Goal: Communication & Community: Connect with others

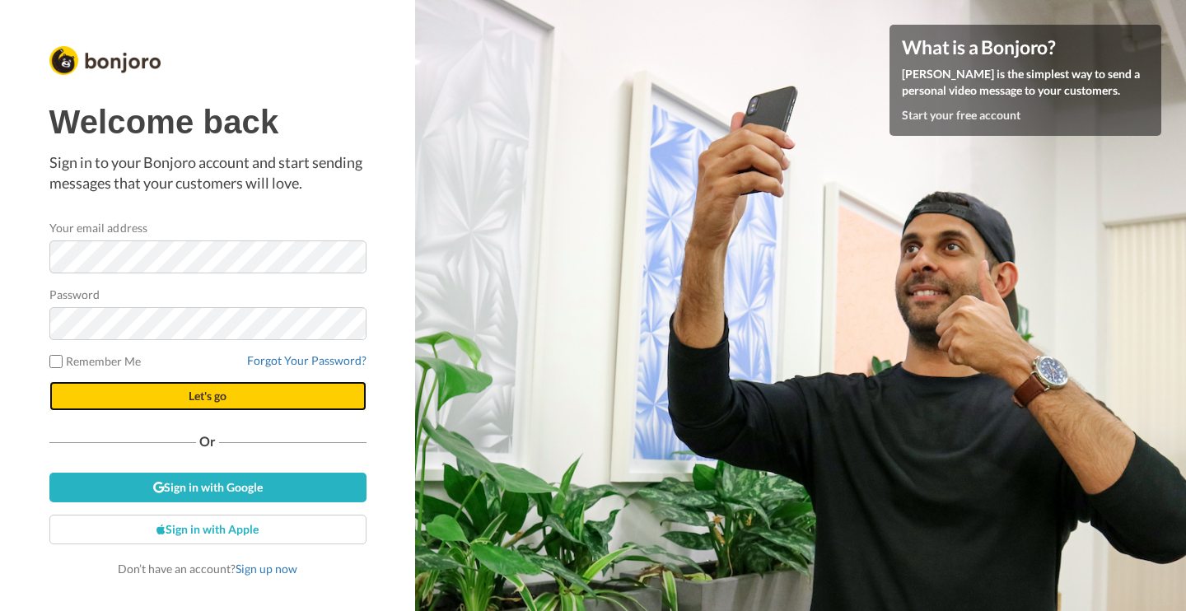
click at [165, 403] on button "Let's go" at bounding box center [207, 396] width 317 height 30
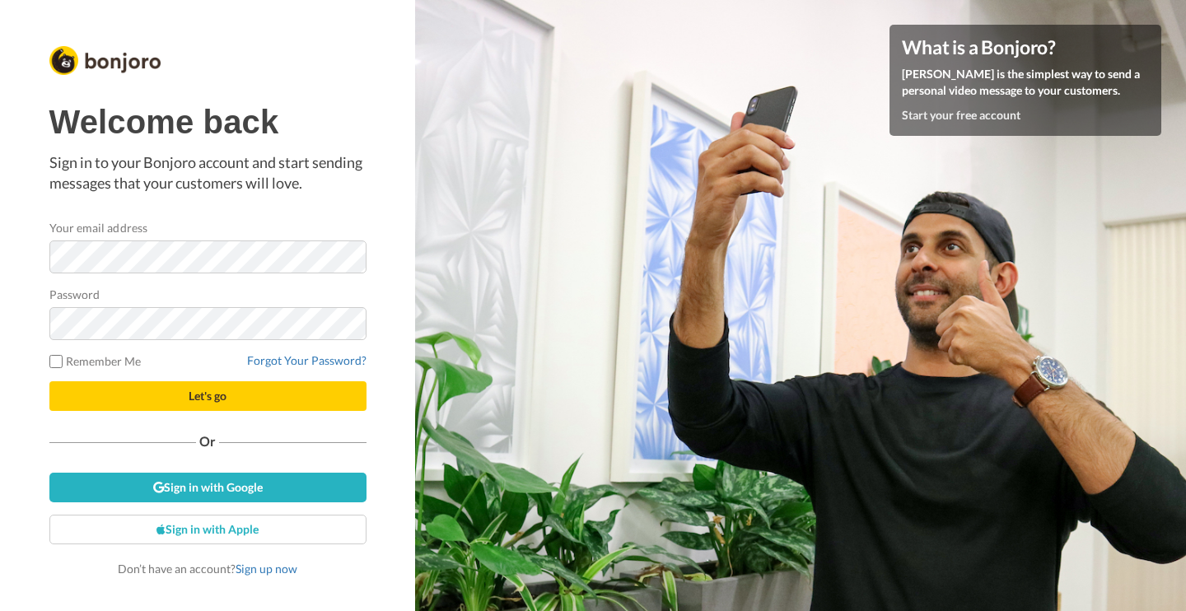
click at [180, 404] on button "Let's go" at bounding box center [207, 396] width 317 height 30
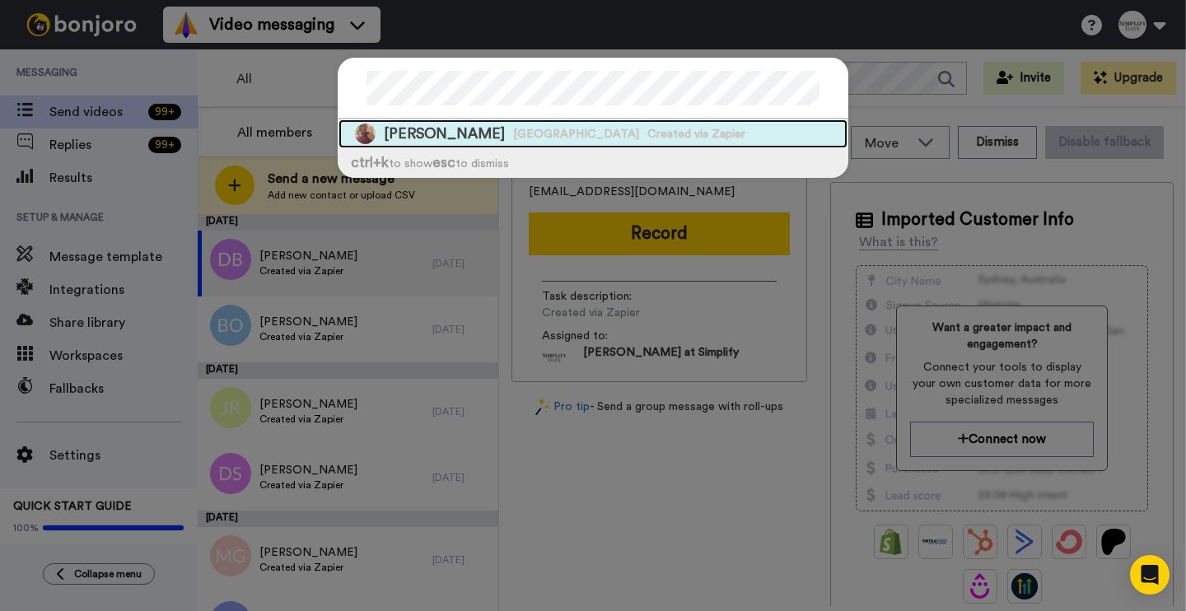
click at [599, 130] on span "Farmington Junior High School" at bounding box center [576, 134] width 126 height 16
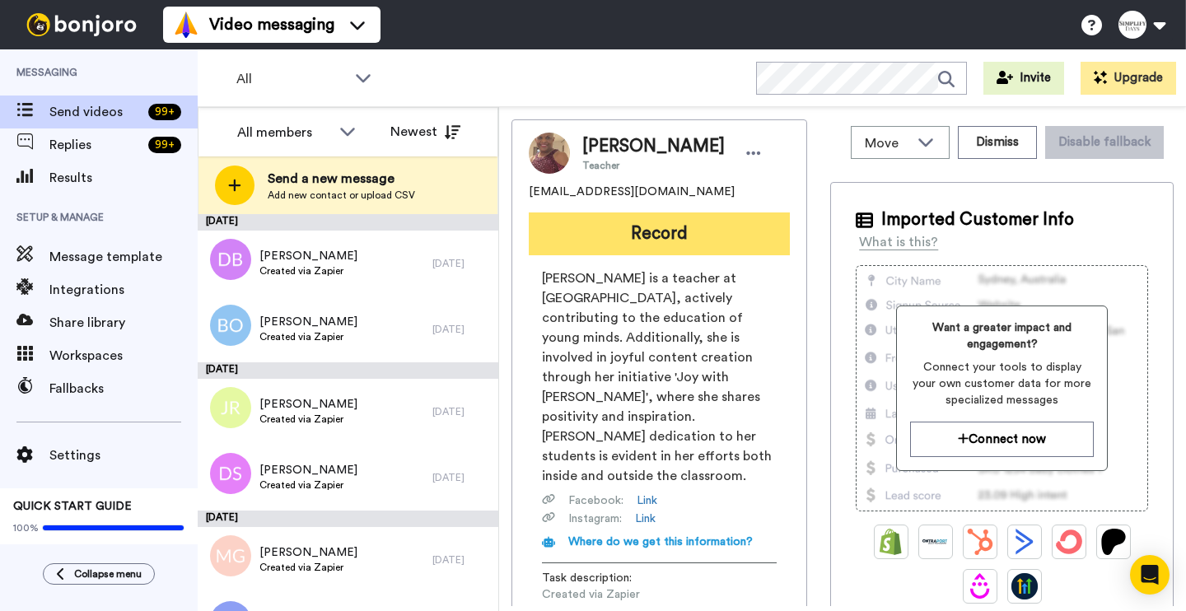
click at [618, 255] on button "Record" at bounding box center [659, 234] width 261 height 43
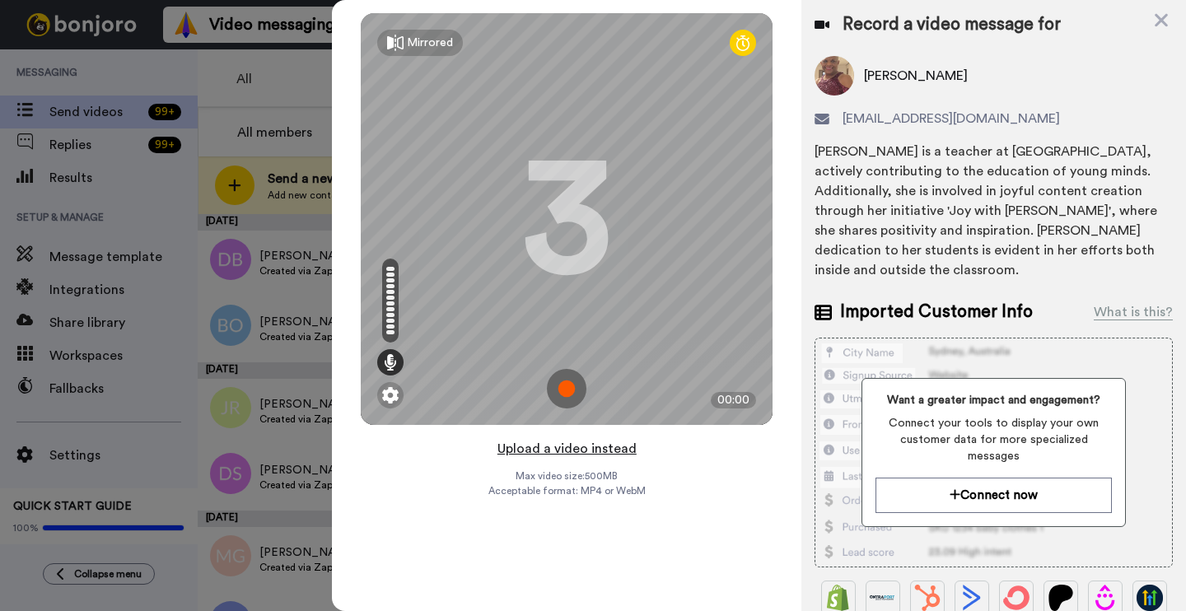
click at [535, 448] on button "Upload a video instead" at bounding box center [567, 448] width 149 height 21
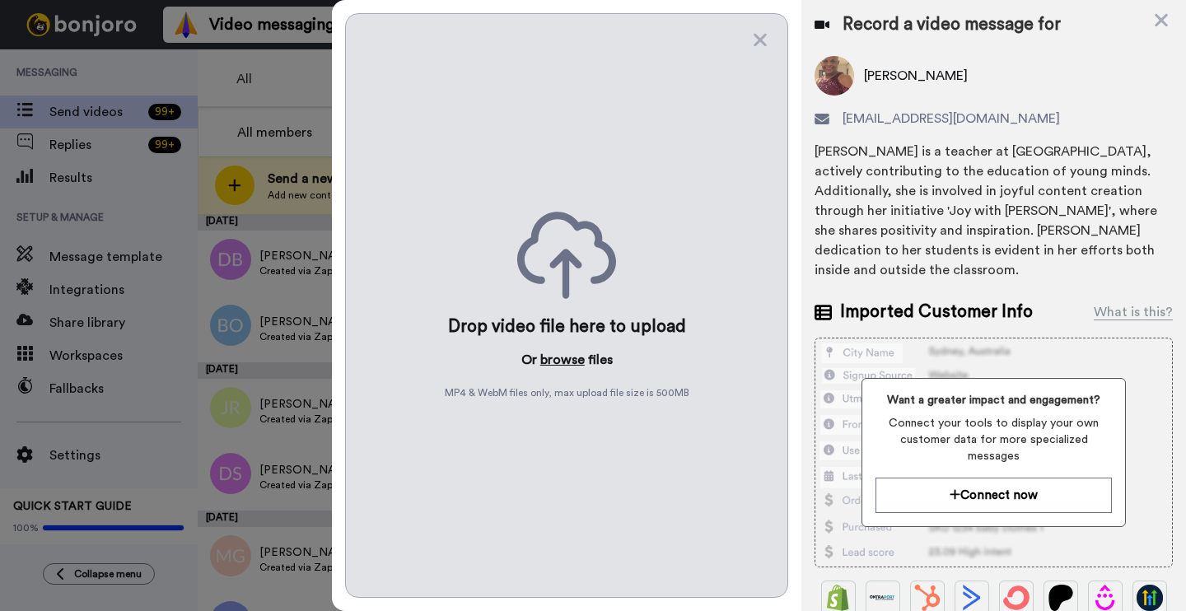
click at [556, 352] on button "browse" at bounding box center [562, 360] width 44 height 20
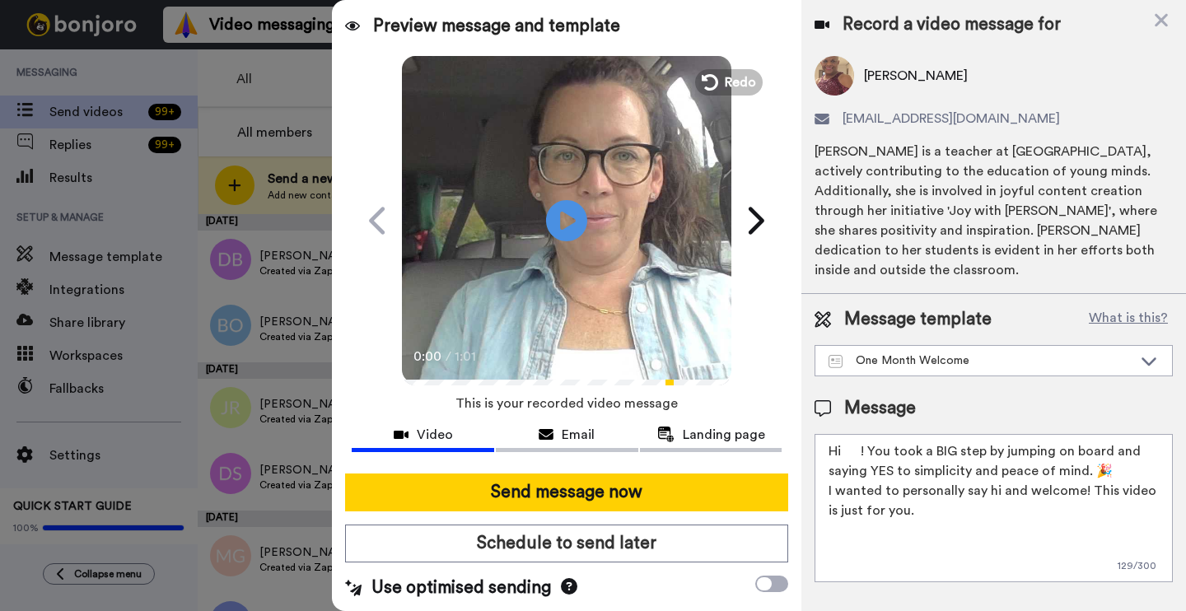
click at [857, 446] on textarea "Hi ! You took a BIG step by jumping on board and saying YES to simplicity and p…" at bounding box center [994, 508] width 358 height 148
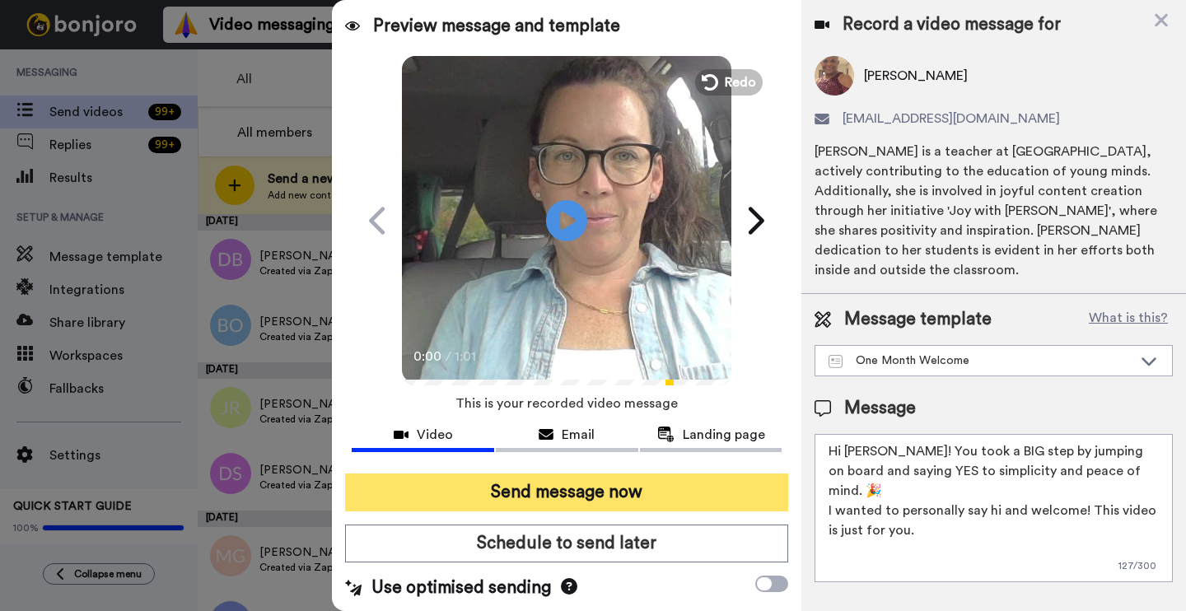
type textarea "Hi Charice! You took a BIG step by jumping on board and saying YES to simplicit…"
click at [706, 494] on button "Send message now" at bounding box center [566, 493] width 443 height 38
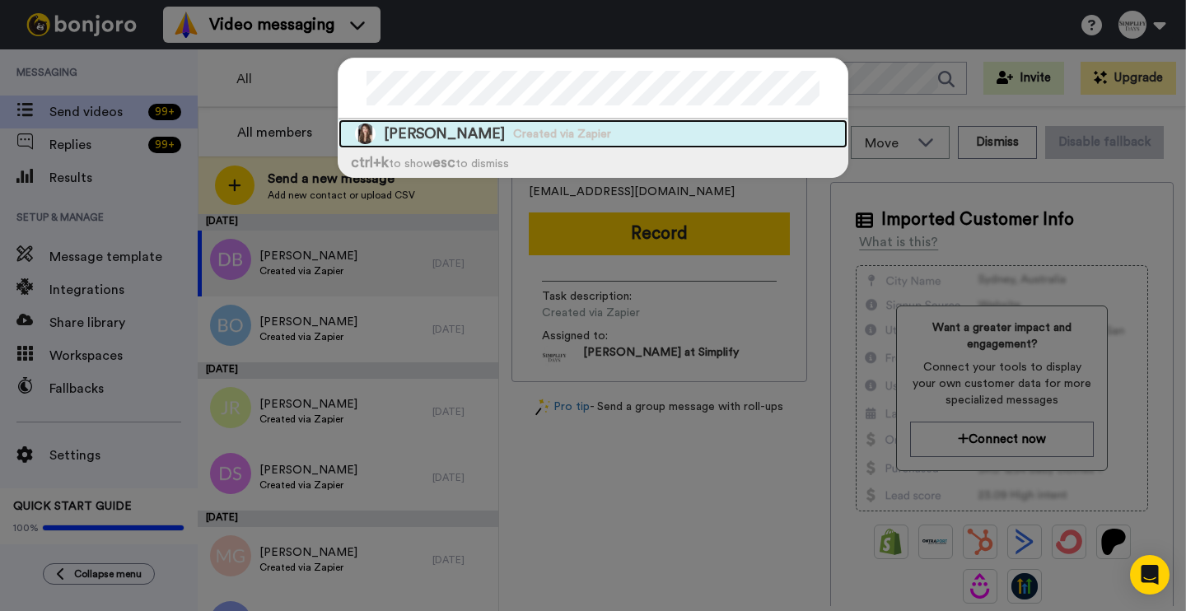
click at [659, 133] on div "[PERSON_NAME] Created via Zapier" at bounding box center [593, 133] width 509 height 29
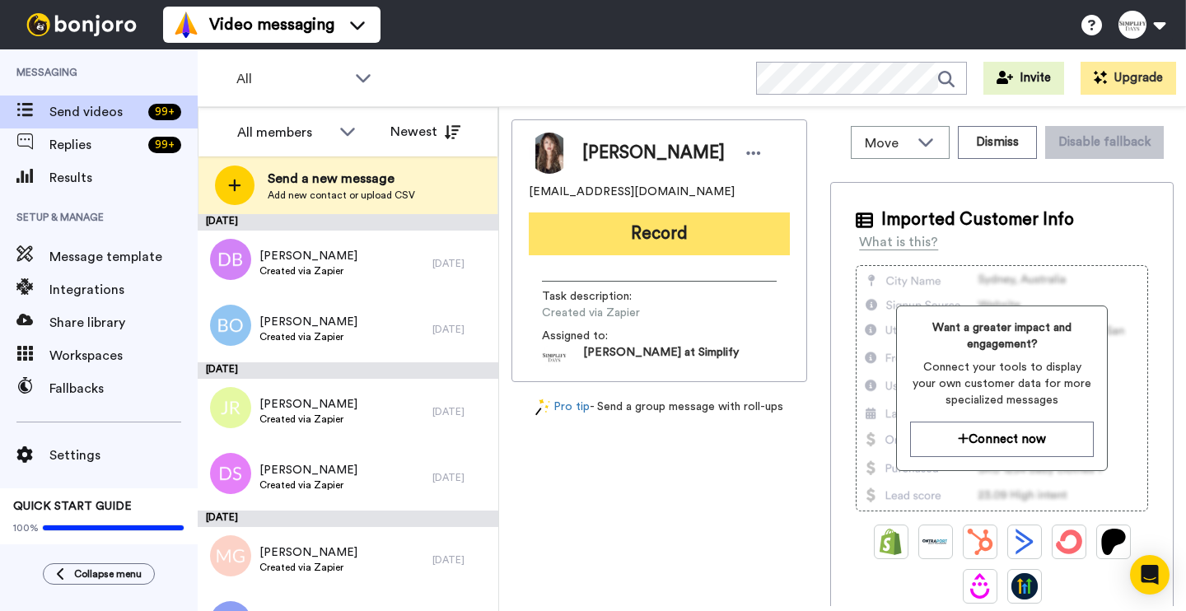
click at [624, 236] on button "Record" at bounding box center [659, 234] width 261 height 43
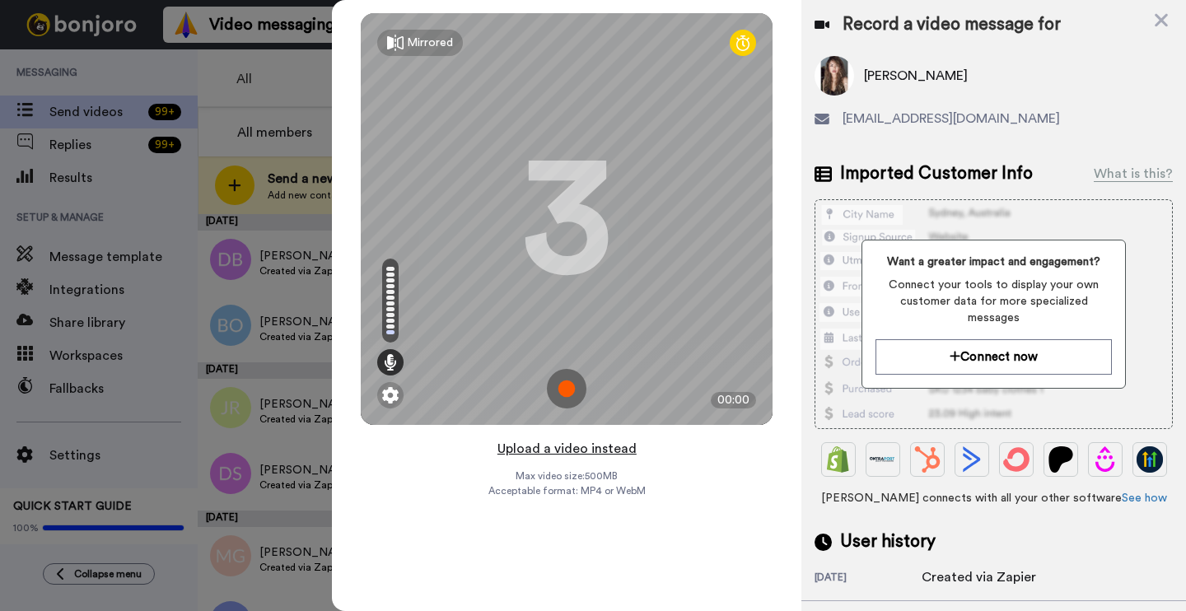
click at [568, 452] on button "Upload a video instead" at bounding box center [567, 448] width 149 height 21
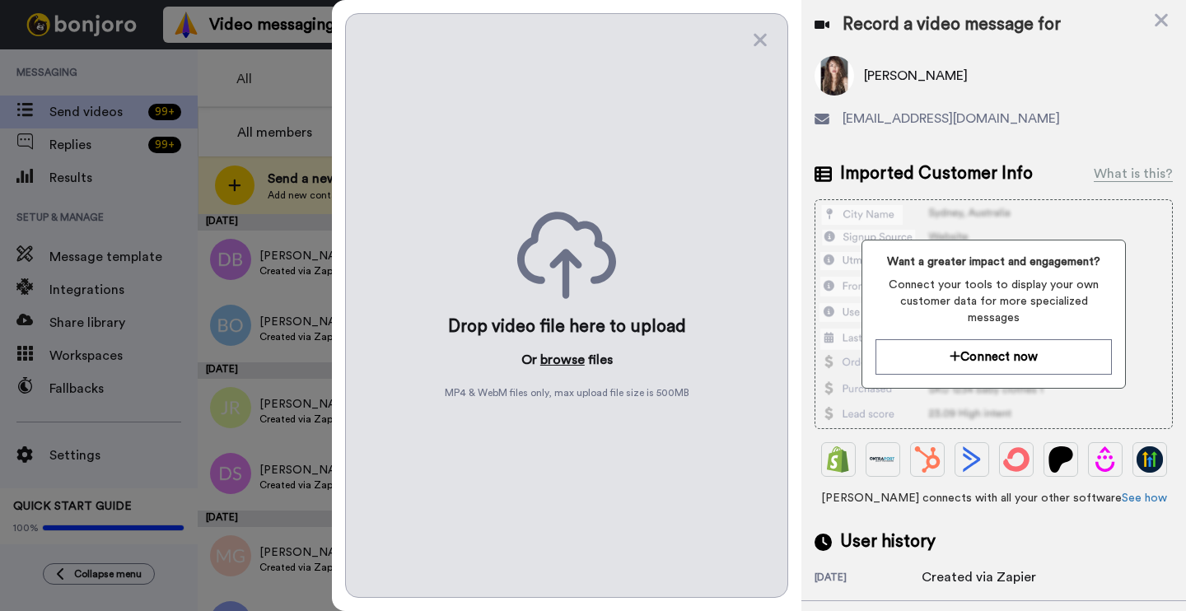
click at [564, 359] on button "browse" at bounding box center [562, 360] width 44 height 20
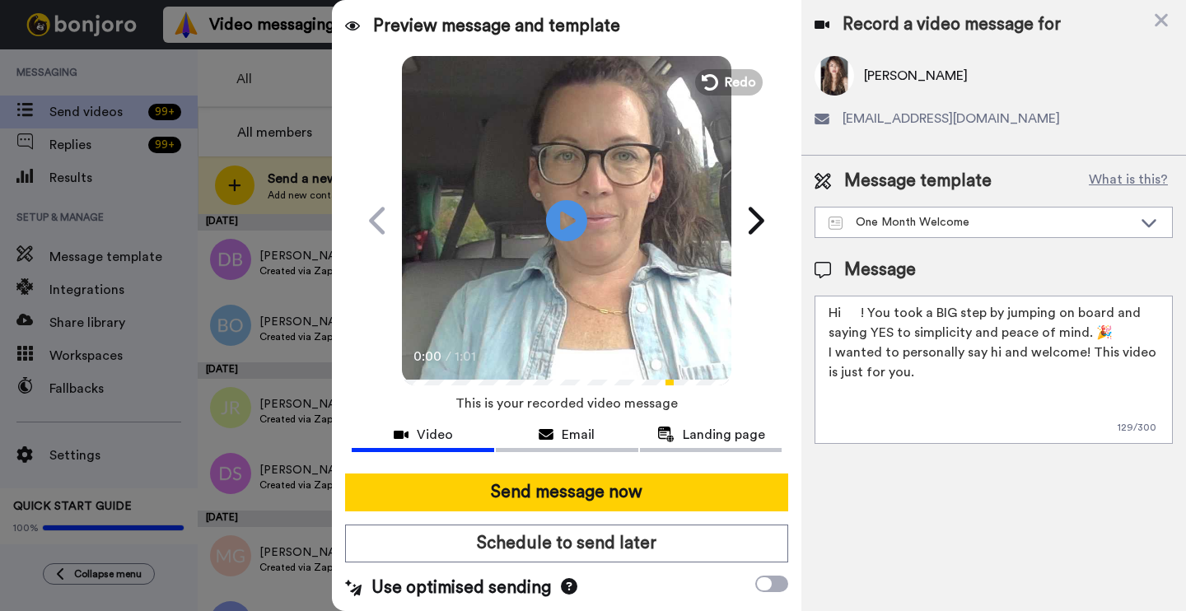
click at [863, 311] on textarea "Hi ! You took a BIG step by jumping on board and saying YES to simplicity and p…" at bounding box center [994, 370] width 358 height 148
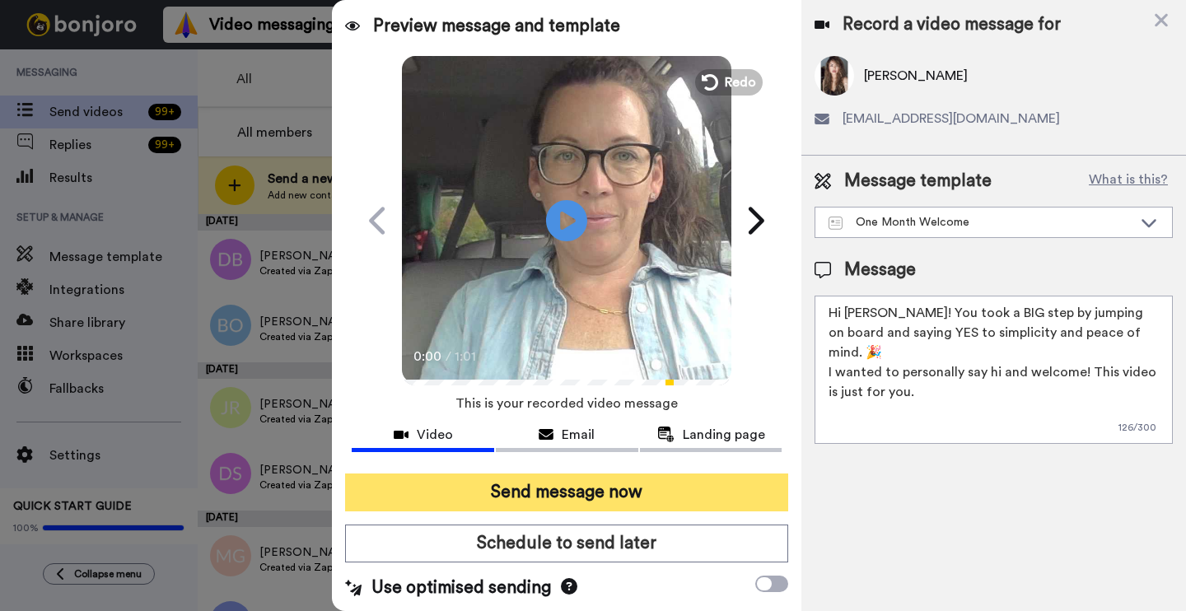
type textarea "Hi Charysse! You took a BIG step by jumping on board and saying YES to simplici…"
click at [676, 483] on button "Send message now" at bounding box center [566, 493] width 443 height 38
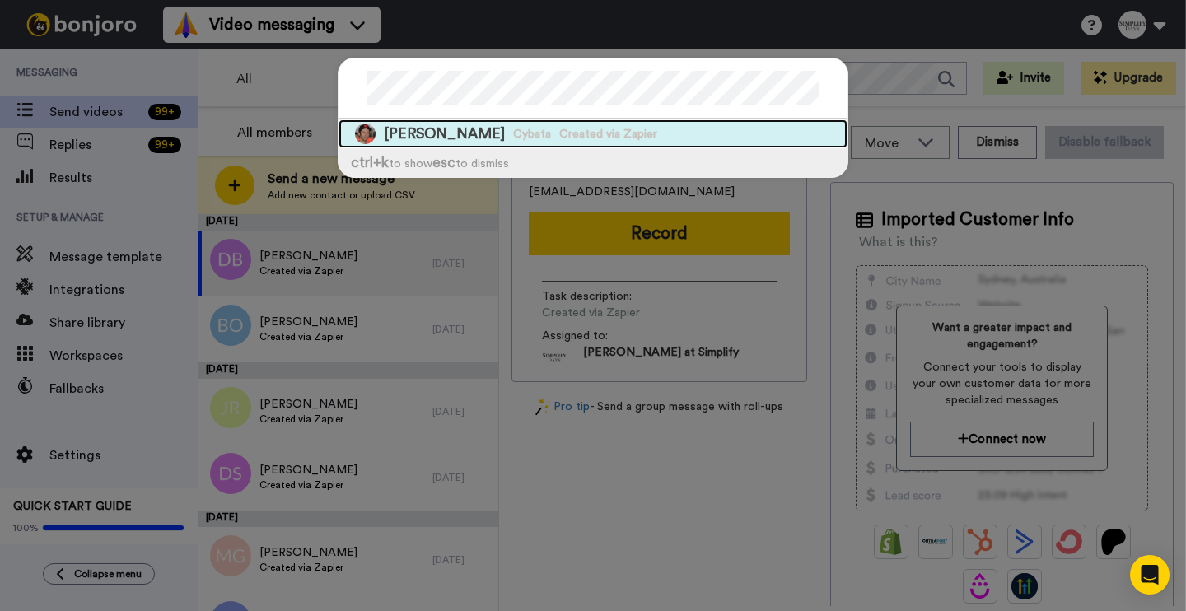
click at [638, 132] on span "Created via Zapier" at bounding box center [608, 134] width 98 height 16
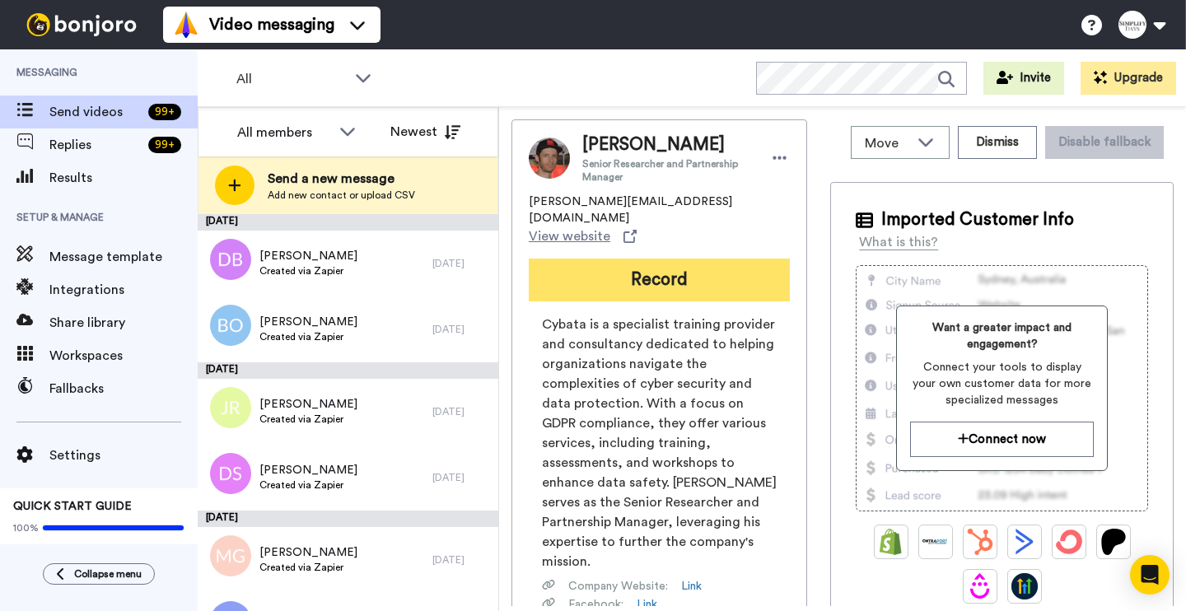
click at [616, 259] on button "Record" at bounding box center [659, 280] width 261 height 43
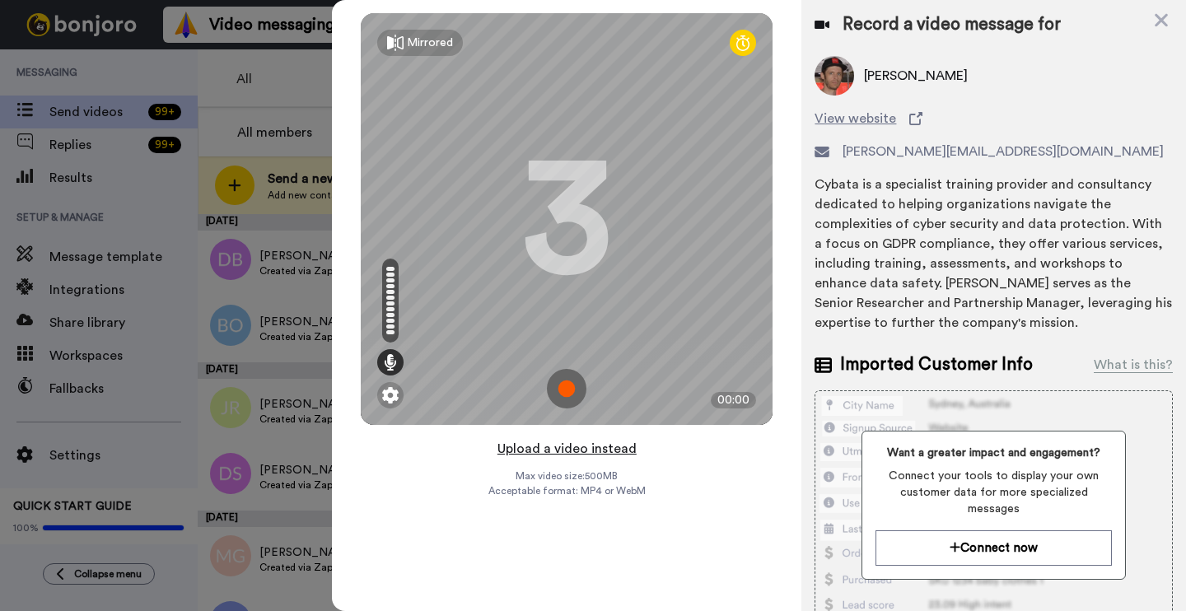
click at [556, 442] on button "Upload a video instead" at bounding box center [567, 448] width 149 height 21
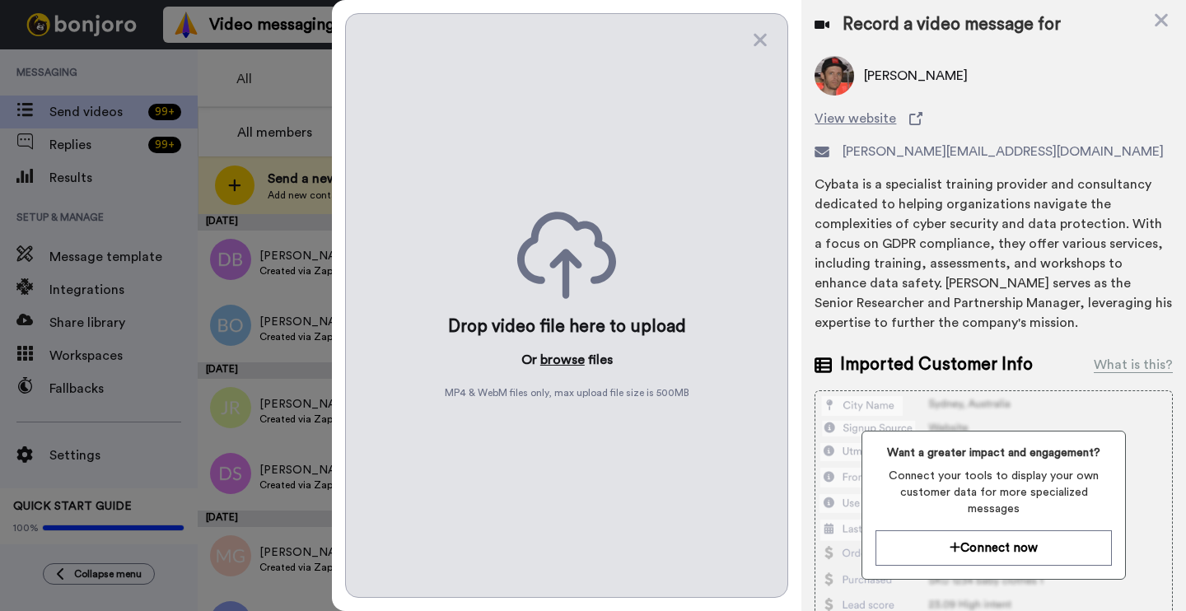
click at [563, 358] on button "browse" at bounding box center [562, 360] width 44 height 20
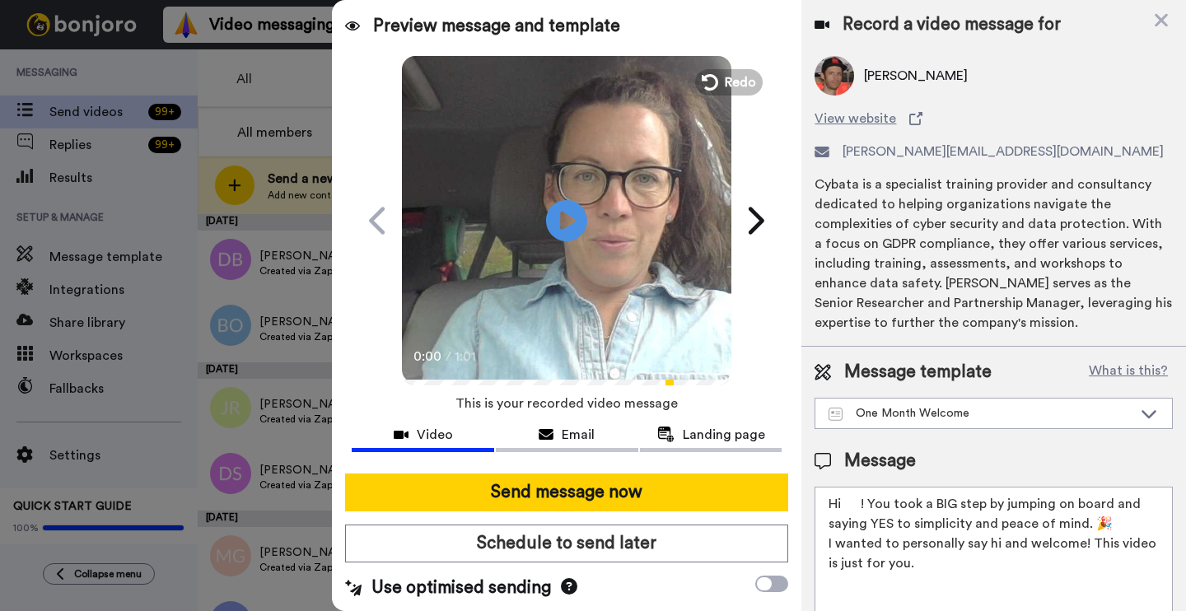
click at [860, 510] on textarea "Hi ! You took a BIG step by jumping on board and saying YES to simplicity and p…" at bounding box center [994, 561] width 358 height 148
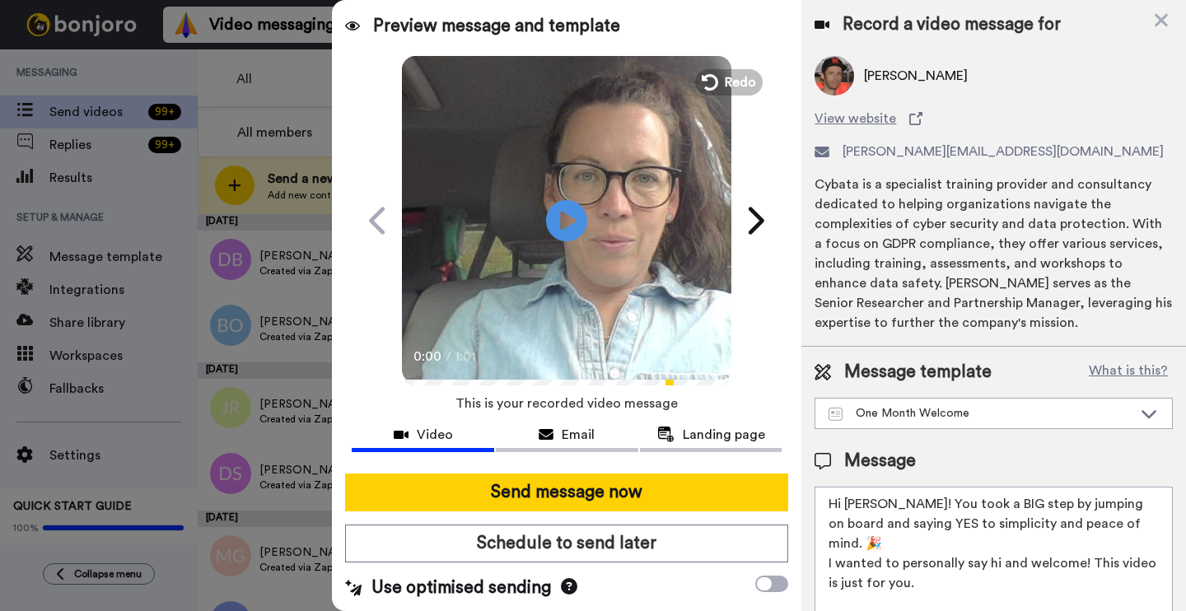
click at [822, 561] on textarea "Hi Christopher! You took a BIG step by jumping on board and saying YES to simpl…" at bounding box center [994, 561] width 358 height 148
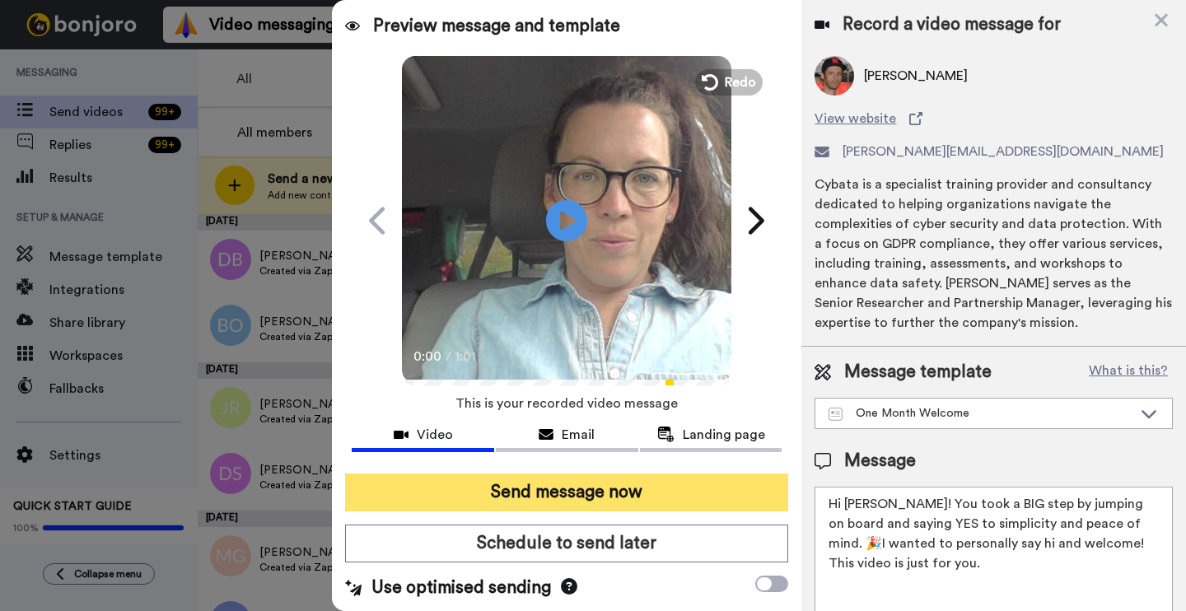
type textarea "Hi Christopher! You took a BIG step by jumping on board and saying YES to simpl…"
click at [724, 498] on button "Send message now" at bounding box center [566, 493] width 443 height 38
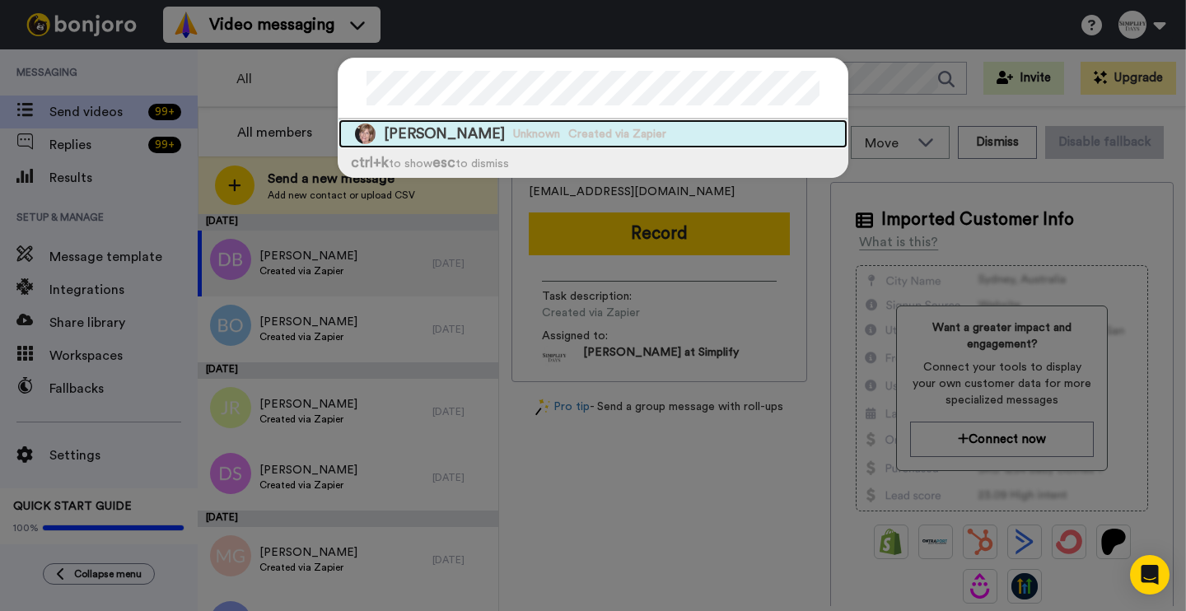
click at [629, 137] on span "Created via Zapier" at bounding box center [617, 134] width 98 height 16
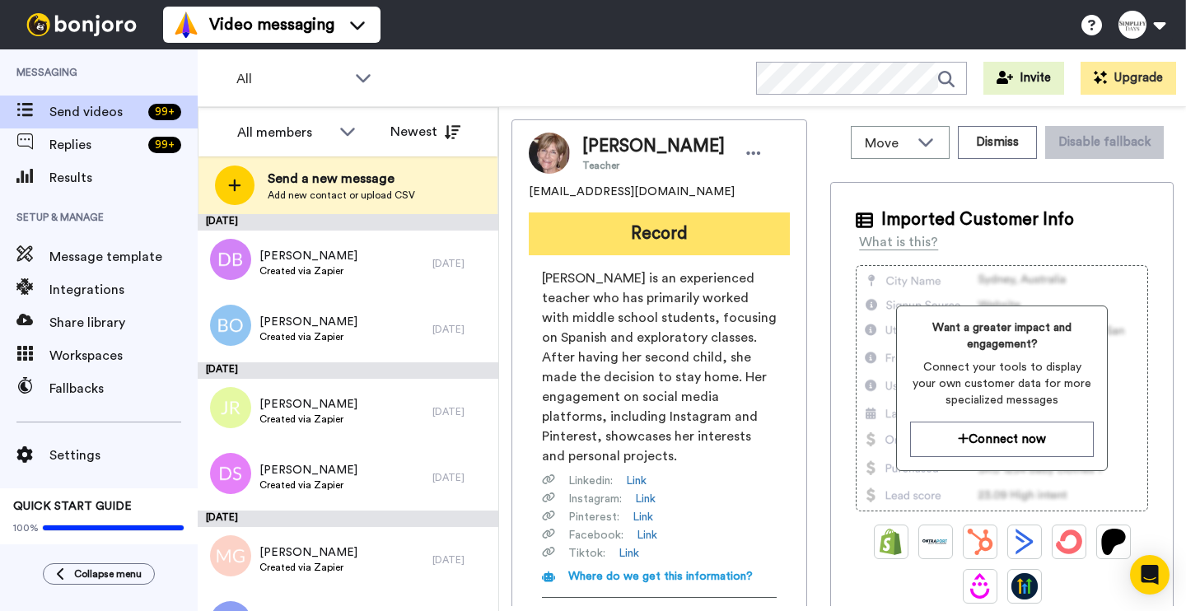
click at [657, 238] on button "Record" at bounding box center [659, 234] width 261 height 43
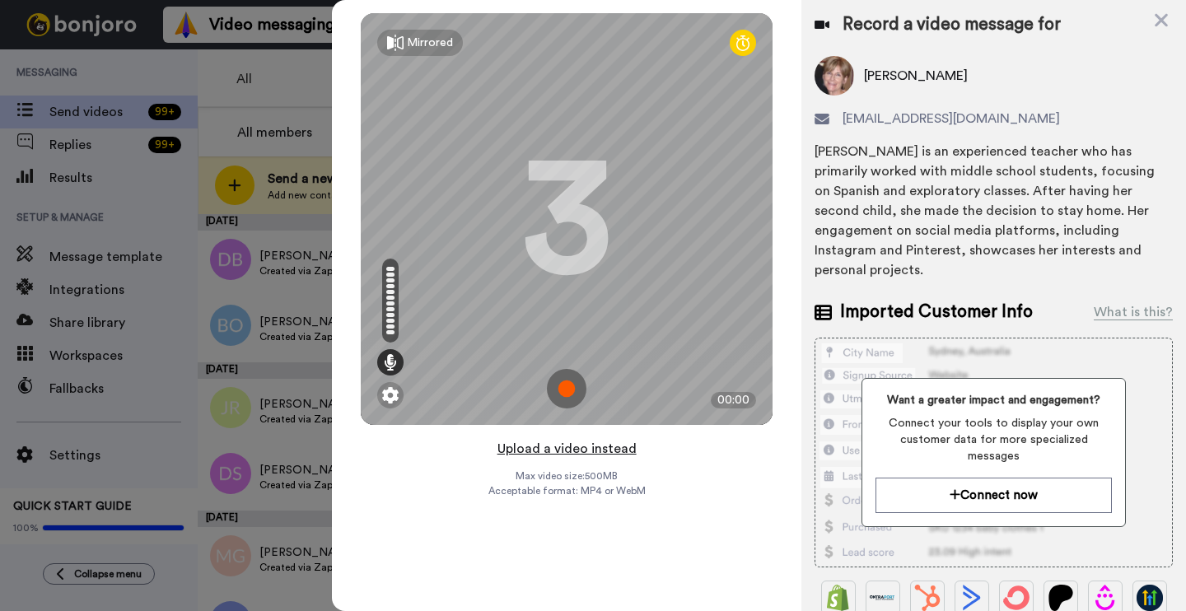
click at [545, 447] on button "Upload a video instead" at bounding box center [567, 448] width 149 height 21
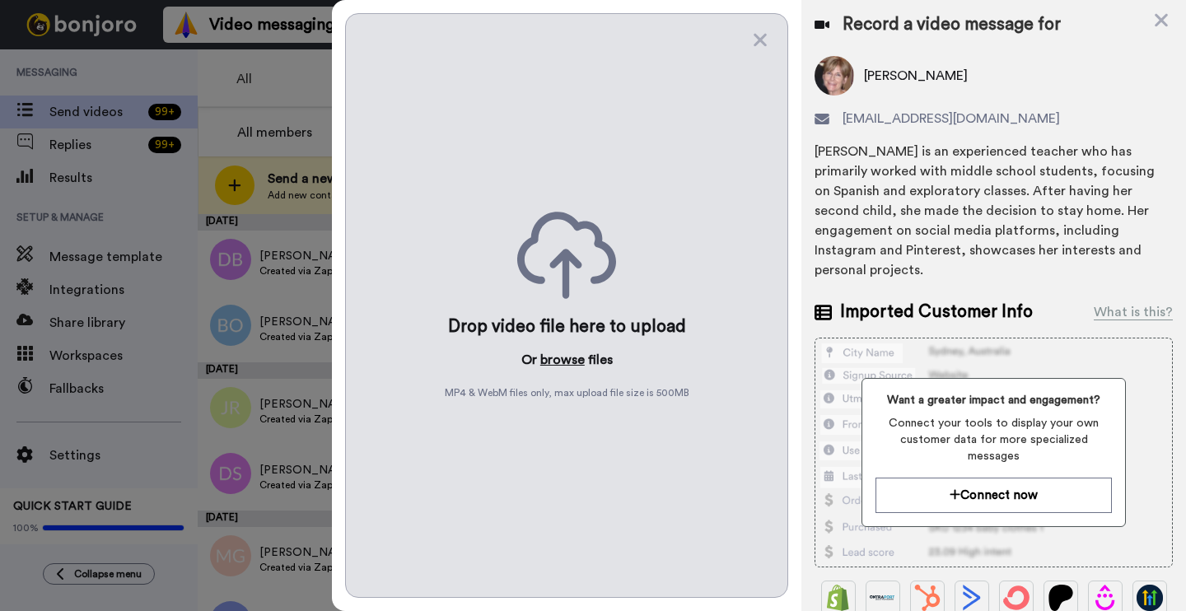
click at [559, 368] on button "browse" at bounding box center [562, 360] width 44 height 20
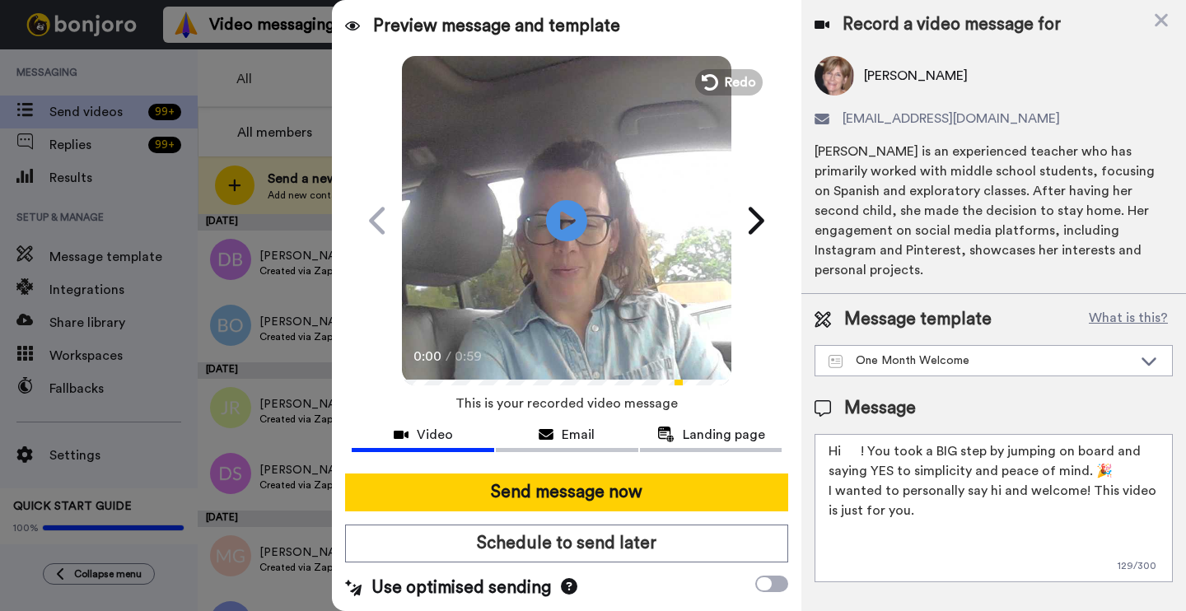
click at [855, 434] on textarea "Hi ! You took a BIG step by jumping on board and saying YES to simplicity and p…" at bounding box center [994, 508] width 358 height 148
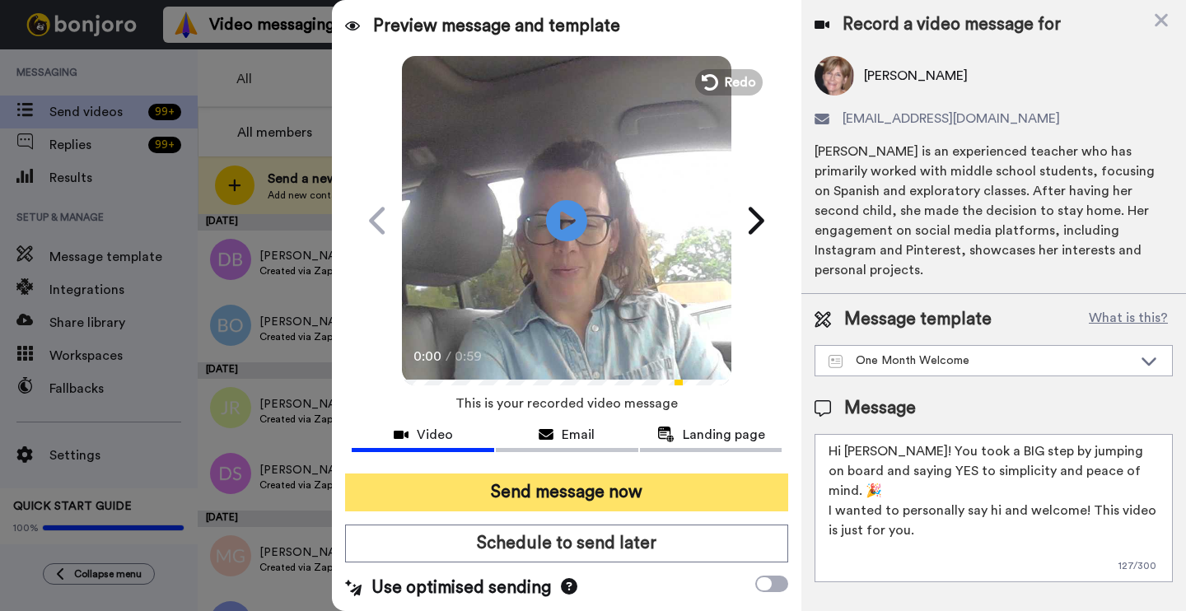
type textarea "Hi Christy! You took a BIG step by jumping on board and saying YES to simplicit…"
click at [615, 492] on button "Send message now" at bounding box center [566, 493] width 443 height 38
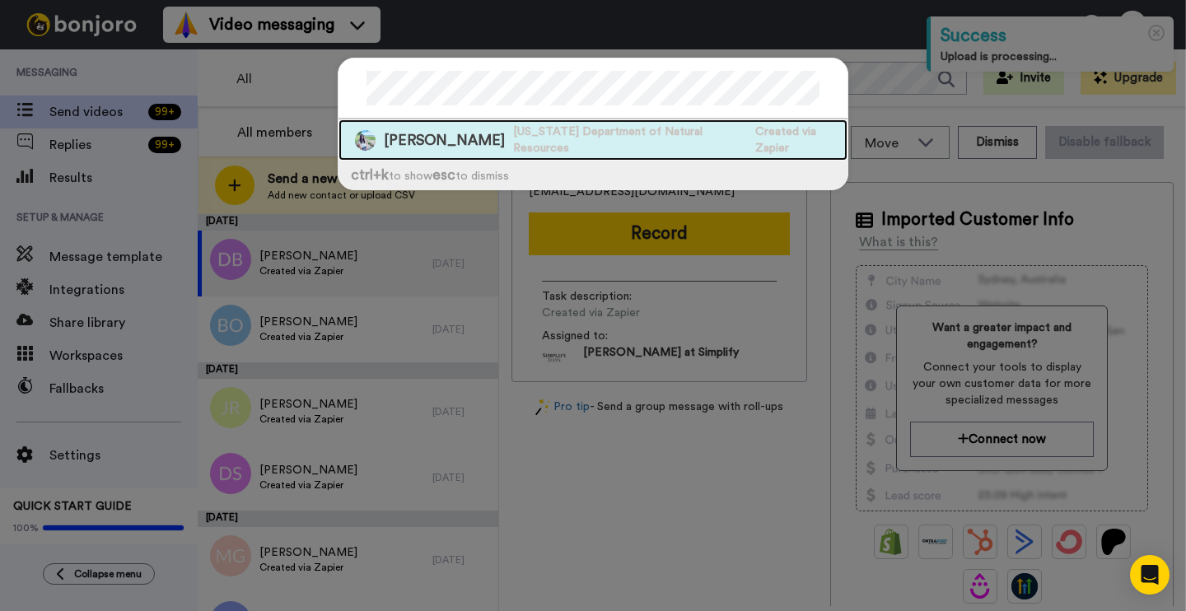
click at [671, 129] on span "[US_STATE] Department of Natural Resources" at bounding box center [630, 140] width 234 height 33
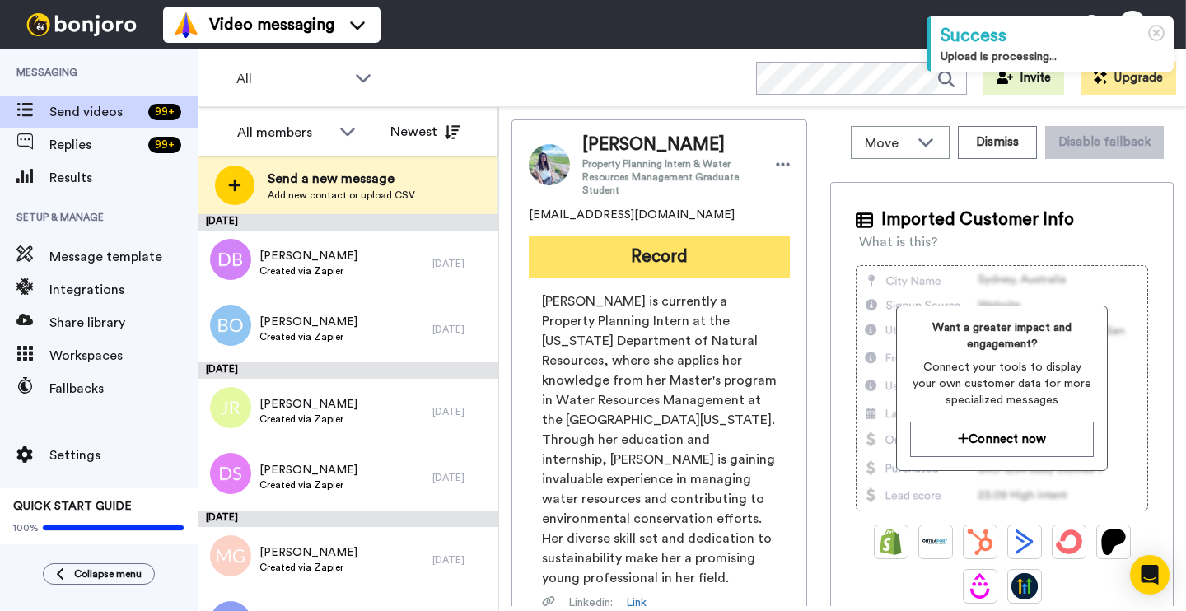
click at [662, 245] on button "Record" at bounding box center [659, 257] width 261 height 43
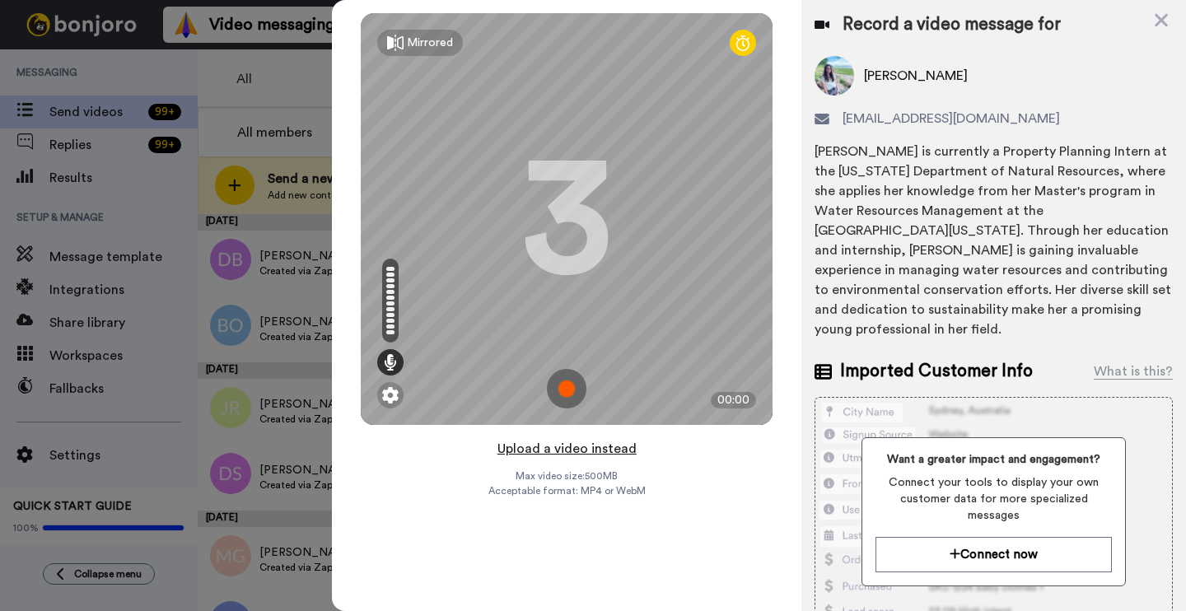
click at [517, 452] on button "Upload a video instead" at bounding box center [567, 448] width 149 height 21
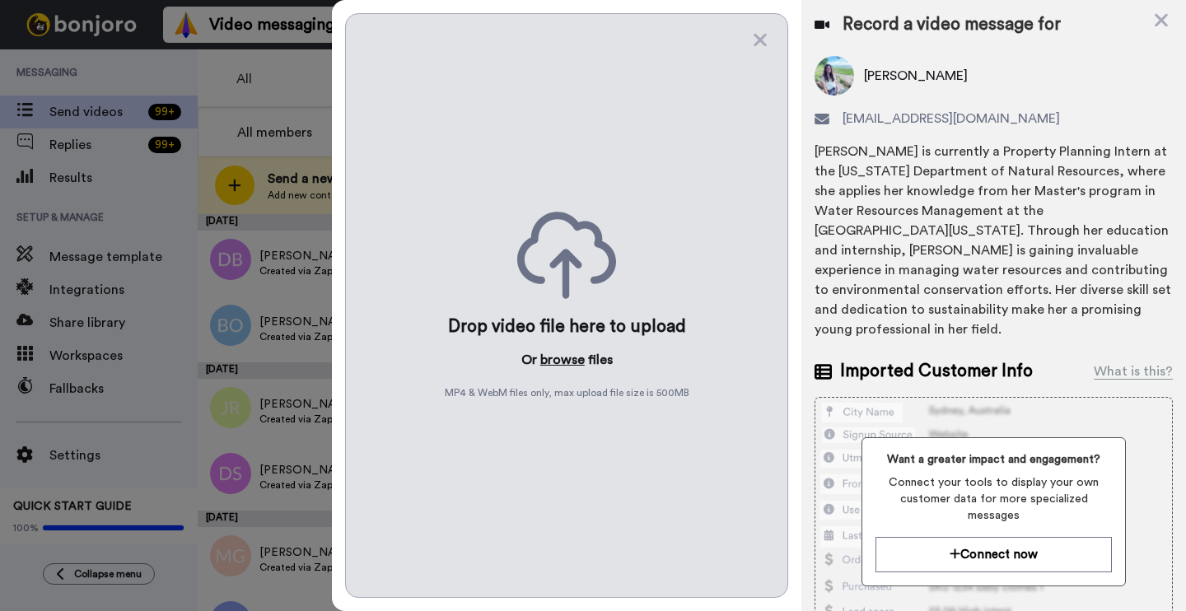
click at [553, 361] on button "browse" at bounding box center [562, 360] width 44 height 20
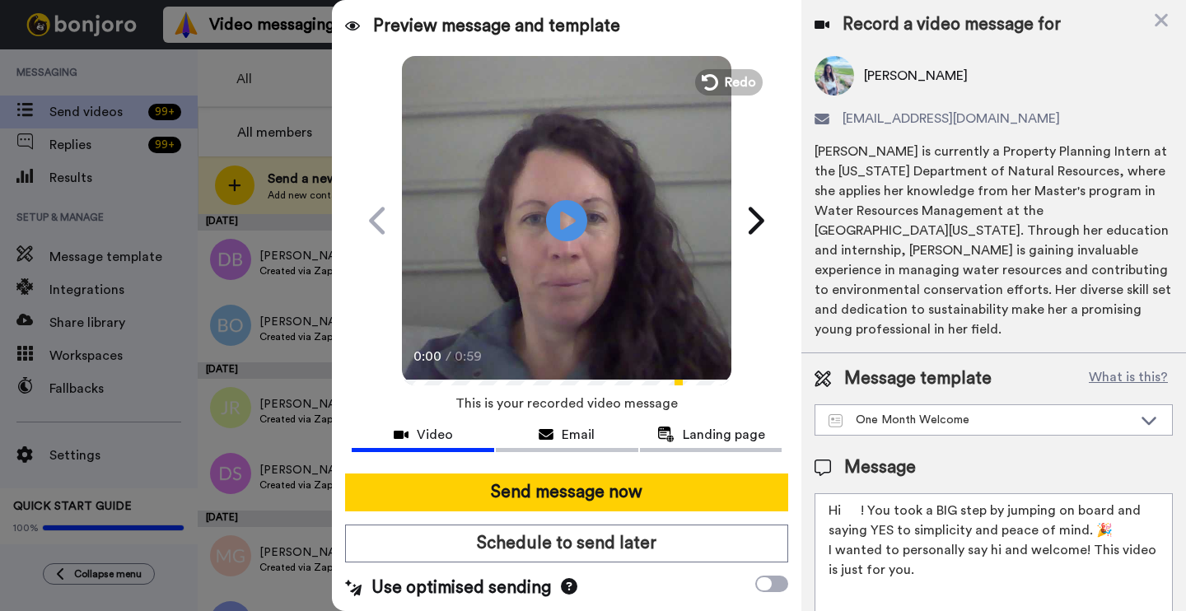
click at [863, 493] on textarea "Hi ! You took a BIG step by jumping on board and saying YES to simplicity and p…" at bounding box center [994, 567] width 358 height 148
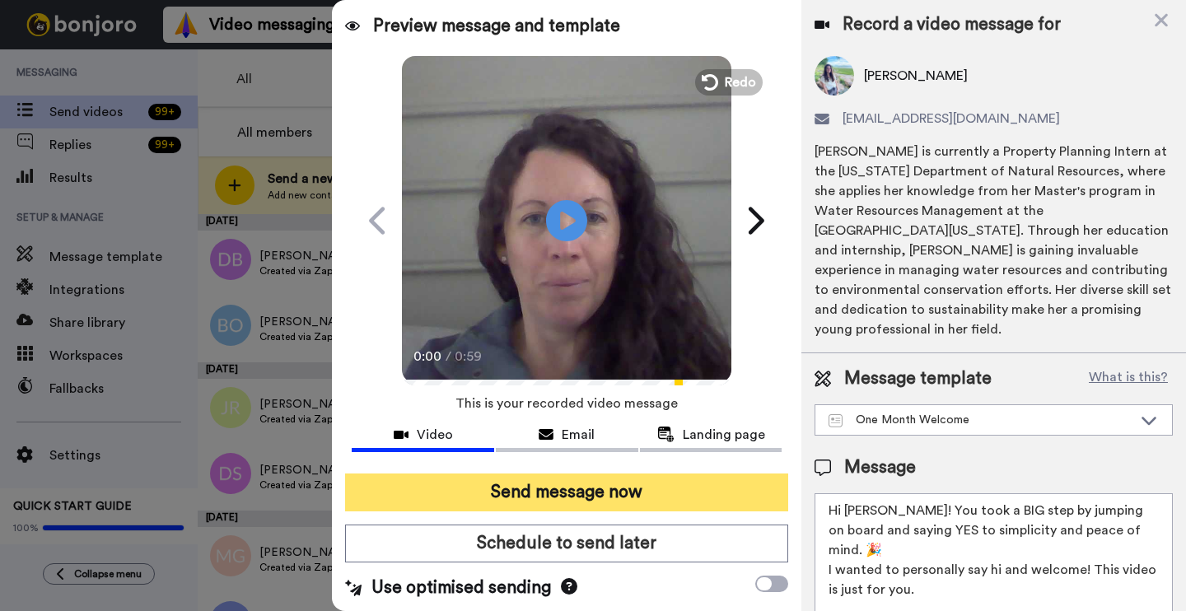
type textarea "Hi Colleen! You took a BIG step by jumping on board and saying YES to simplicit…"
click at [554, 489] on button "Send message now" at bounding box center [566, 493] width 443 height 38
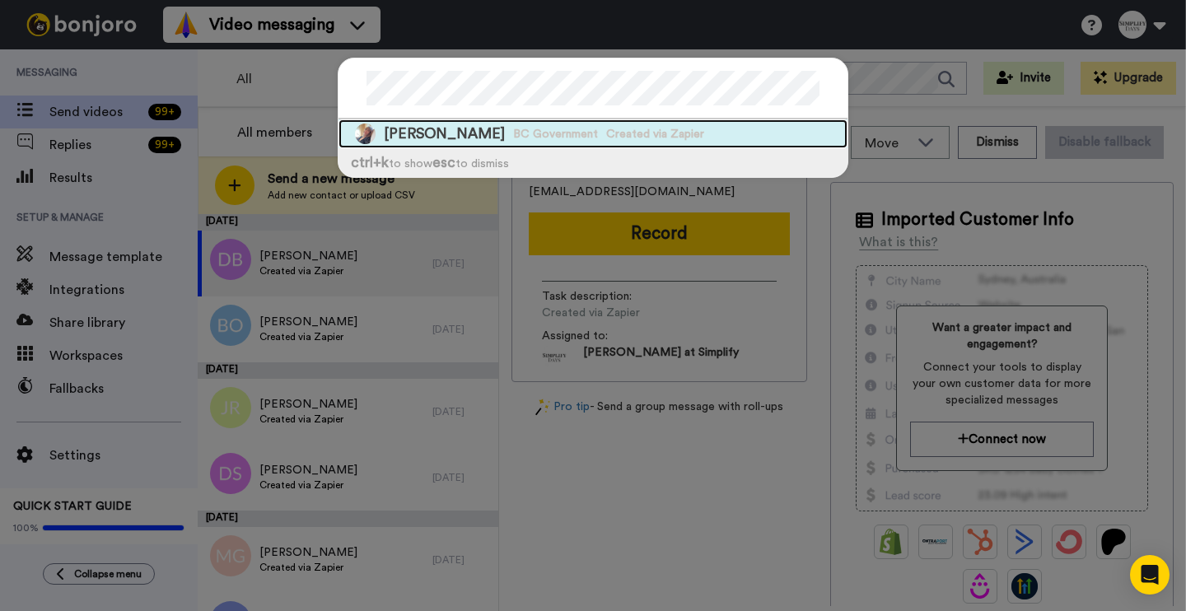
click at [601, 138] on div "[PERSON_NAME] BC Government Created via Zapier" at bounding box center [593, 133] width 509 height 29
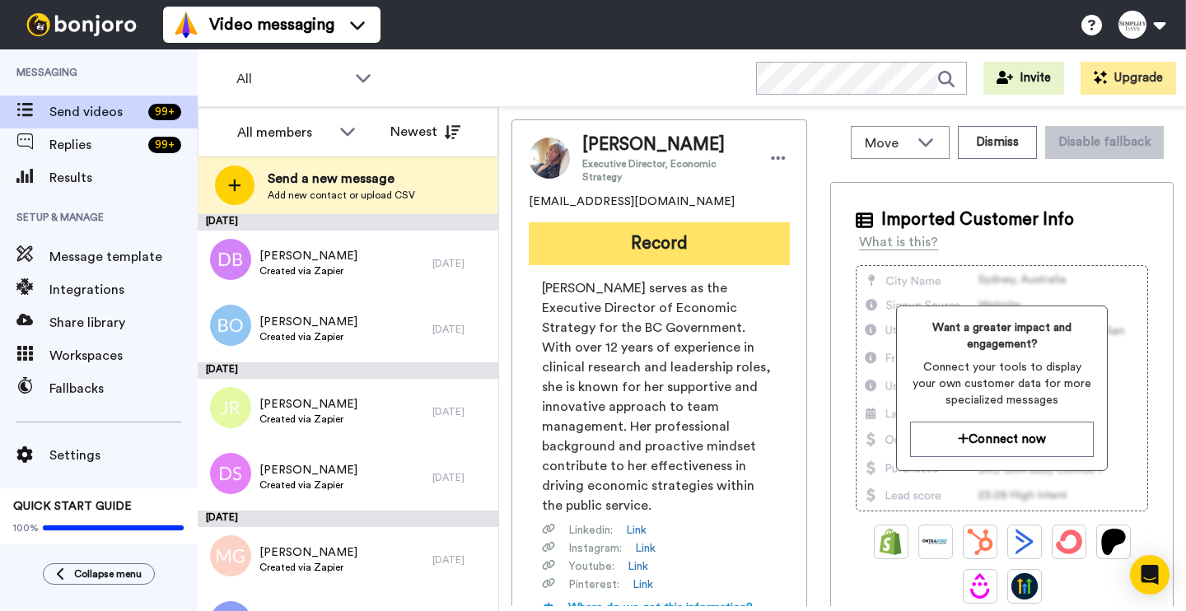
click at [629, 231] on button "Record" at bounding box center [659, 243] width 261 height 43
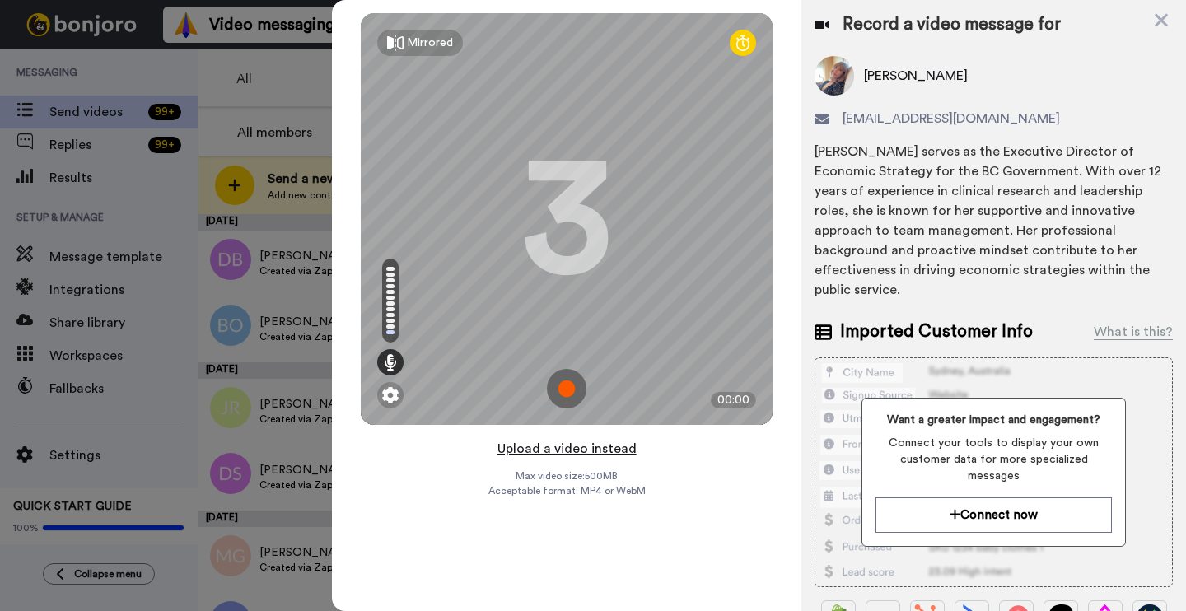
click at [535, 451] on button "Upload a video instead" at bounding box center [567, 448] width 149 height 21
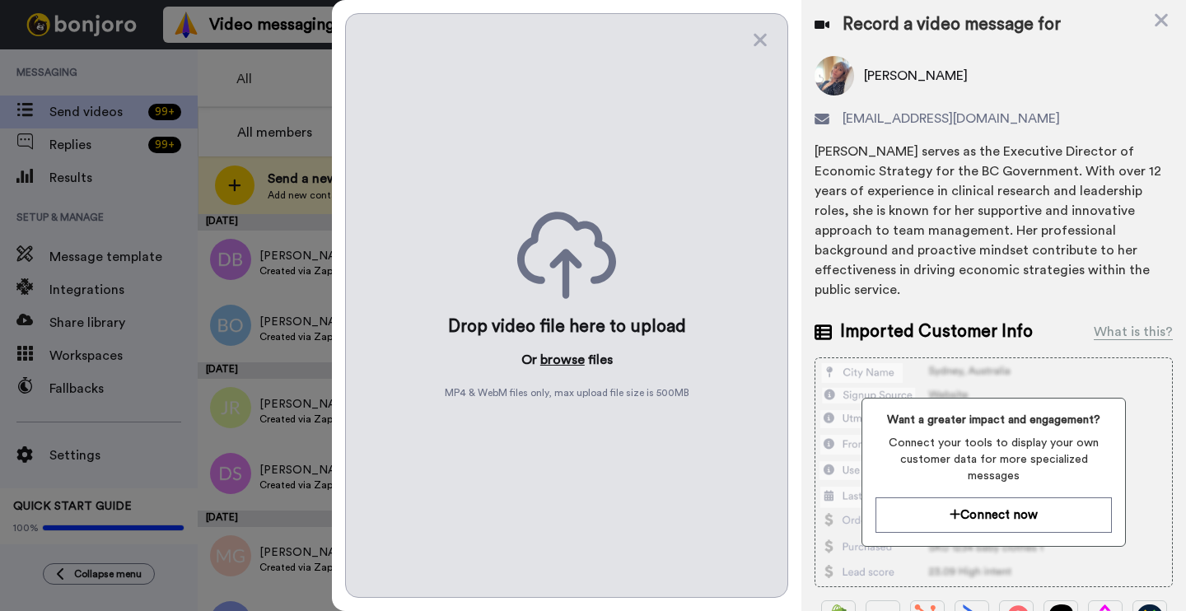
click at [553, 358] on button "browse" at bounding box center [562, 360] width 44 height 20
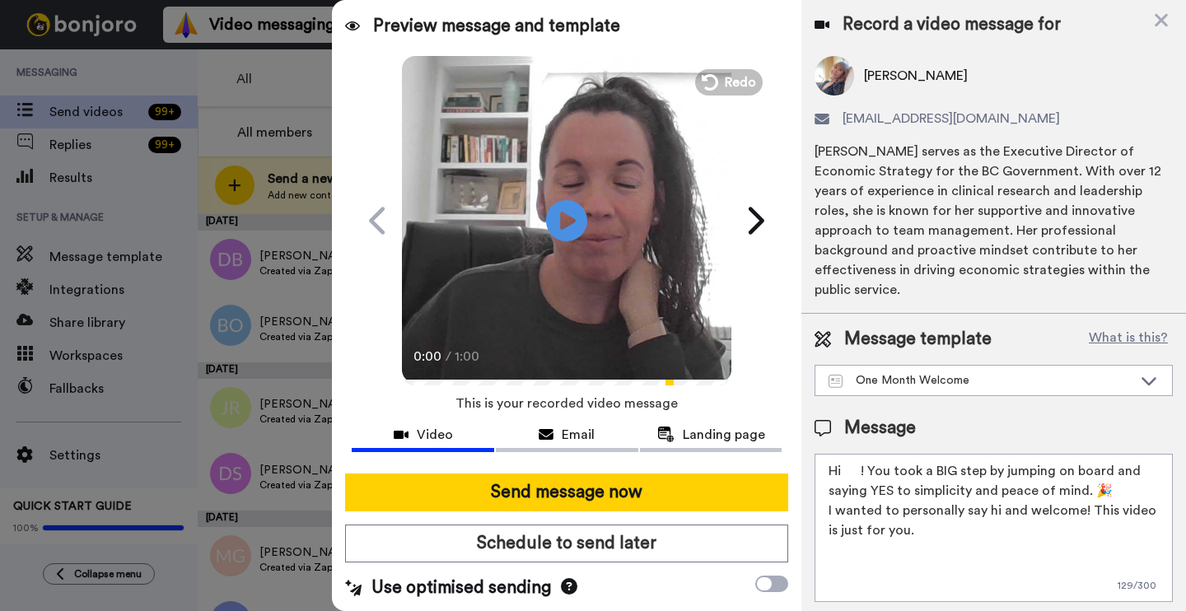
click at [863, 454] on textarea "Hi ! You took a BIG step by jumping on board and saying YES to simplicity and p…" at bounding box center [994, 528] width 358 height 148
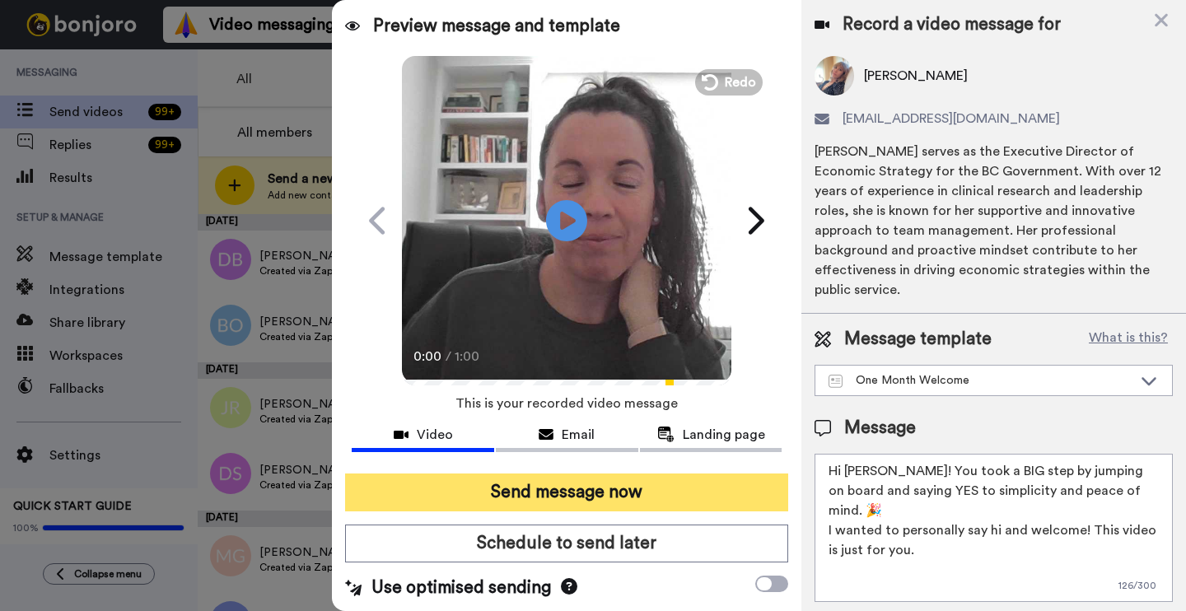
type textarea "Hi Danielle! You took a BIG step by jumping on board and saying YES to simplici…"
click at [683, 499] on button "Send message now" at bounding box center [566, 493] width 443 height 38
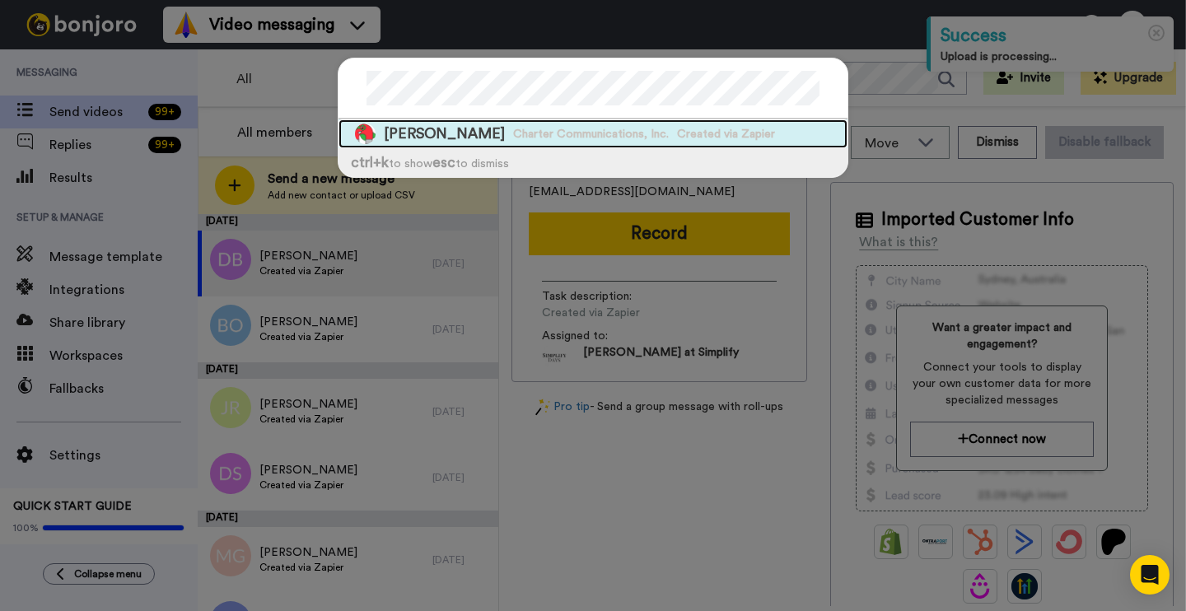
click at [577, 131] on span "Charter Communications, Inc." at bounding box center [591, 134] width 156 height 16
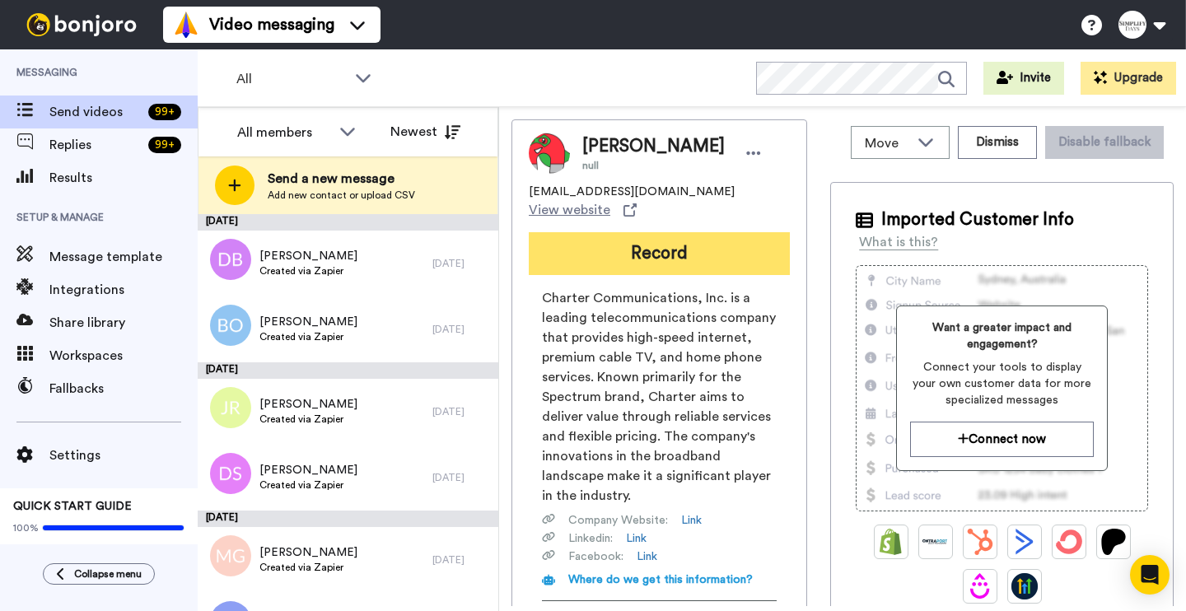
click at [652, 245] on button "Record" at bounding box center [659, 253] width 261 height 43
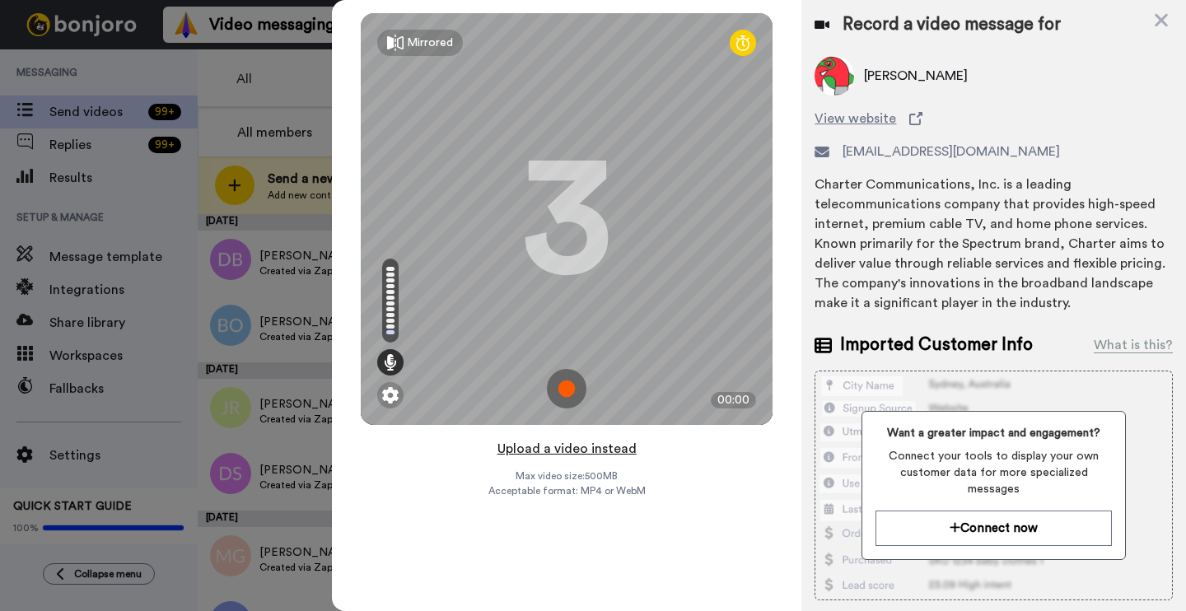
click at [579, 448] on button "Upload a video instead" at bounding box center [567, 448] width 149 height 21
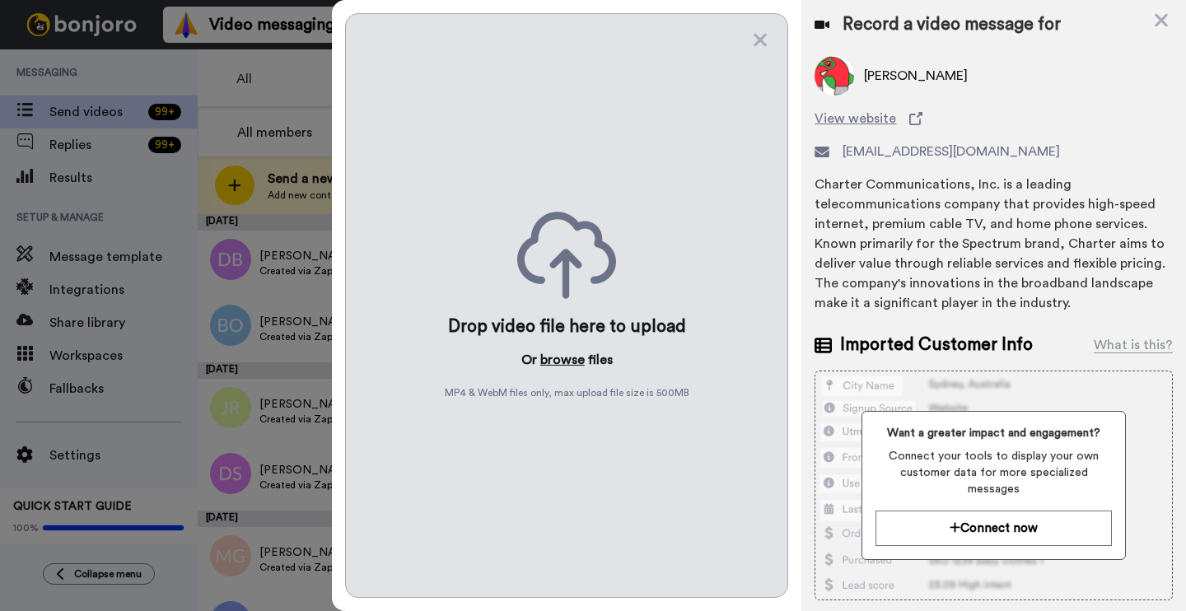
click at [577, 355] on button "browse" at bounding box center [562, 360] width 44 height 20
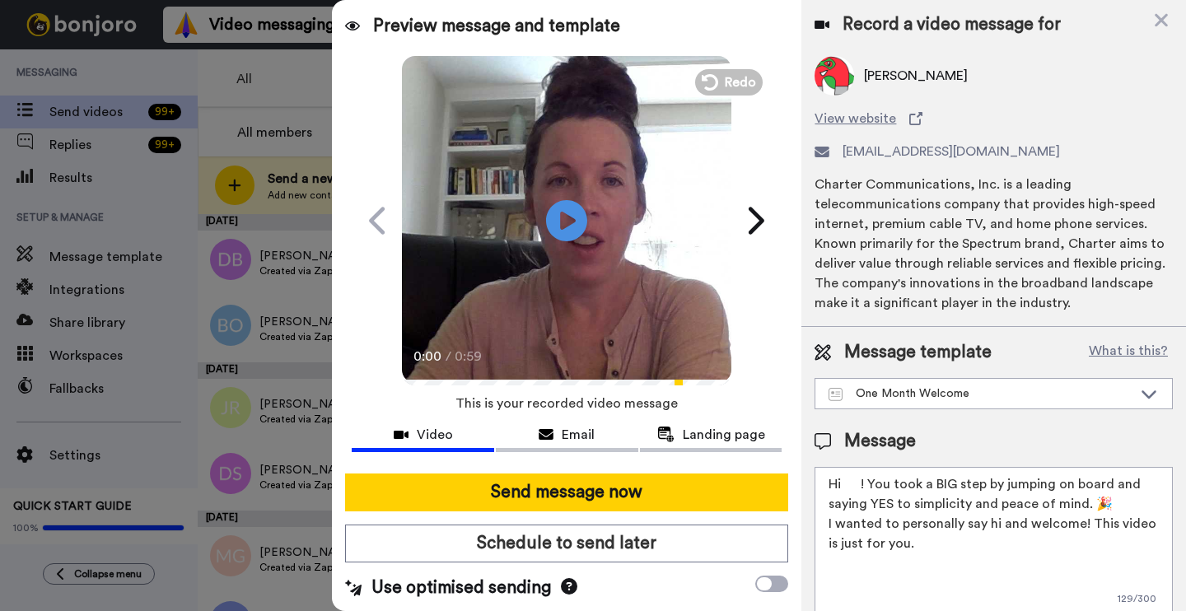
click at [853, 481] on textarea "Hi ! You took a BIG step by jumping on board and saying YES to simplicity and p…" at bounding box center [994, 541] width 358 height 148
click at [863, 483] on textarea "Hi ! You took a BIG step by jumping on board and saying YES to simplicity and p…" at bounding box center [994, 541] width 358 height 148
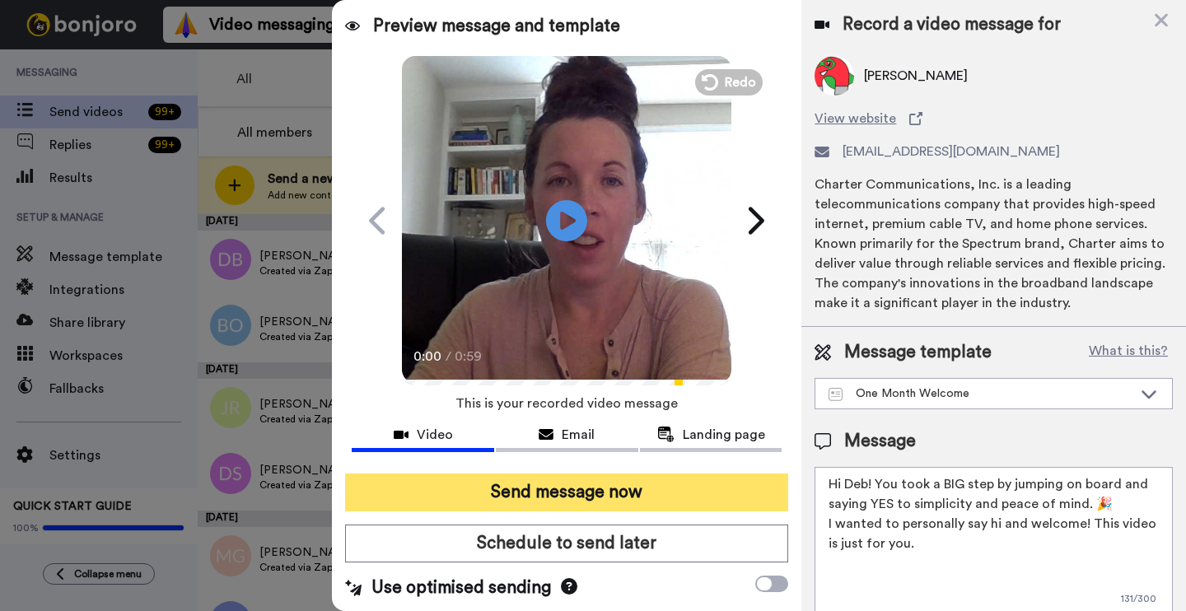
type textarea "Hi Deb! You took a BIG step by jumping on board and saying YES to simplicity an…"
click at [650, 498] on button "Send message now" at bounding box center [566, 493] width 443 height 38
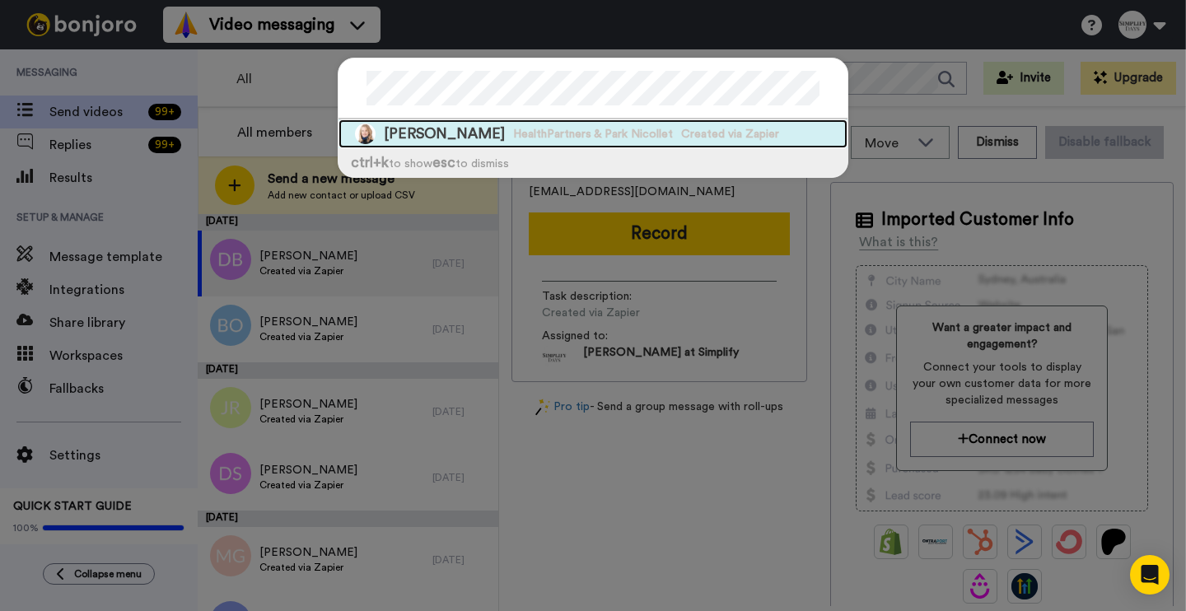
click at [636, 140] on span "HealthPartners & Park Nicollet" at bounding box center [593, 134] width 160 height 16
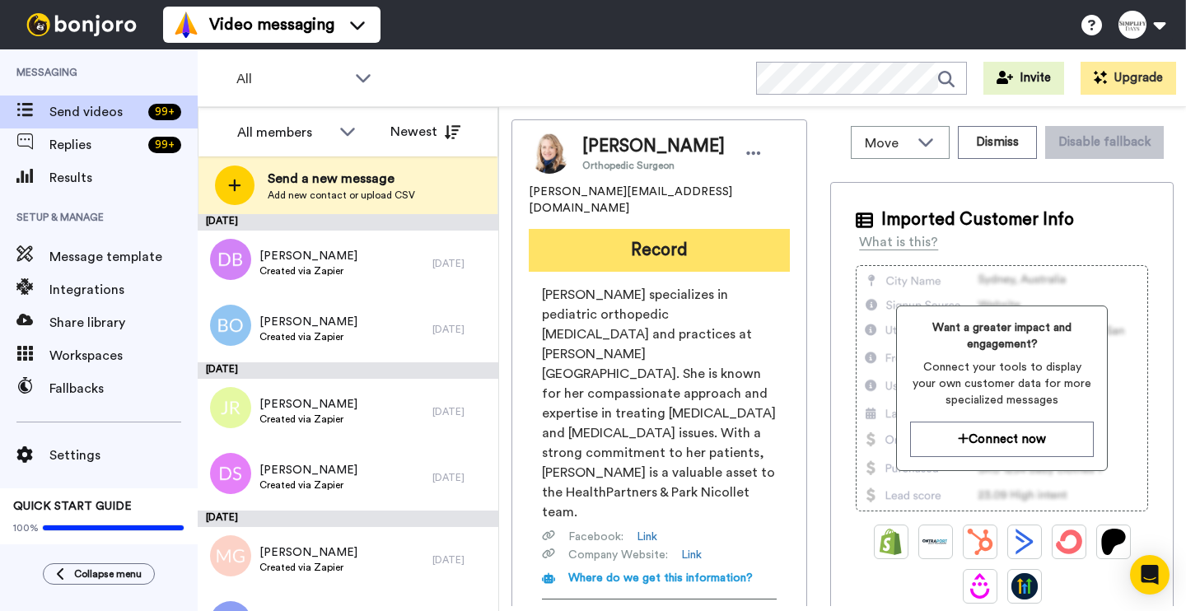
click at [672, 229] on button "Record" at bounding box center [659, 250] width 261 height 43
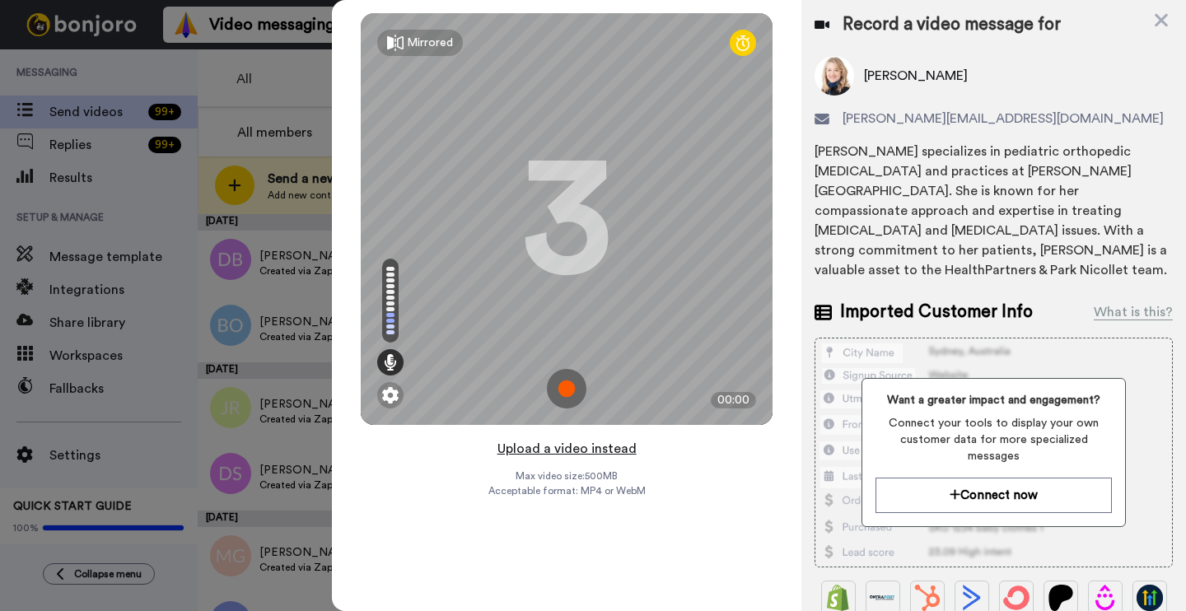
click at [535, 447] on button "Upload a video instead" at bounding box center [567, 448] width 149 height 21
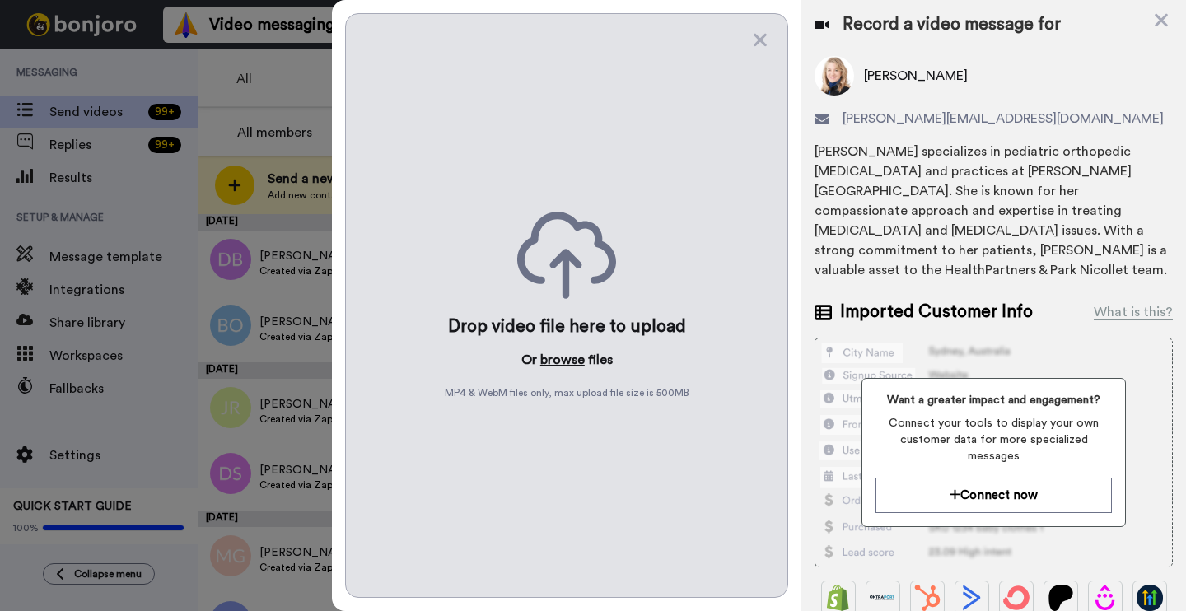
click at [557, 365] on button "browse" at bounding box center [562, 360] width 44 height 20
click at [762, 33] on icon at bounding box center [760, 40] width 16 height 21
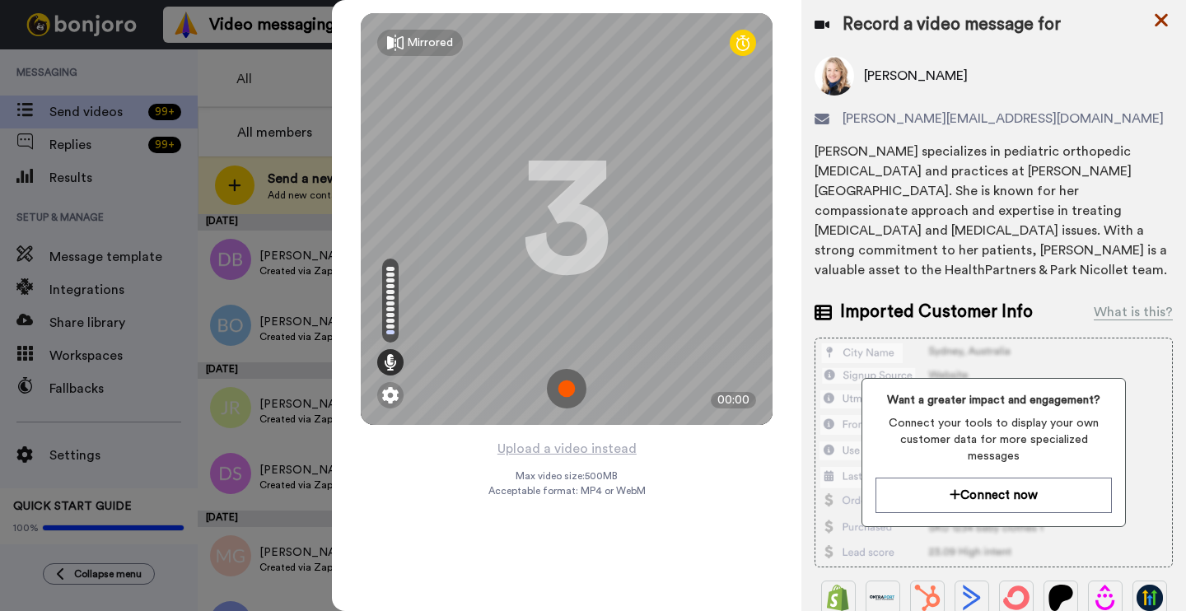
click at [1164, 21] on icon at bounding box center [1161, 20] width 16 height 21
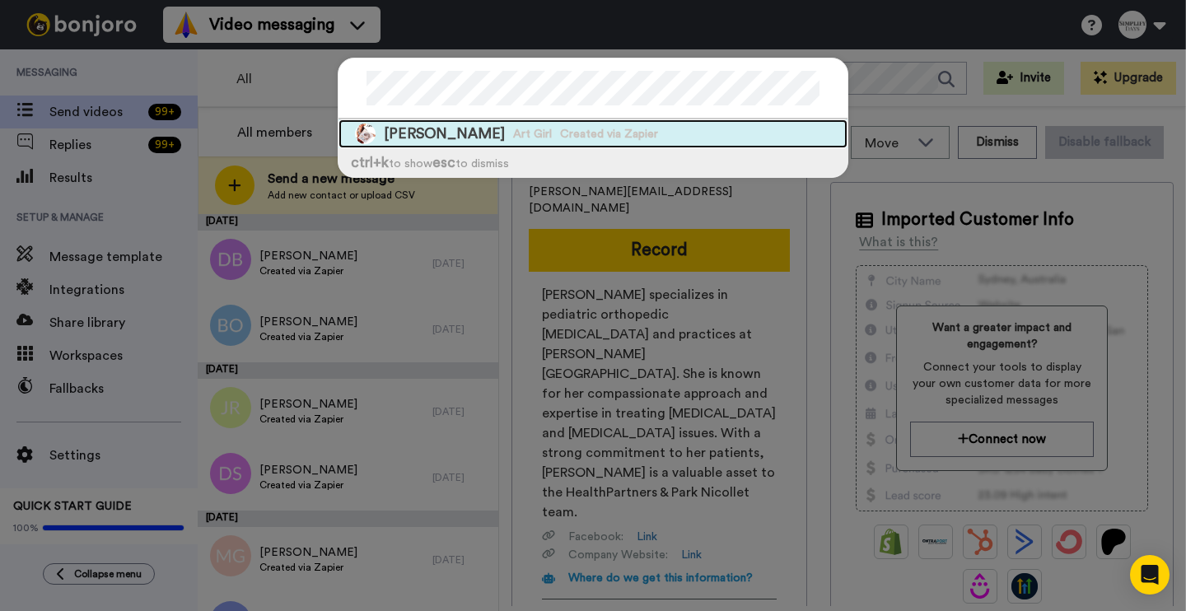
click at [652, 141] on div "Debbie Schafer Art Girl Created via Zapier" at bounding box center [593, 133] width 509 height 29
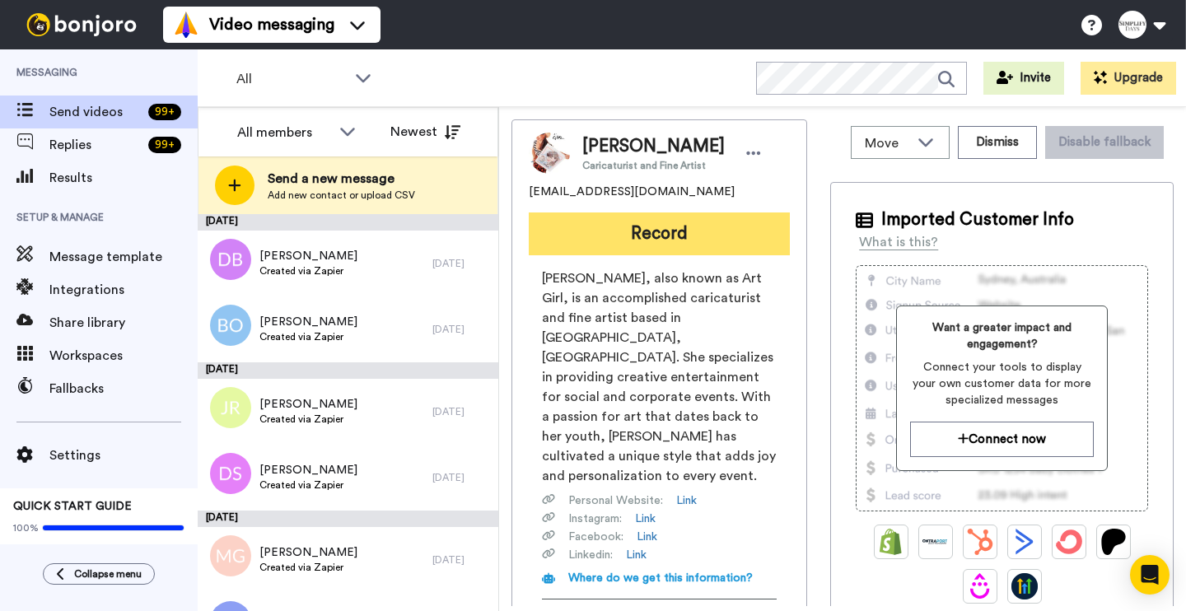
click at [649, 229] on button "Record" at bounding box center [659, 234] width 261 height 43
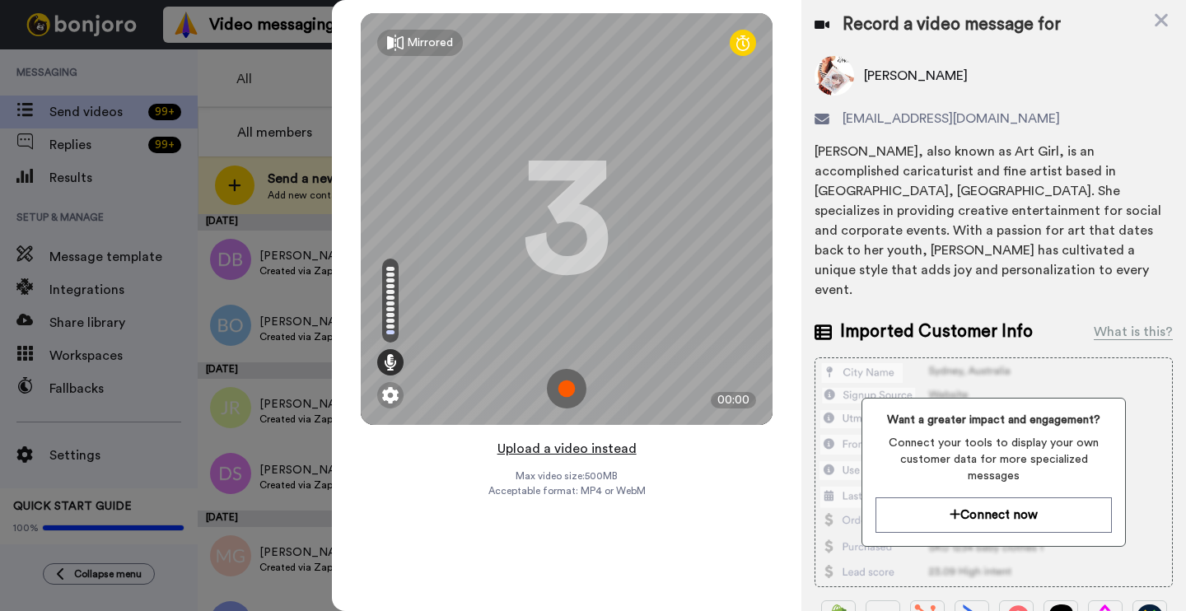
click at [568, 446] on button "Upload a video instead" at bounding box center [567, 448] width 149 height 21
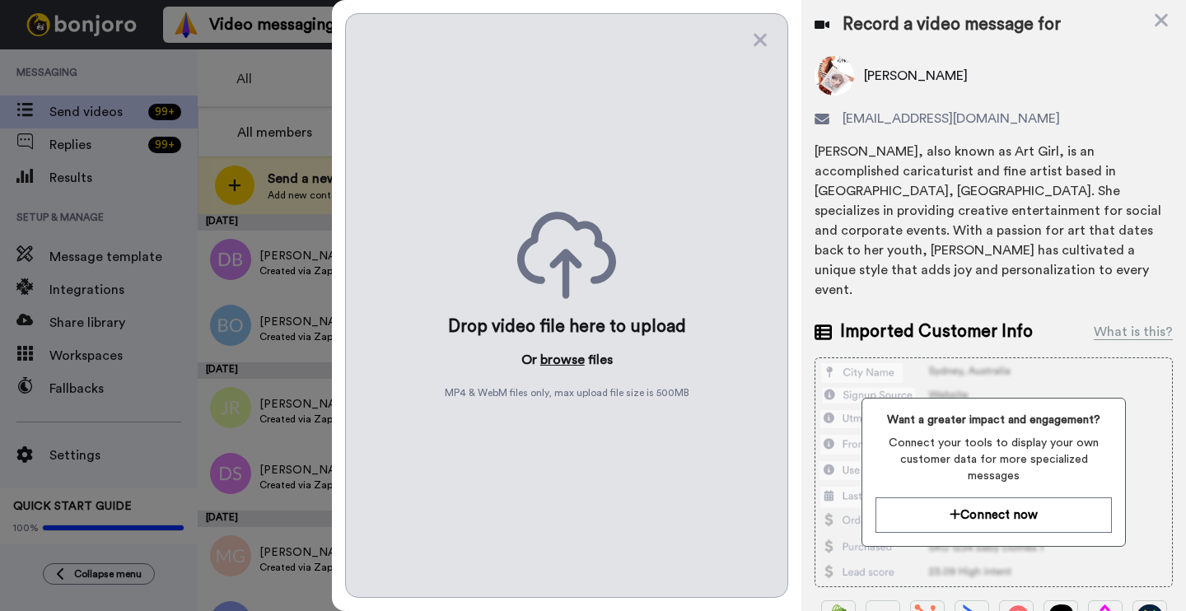
click at [540, 354] on button "browse" at bounding box center [562, 360] width 44 height 20
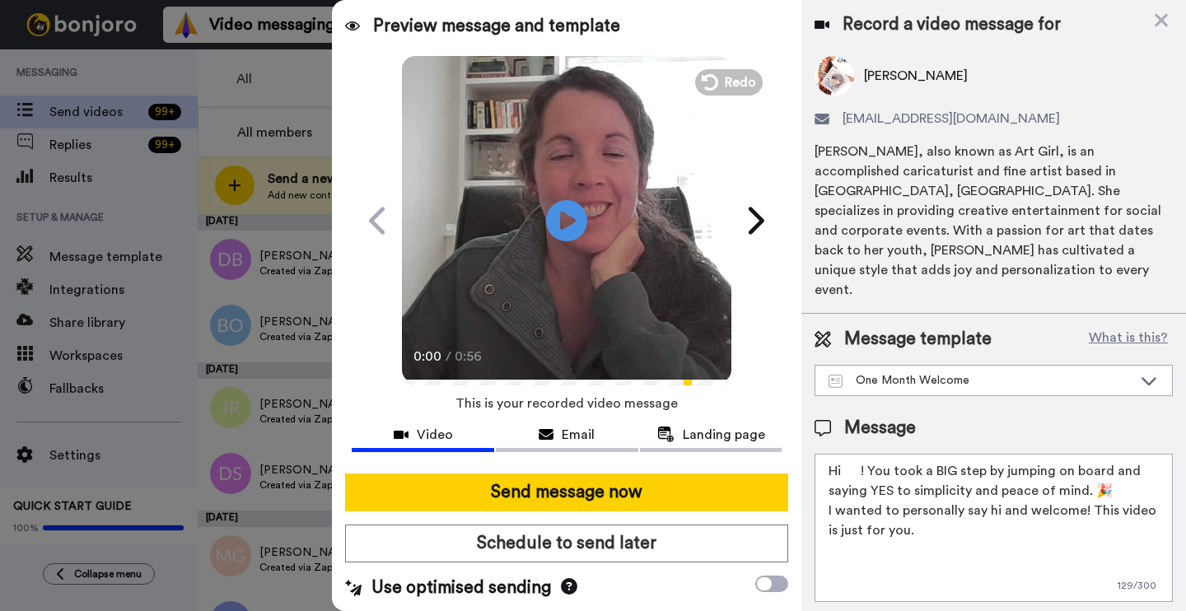
click at [862, 454] on textarea "Hi ! You took a BIG step by jumping on board and saying YES to simplicity and p…" at bounding box center [994, 528] width 358 height 148
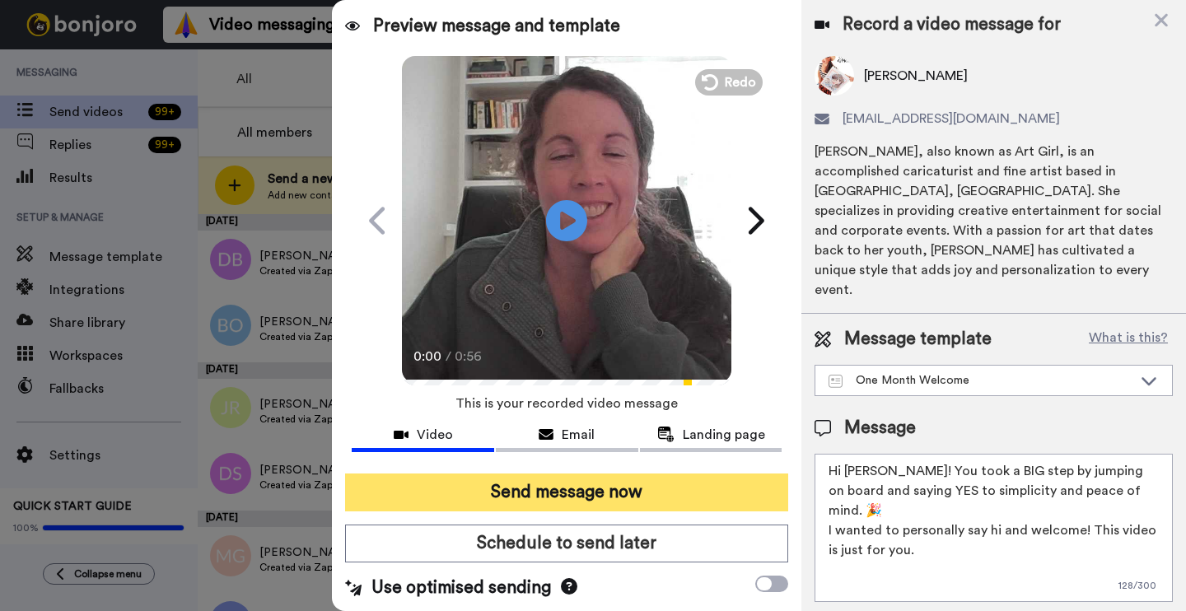
type textarea "Hi [PERSON_NAME]! You took a BIG step by jumping on board and saying YES to sim…"
click at [642, 498] on button "Send message now" at bounding box center [566, 493] width 443 height 38
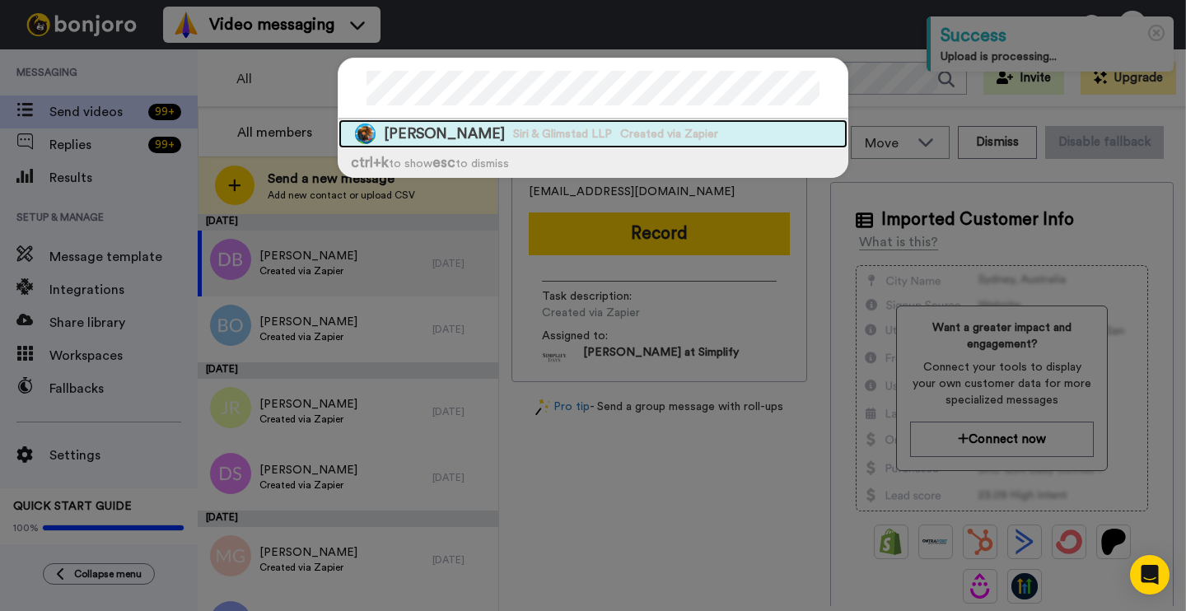
click at [629, 129] on span "Created via Zapier" at bounding box center [669, 134] width 98 height 16
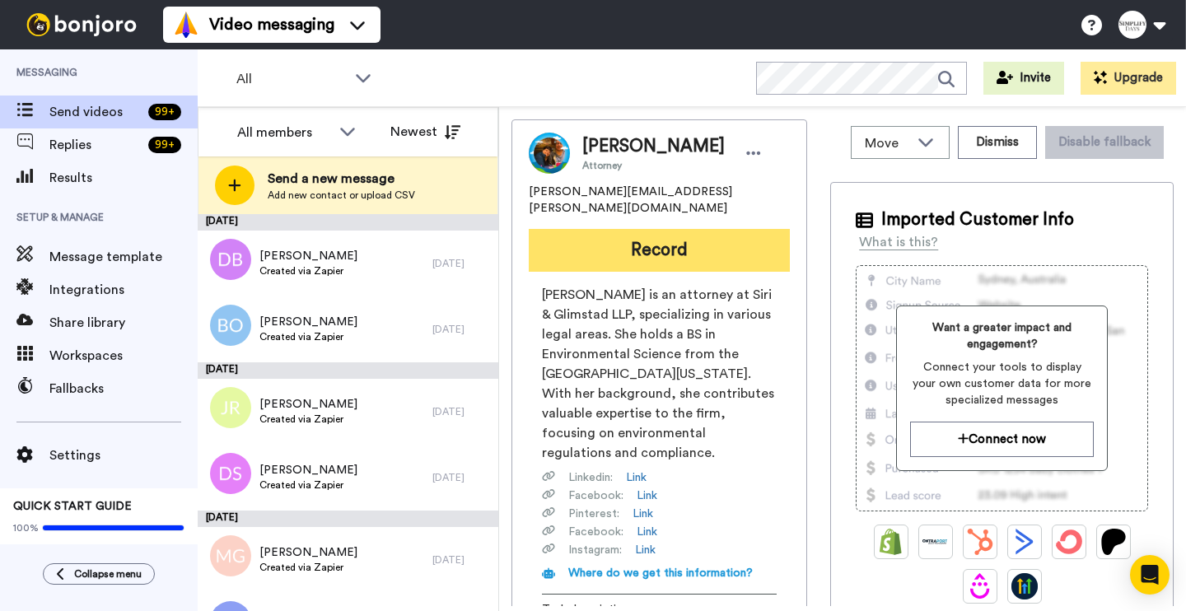
click at [699, 229] on button "Record" at bounding box center [659, 250] width 261 height 43
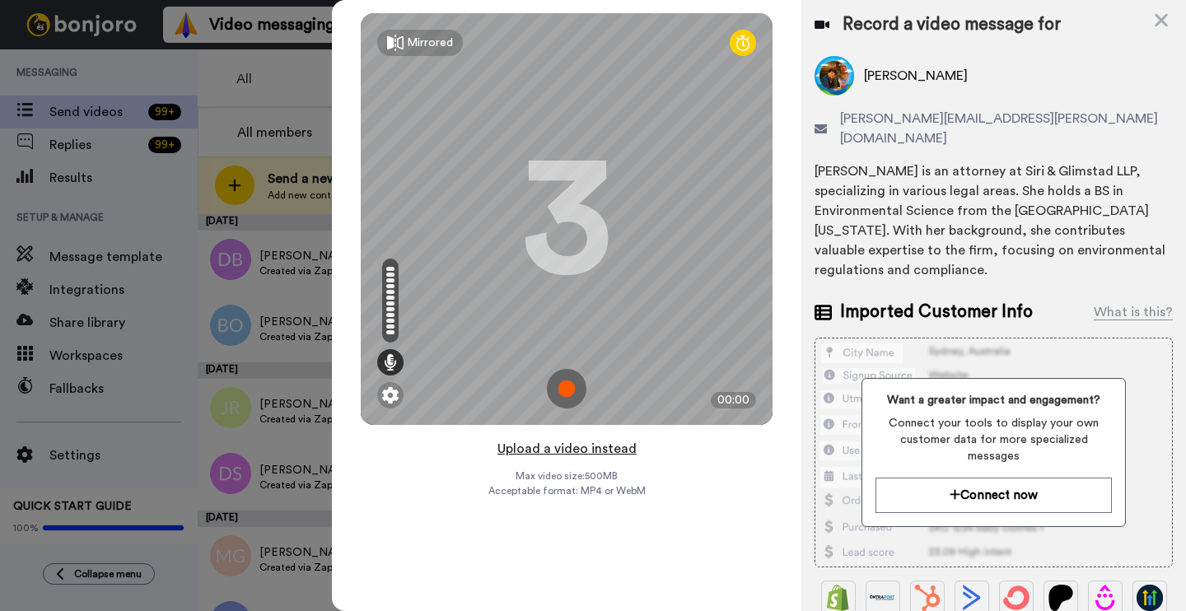
click at [556, 451] on button "Upload a video instead" at bounding box center [567, 448] width 149 height 21
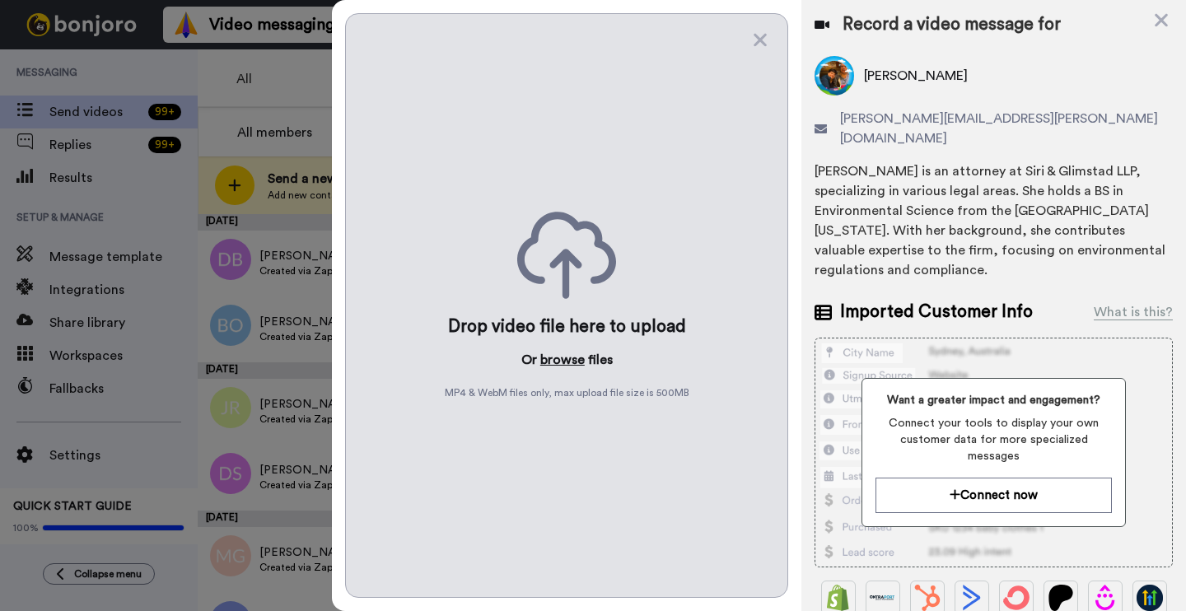
click at [554, 362] on button "browse" at bounding box center [562, 360] width 44 height 20
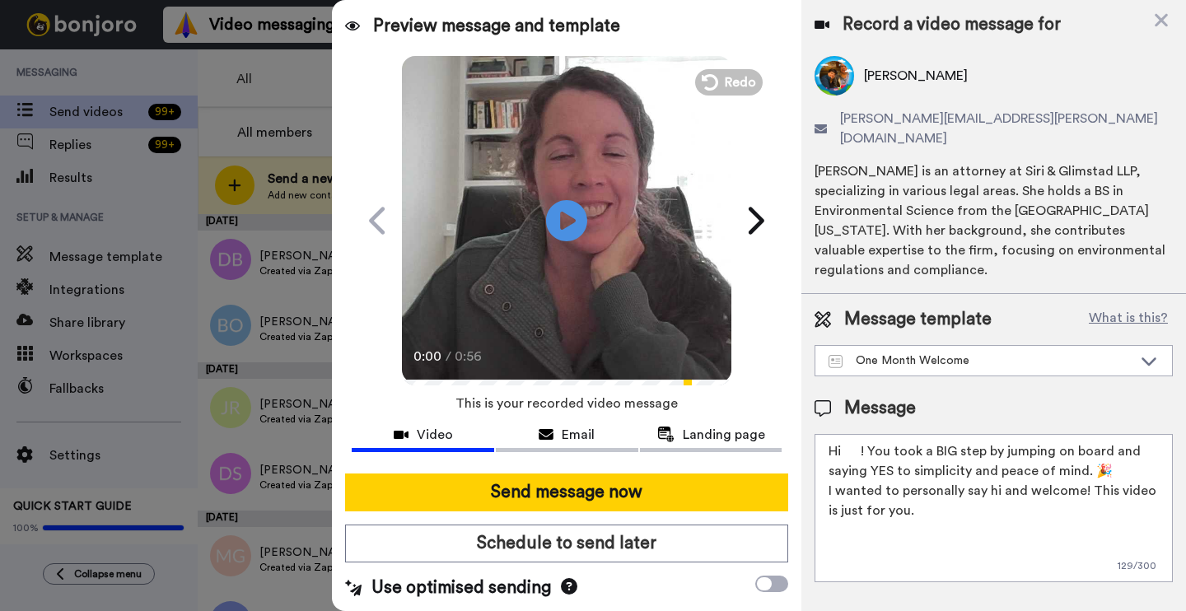
click at [860, 436] on textarea "Hi ! You took a BIG step by jumping on board and saying YES to simplicity and p…" at bounding box center [994, 508] width 358 height 148
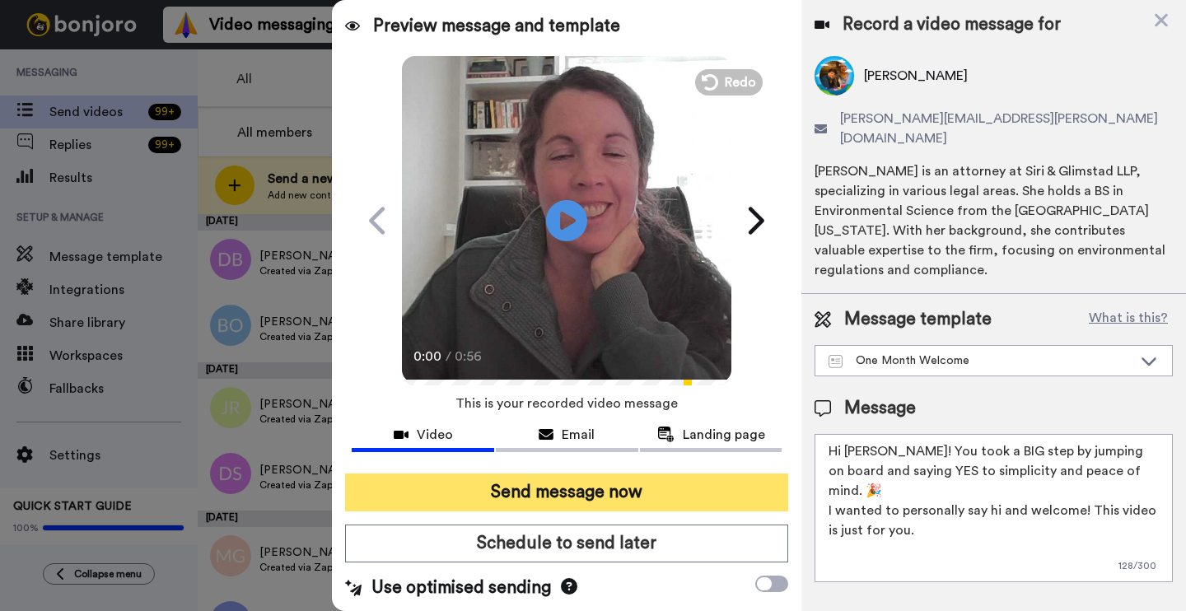
type textarea "Hi [PERSON_NAME]! You took a BIG step by jumping on board and saying YES to sim…"
click at [701, 489] on button "Send message now" at bounding box center [566, 493] width 443 height 38
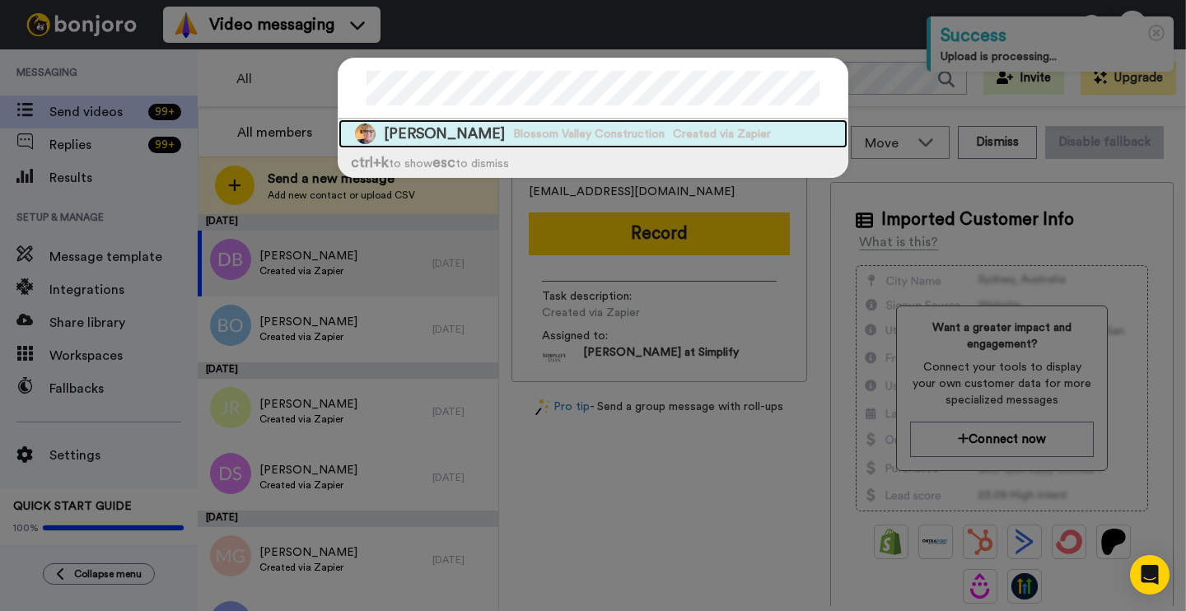
click at [541, 138] on span "Blossom Valley Construction" at bounding box center [589, 134] width 152 height 16
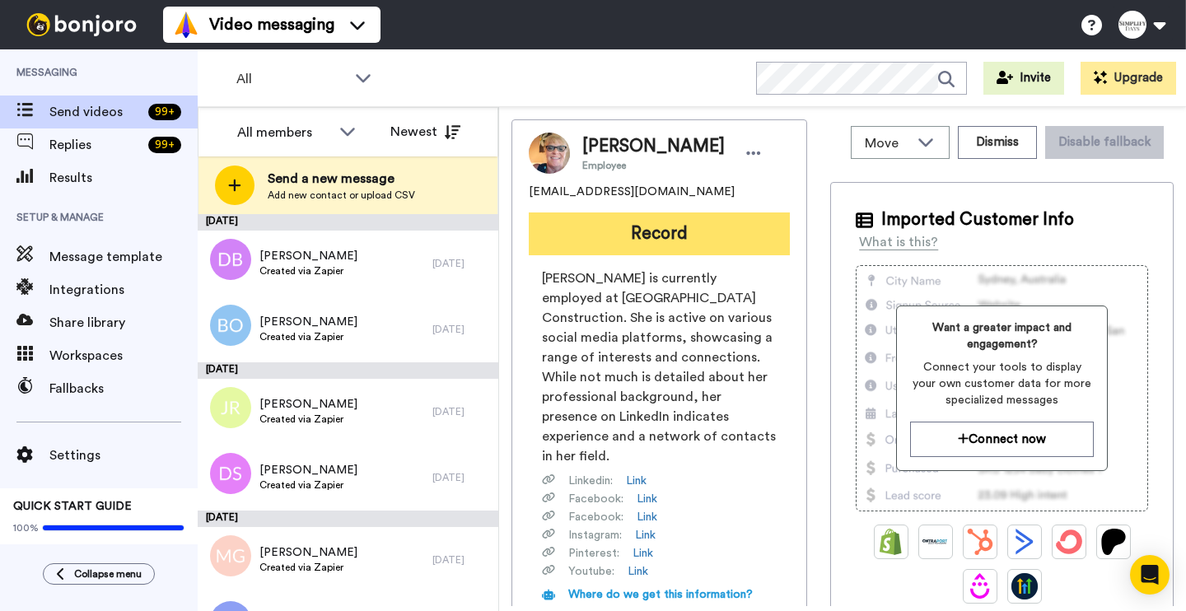
click at [678, 225] on button "Record" at bounding box center [659, 234] width 261 height 43
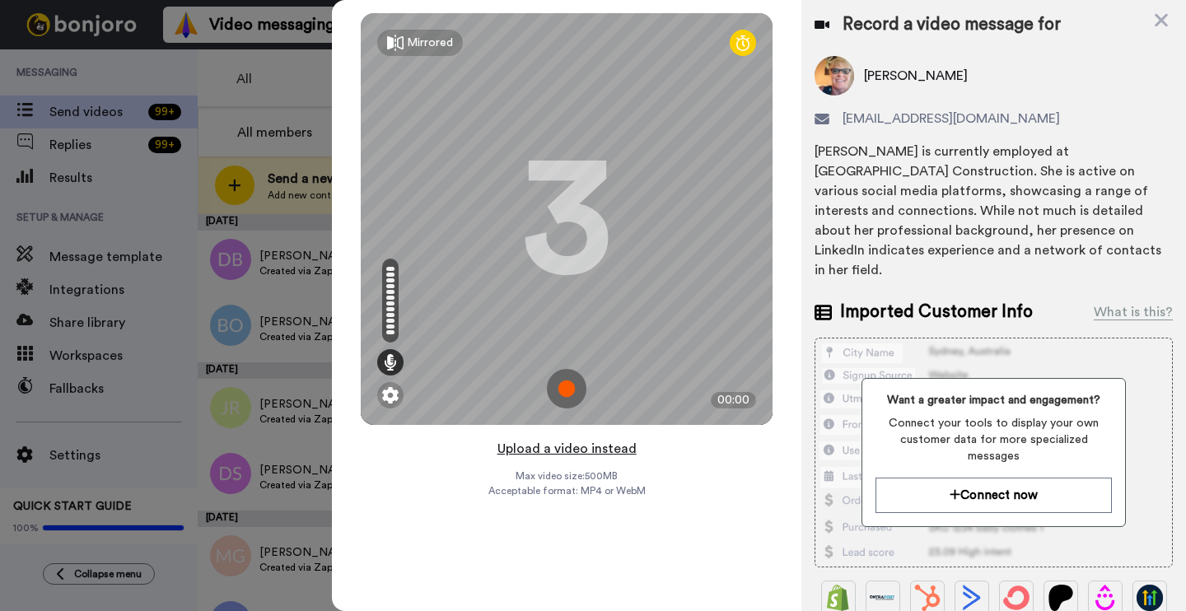
click at [576, 448] on button "Upload a video instead" at bounding box center [567, 448] width 149 height 21
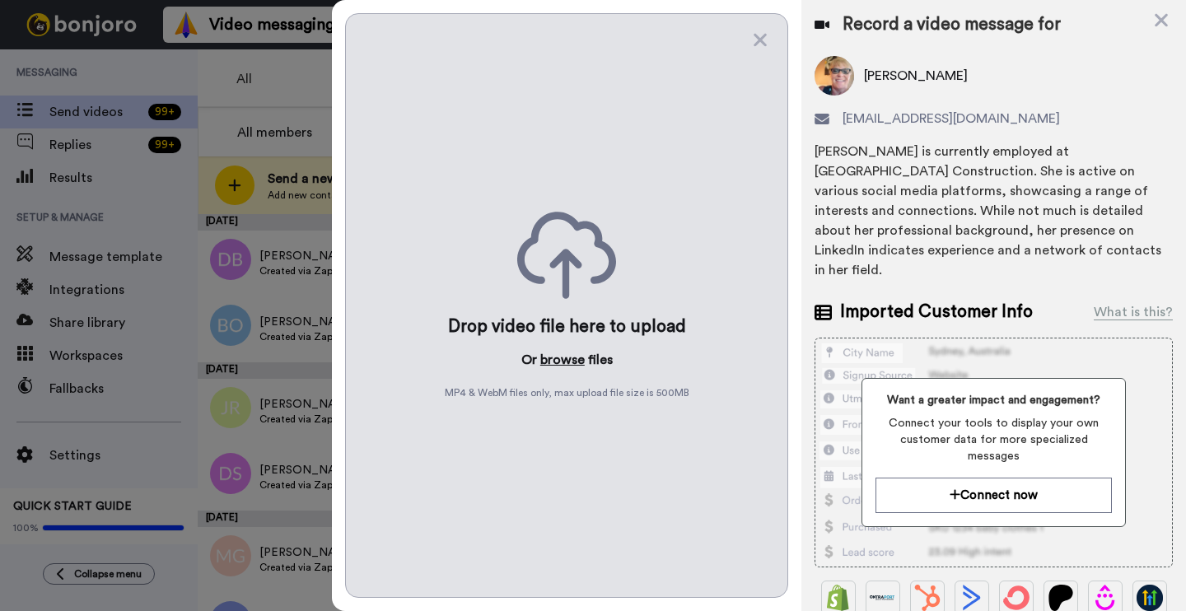
click at [545, 354] on button "browse" at bounding box center [562, 360] width 44 height 20
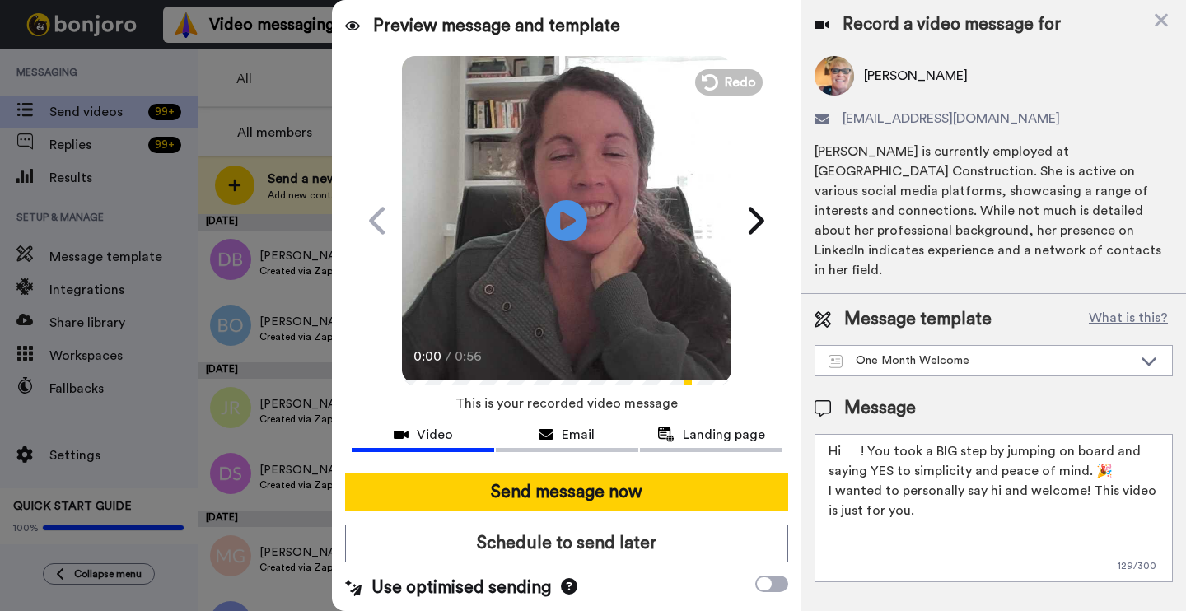
click at [859, 434] on textarea "Hi ! You took a BIG step by jumping on board and saying YES to simplicity and p…" at bounding box center [994, 508] width 358 height 148
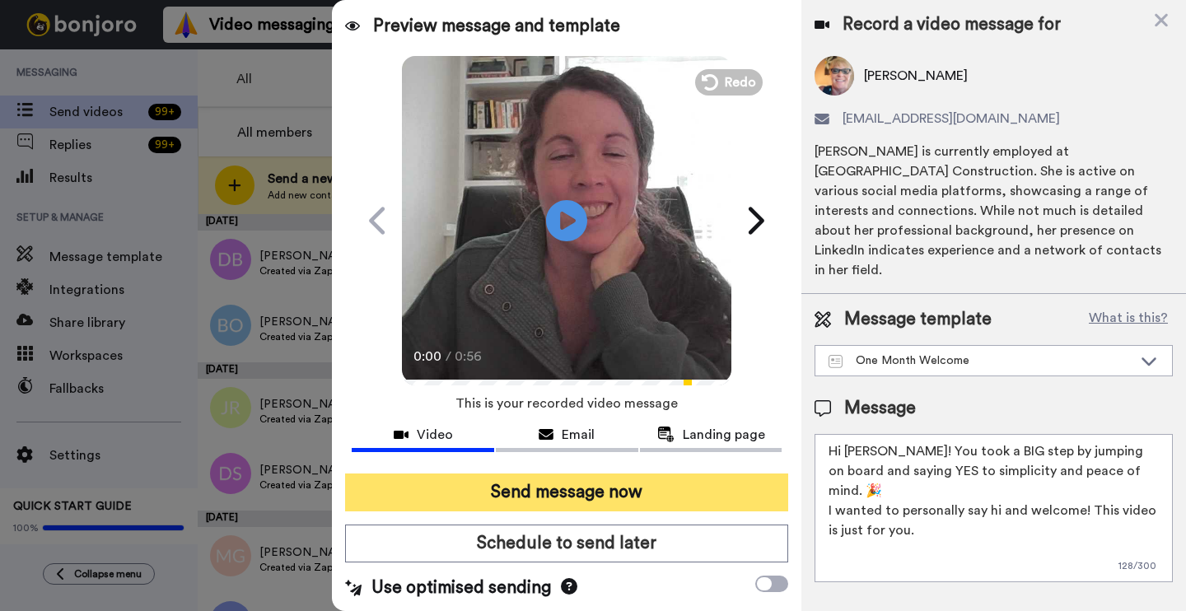
type textarea "Hi [PERSON_NAME]! You took a BIG step by jumping on board and saying YES to sim…"
click at [650, 498] on button "Send message now" at bounding box center [566, 493] width 443 height 38
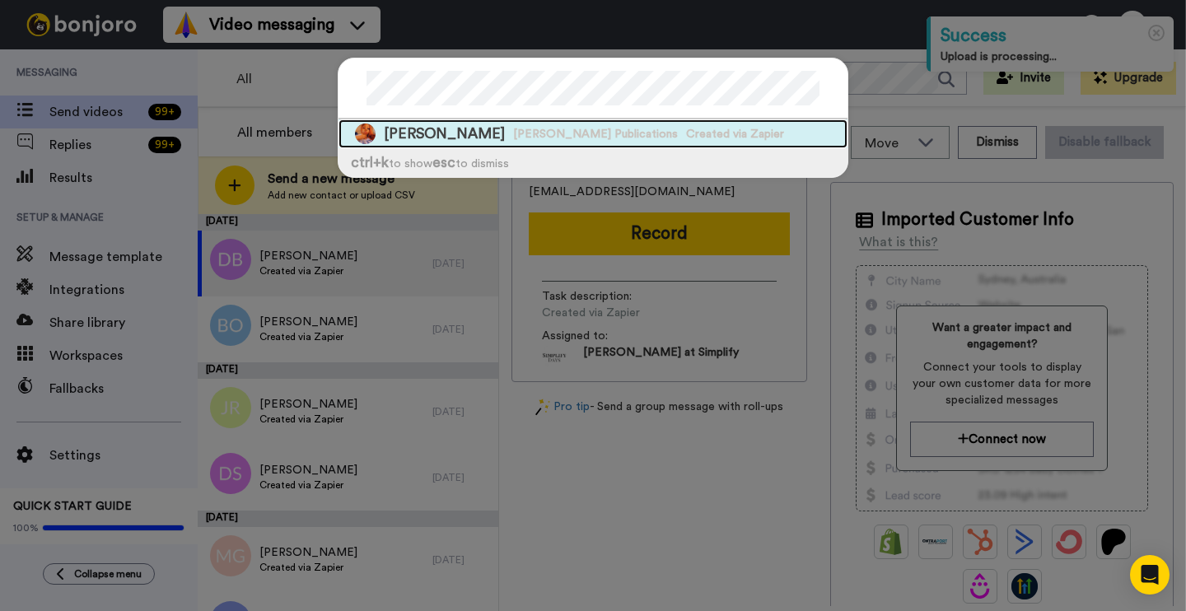
click at [659, 129] on span "[PERSON_NAME] Publications" at bounding box center [595, 134] width 165 height 16
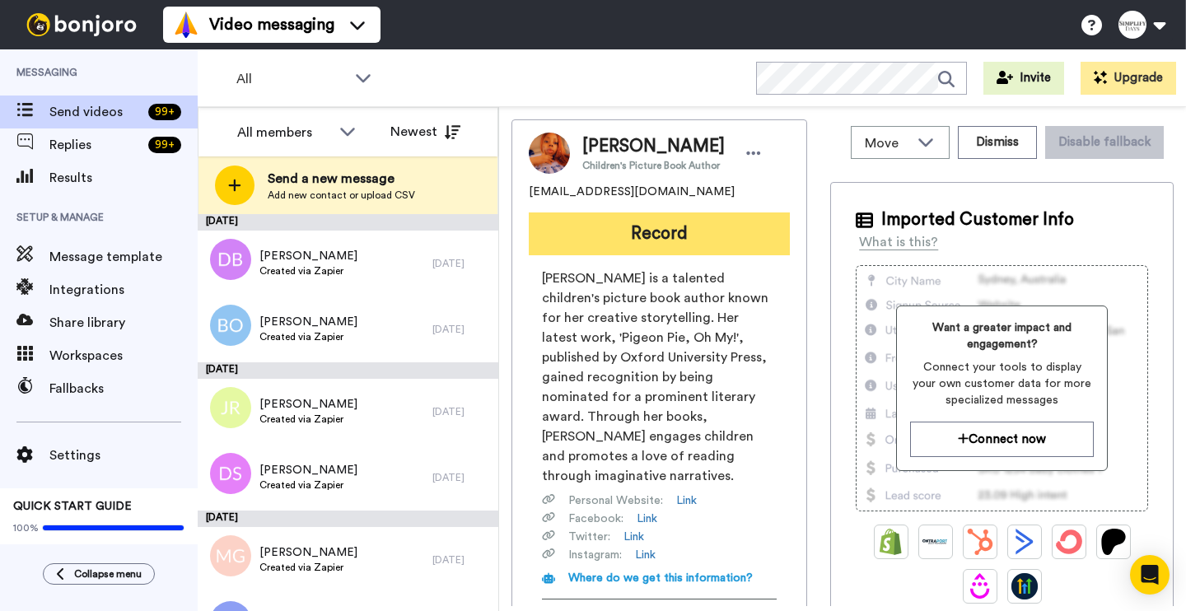
click at [705, 224] on button "Record" at bounding box center [659, 234] width 261 height 43
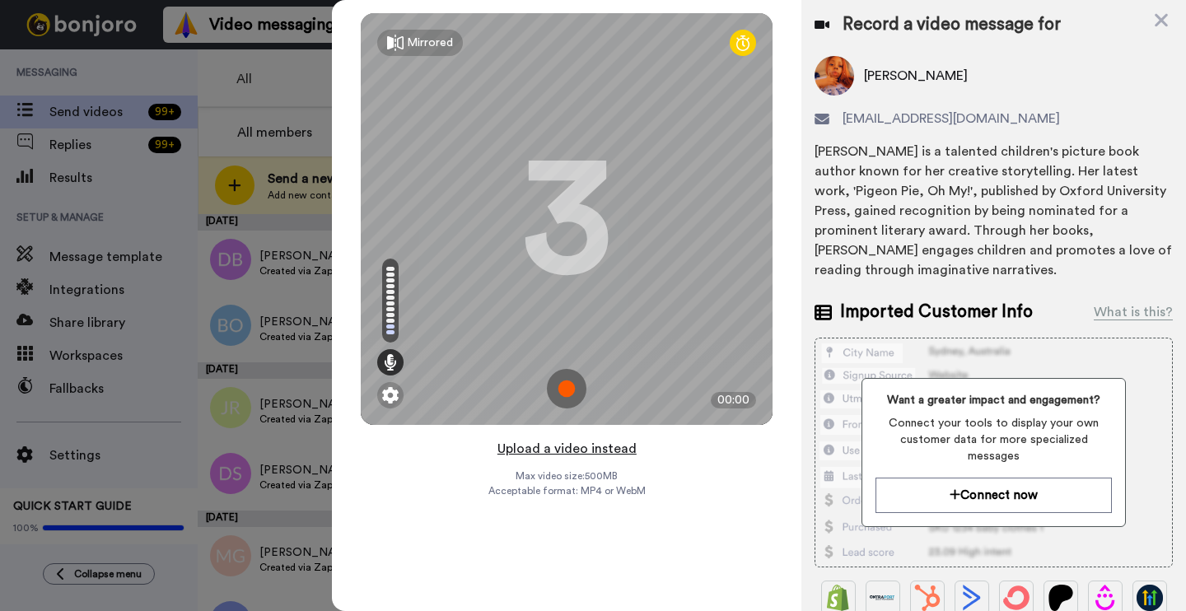
click at [582, 450] on button "Upload a video instead" at bounding box center [567, 448] width 149 height 21
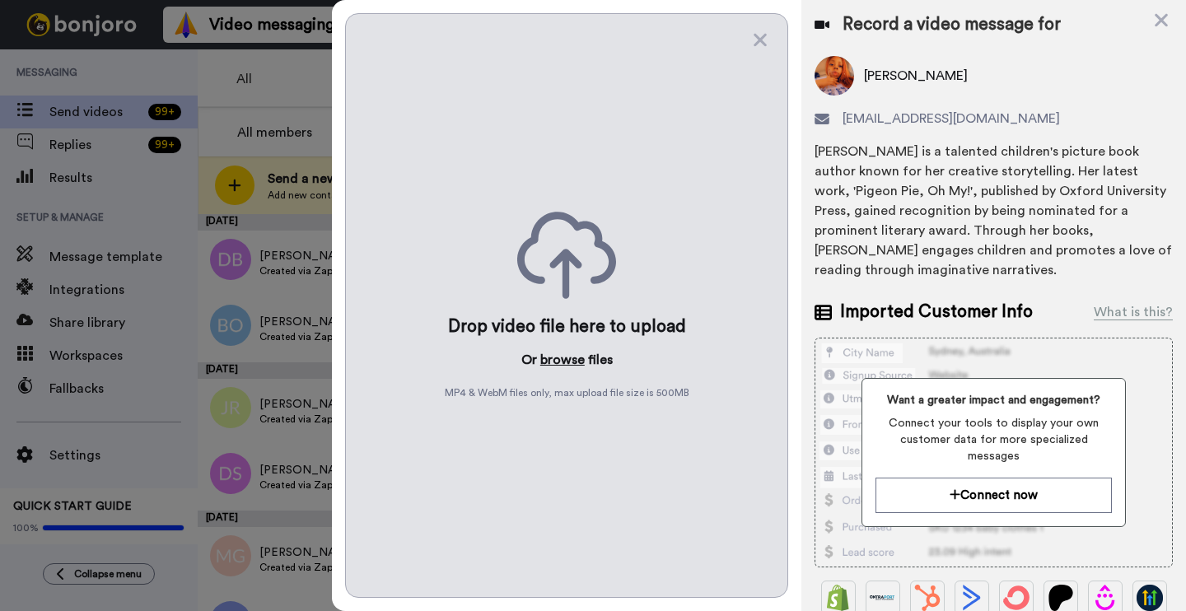
click at [563, 356] on button "browse" at bounding box center [562, 360] width 44 height 20
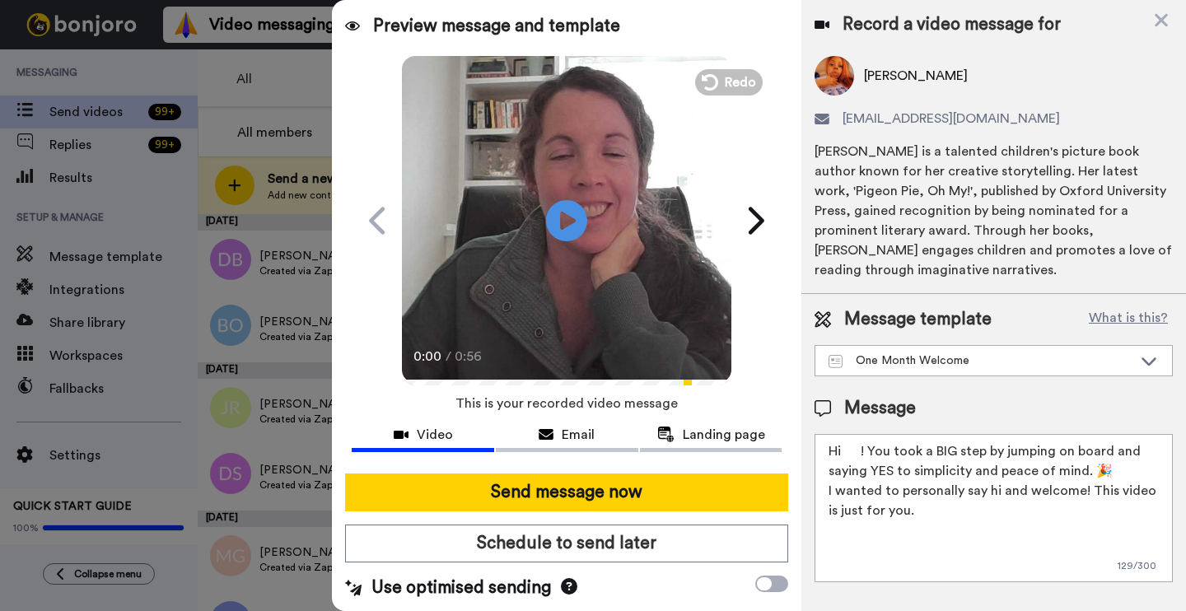
click at [863, 434] on textarea "Hi ! You took a BIG step by jumping on board and saying YES to simplicity and p…" at bounding box center [994, 508] width 358 height 148
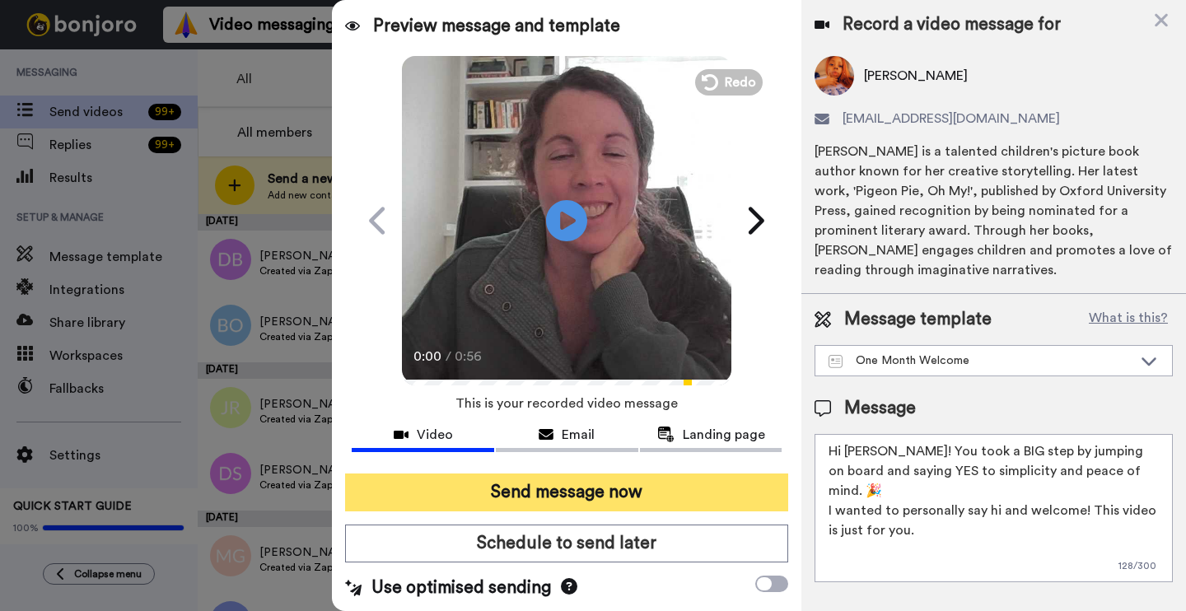
type textarea "Hi [PERSON_NAME]! You took a BIG step by jumping on board and saying YES to sim…"
click at [657, 500] on button "Send message now" at bounding box center [566, 493] width 443 height 38
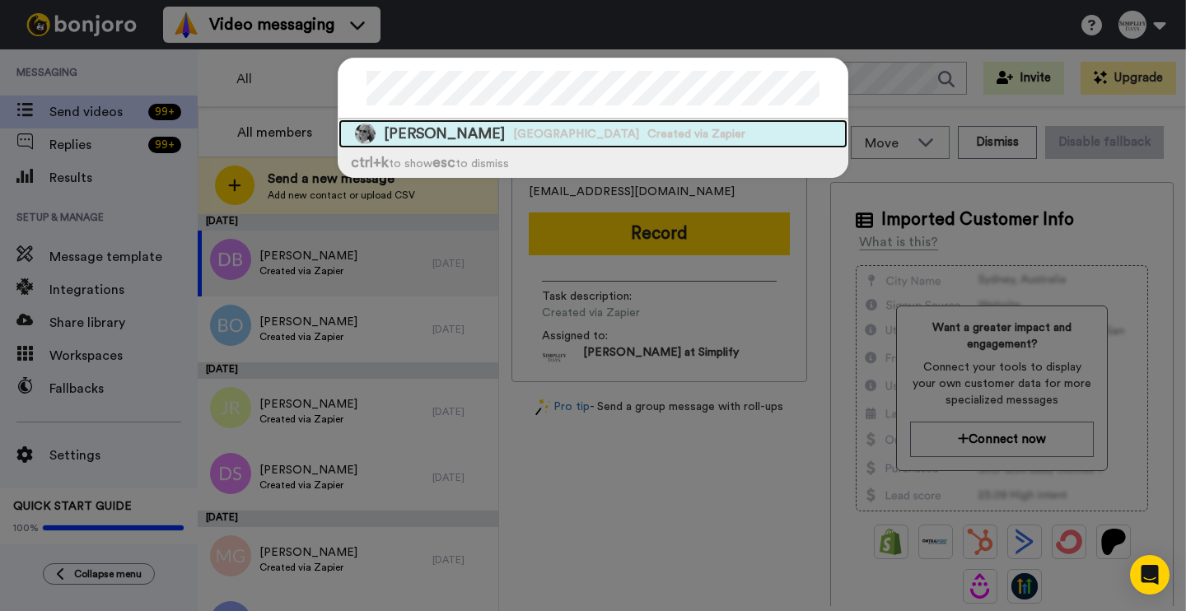
click at [648, 132] on span "Created via Zapier" at bounding box center [697, 134] width 98 height 16
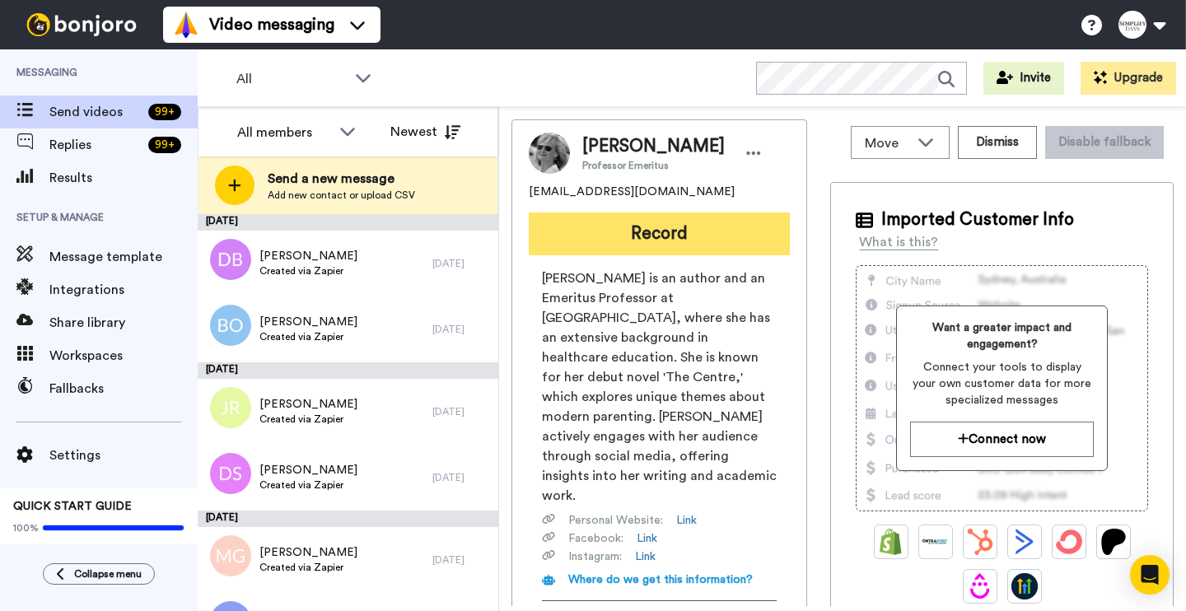
click at [647, 231] on button "Record" at bounding box center [659, 234] width 261 height 43
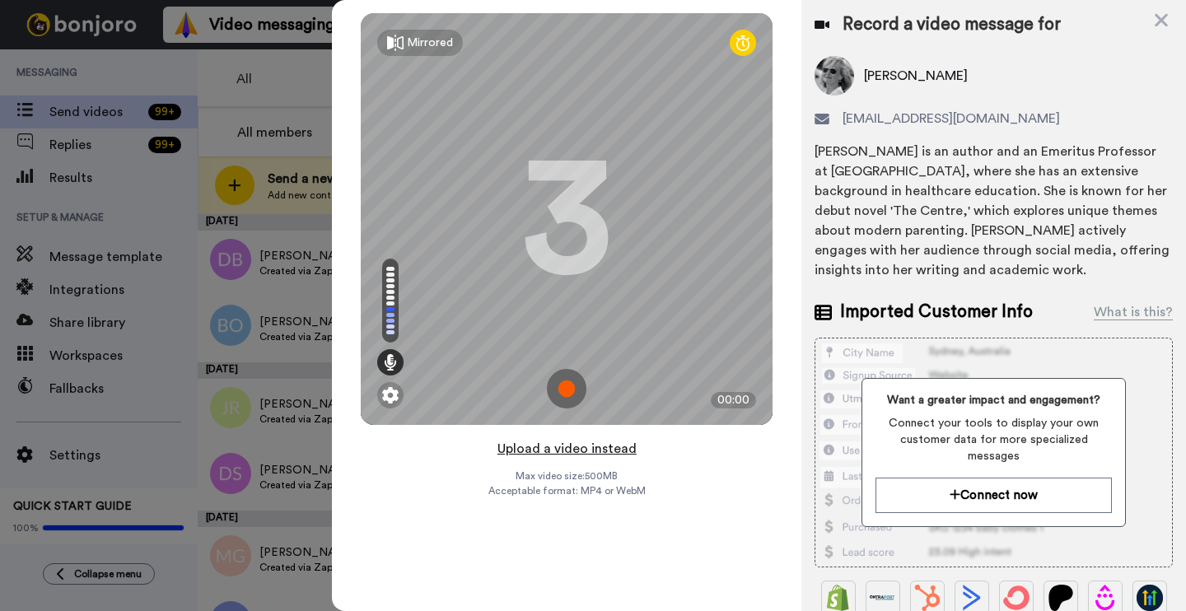
click at [564, 449] on button "Upload a video instead" at bounding box center [567, 448] width 149 height 21
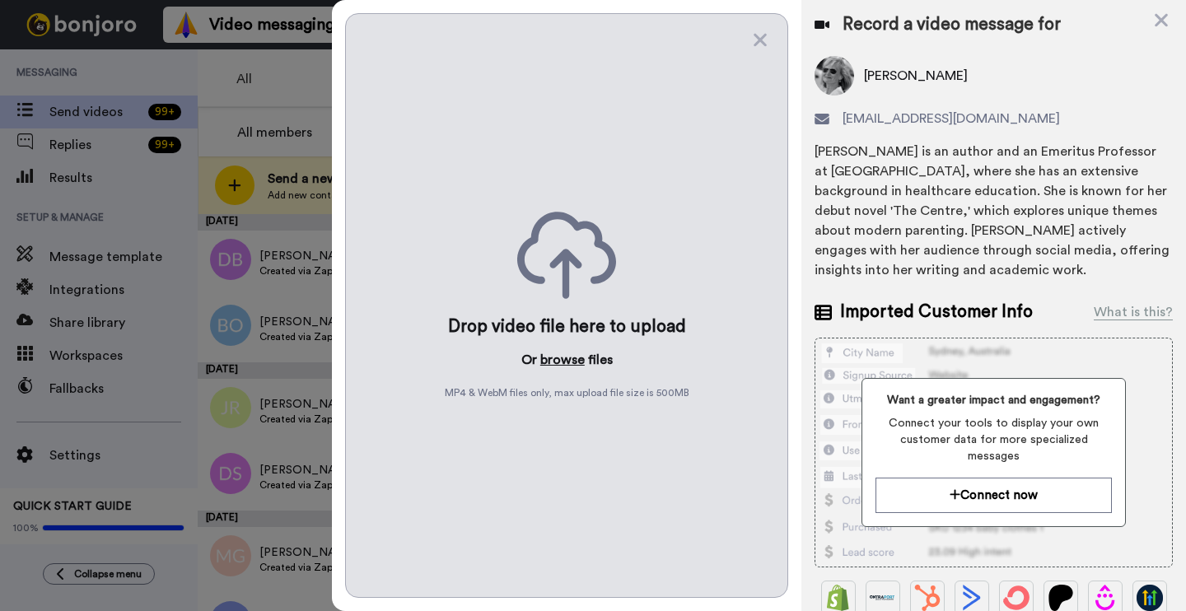
click at [544, 358] on button "browse" at bounding box center [562, 360] width 44 height 20
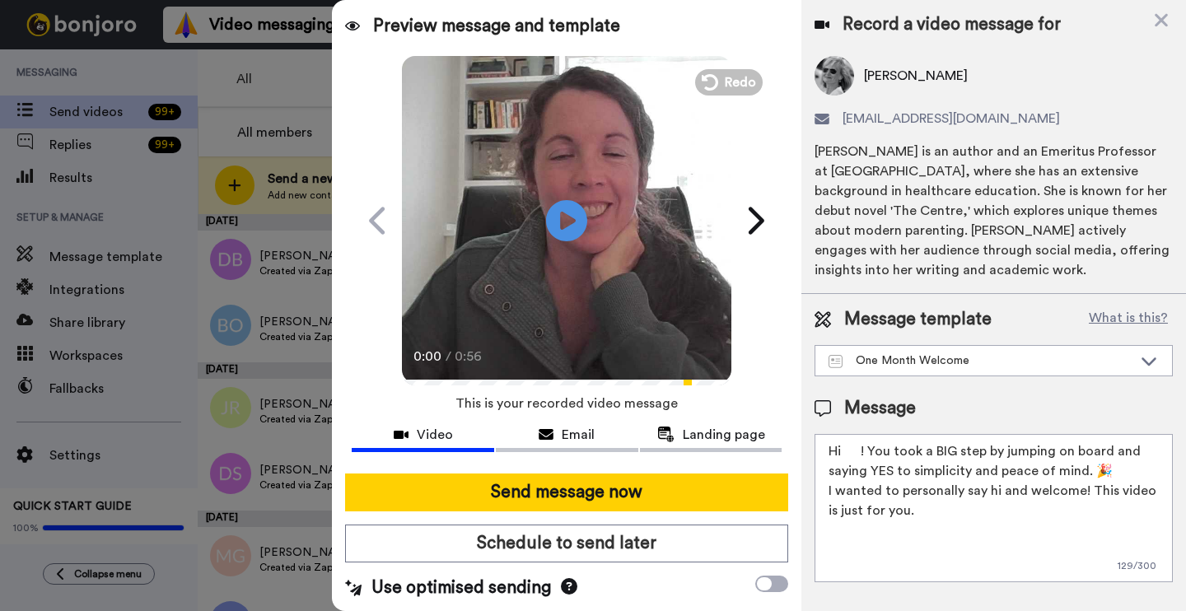
click at [864, 448] on textarea "Hi ! You took a BIG step by jumping on board and saying YES to simplicity and p…" at bounding box center [994, 508] width 358 height 148
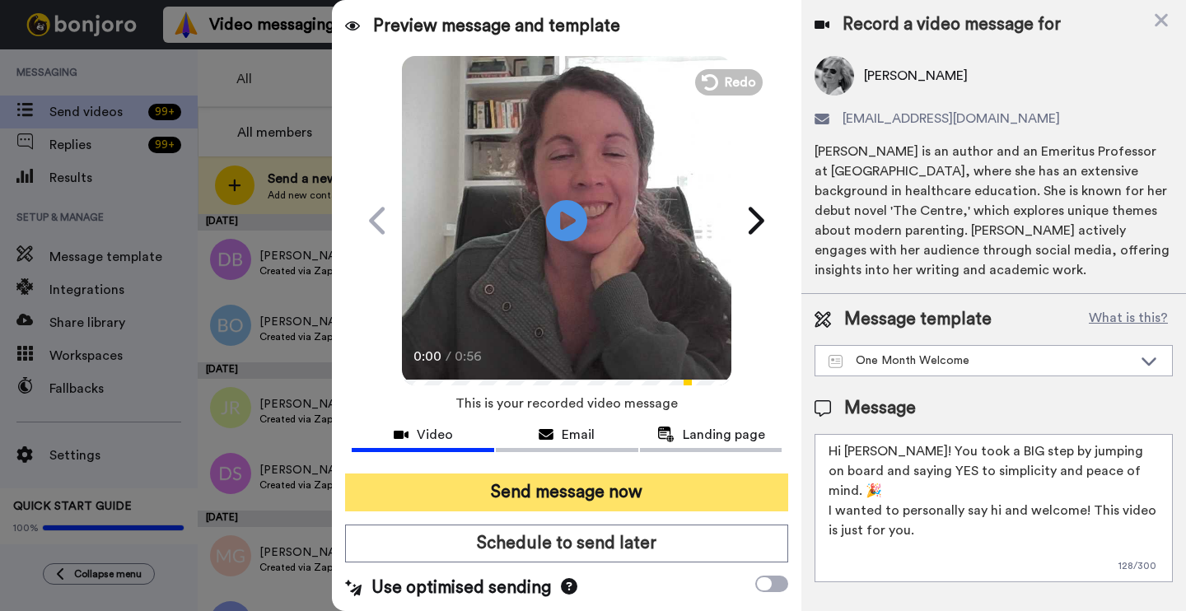
type textarea "Hi Debbie! You took a BIG step by jumping on board and saying YES to simplicity…"
click at [494, 501] on button "Send message now" at bounding box center [566, 493] width 443 height 38
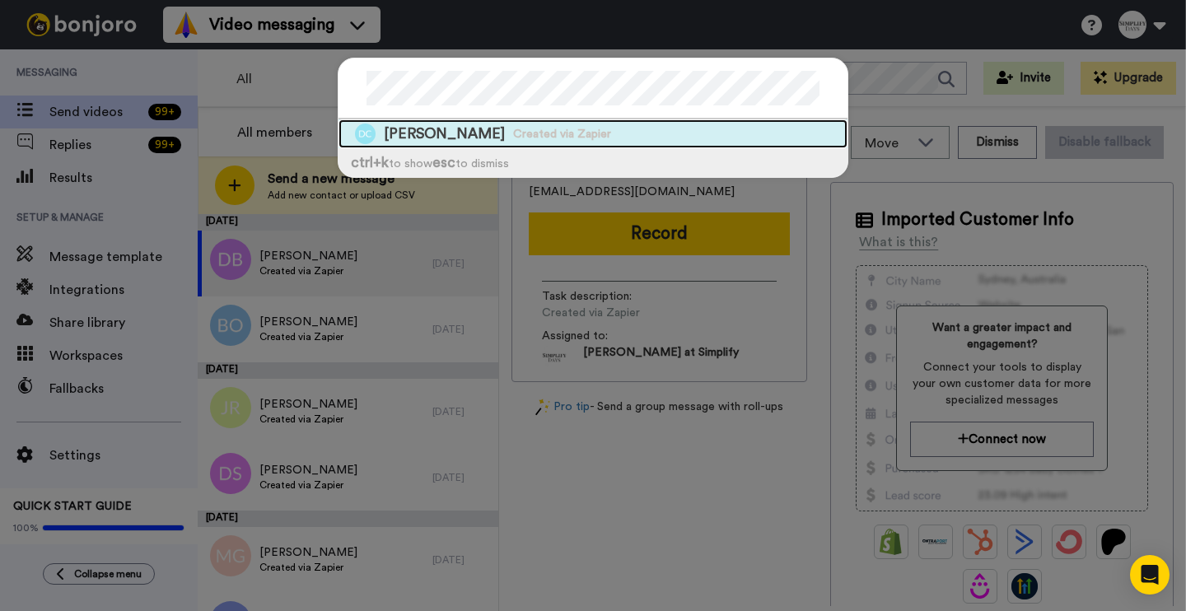
click at [393, 133] on span "Deloris Chappelle" at bounding box center [444, 134] width 121 height 21
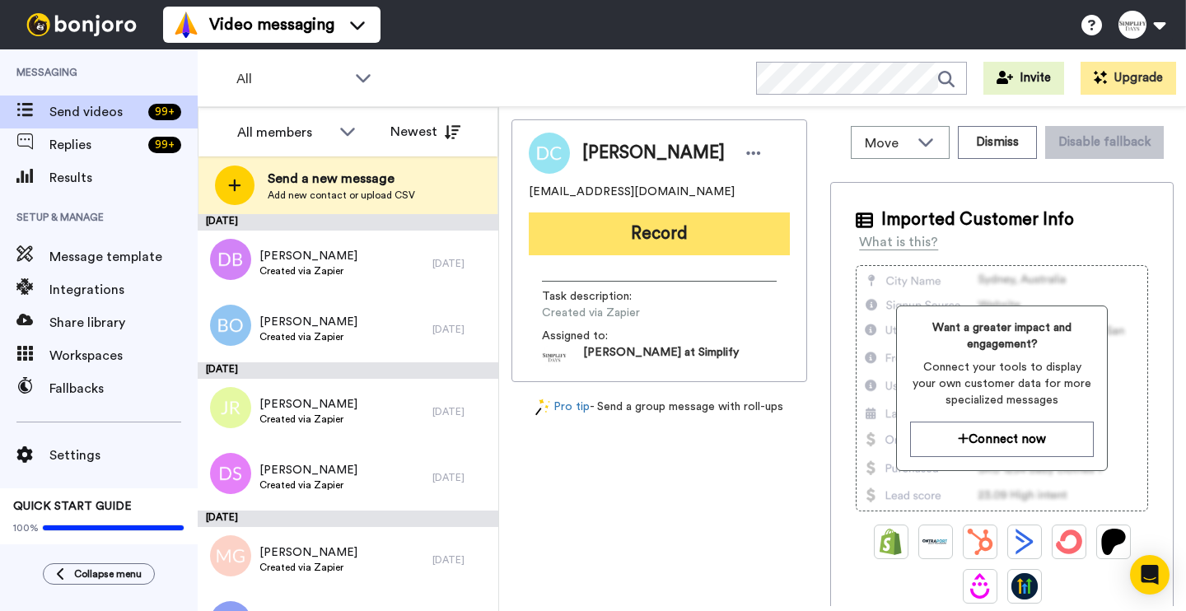
click at [646, 248] on button "Record" at bounding box center [659, 234] width 261 height 43
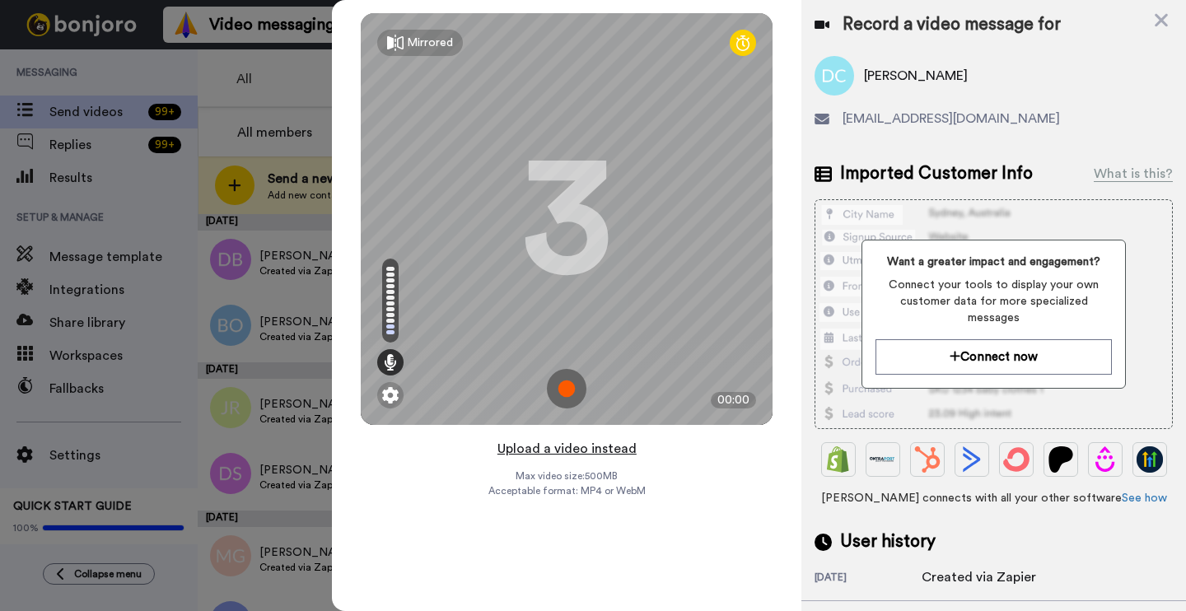
click at [570, 449] on button "Upload a video instead" at bounding box center [567, 448] width 149 height 21
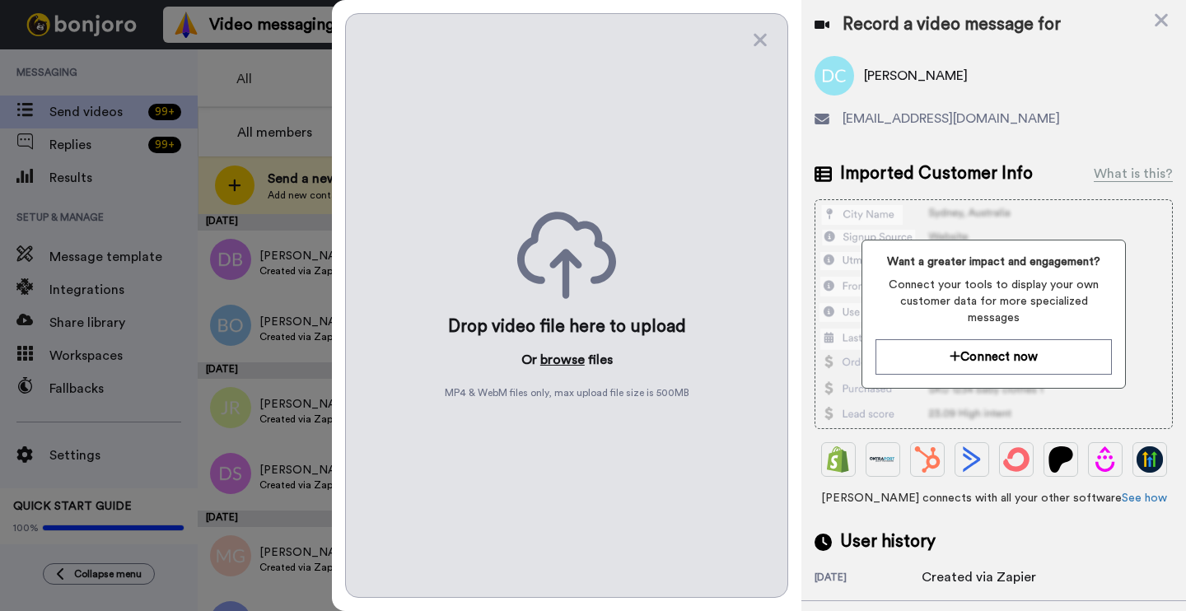
click at [568, 357] on button "browse" at bounding box center [562, 360] width 44 height 20
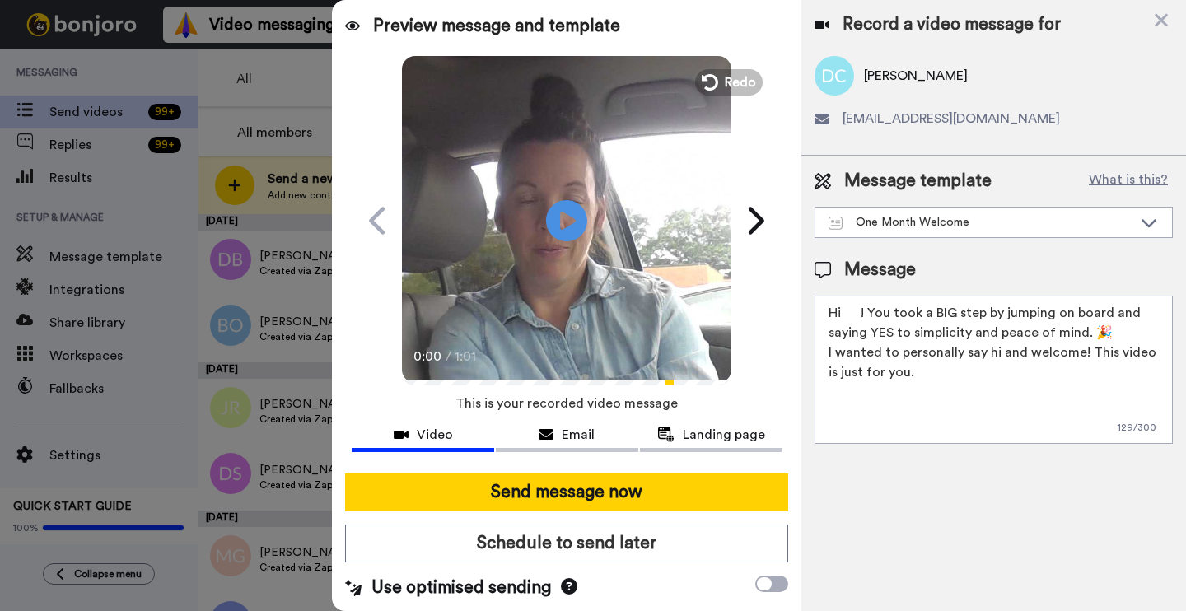
click at [858, 311] on textarea "Hi ! You took a BIG step by jumping on board and saying YES to simplicity and p…" at bounding box center [994, 370] width 358 height 148
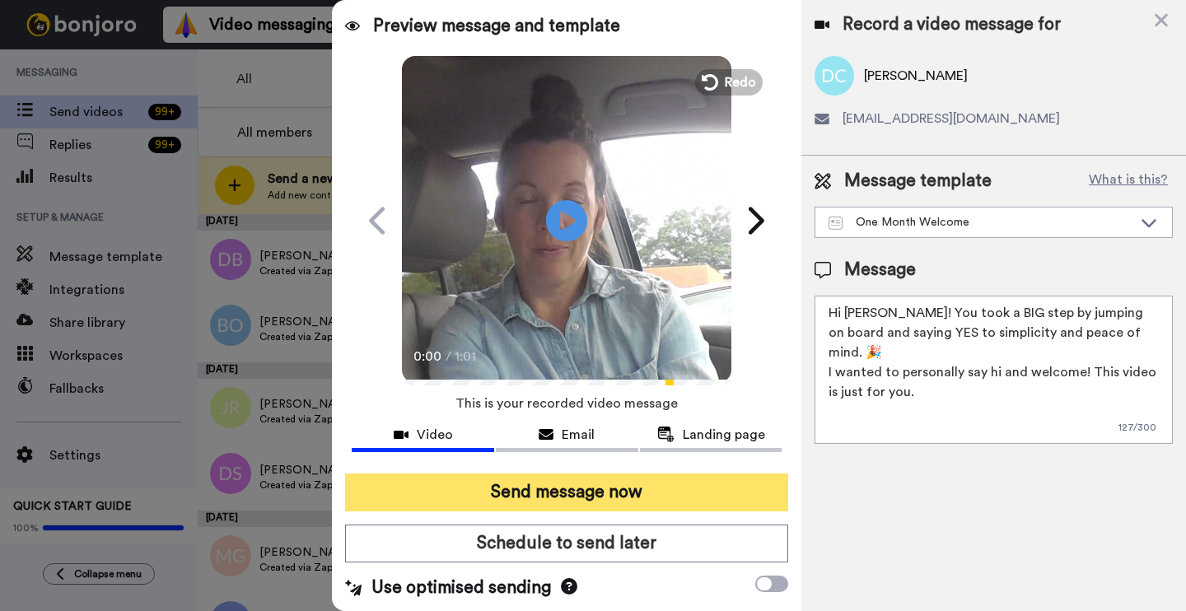
type textarea "Hi Deloris! You took a BIG step by jumping on board and saying YES to simplicit…"
click at [709, 493] on button "Send message now" at bounding box center [566, 493] width 443 height 38
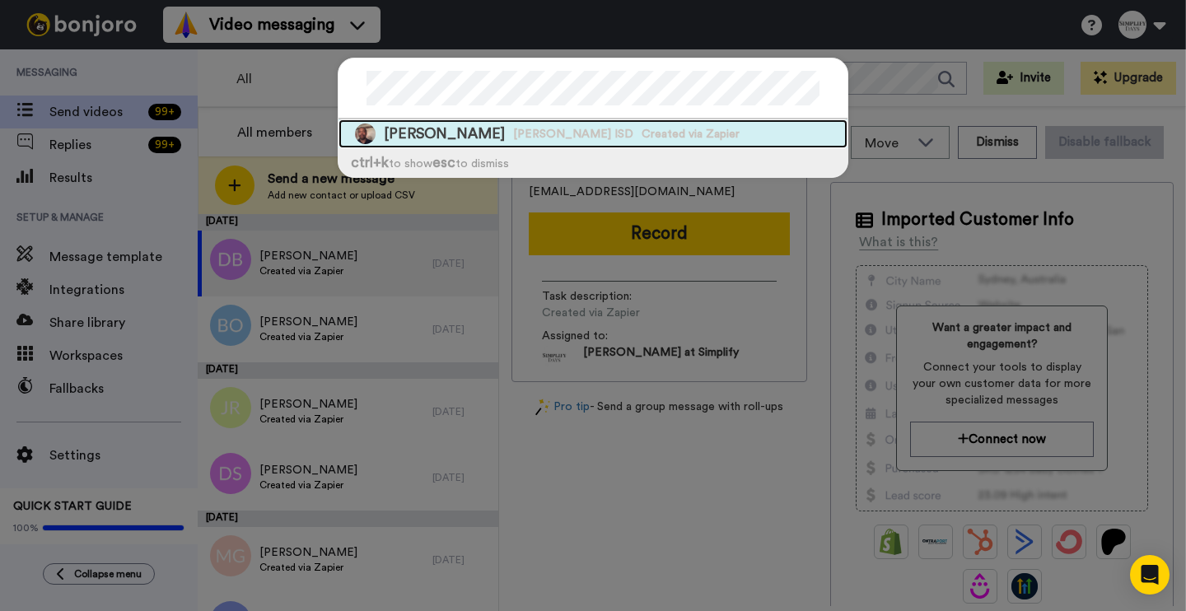
click at [538, 126] on span "[PERSON_NAME] ISD" at bounding box center [573, 134] width 120 height 16
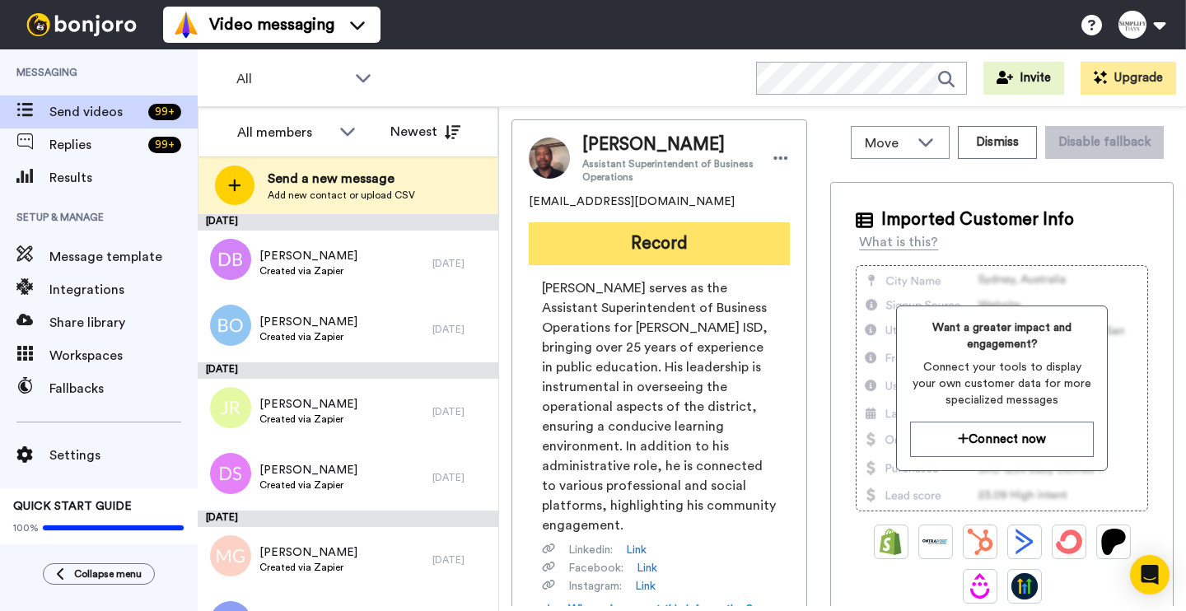
click at [705, 241] on button "Record" at bounding box center [659, 243] width 261 height 43
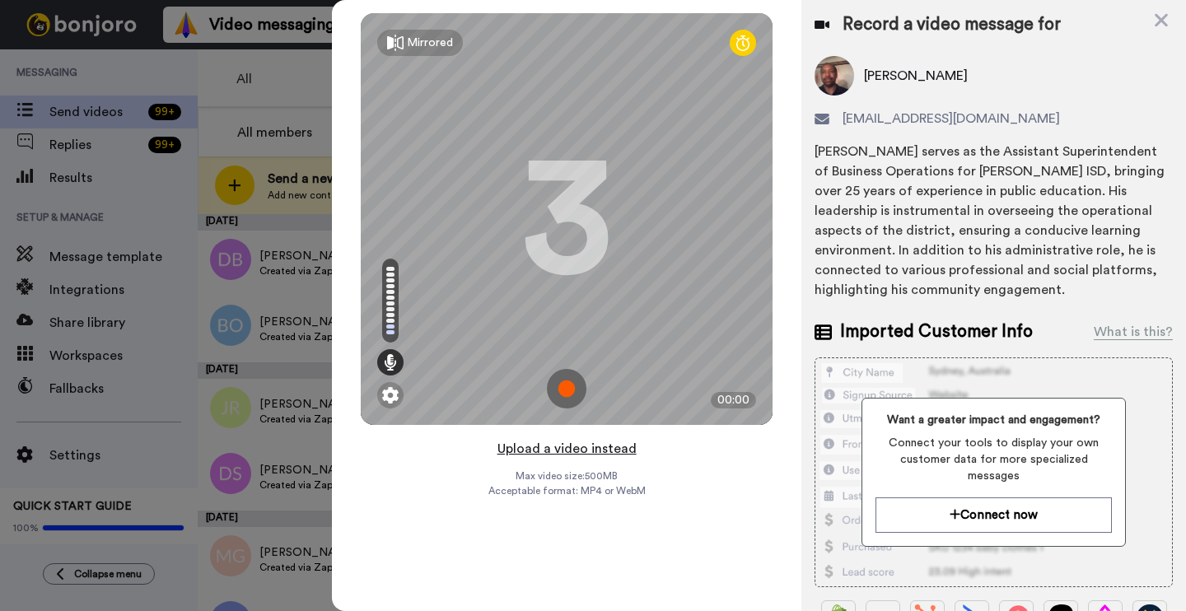
click at [615, 453] on button "Upload a video instead" at bounding box center [567, 448] width 149 height 21
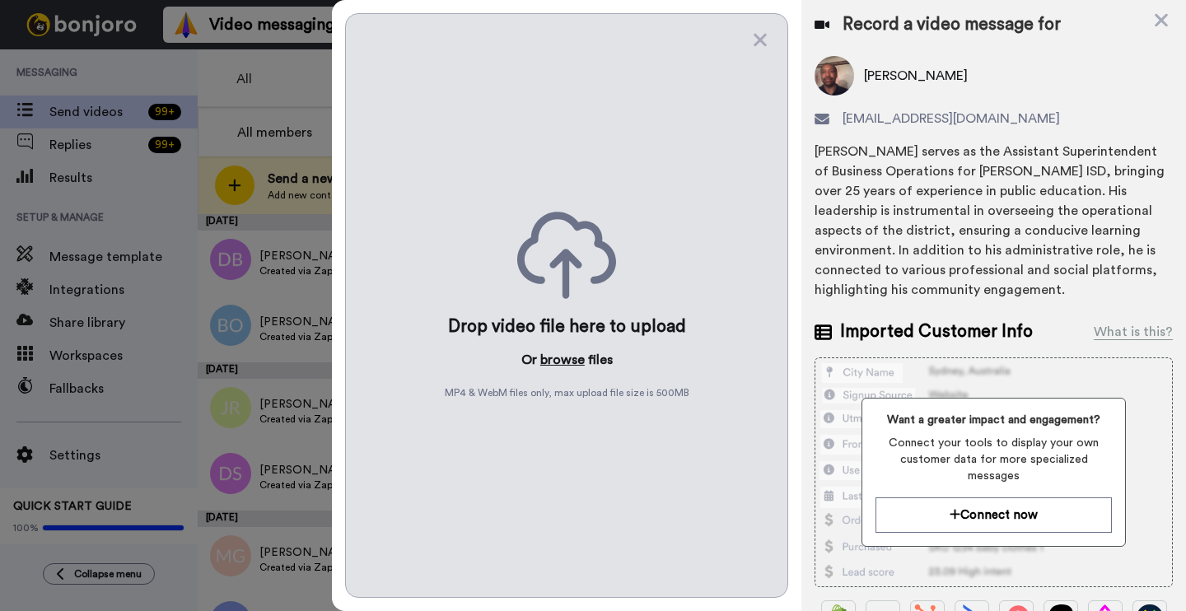
click at [550, 358] on button "browse" at bounding box center [562, 360] width 44 height 20
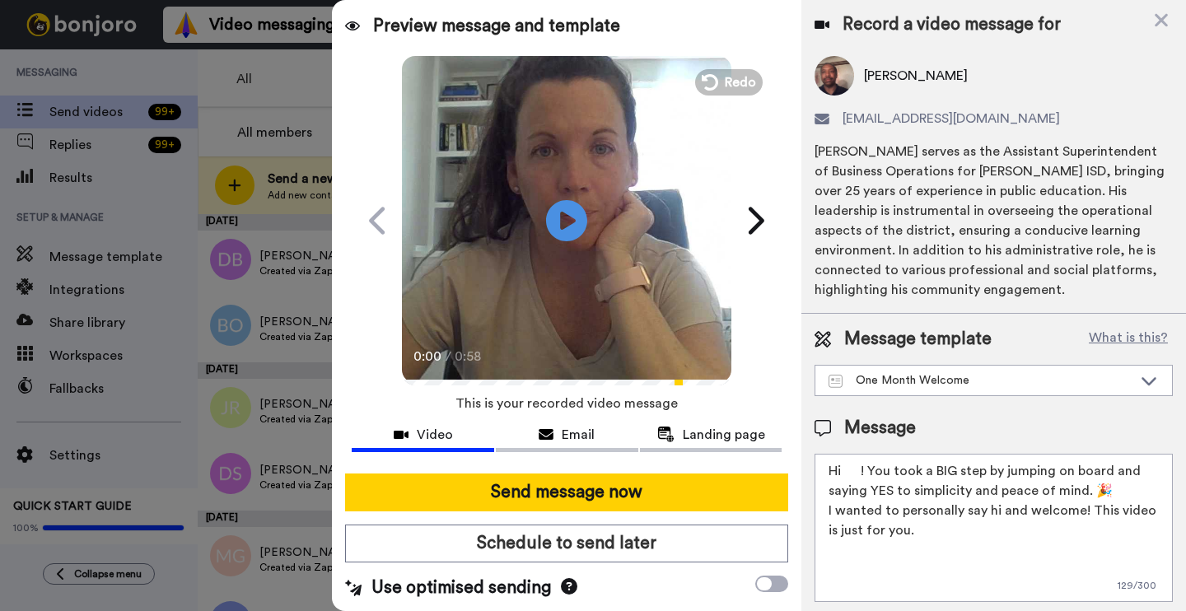
click at [860, 469] on textarea "Hi ! You took a BIG step by jumping on board and saying YES to simplicity and p…" at bounding box center [994, 528] width 358 height 148
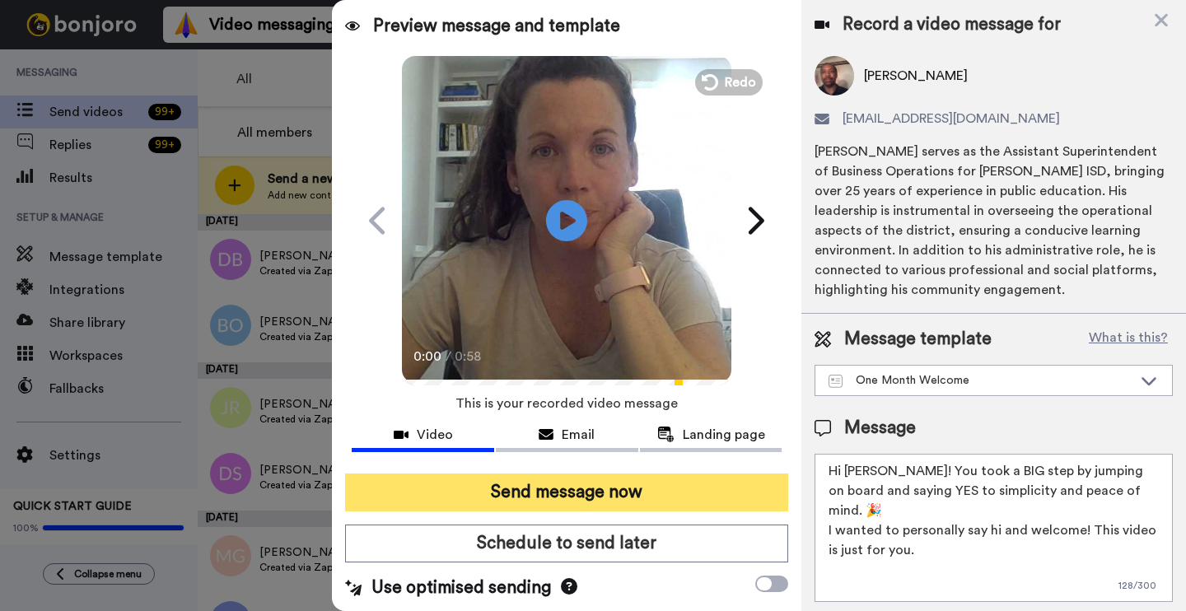
type textarea "Hi Dennis! You took a BIG step by jumping on board and saying YES to simplicity…"
click at [692, 508] on button "Send message now" at bounding box center [566, 493] width 443 height 38
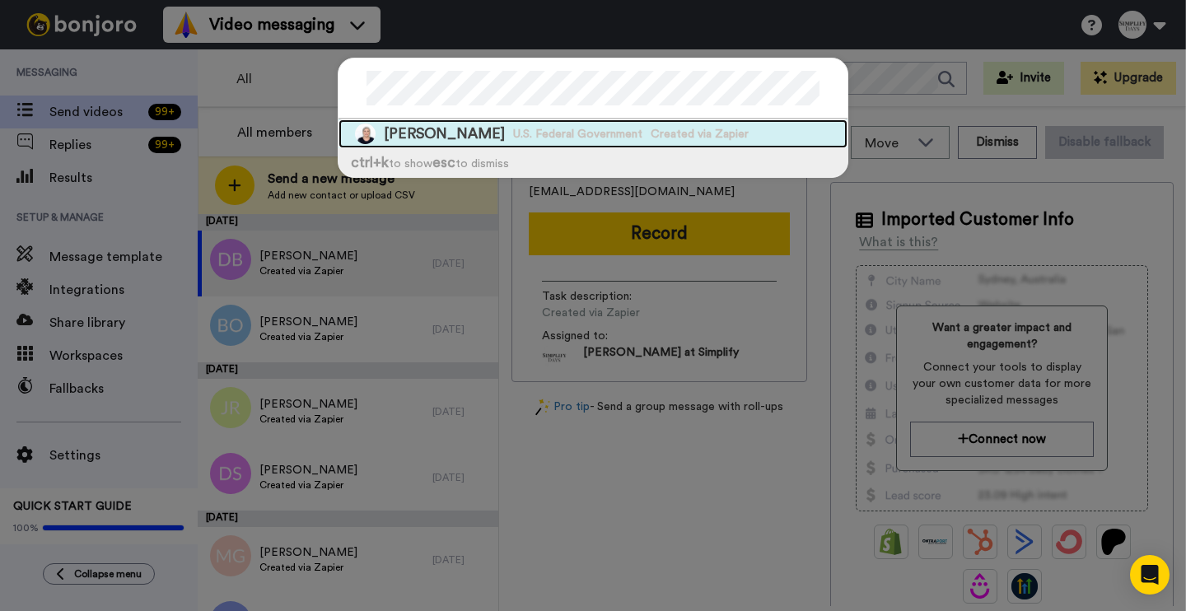
click at [541, 130] on span "U.S. Federal Government" at bounding box center [577, 134] width 129 height 16
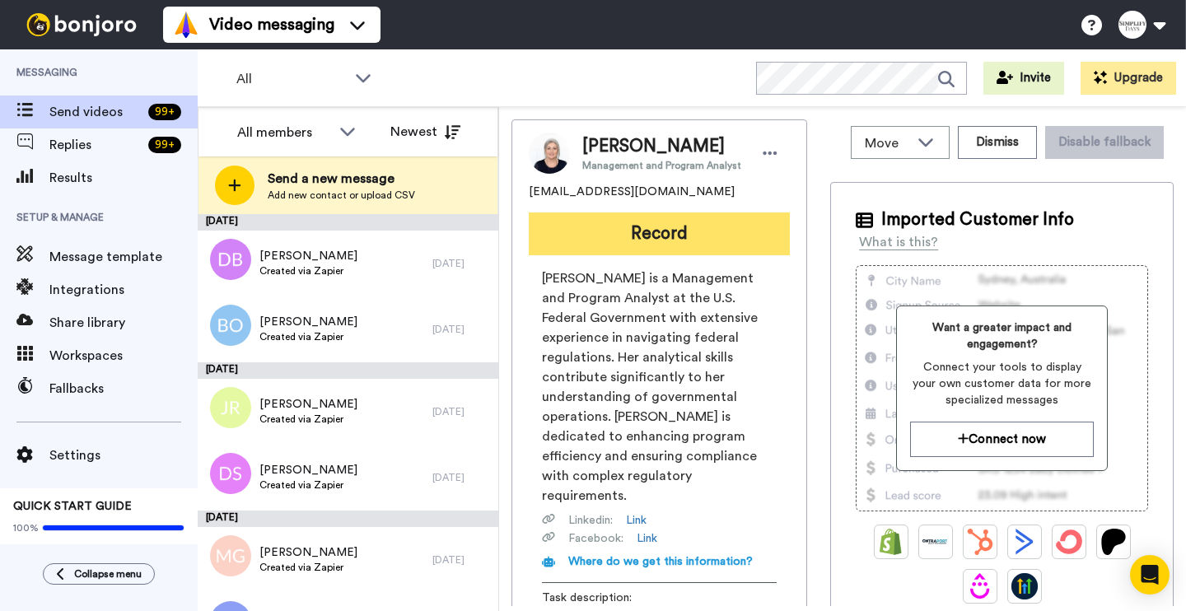
click at [660, 233] on button "Record" at bounding box center [659, 234] width 261 height 43
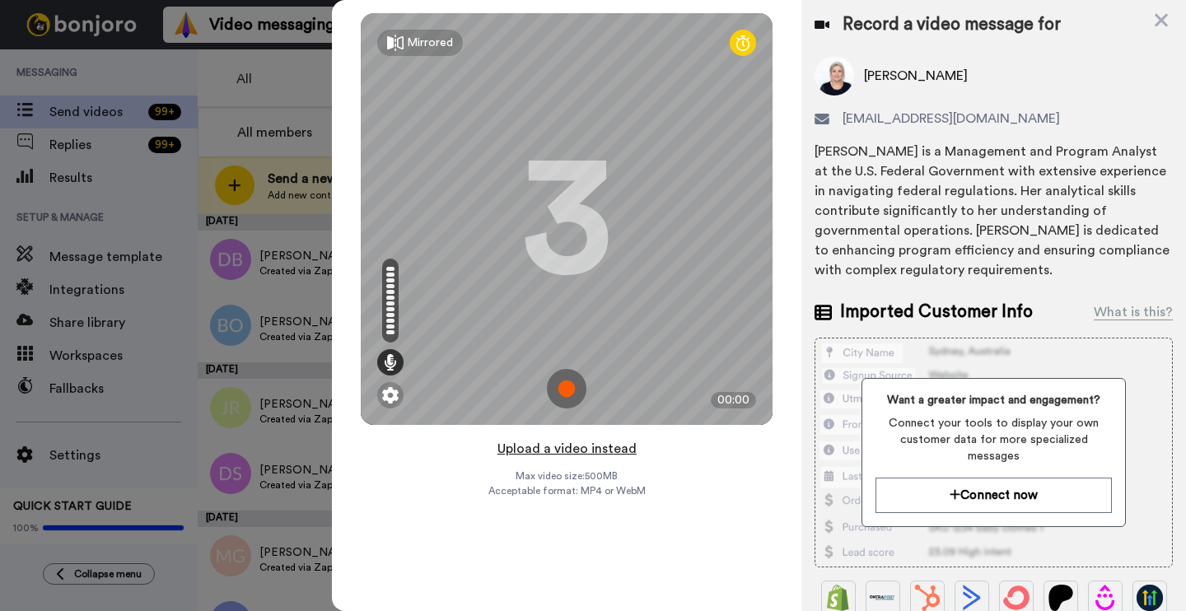
click at [591, 448] on button "Upload a video instead" at bounding box center [567, 448] width 149 height 21
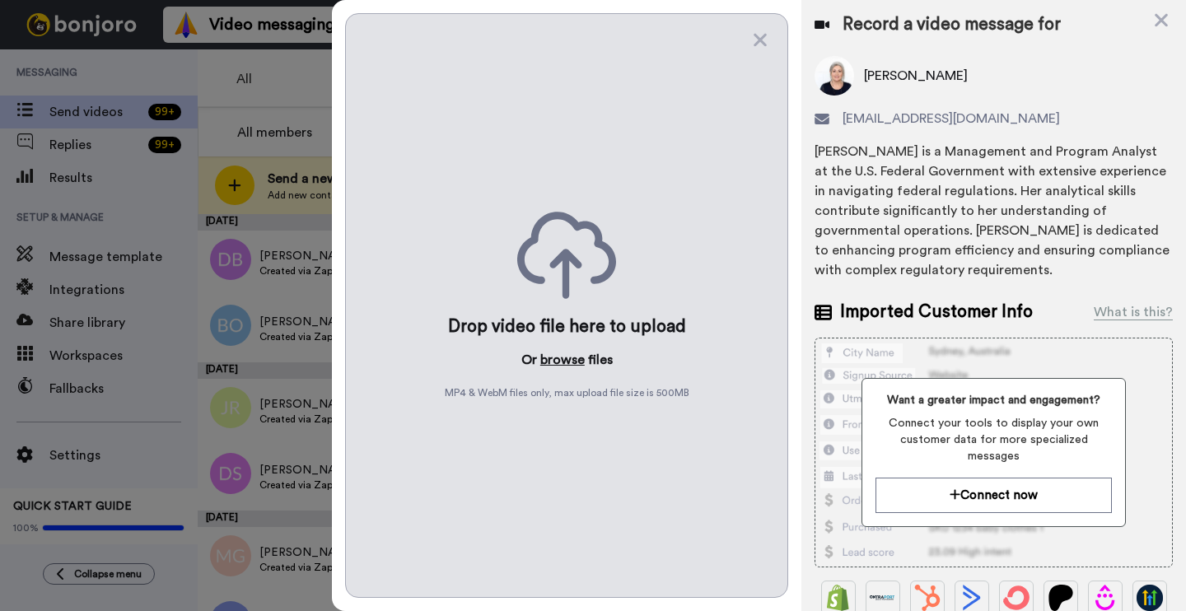
click at [578, 354] on button "browse" at bounding box center [562, 360] width 44 height 20
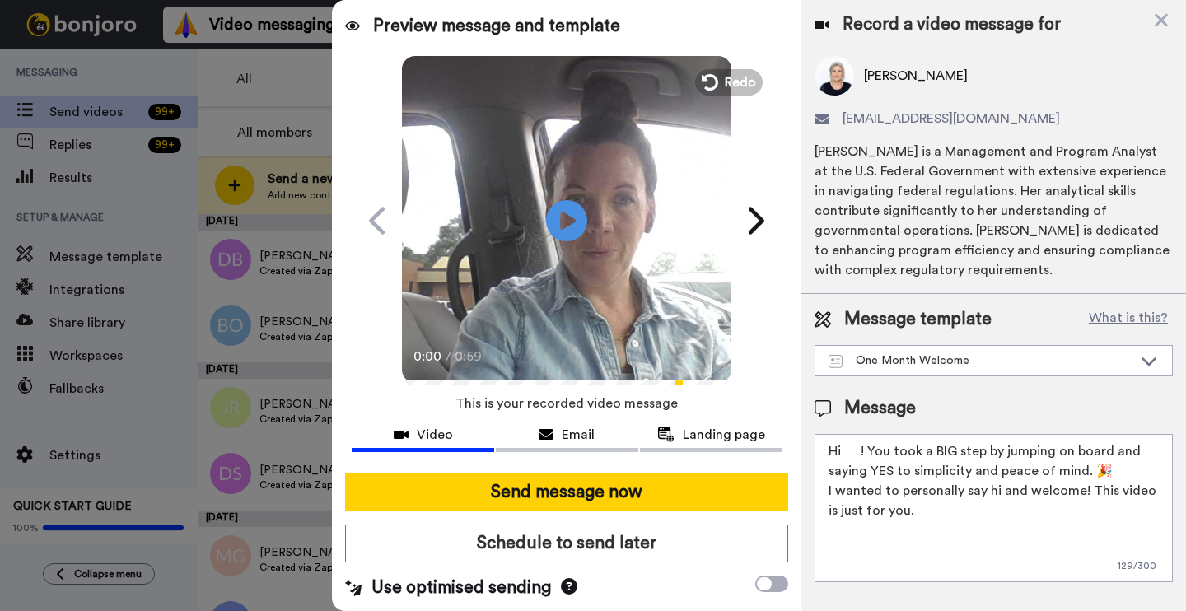
click at [859, 458] on textarea "Hi ! You took a BIG step by jumping on board and saying YES to simplicity and p…" at bounding box center [994, 508] width 358 height 148
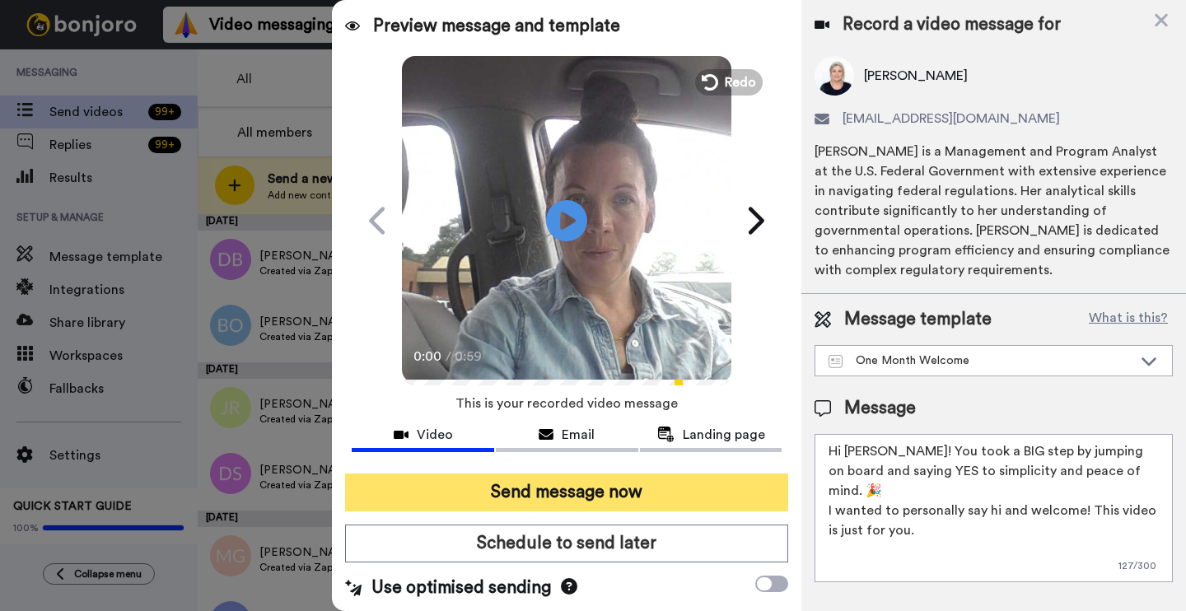
type textarea "Hi [PERSON_NAME]! You took a BIG step by jumping on board and saying YES to sim…"
click at [694, 486] on button "Send message now" at bounding box center [566, 493] width 443 height 38
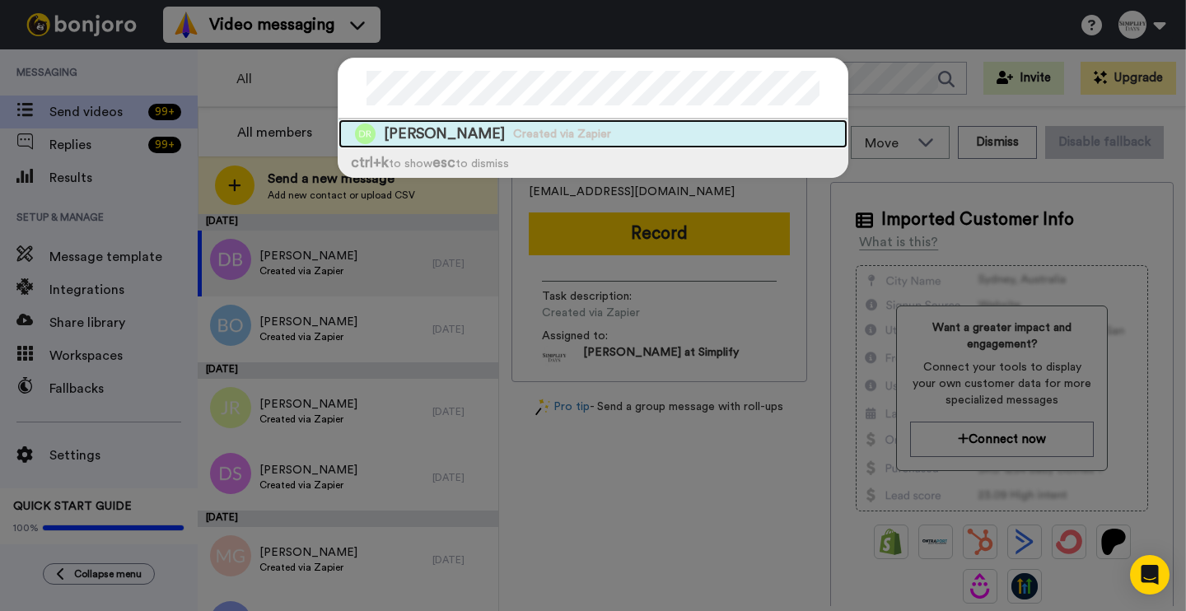
click at [623, 134] on div "[PERSON_NAME] Created via Zapier" at bounding box center [593, 133] width 509 height 29
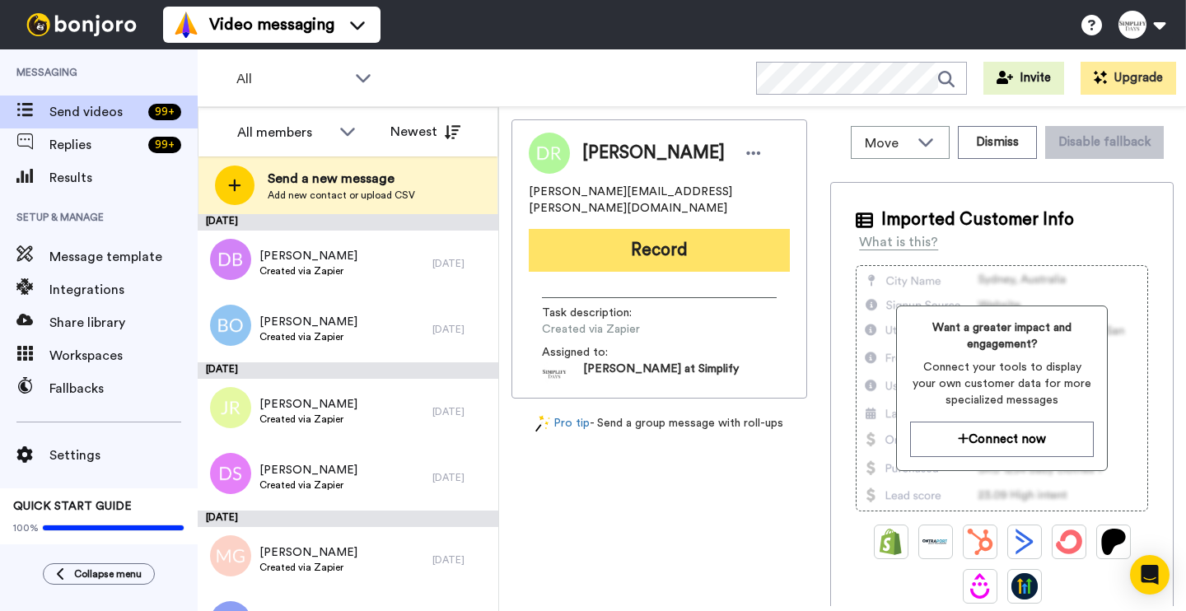
click at [624, 244] on button "Record" at bounding box center [659, 250] width 261 height 43
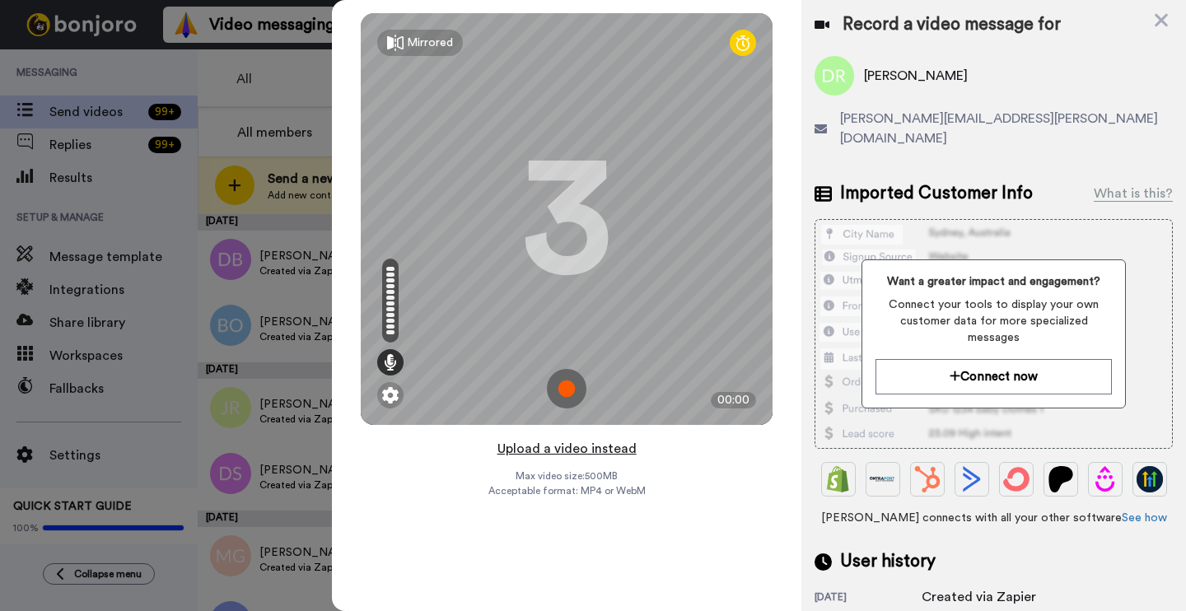
click at [529, 452] on button "Upload a video instead" at bounding box center [567, 448] width 149 height 21
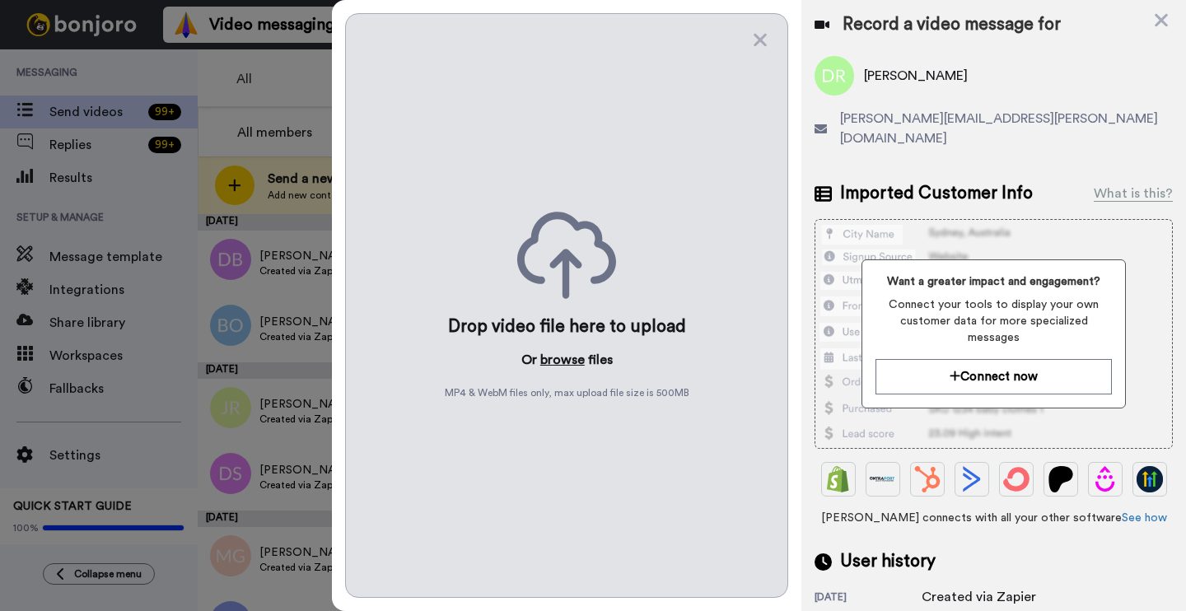
click at [559, 354] on button "browse" at bounding box center [562, 360] width 44 height 20
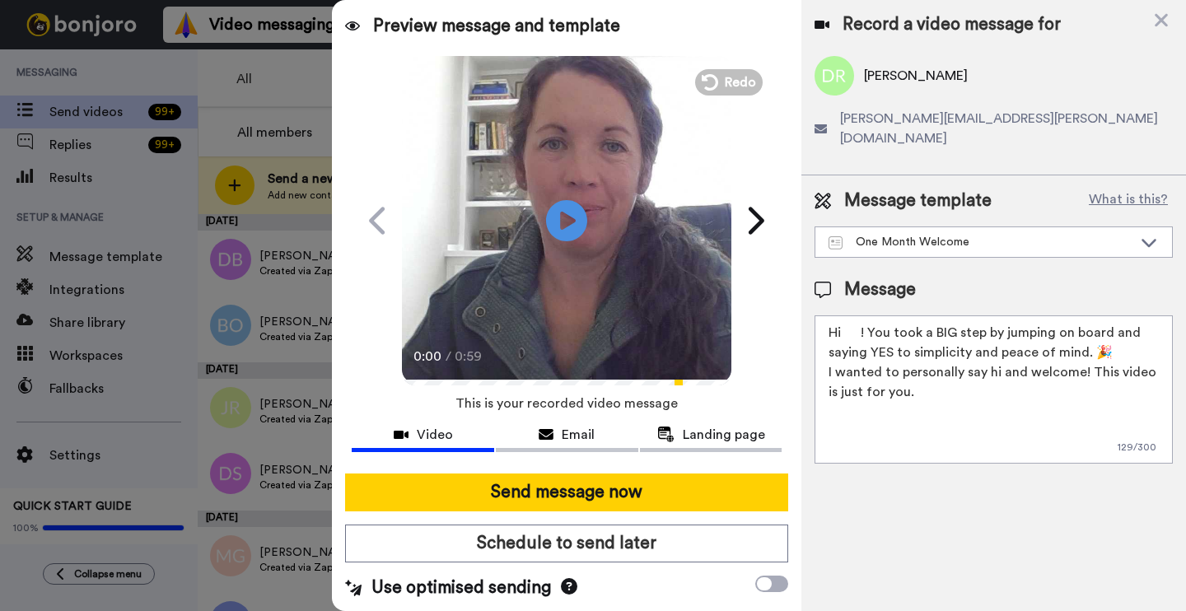
click at [866, 316] on textarea "Hi ! You took a BIG step by jumping on board and saying YES to simplicity and p…" at bounding box center [994, 390] width 358 height 148
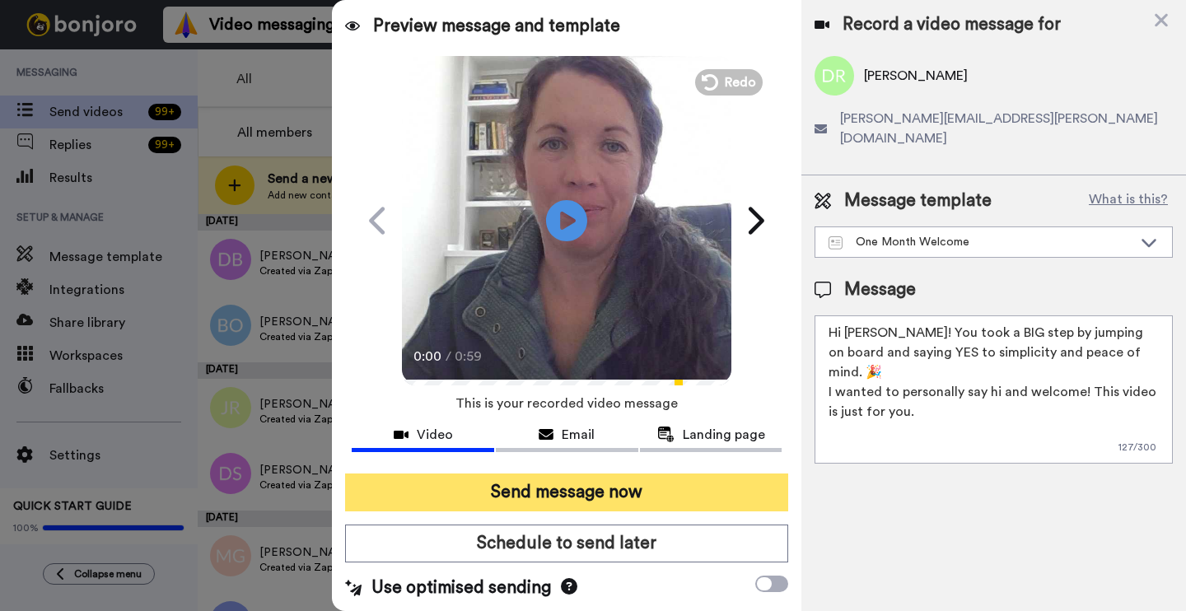
type textarea "Hi [PERSON_NAME]! You took a BIG step by jumping on board and saying YES to sim…"
click at [497, 483] on button "Send message now" at bounding box center [566, 493] width 443 height 38
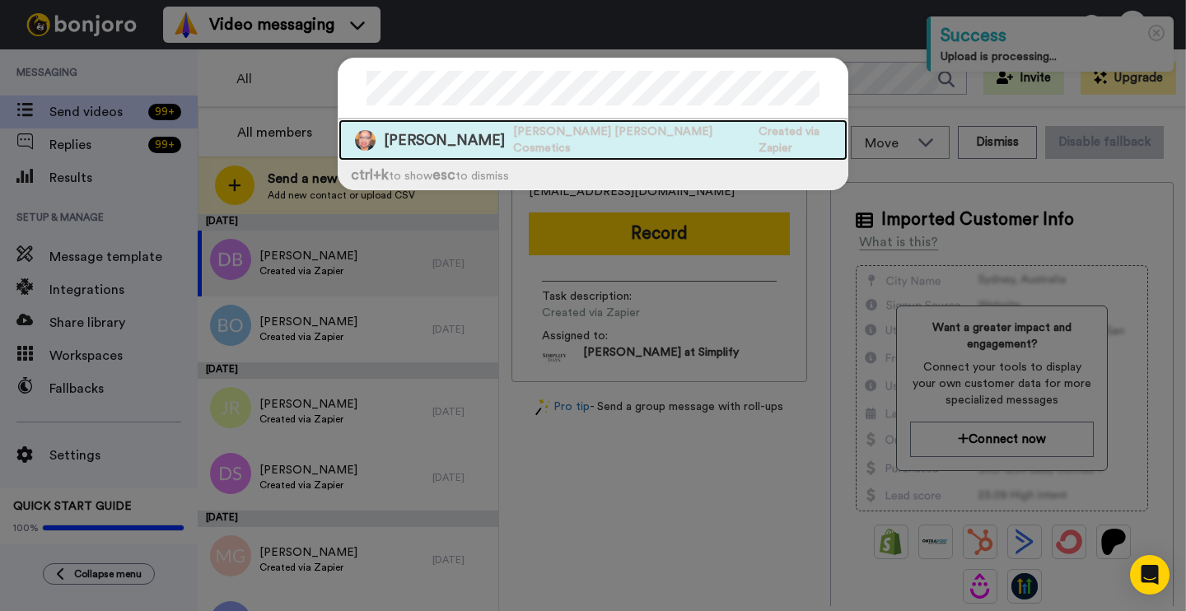
click at [629, 138] on span "Mary Kay Cosmetics" at bounding box center [631, 140] width 237 height 33
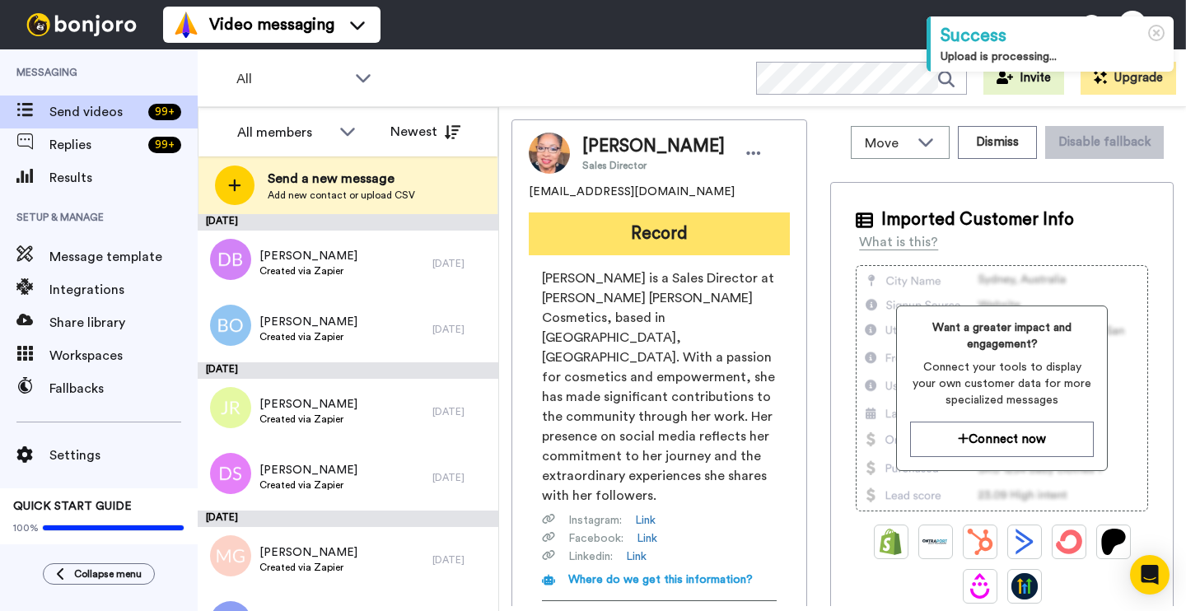
click at [615, 239] on button "Record" at bounding box center [659, 234] width 261 height 43
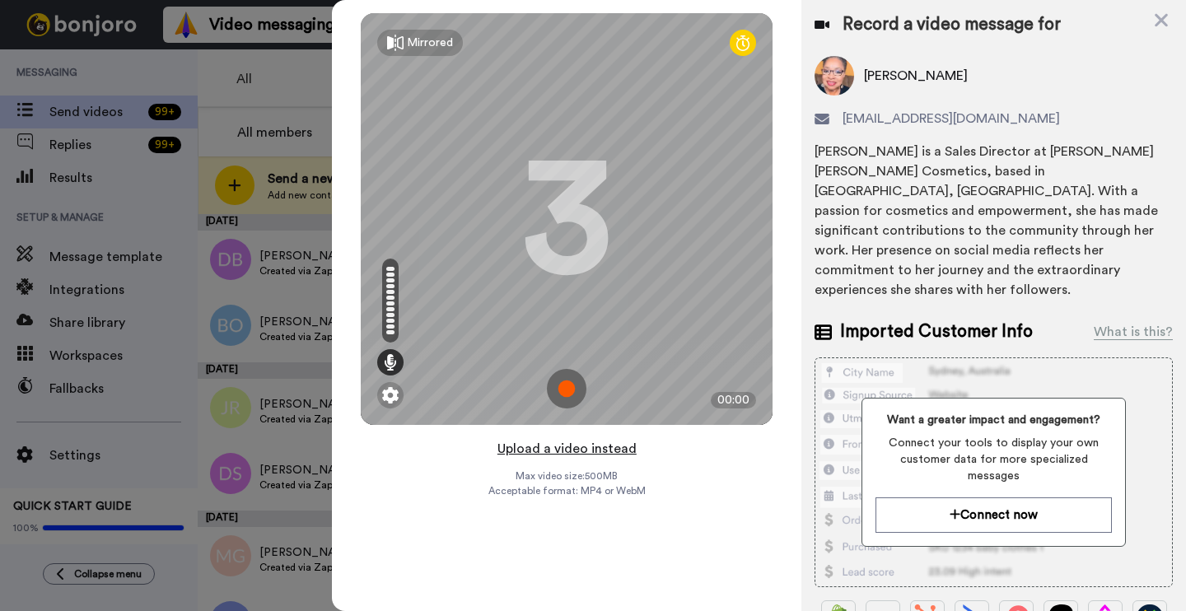
click at [591, 453] on button "Upload a video instead" at bounding box center [567, 448] width 149 height 21
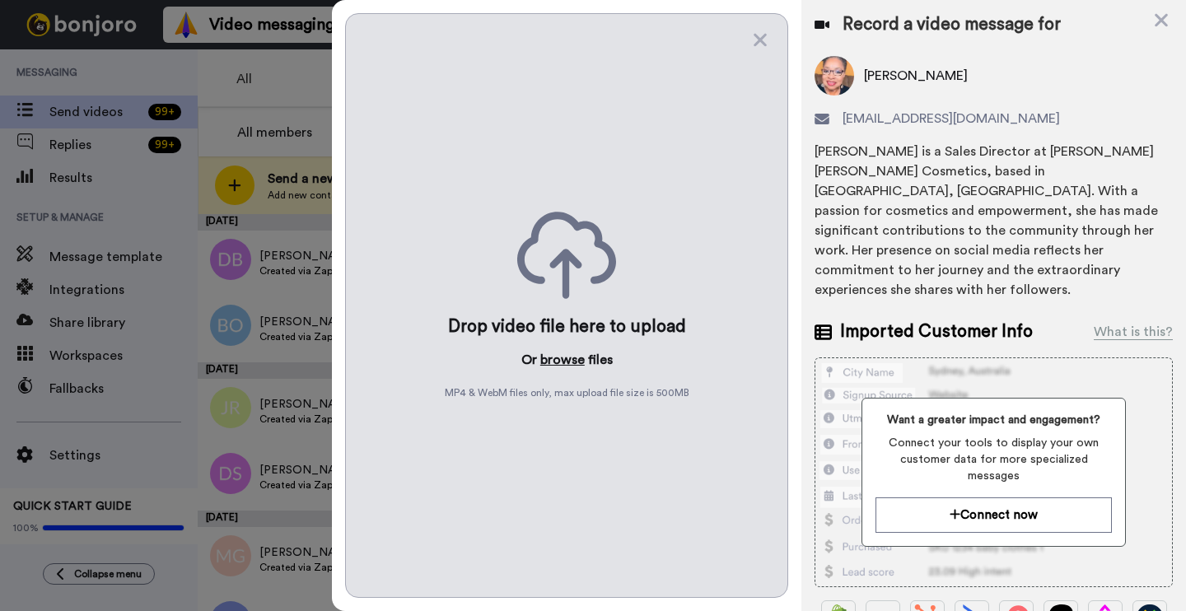
click at [549, 351] on button "browse" at bounding box center [562, 360] width 44 height 20
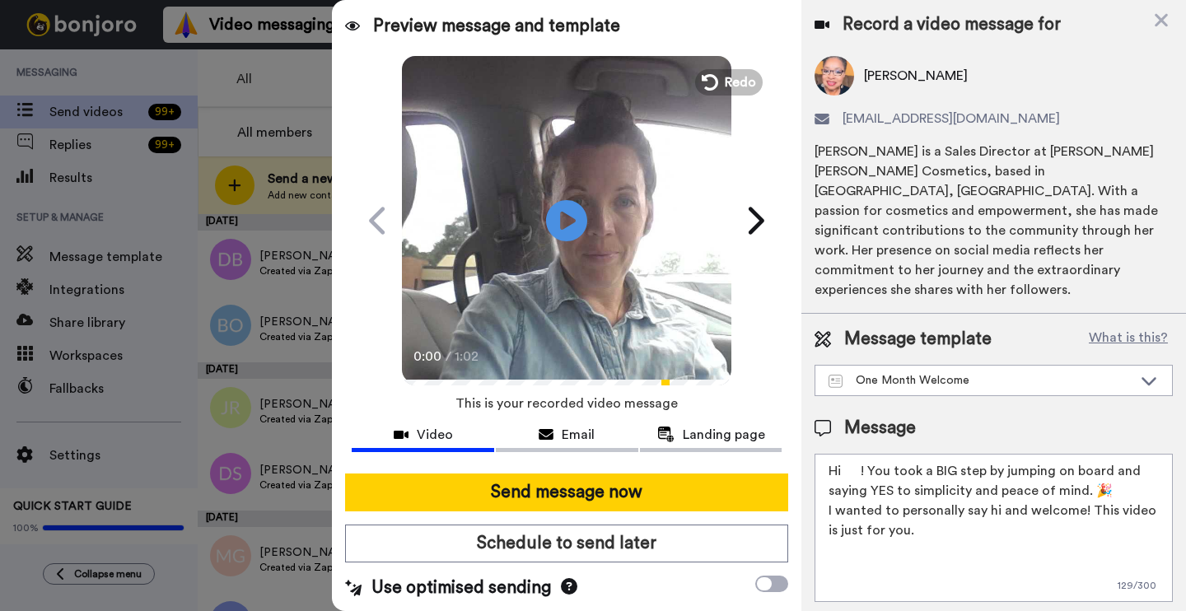
click at [865, 454] on textarea "Hi ! You took a BIG step by jumping on board and saying YES to simplicity and p…" at bounding box center [994, 528] width 358 height 148
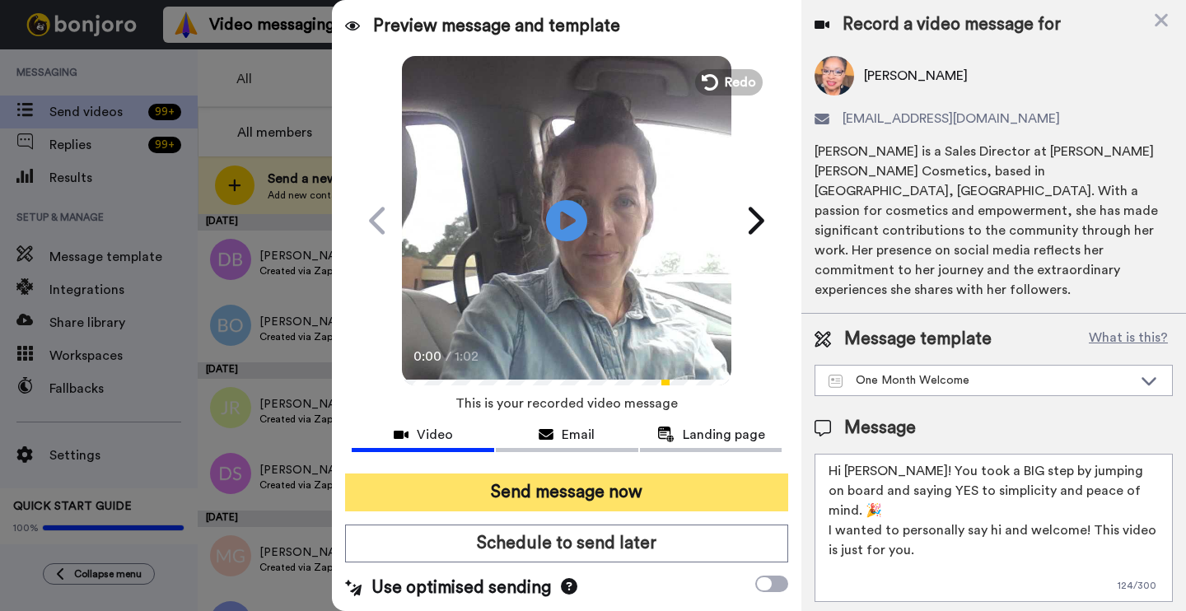
type textarea "Hi Earnestine! You took a BIG step by jumping on board and saying YES to simpli…"
click at [677, 501] on button "Send message now" at bounding box center [566, 493] width 443 height 38
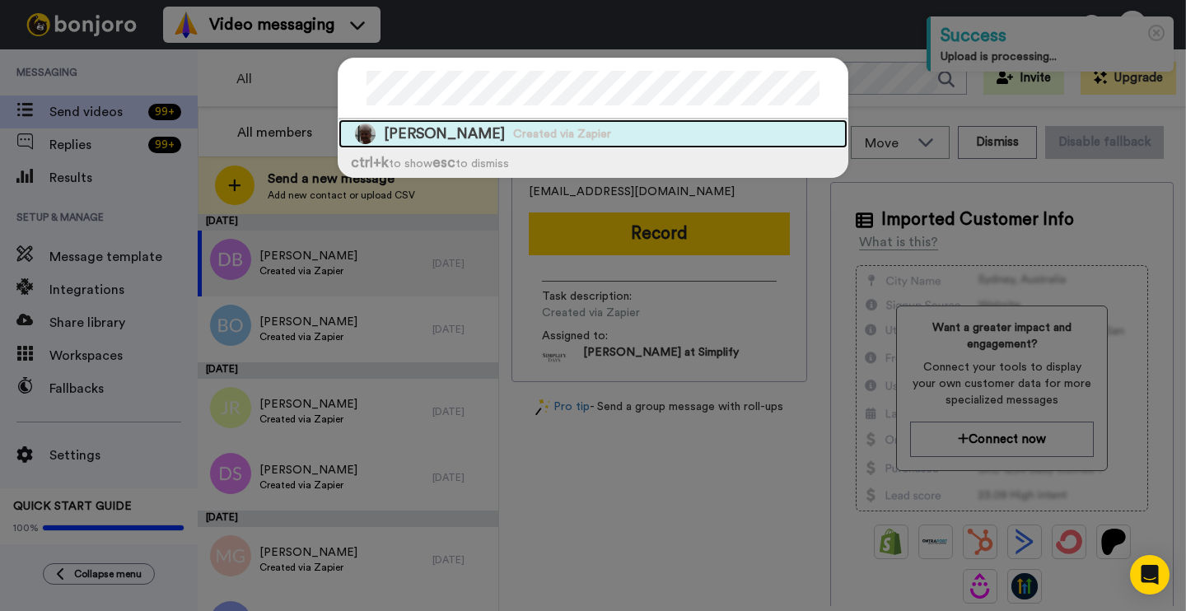
click at [707, 133] on div "[PERSON_NAME] Created via Zapier" at bounding box center [593, 133] width 509 height 29
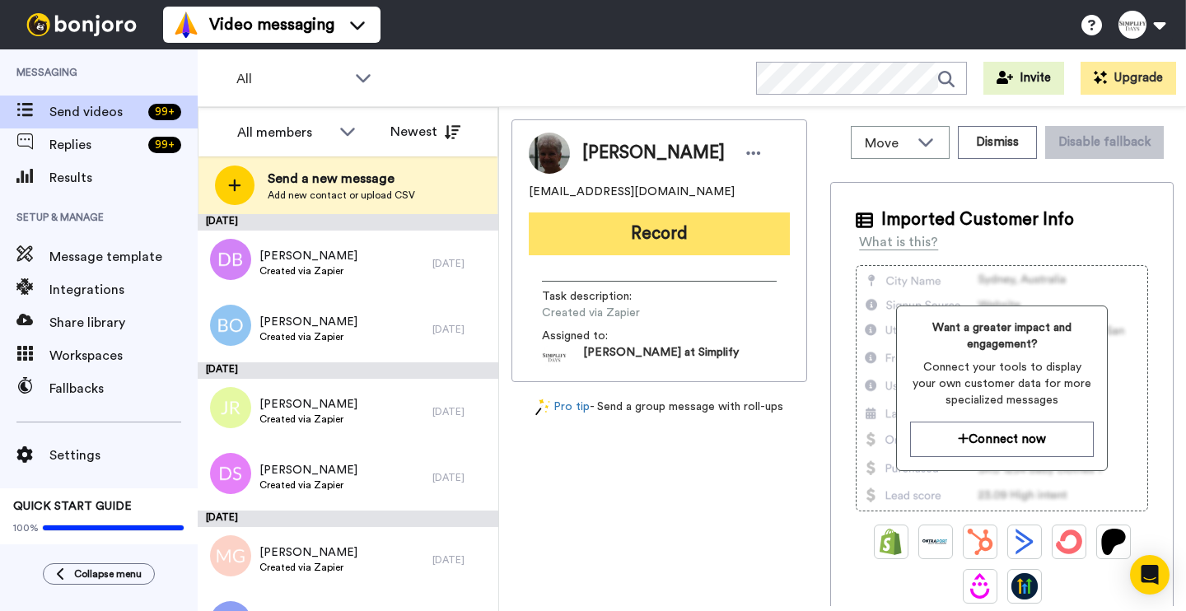
click at [699, 222] on button "Record" at bounding box center [659, 234] width 261 height 43
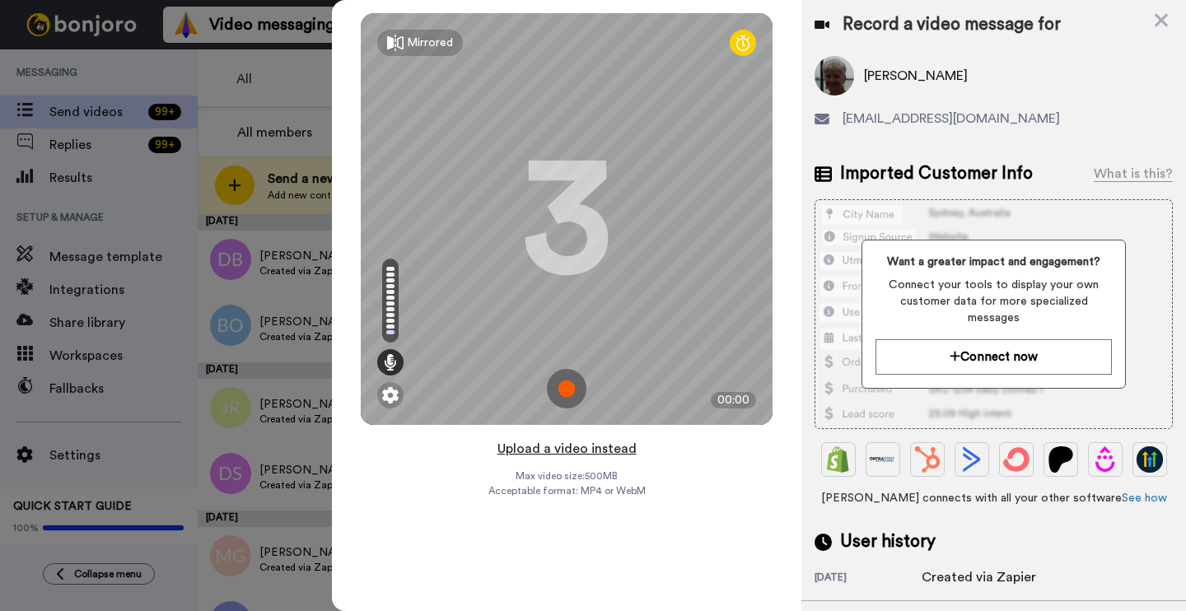
click at [539, 447] on button "Upload a video instead" at bounding box center [567, 448] width 149 height 21
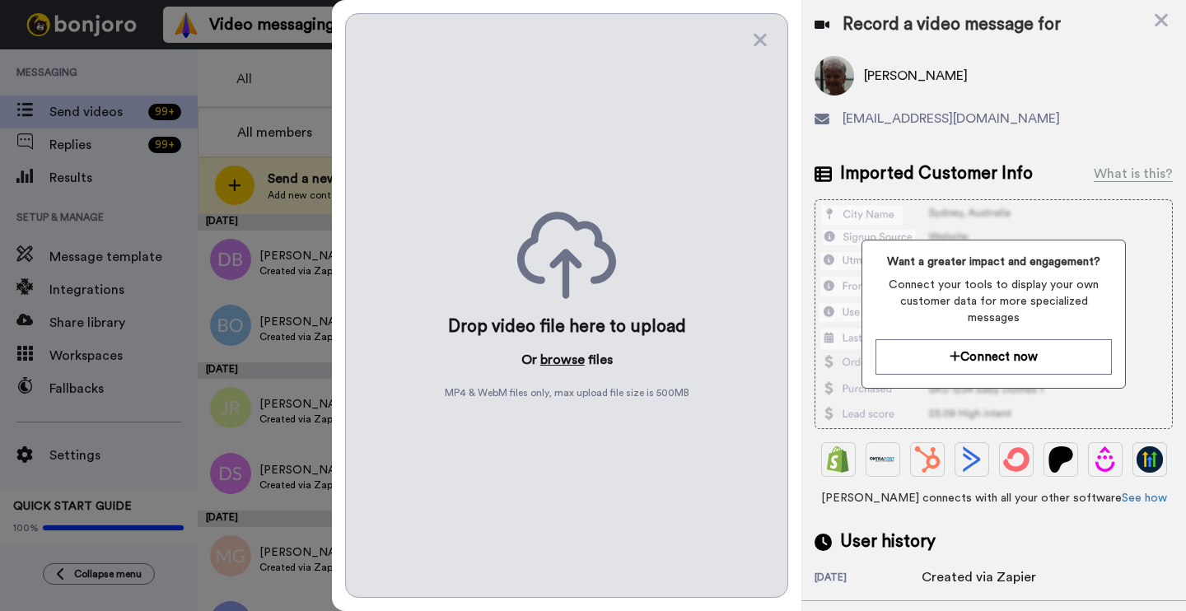
click at [567, 357] on button "browse" at bounding box center [562, 360] width 44 height 20
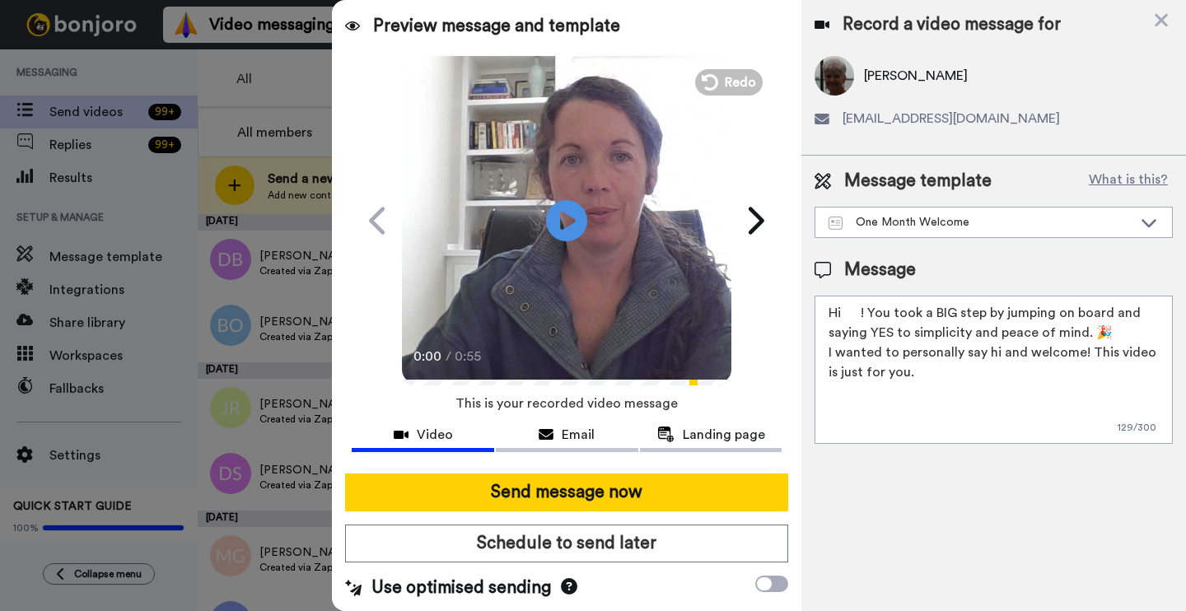
click at [858, 310] on textarea "Hi ! You took a BIG step by jumping on board and saying YES to simplicity and p…" at bounding box center [994, 370] width 358 height 148
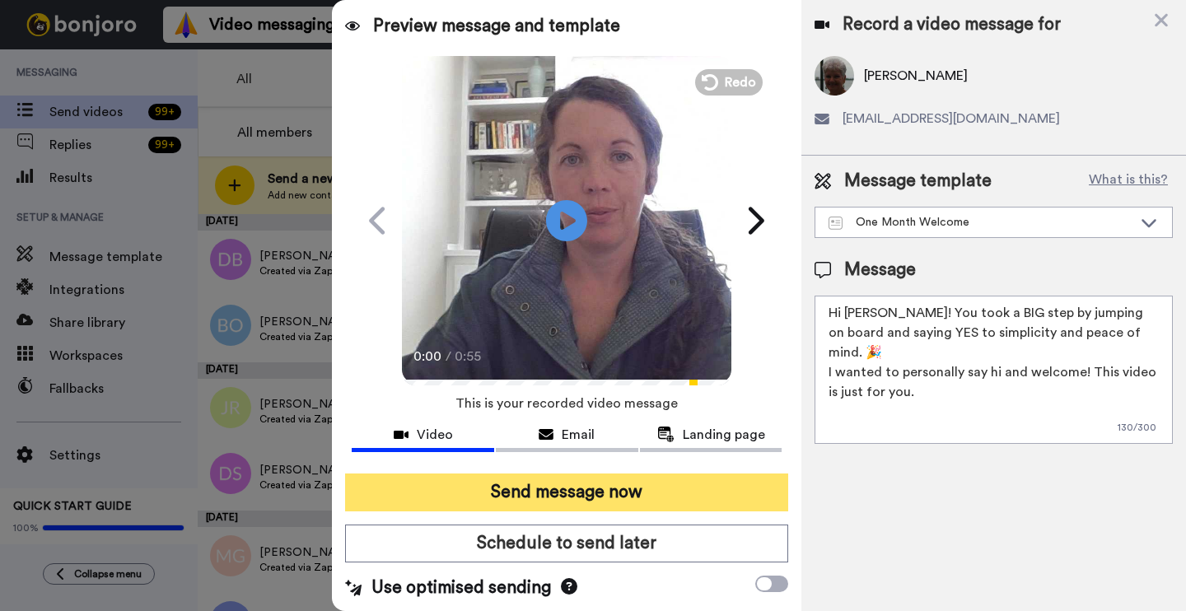
type textarea "Hi [PERSON_NAME]! You took a BIG step by jumping on board and saying YES to sim…"
click at [528, 484] on button "Send message now" at bounding box center [566, 493] width 443 height 38
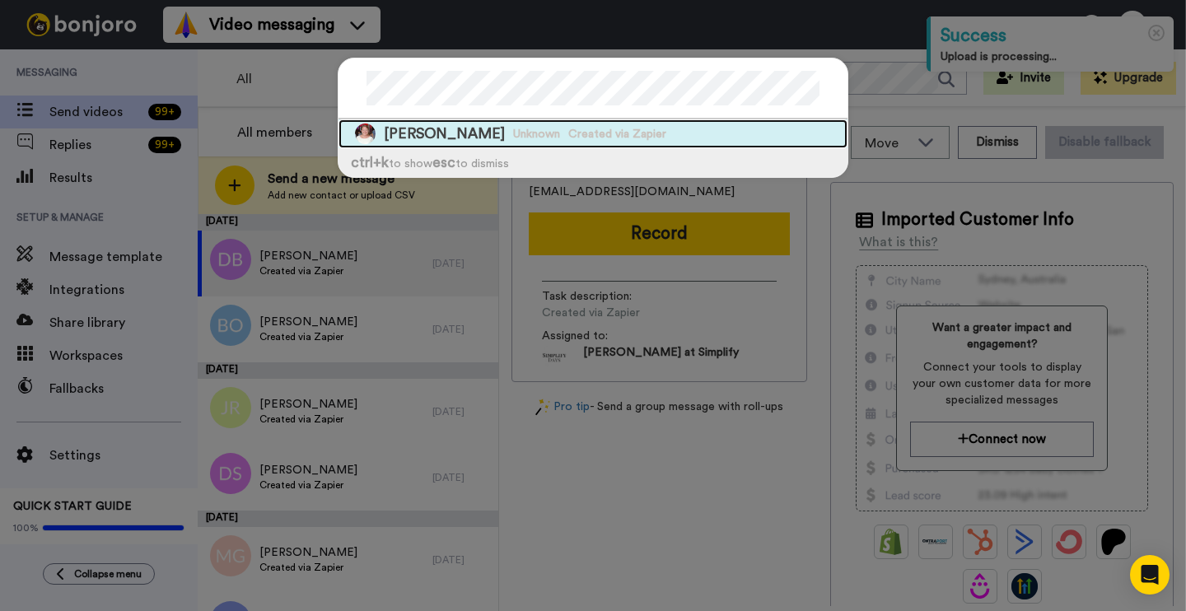
click at [667, 133] on div "[PERSON_NAME] Unknown Created via Zapier" at bounding box center [593, 133] width 509 height 29
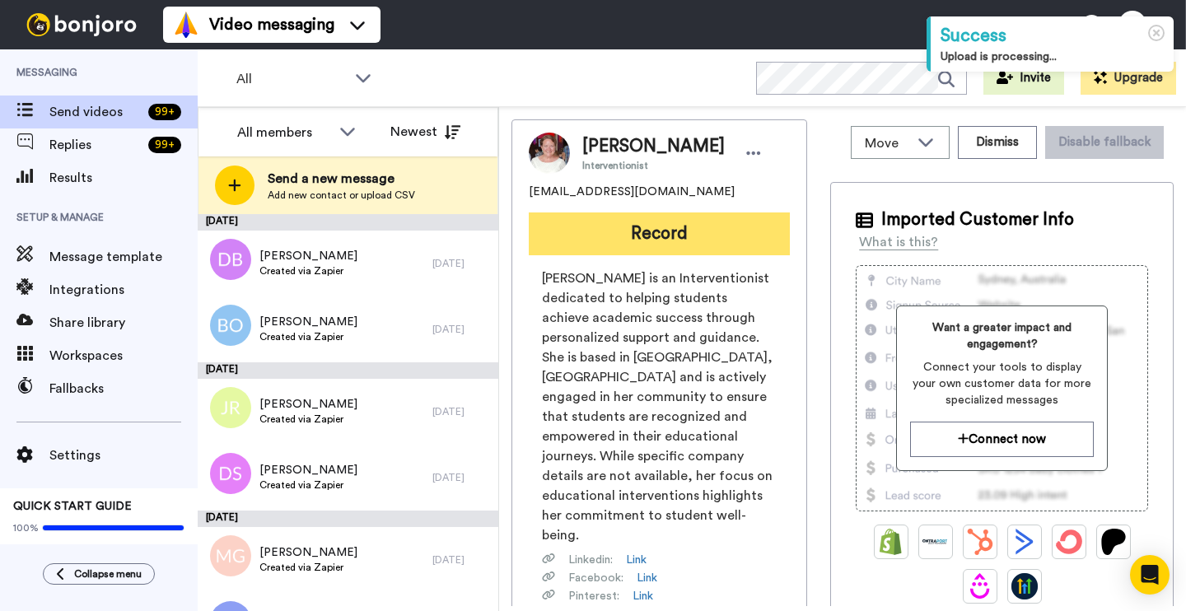
click at [648, 228] on button "Record" at bounding box center [659, 234] width 261 height 43
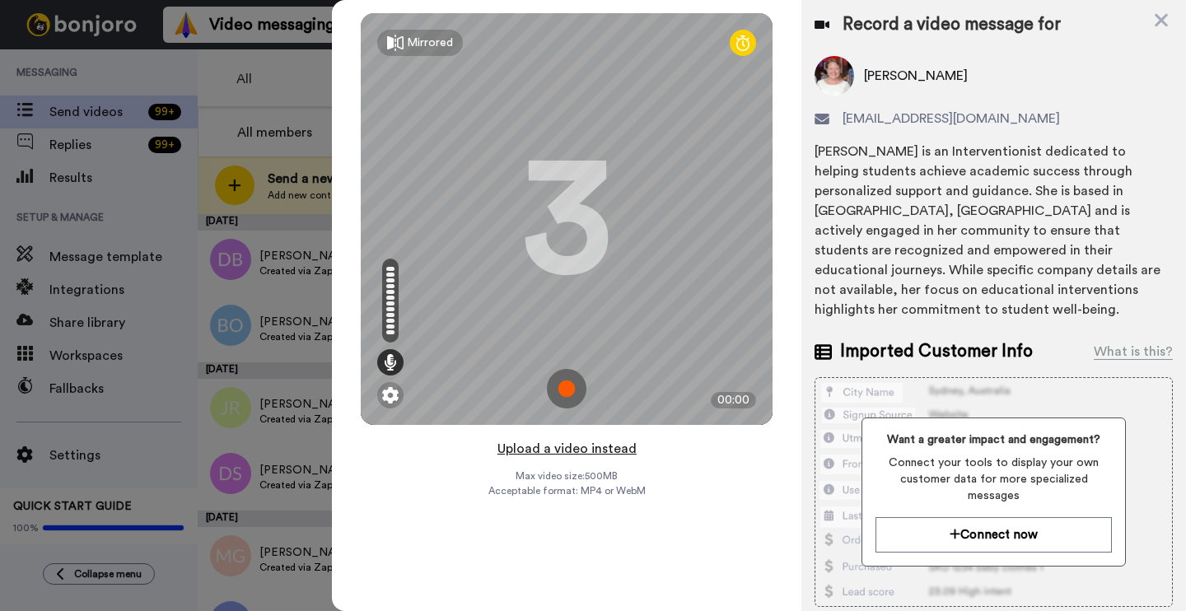
click at [556, 444] on button "Upload a video instead" at bounding box center [567, 448] width 149 height 21
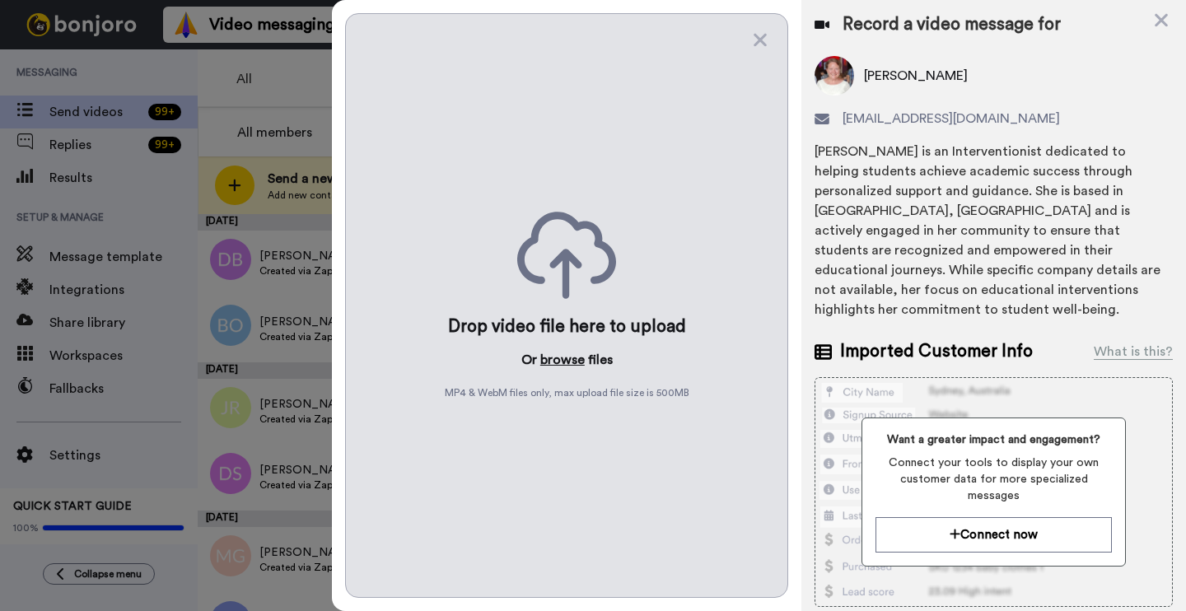
click at [572, 359] on button "browse" at bounding box center [562, 360] width 44 height 20
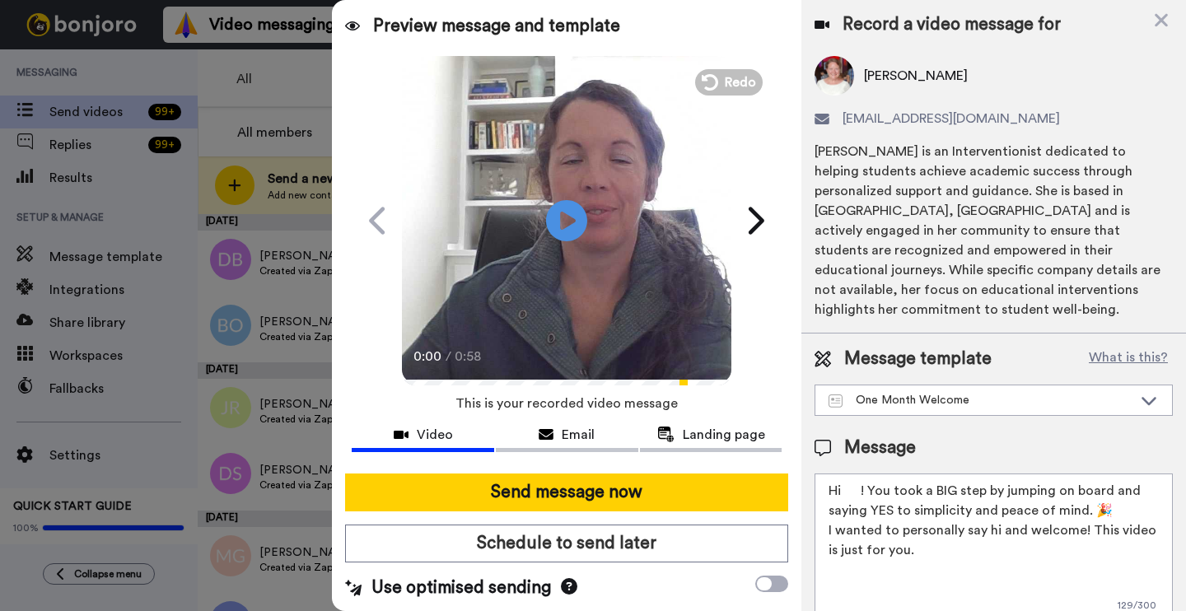
click at [862, 477] on textarea "Hi ! You took a BIG step by jumping on board and saying YES to simplicity and p…" at bounding box center [994, 548] width 358 height 148
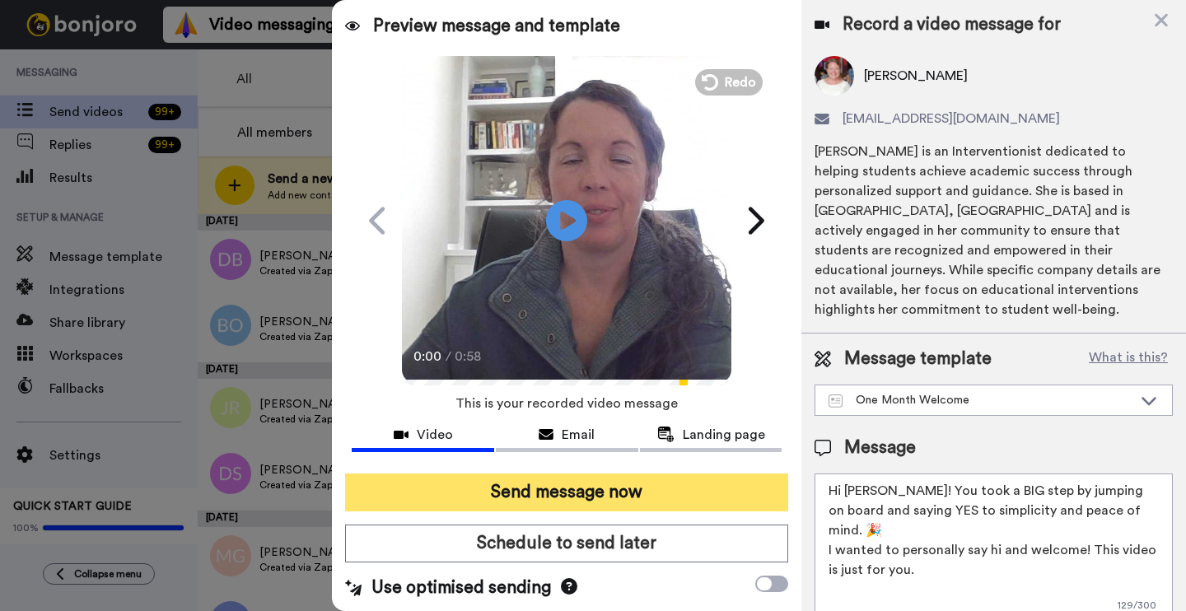
type textarea "Hi [PERSON_NAME]! You took a BIG step by jumping on board and saying YES to sim…"
click at [674, 496] on button "Send message now" at bounding box center [566, 493] width 443 height 38
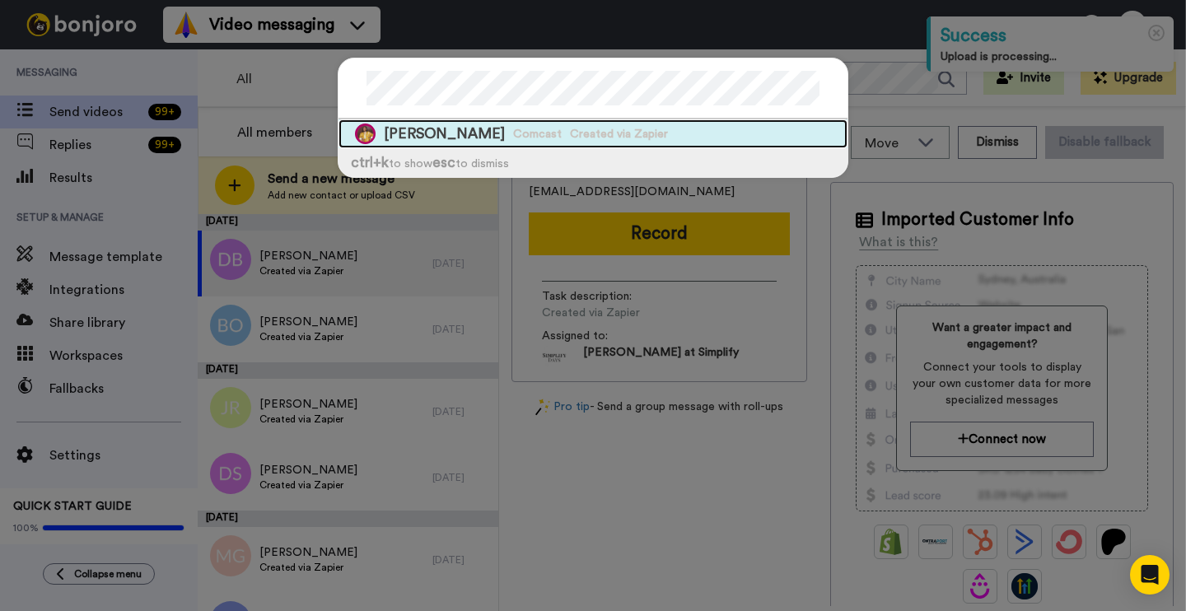
click at [570, 130] on span "Created via Zapier" at bounding box center [619, 134] width 98 height 16
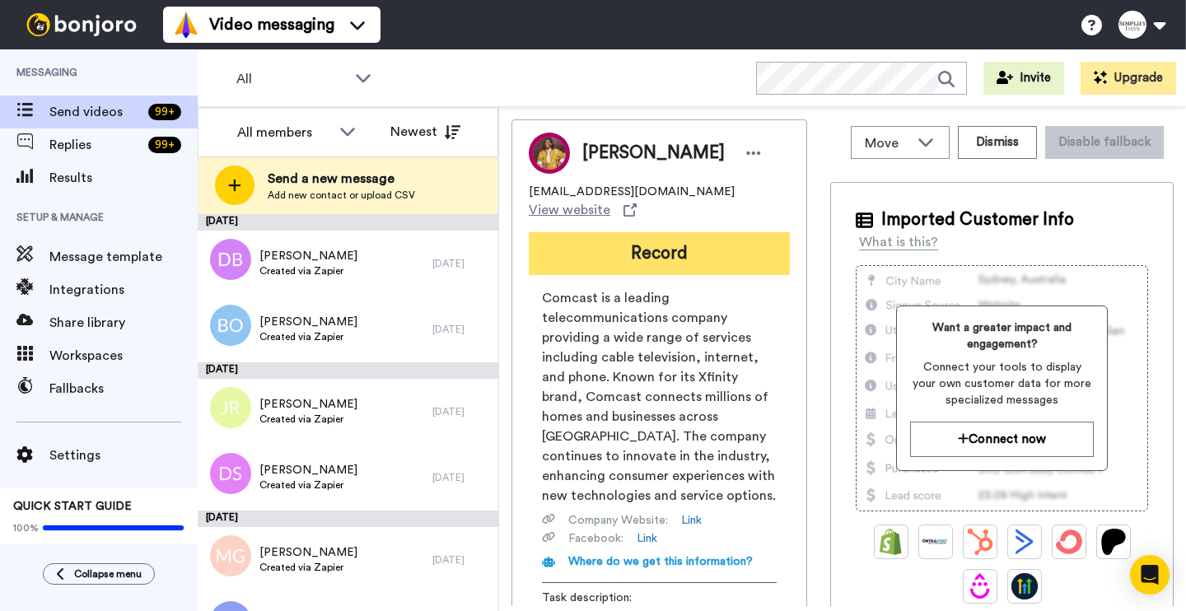
click at [656, 241] on button "Record" at bounding box center [659, 253] width 261 height 43
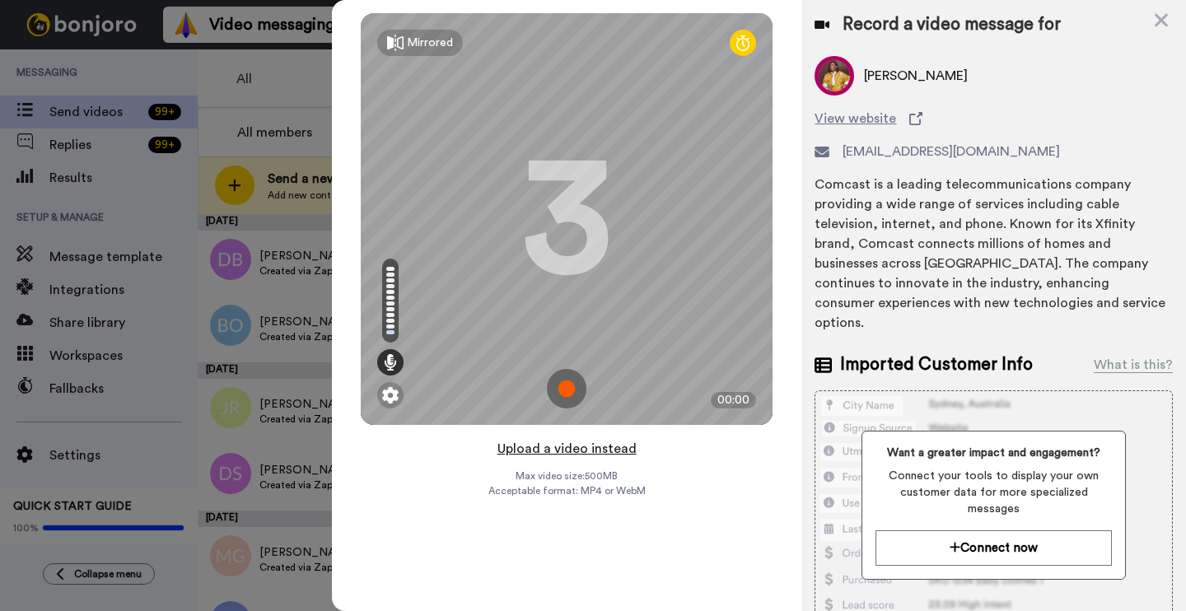
click at [556, 443] on button "Upload a video instead" at bounding box center [567, 448] width 149 height 21
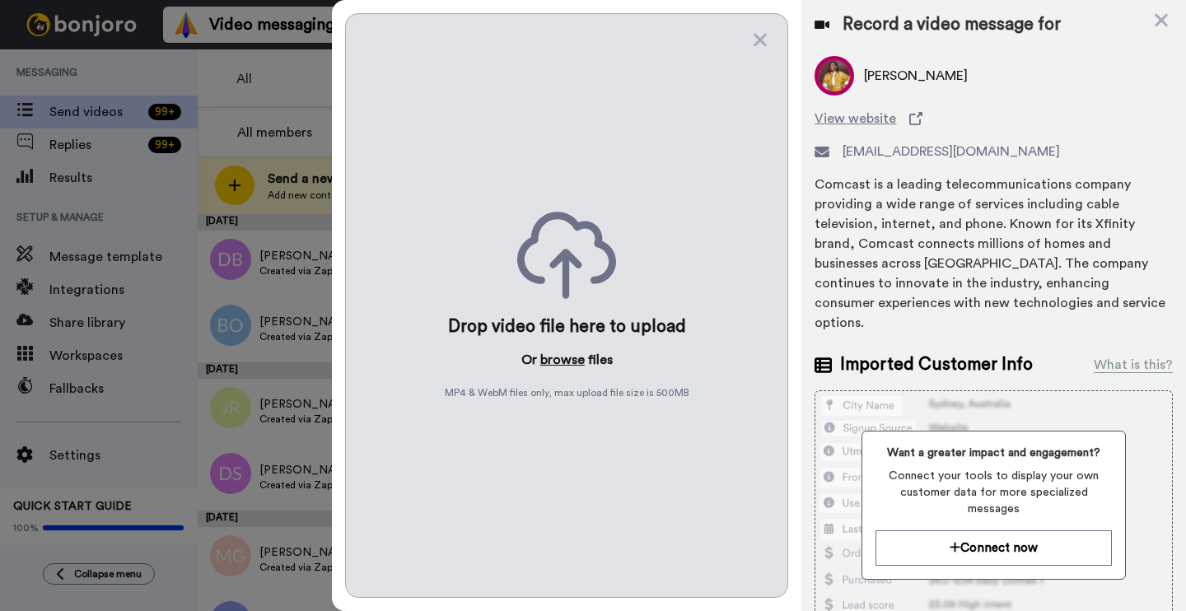
click at [560, 355] on button "browse" at bounding box center [562, 360] width 44 height 20
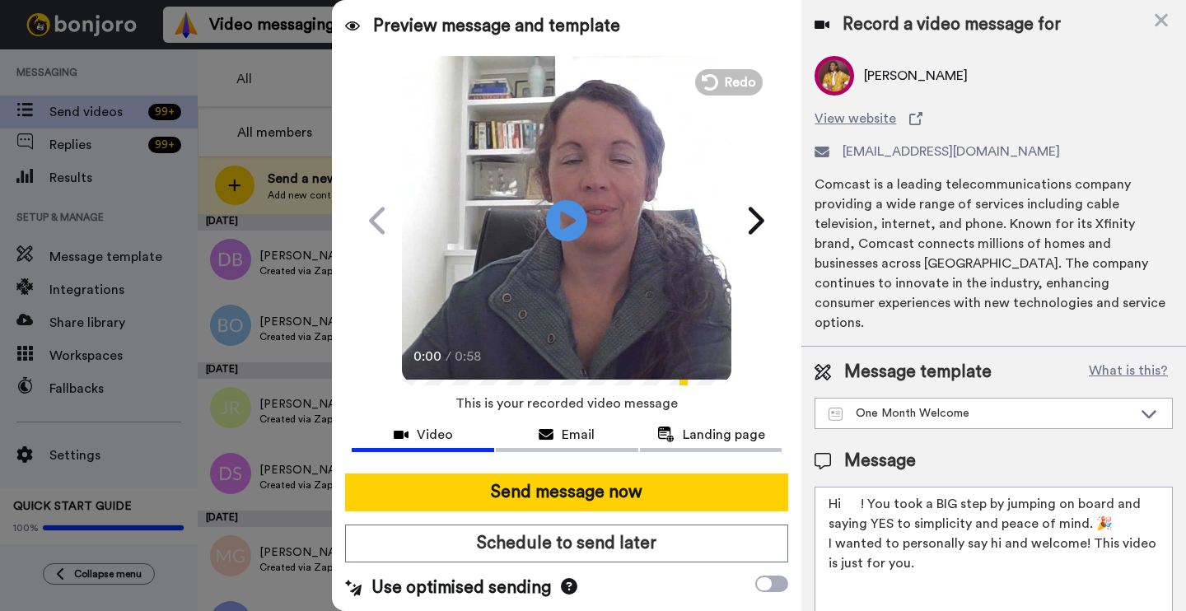
click at [861, 487] on textarea "Hi ! You took a BIG step by jumping on board and saying YES to simplicity and p…" at bounding box center [994, 561] width 358 height 148
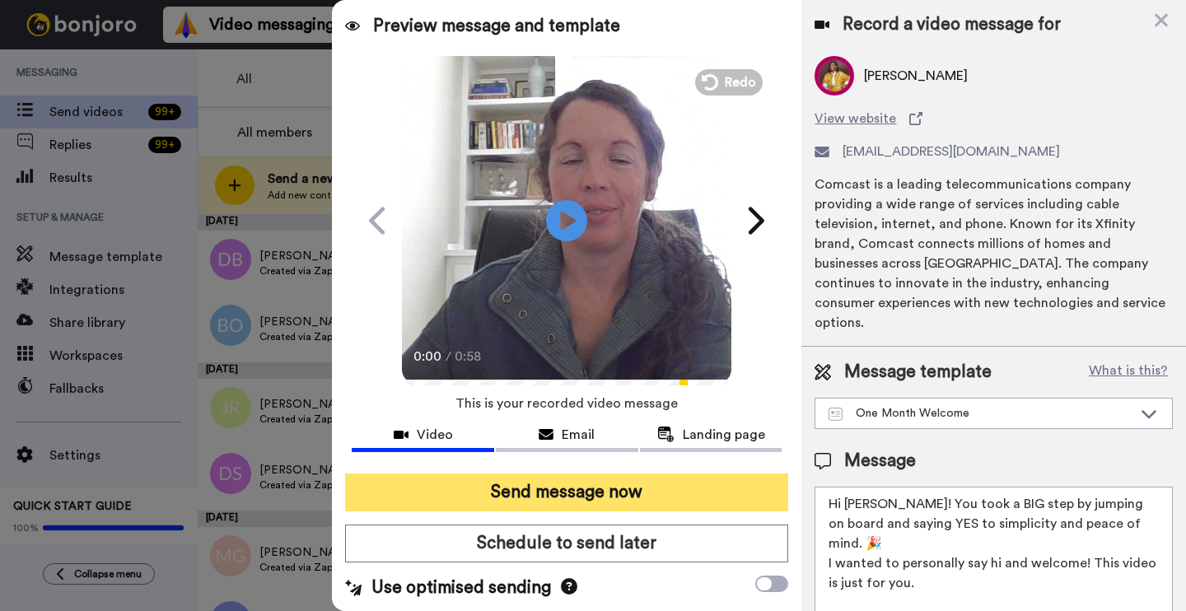
type textarea "Hi [PERSON_NAME]! You took a BIG step by jumping on board and saying YES to sim…"
click at [706, 486] on button "Send message now" at bounding box center [566, 493] width 443 height 38
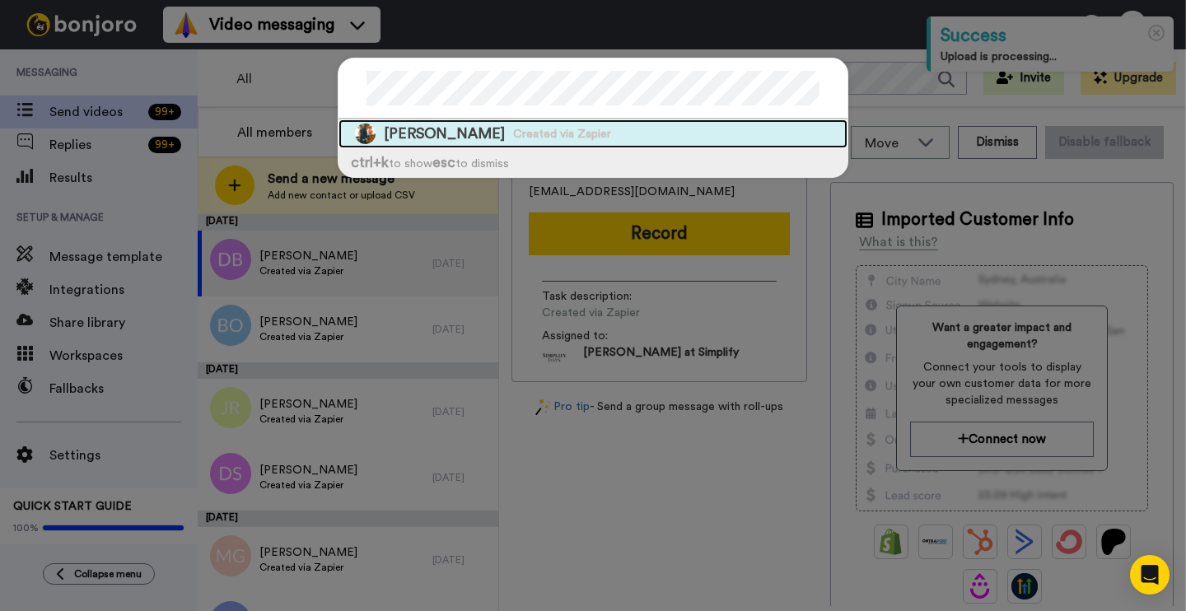
click at [586, 131] on span "Created via Zapier" at bounding box center [562, 134] width 98 height 16
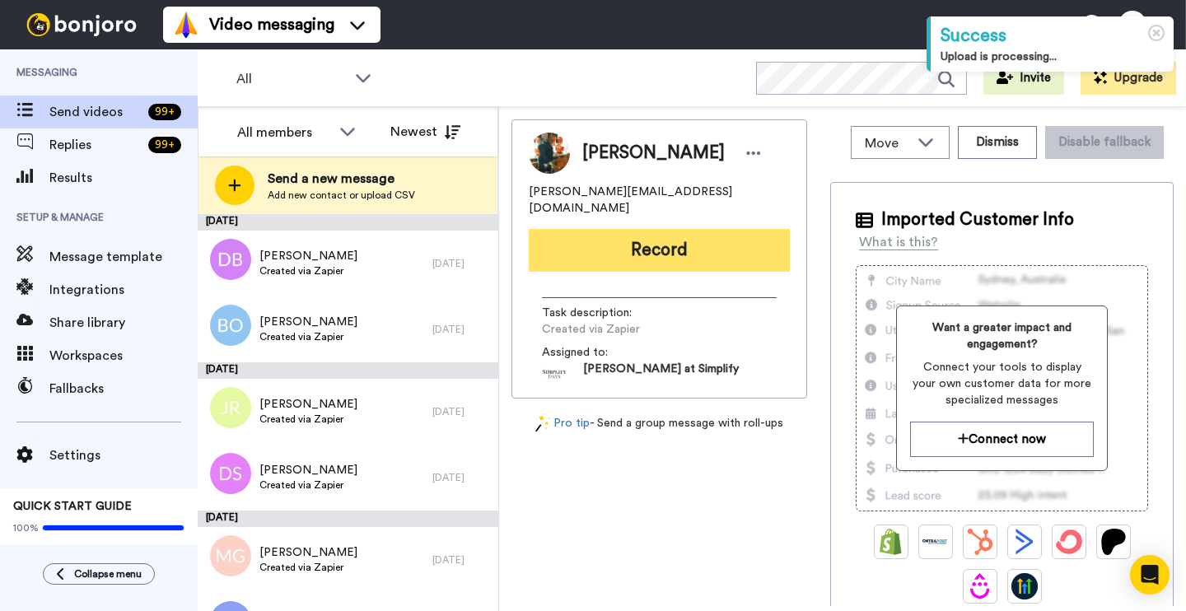
click at [648, 230] on button "Record" at bounding box center [659, 250] width 261 height 43
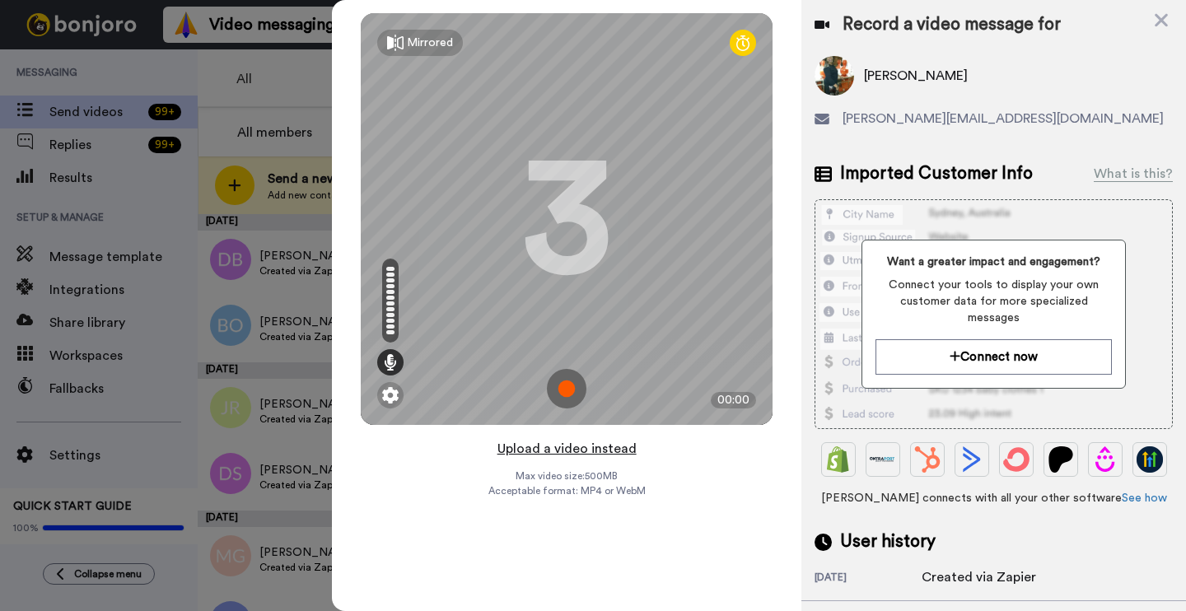
click at [560, 452] on button "Upload a video instead" at bounding box center [567, 448] width 149 height 21
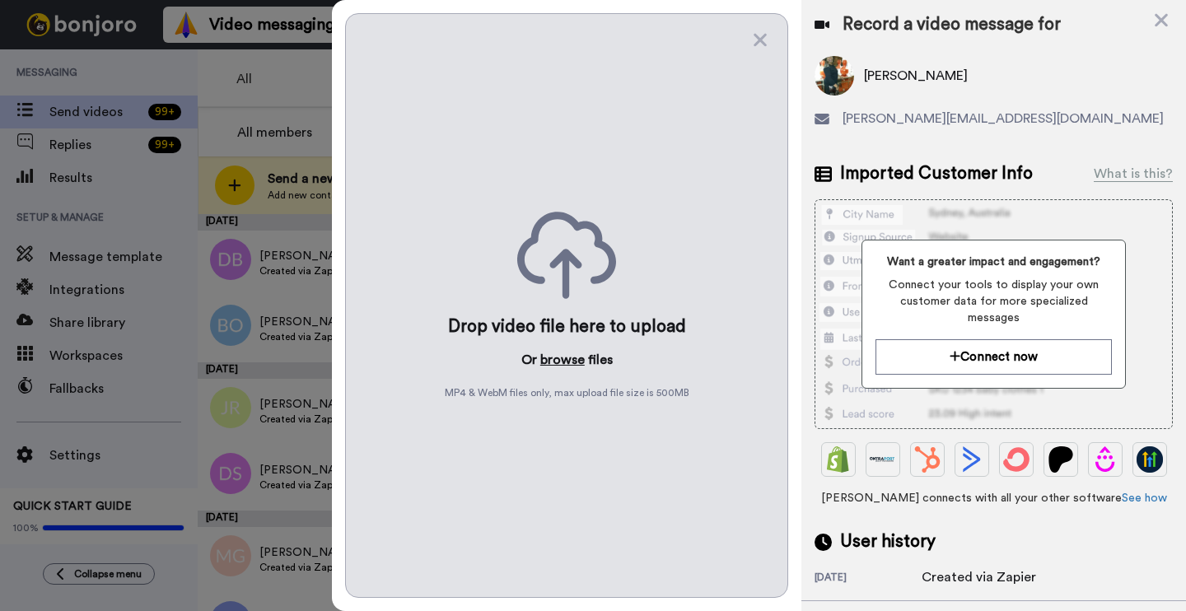
click at [559, 362] on button "browse" at bounding box center [562, 360] width 44 height 20
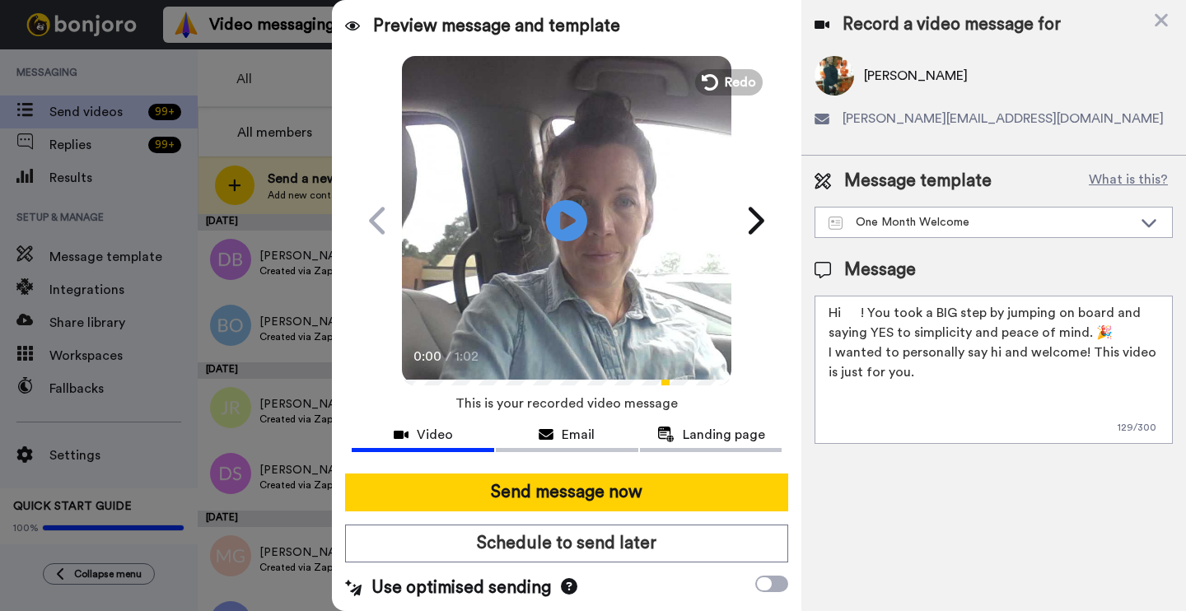
click at [858, 310] on textarea "Hi ! You took a BIG step by jumping on board and saying YES to simplicity and p…" at bounding box center [994, 370] width 358 height 148
click at [883, 311] on textarea "Hi ! You took a BIG step by jumping on board and saying YES to simplicity and p…" at bounding box center [994, 370] width 358 height 148
click at [846, 311] on textarea "Hi ! You took a BIG step by jumping on board and saying YES to simplicity and p…" at bounding box center [994, 370] width 358 height 148
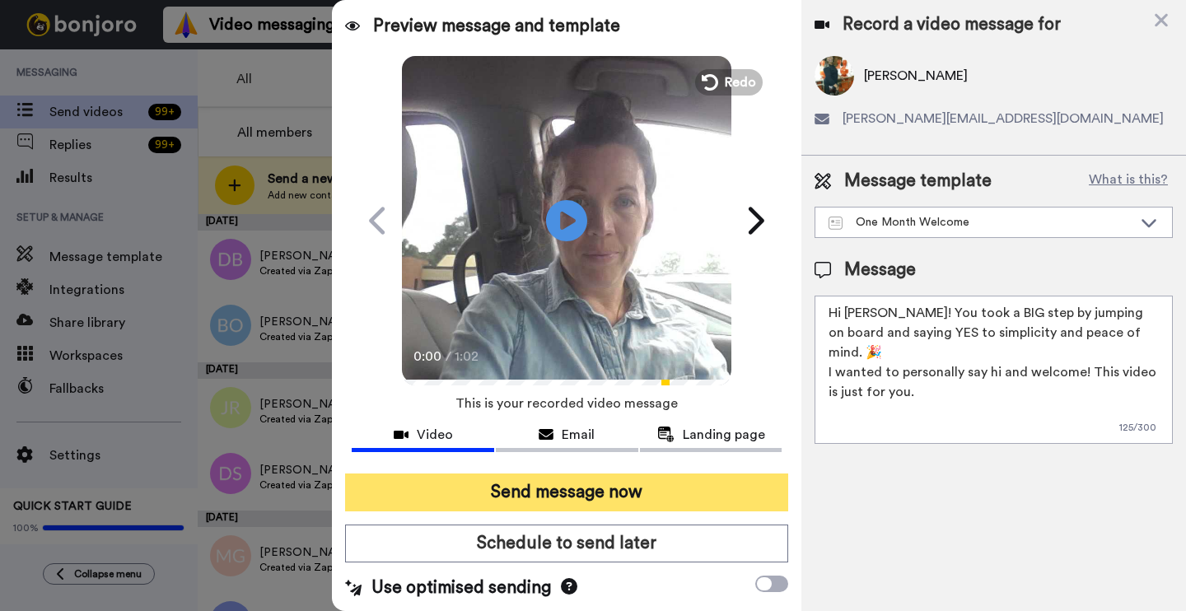
type textarea "Hi Ernestine! You took a BIG step by jumping on board and saying YES to simplic…"
click at [693, 488] on button "Send message now" at bounding box center [566, 493] width 443 height 38
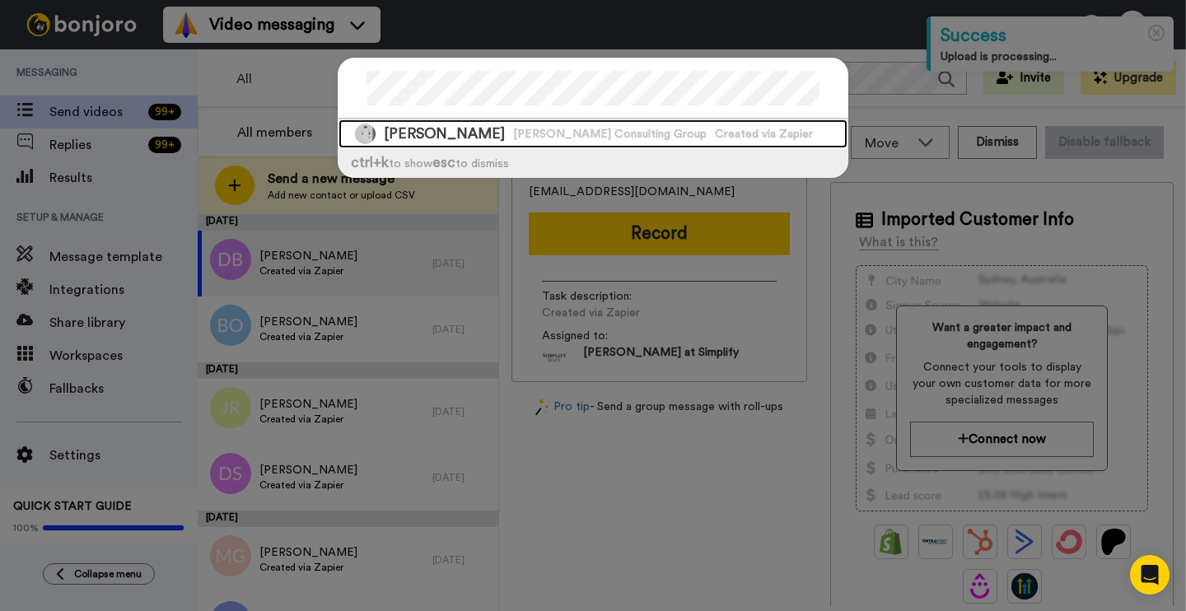
click at [582, 128] on span "[PERSON_NAME] Consulting Group" at bounding box center [610, 134] width 194 height 16
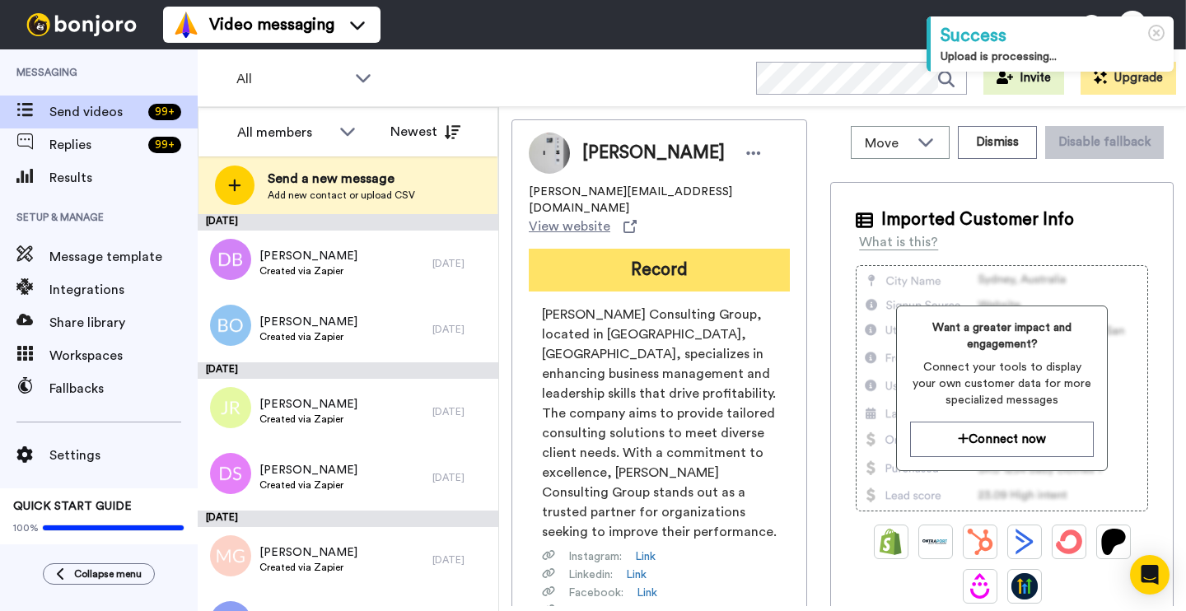
click at [642, 260] on button "Record" at bounding box center [659, 270] width 261 height 43
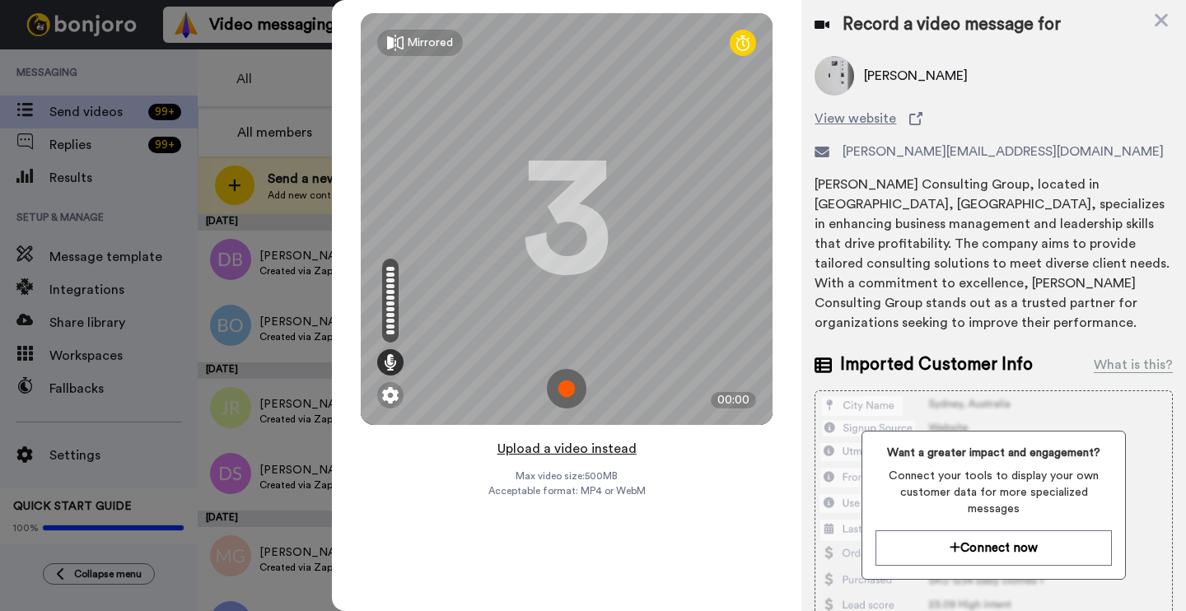
click at [562, 448] on button "Upload a video instead" at bounding box center [567, 448] width 149 height 21
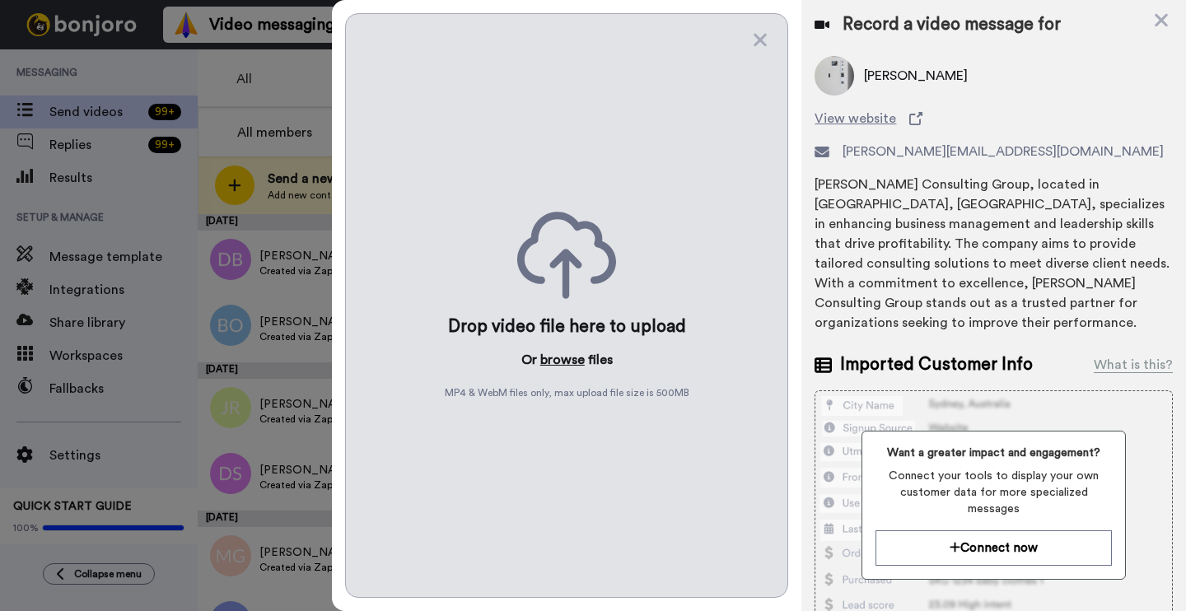
click at [555, 363] on button "browse" at bounding box center [562, 360] width 44 height 20
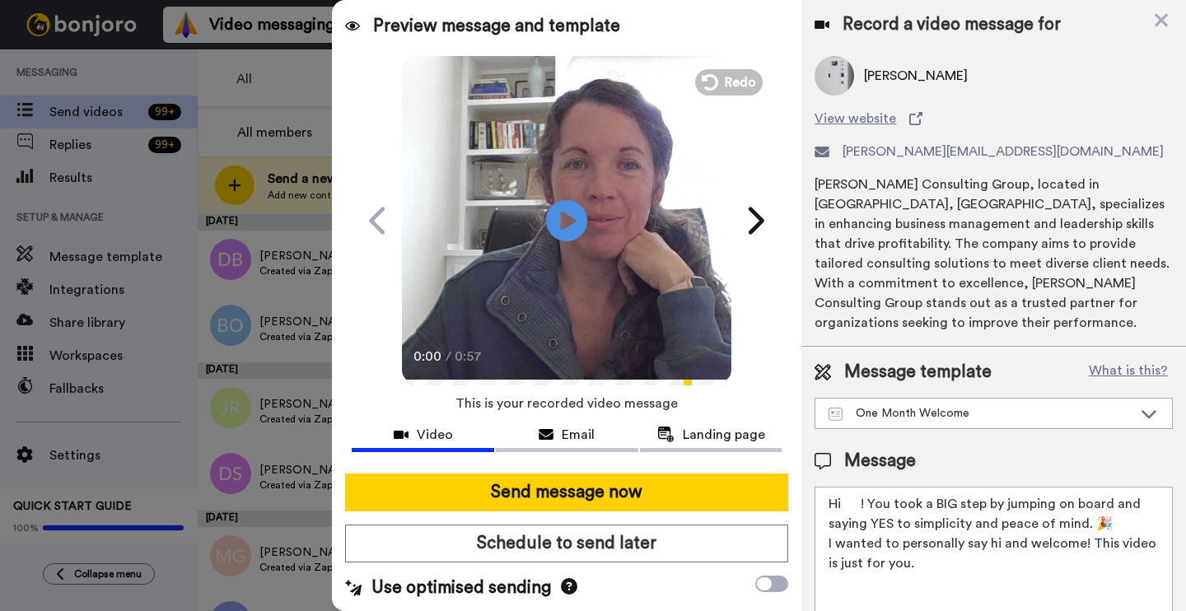
click at [863, 487] on textarea "Hi ! You took a BIG step by jumping on board and saying YES to simplicity and p…" at bounding box center [994, 561] width 358 height 148
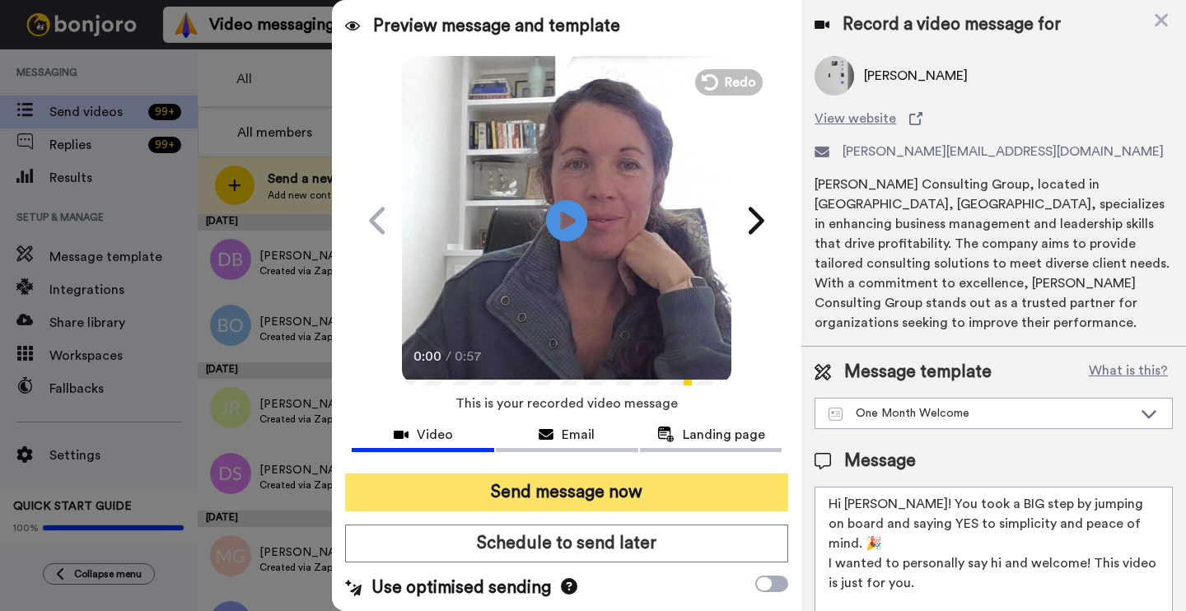
type textarea "Hi [PERSON_NAME]! You took a BIG step by jumping on board and saying YES to sim…"
click at [662, 505] on button "Send message now" at bounding box center [566, 493] width 443 height 38
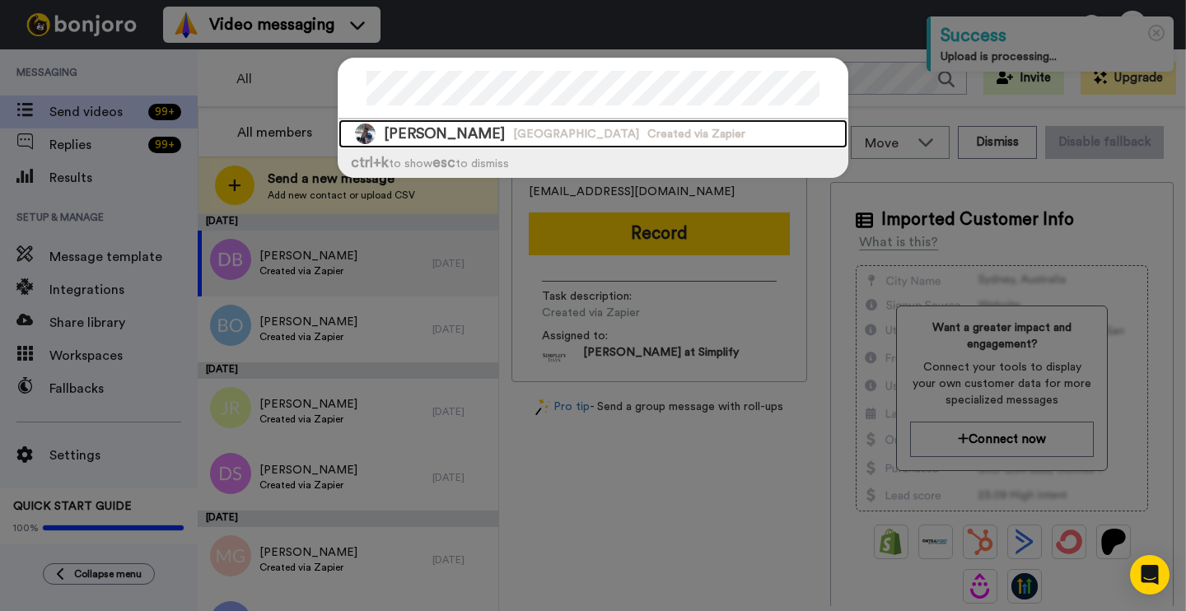
click at [650, 123] on div "[PERSON_NAME] [GEOGRAPHIC_DATA] Created via Zapier" at bounding box center [593, 133] width 509 height 29
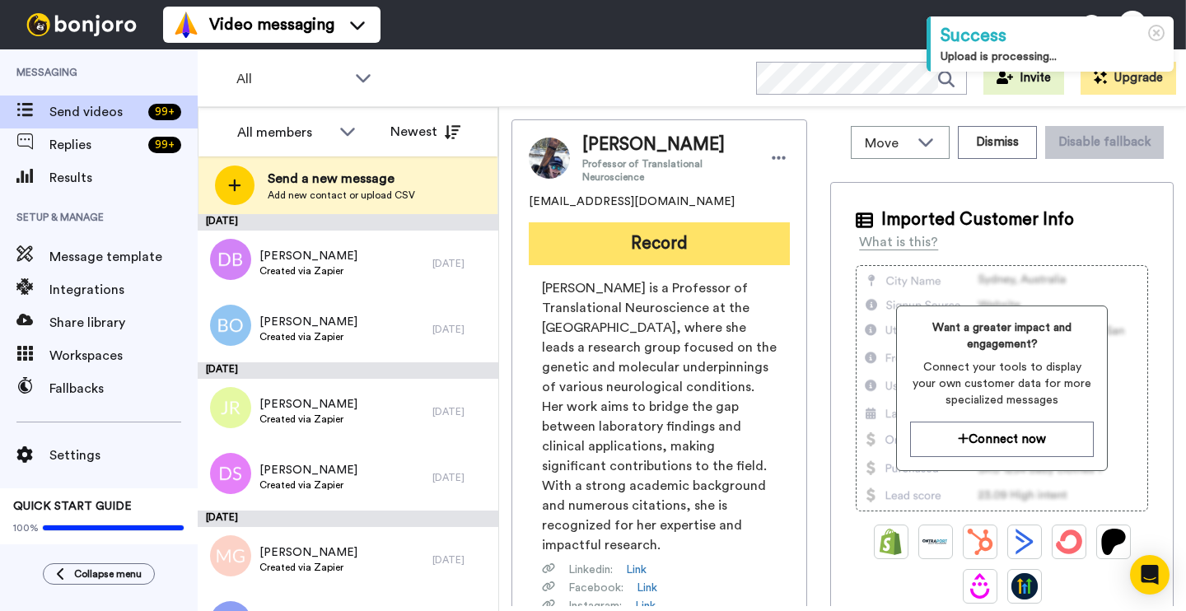
click at [627, 232] on button "Record" at bounding box center [659, 243] width 261 height 43
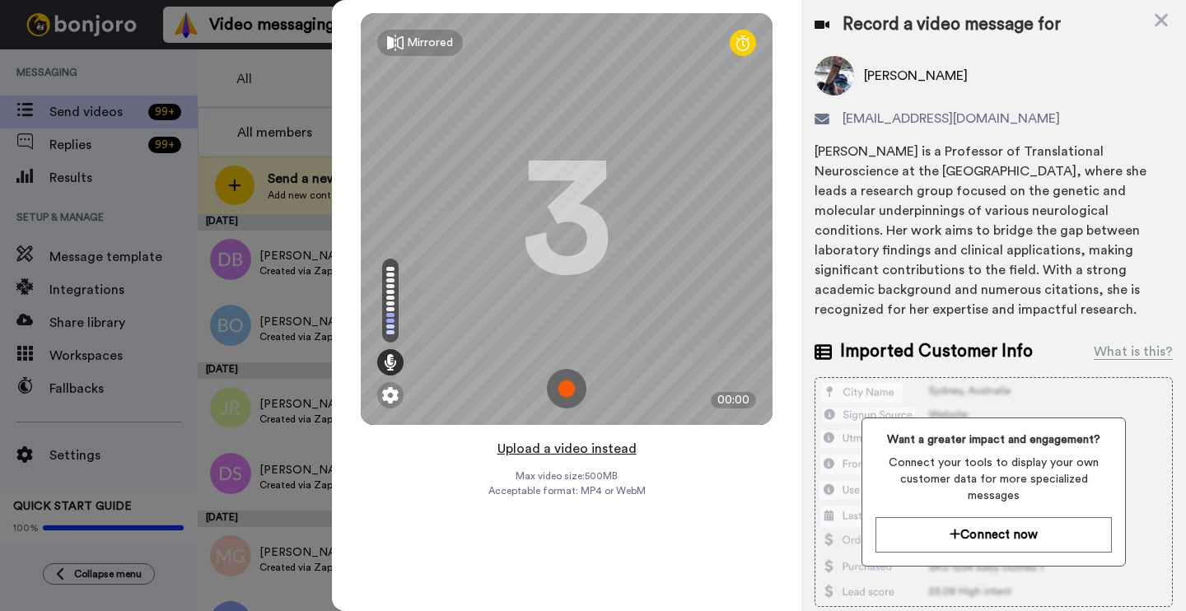
click at [586, 443] on button "Upload a video instead" at bounding box center [567, 448] width 149 height 21
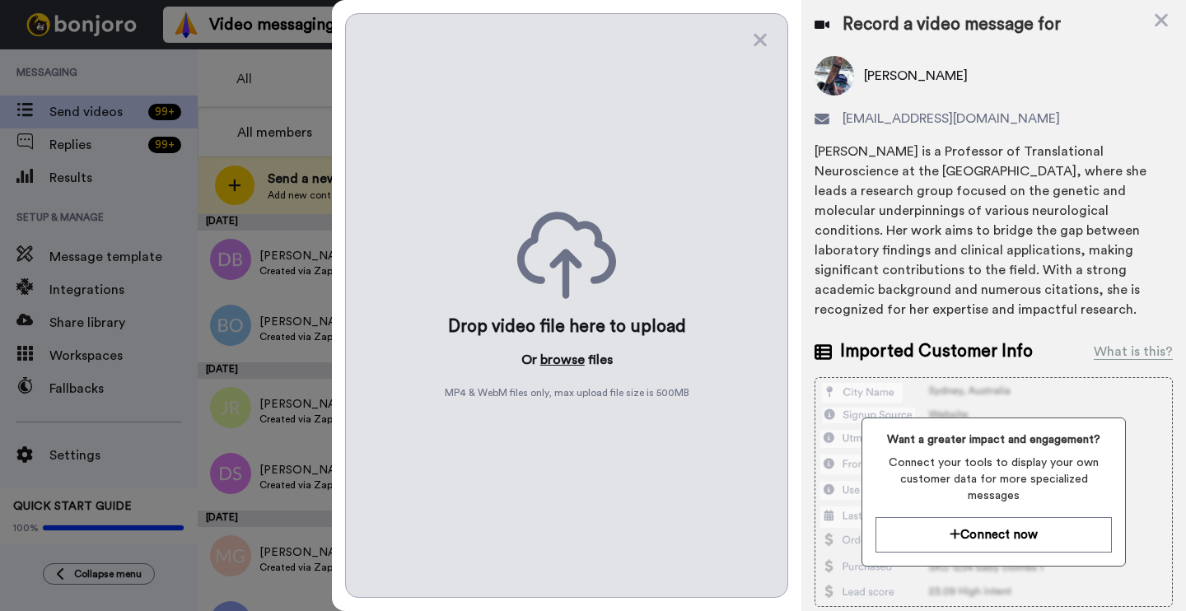
click at [559, 362] on button "browse" at bounding box center [562, 360] width 44 height 20
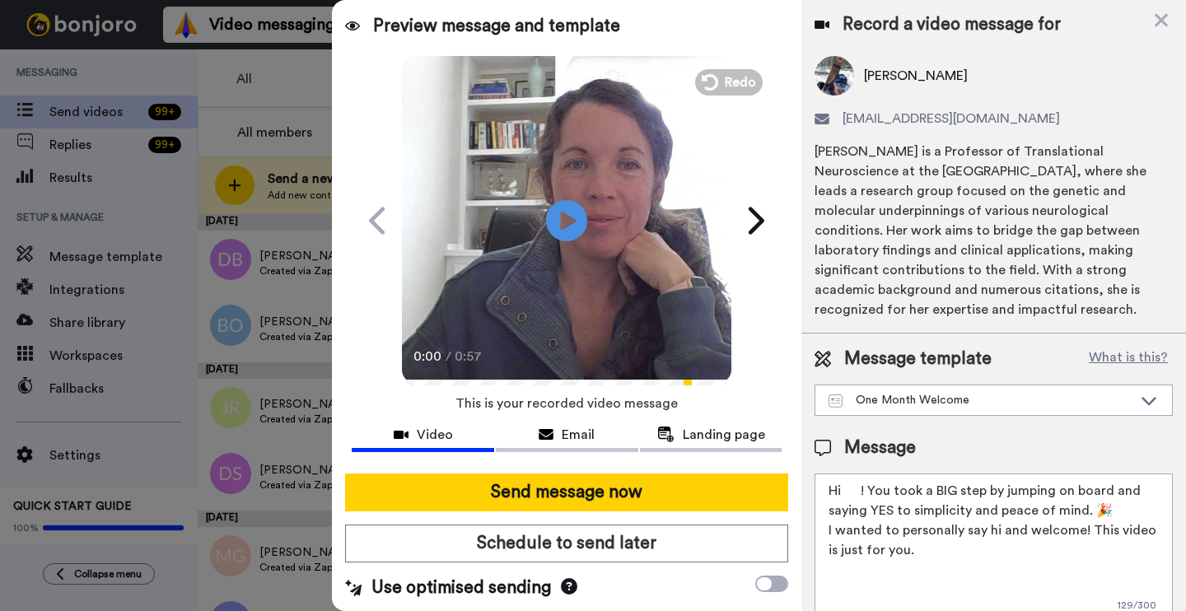
click at [863, 474] on textarea "Hi ! You took a BIG step by jumping on board and saying YES to simplicity and p…" at bounding box center [994, 548] width 358 height 148
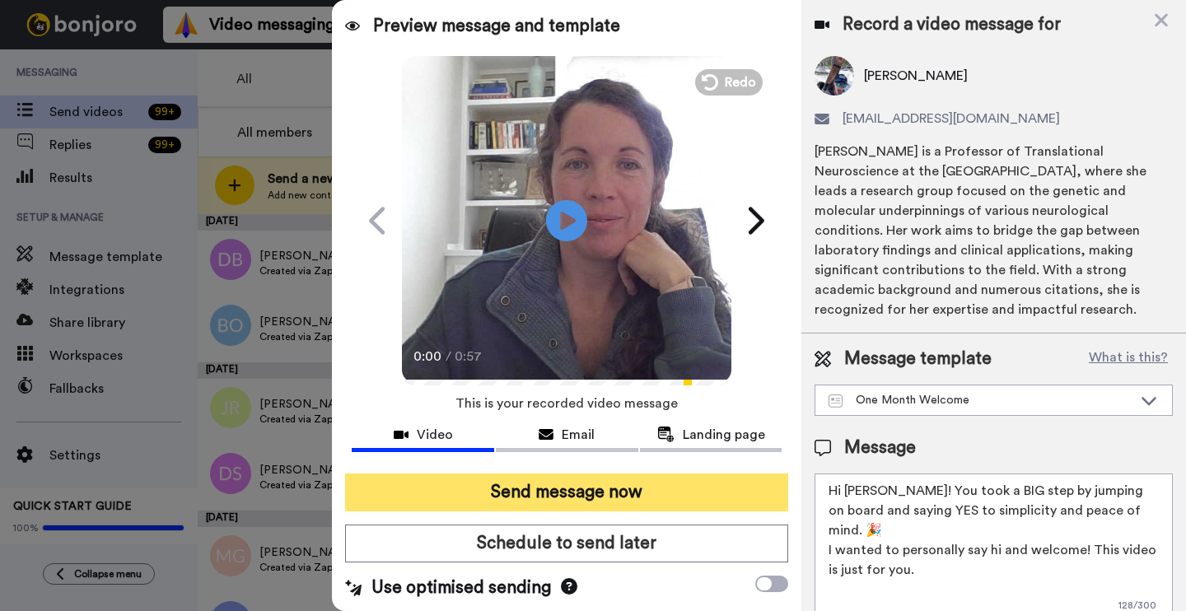
type textarea "Hi [PERSON_NAME]! You took a BIG step by jumping on board and saying YES to sim…"
click at [690, 499] on button "Send message now" at bounding box center [566, 493] width 443 height 38
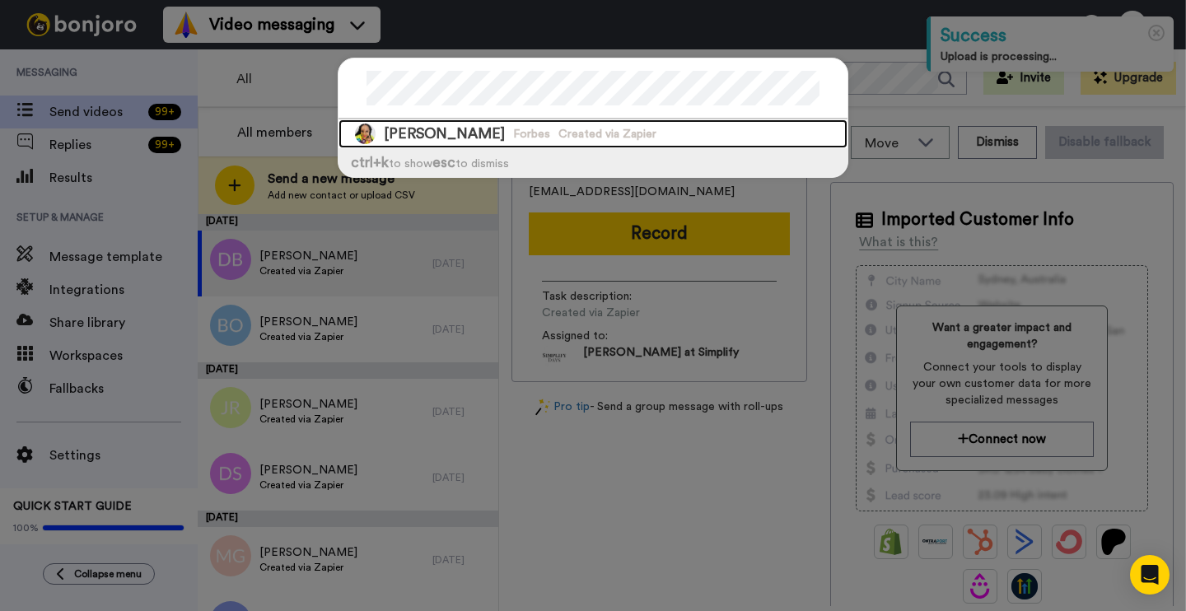
click at [578, 127] on span "Created via Zapier" at bounding box center [608, 134] width 98 height 16
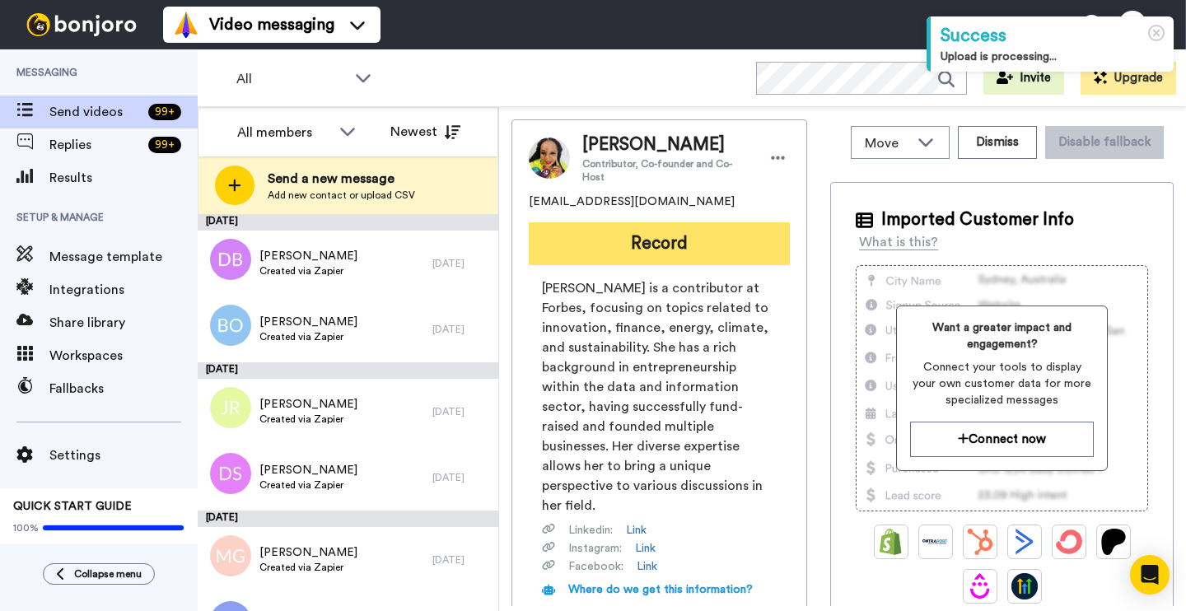
click at [609, 247] on button "Record" at bounding box center [659, 243] width 261 height 43
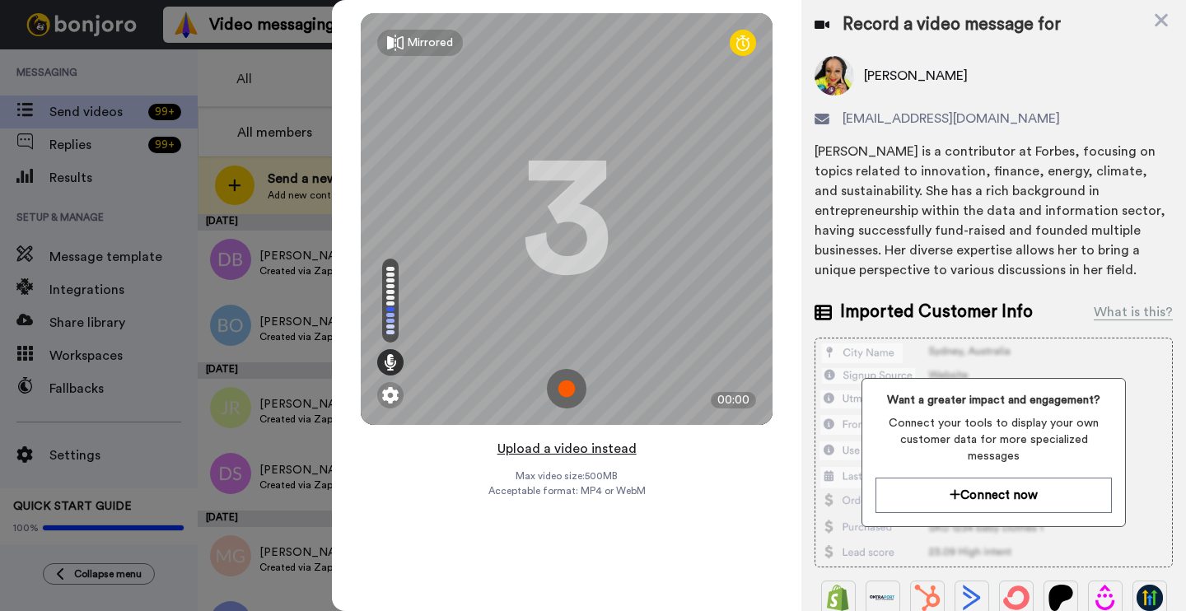
click at [604, 451] on button "Upload a video instead" at bounding box center [567, 448] width 149 height 21
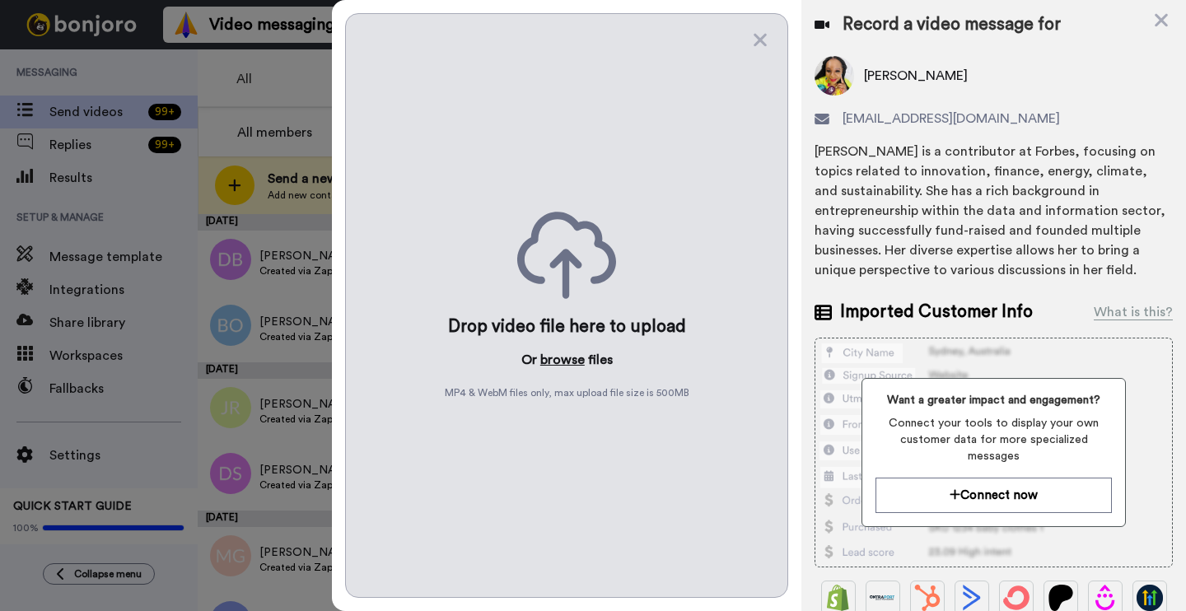
click at [560, 359] on button "browse" at bounding box center [562, 360] width 44 height 20
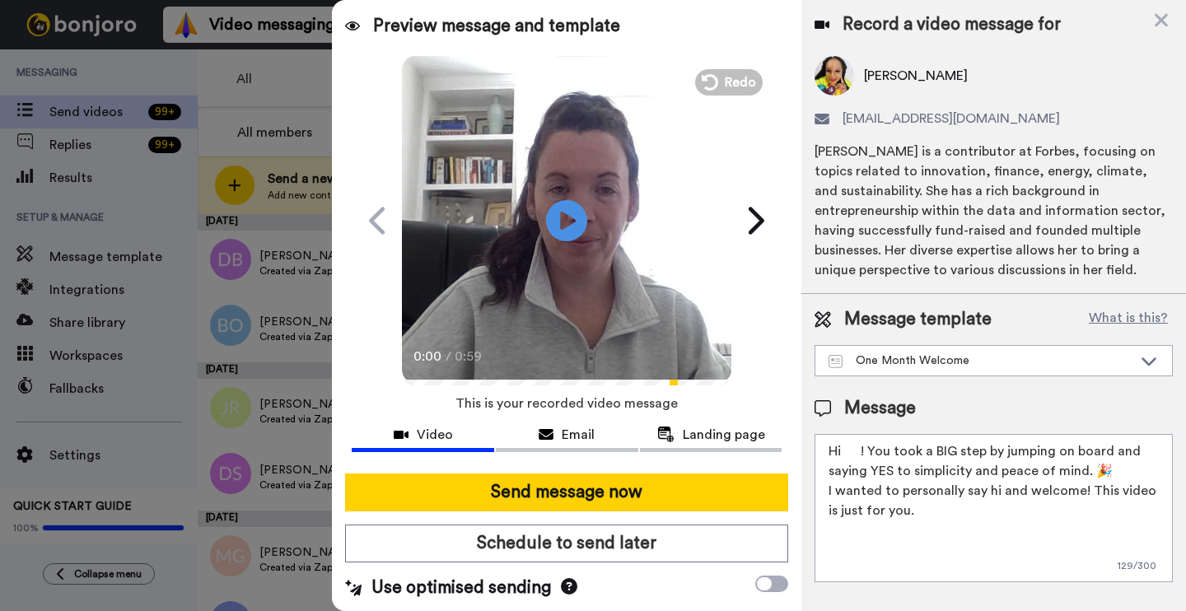
click at [861, 447] on textarea "Hi ! You took a BIG step by jumping on board and saying YES to simplicity and p…" at bounding box center [994, 508] width 358 height 148
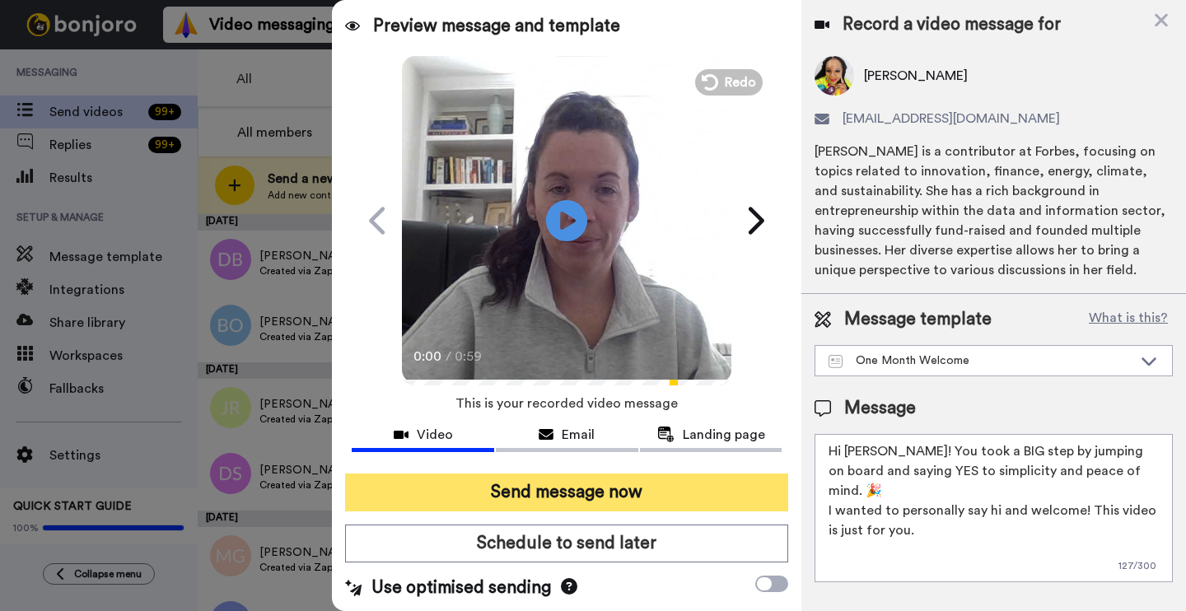
type textarea "Hi Felicia! You took a BIG step by jumping on board and saying YES to simplicit…"
click at [695, 493] on button "Send message now" at bounding box center [566, 493] width 443 height 38
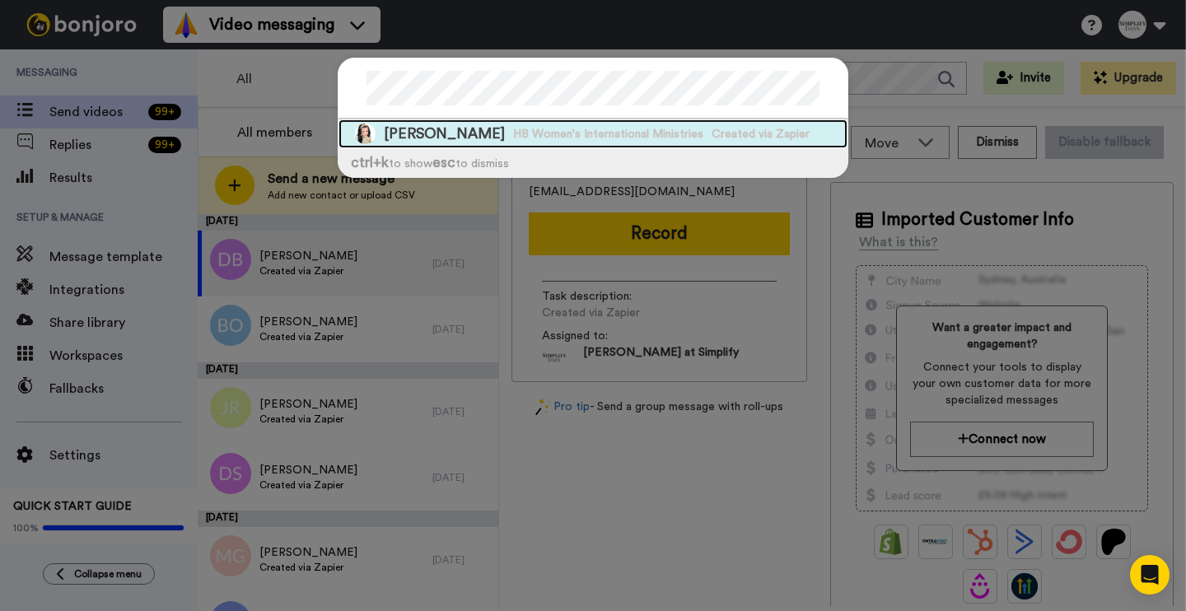
click at [558, 129] on span "HB Women's International Ministries" at bounding box center [608, 134] width 190 height 16
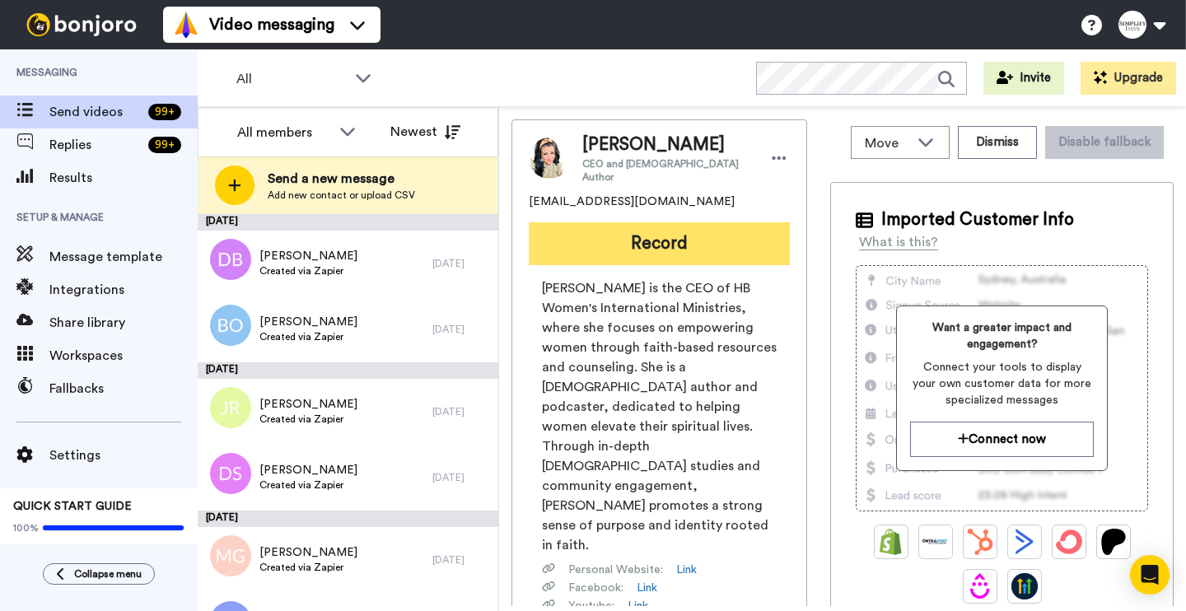
click at [688, 233] on button "Record" at bounding box center [659, 243] width 261 height 43
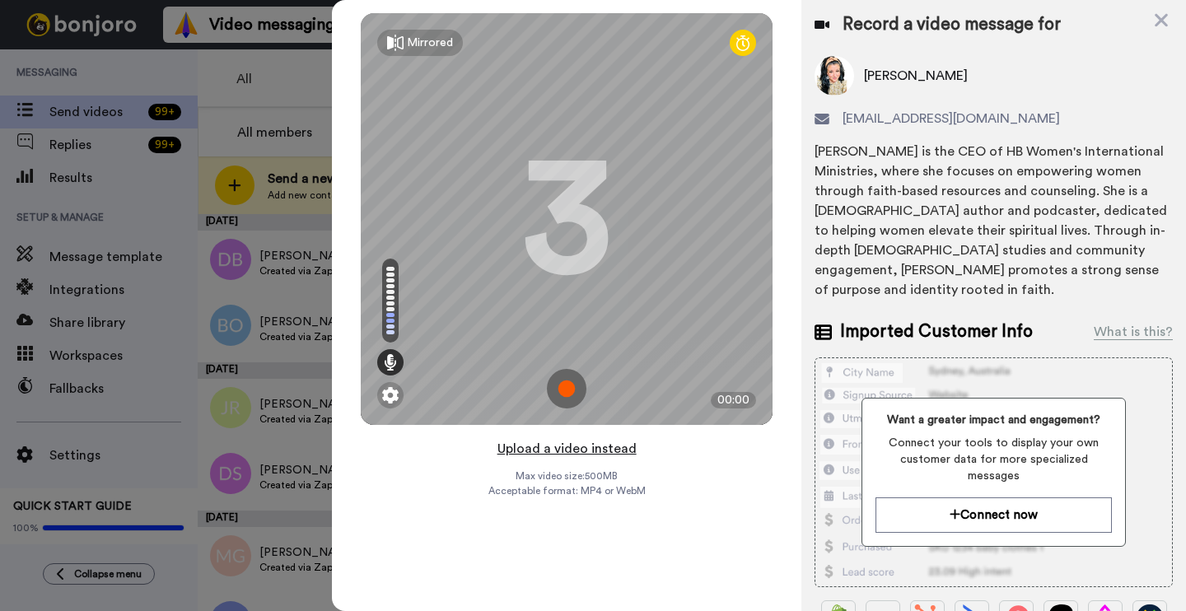
click at [558, 447] on button "Upload a video instead" at bounding box center [567, 448] width 149 height 21
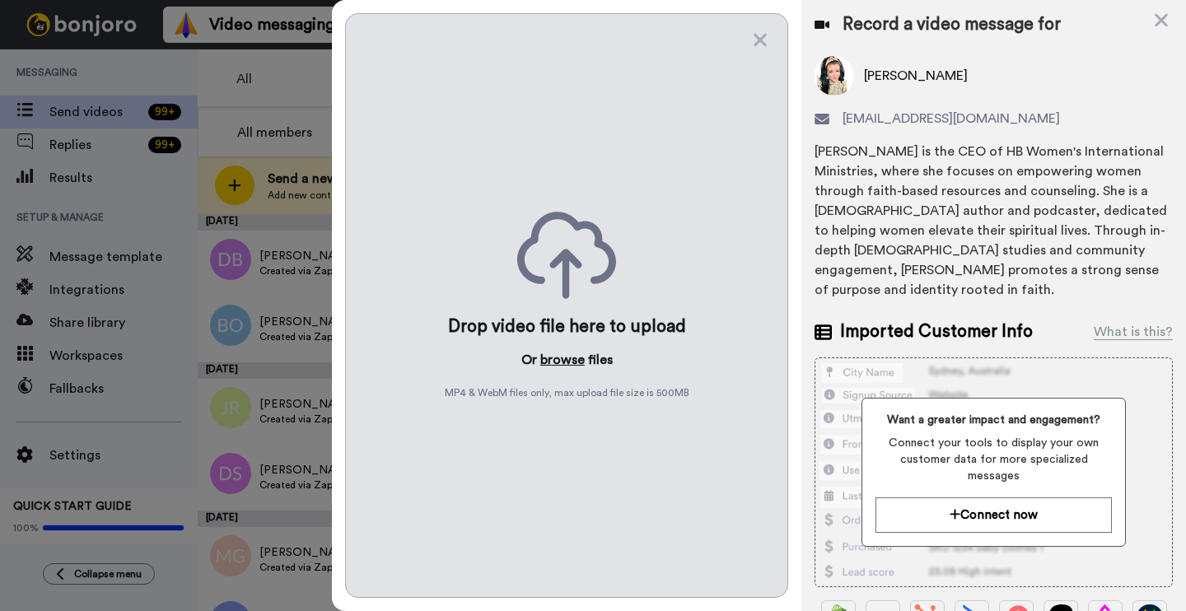
click at [565, 354] on button "browse" at bounding box center [562, 360] width 44 height 20
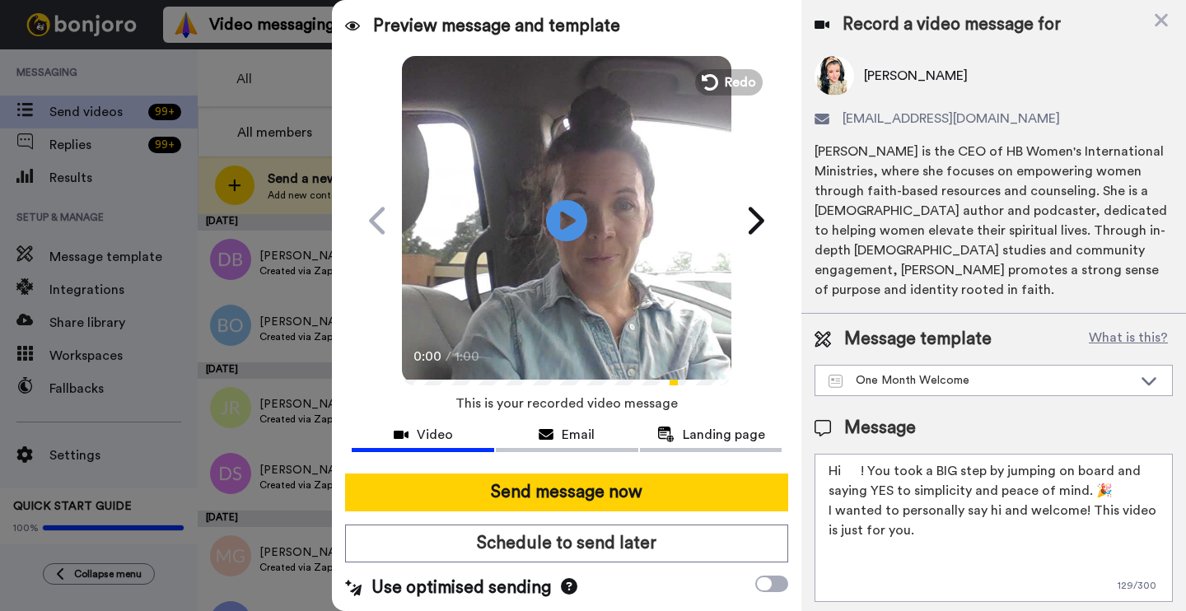
drag, startPoint x: 861, startPoint y: 446, endPoint x: 884, endPoint y: 447, distance: 23.1
click at [861, 454] on textarea "Hi ! You took a BIG step by jumping on board and saying YES to simplicity and p…" at bounding box center [994, 528] width 358 height 148
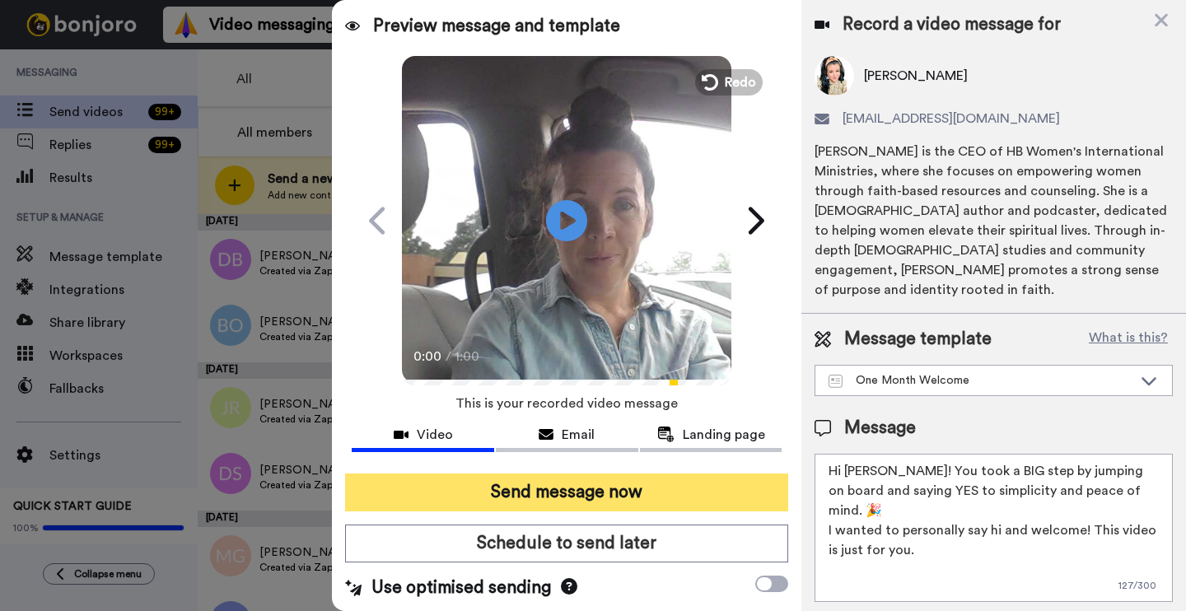
type textarea "Hi [PERSON_NAME]! You took a BIG step by jumping on board and saying YES to sim…"
click at [689, 489] on button "Send message now" at bounding box center [566, 493] width 443 height 38
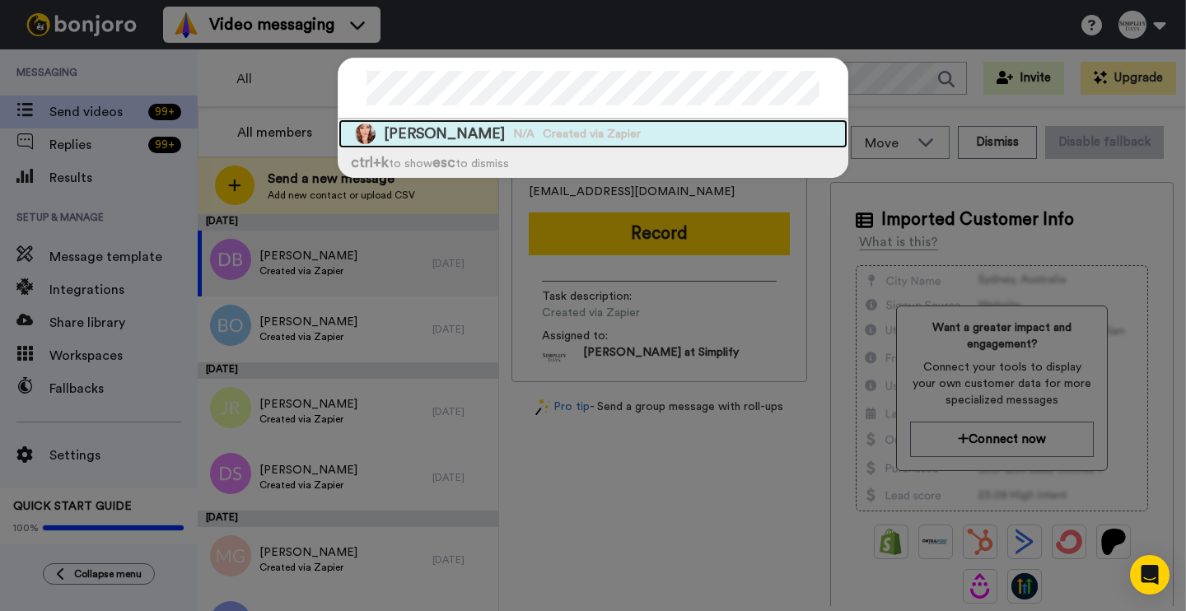
click at [466, 136] on span "[PERSON_NAME]" at bounding box center [444, 134] width 121 height 21
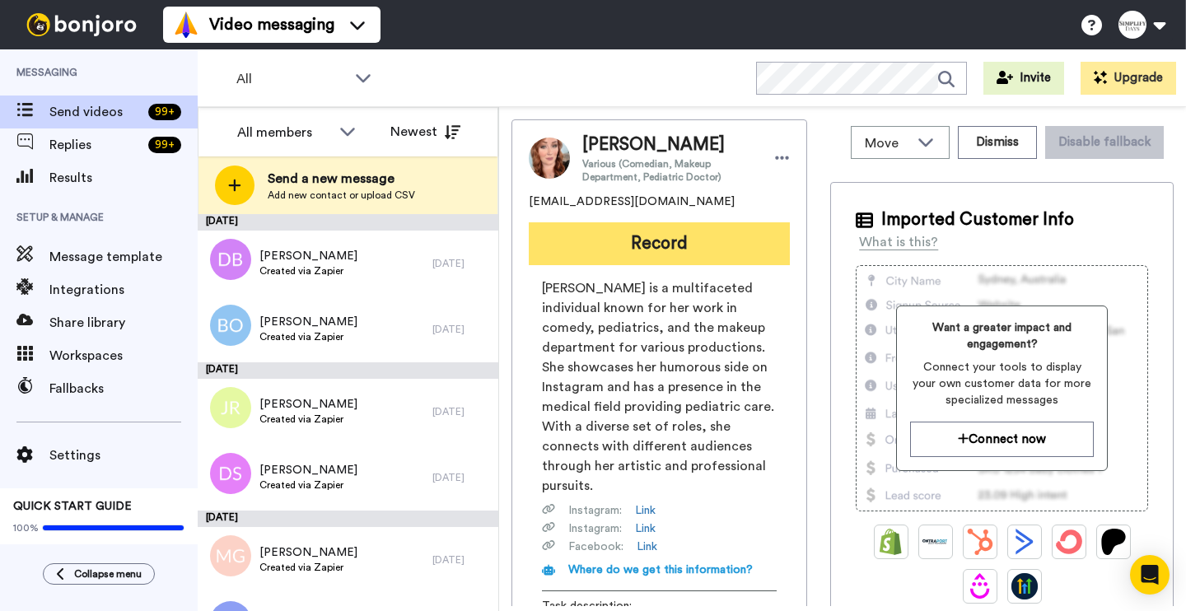
click at [628, 249] on button "Record" at bounding box center [659, 243] width 261 height 43
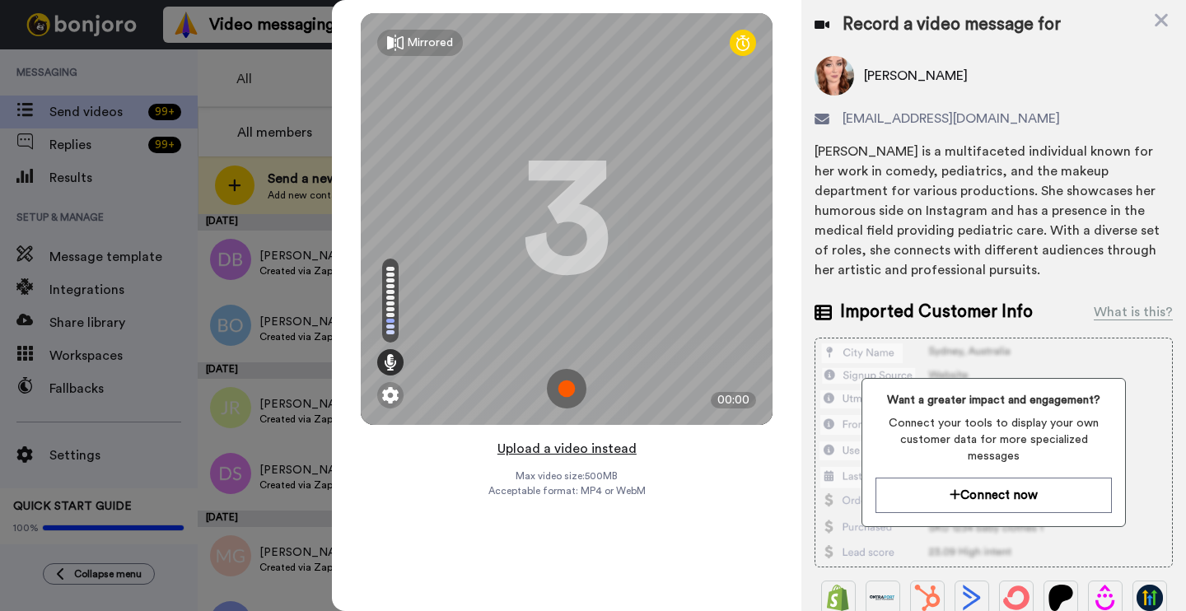
click at [577, 449] on button "Upload a video instead" at bounding box center [567, 448] width 149 height 21
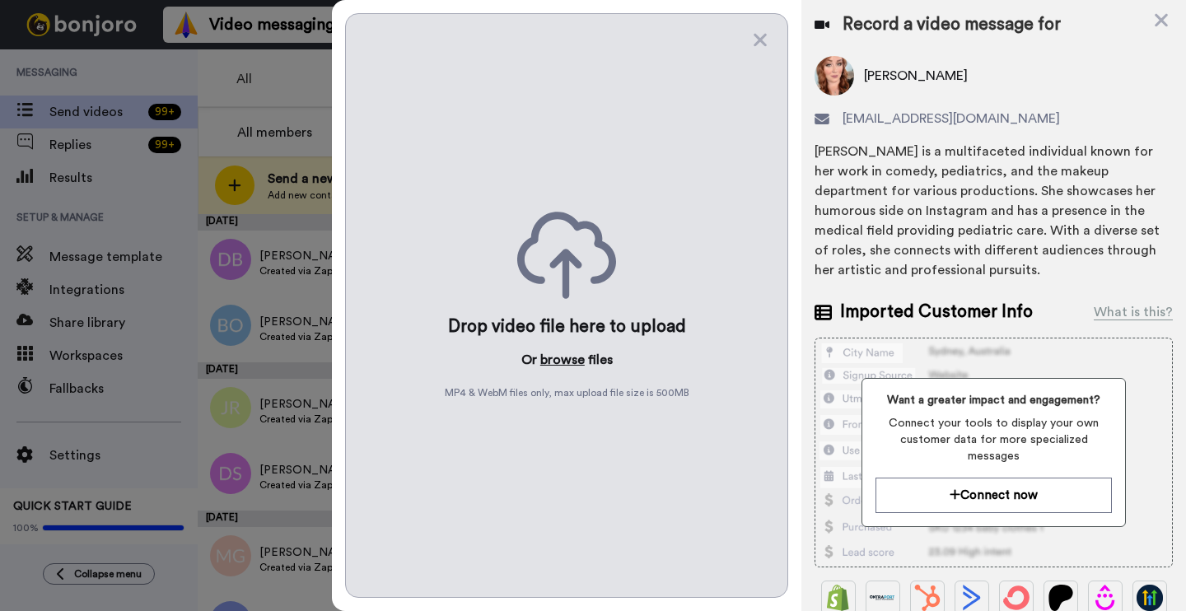
click at [568, 357] on button "browse" at bounding box center [562, 360] width 44 height 20
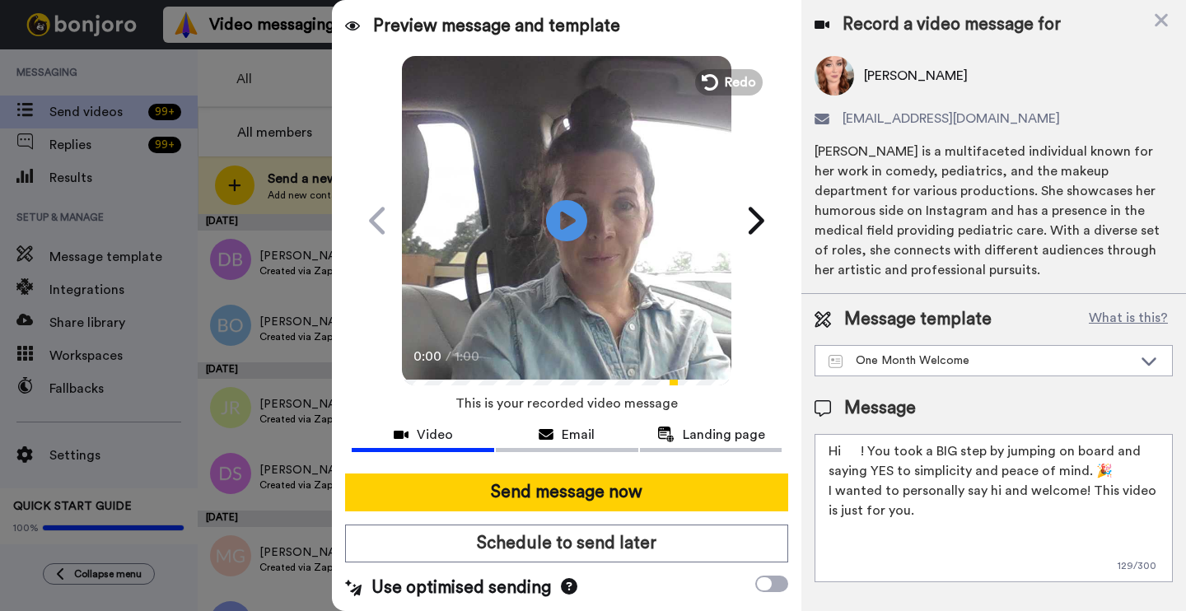
click at [865, 450] on textarea "Hi ! You took a BIG step by jumping on board and saying YES to simplicity and p…" at bounding box center [994, 508] width 358 height 148
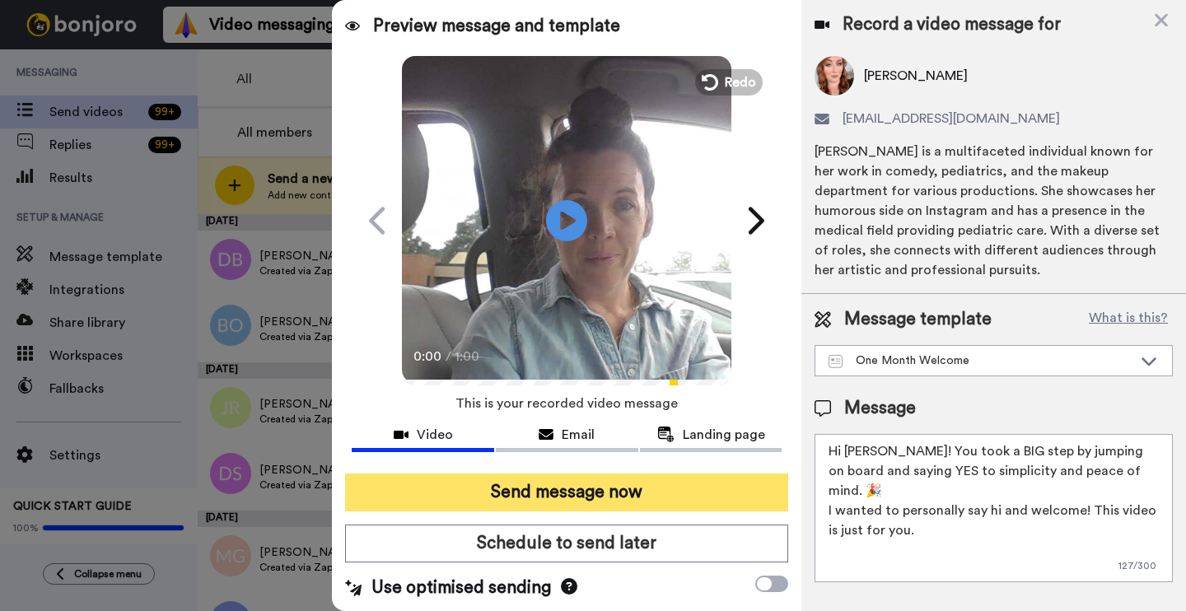
type textarea "Hi [PERSON_NAME]! You took a BIG step by jumping on board and saying YES to sim…"
click at [742, 488] on button "Send message now" at bounding box center [566, 493] width 443 height 38
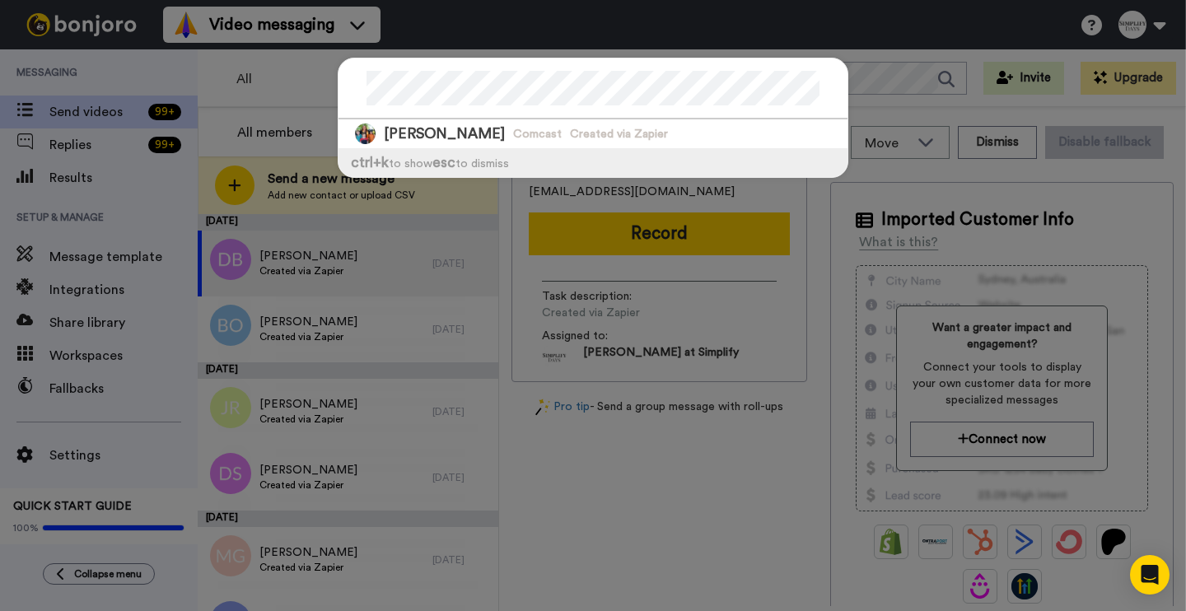
click at [528, 128] on span "Comcast" at bounding box center [537, 134] width 49 height 16
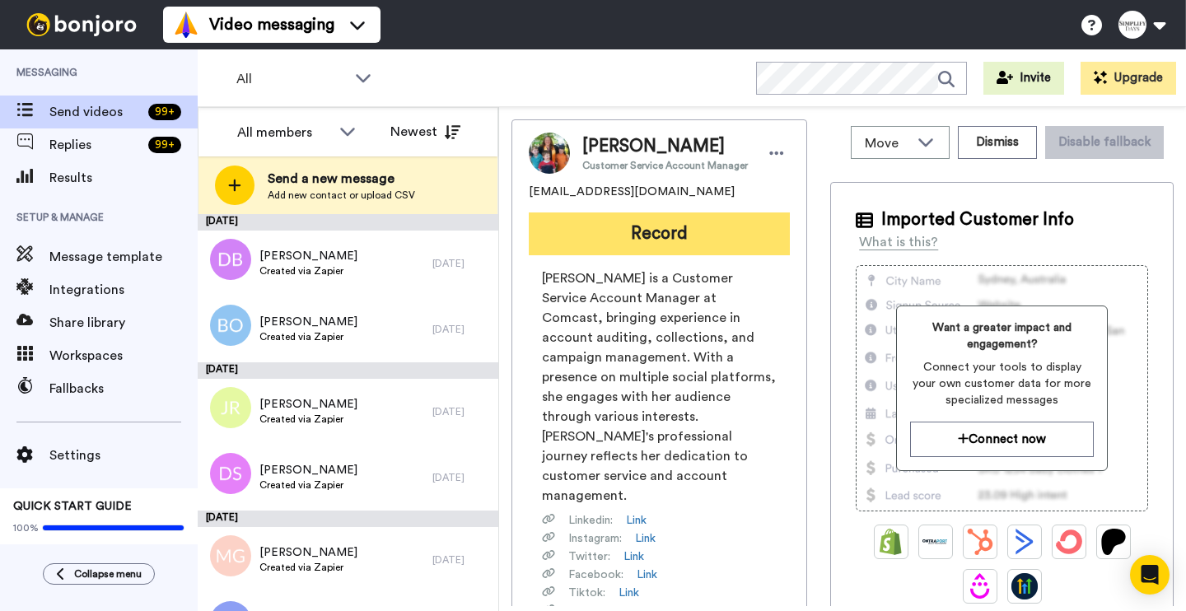
click at [686, 232] on button "Record" at bounding box center [659, 234] width 261 height 43
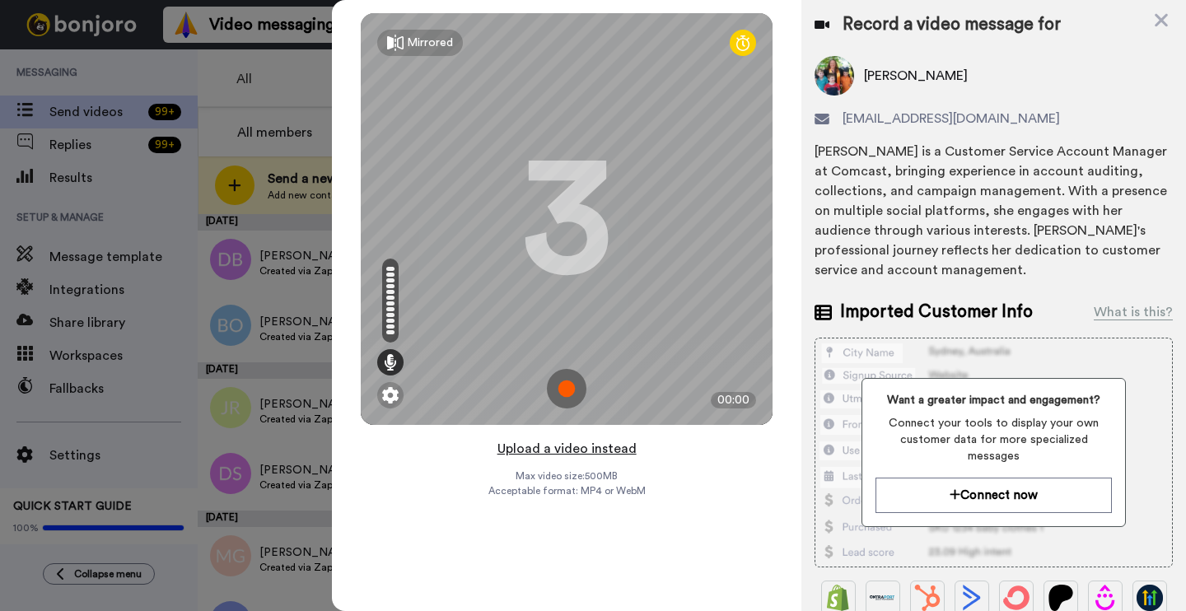
click at [585, 451] on button "Upload a video instead" at bounding box center [567, 448] width 149 height 21
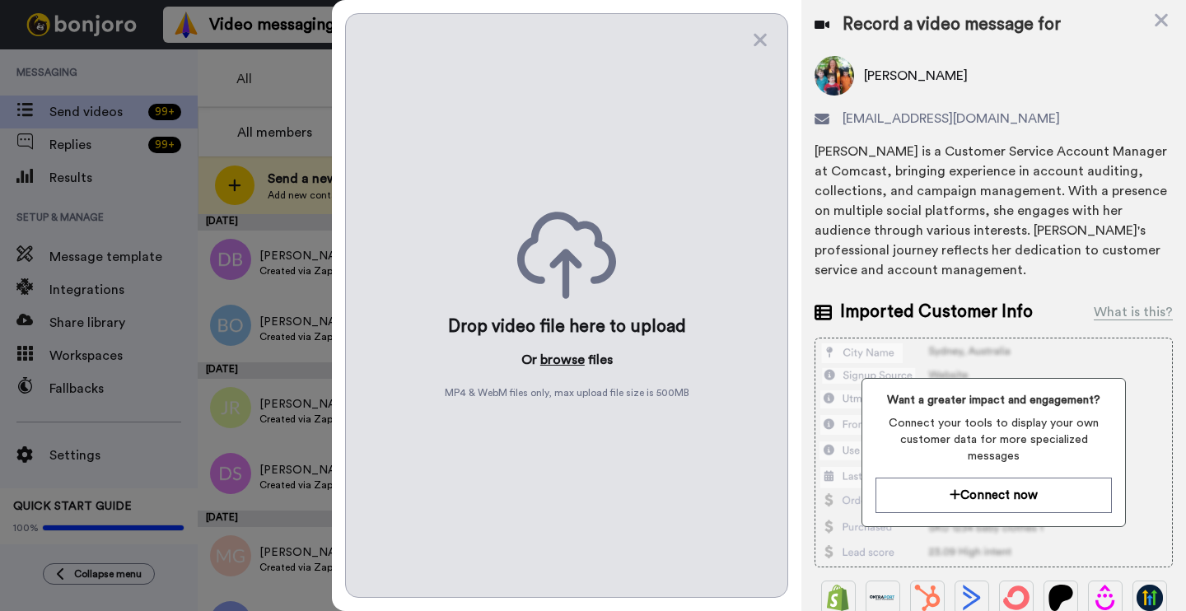
click at [573, 357] on button "browse" at bounding box center [562, 360] width 44 height 20
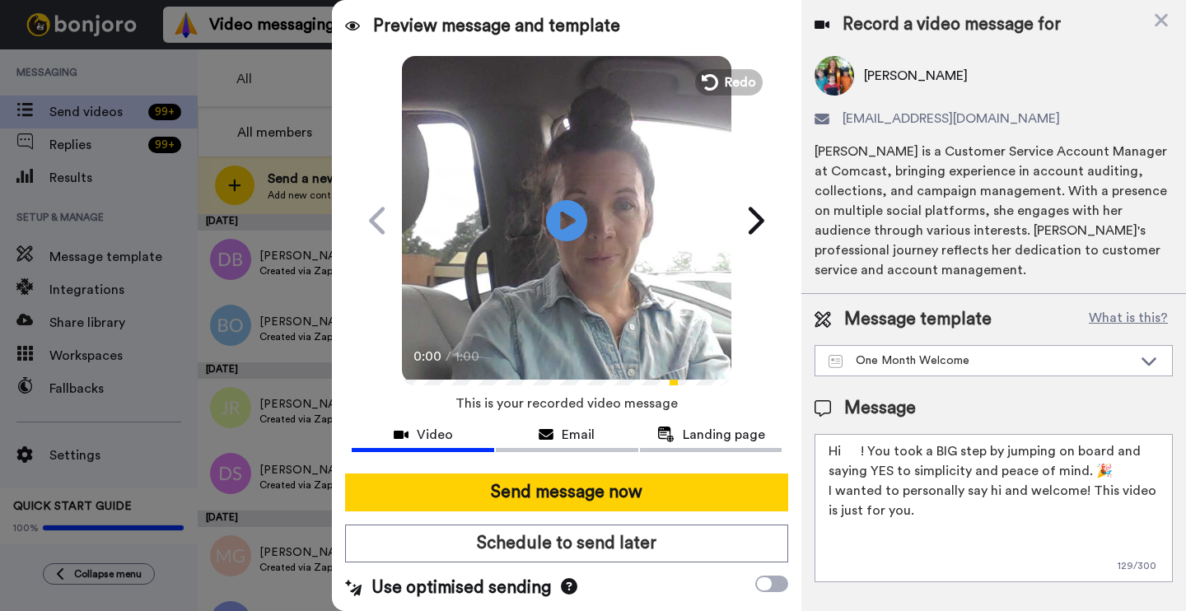
click at [856, 451] on textarea "Hi ! You took a BIG step by jumping on board and saying YES to simplicity and p…" at bounding box center [994, 508] width 358 height 148
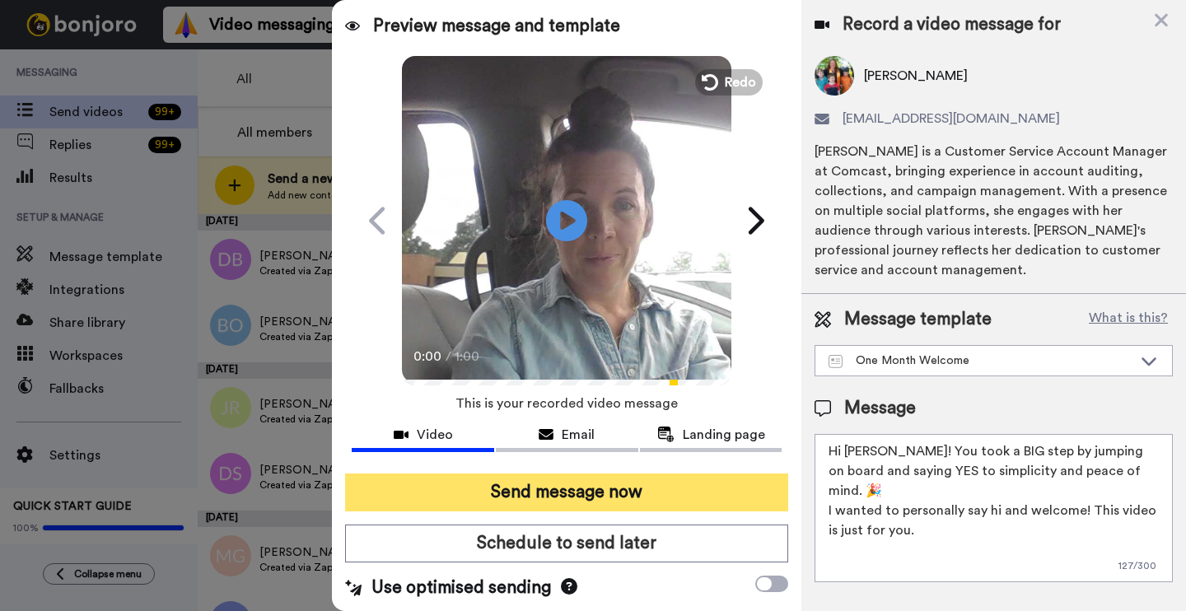
type textarea "Hi Heather! You took a BIG step by jumping on board and saying YES to simplicit…"
click at [543, 496] on button "Send message now" at bounding box center [566, 493] width 443 height 38
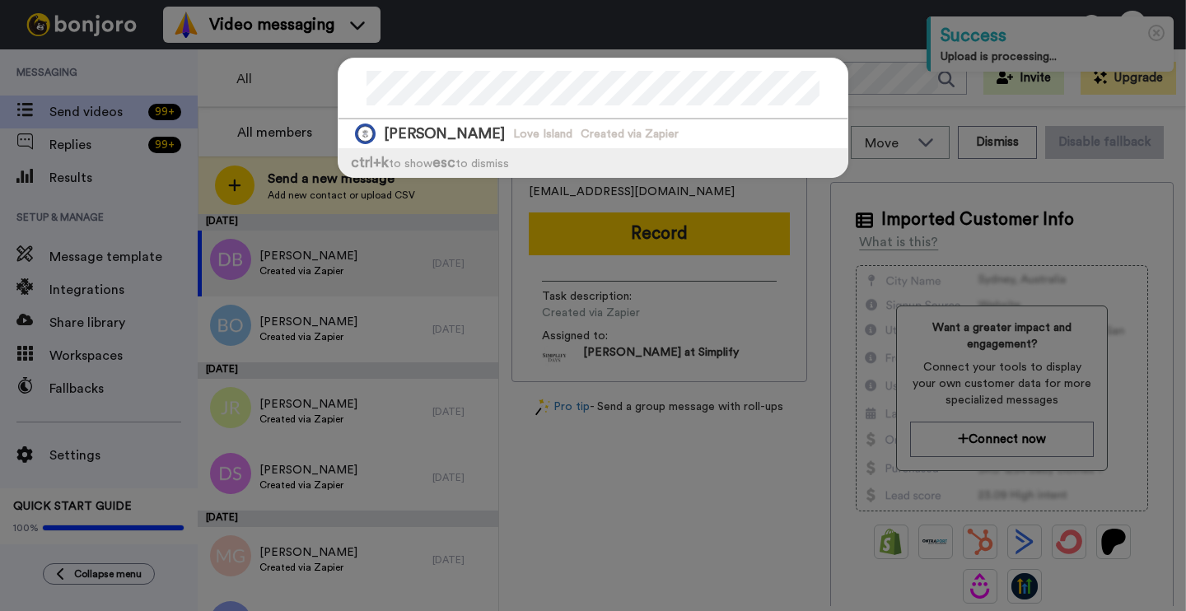
click at [581, 137] on span "Created via Zapier" at bounding box center [630, 134] width 98 height 16
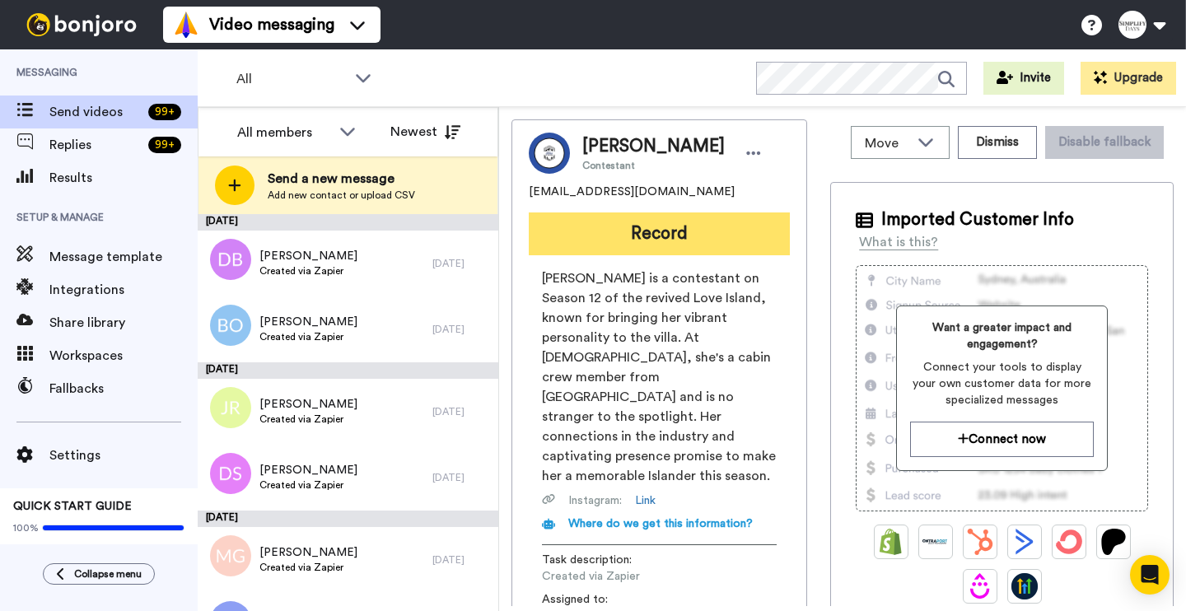
click at [657, 237] on button "Record" at bounding box center [659, 234] width 261 height 43
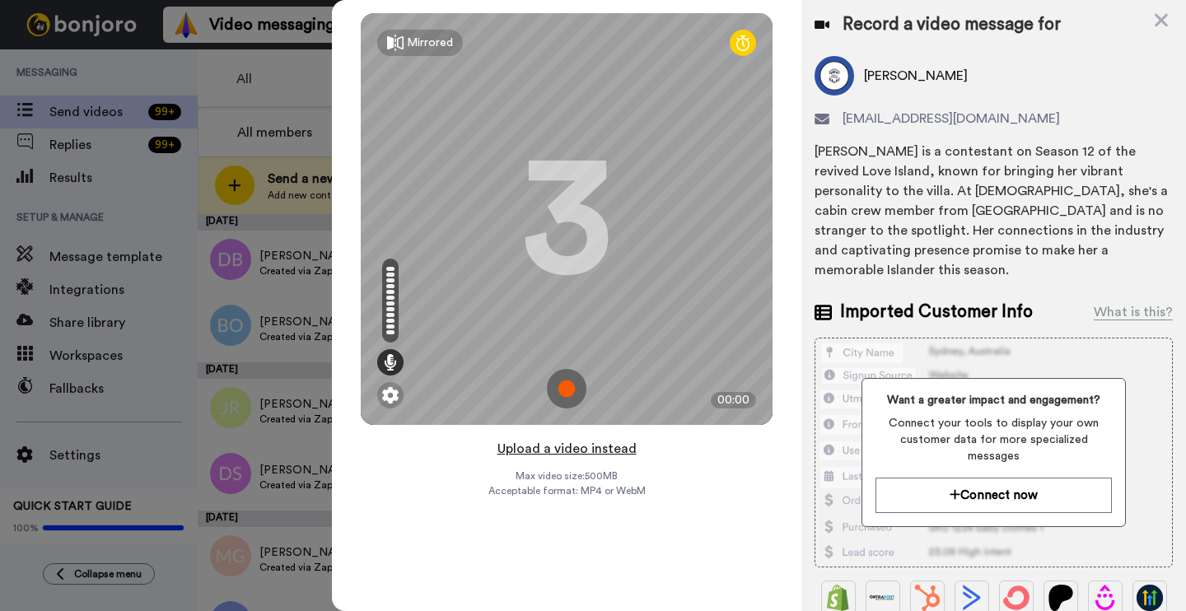
click at [615, 451] on button "Upload a video instead" at bounding box center [567, 448] width 149 height 21
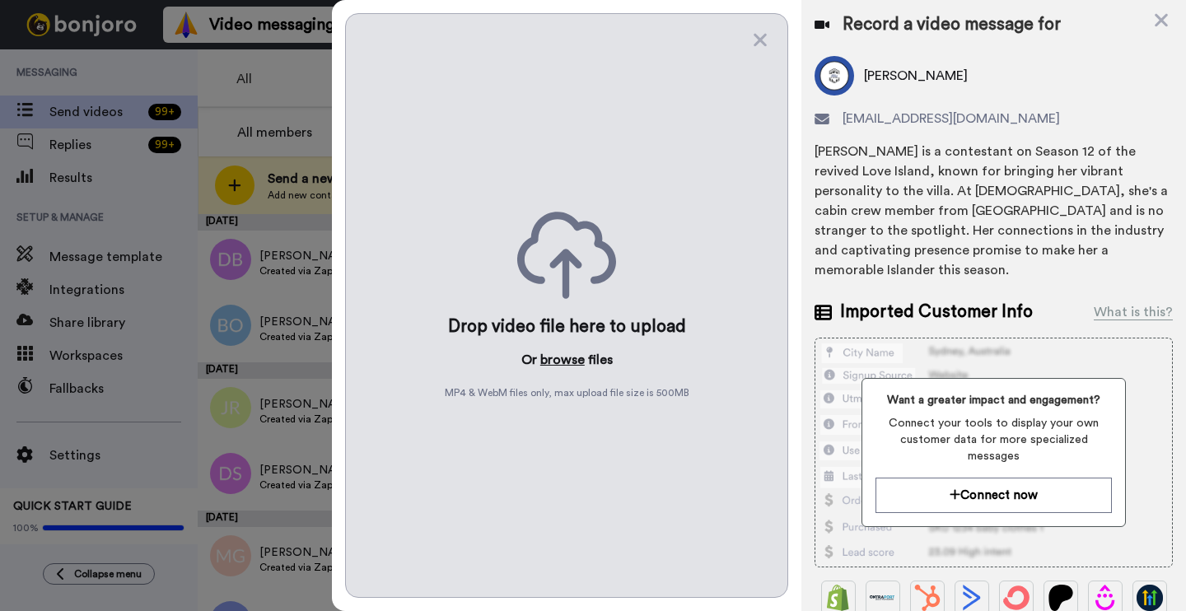
click at [568, 358] on button "browse" at bounding box center [562, 360] width 44 height 20
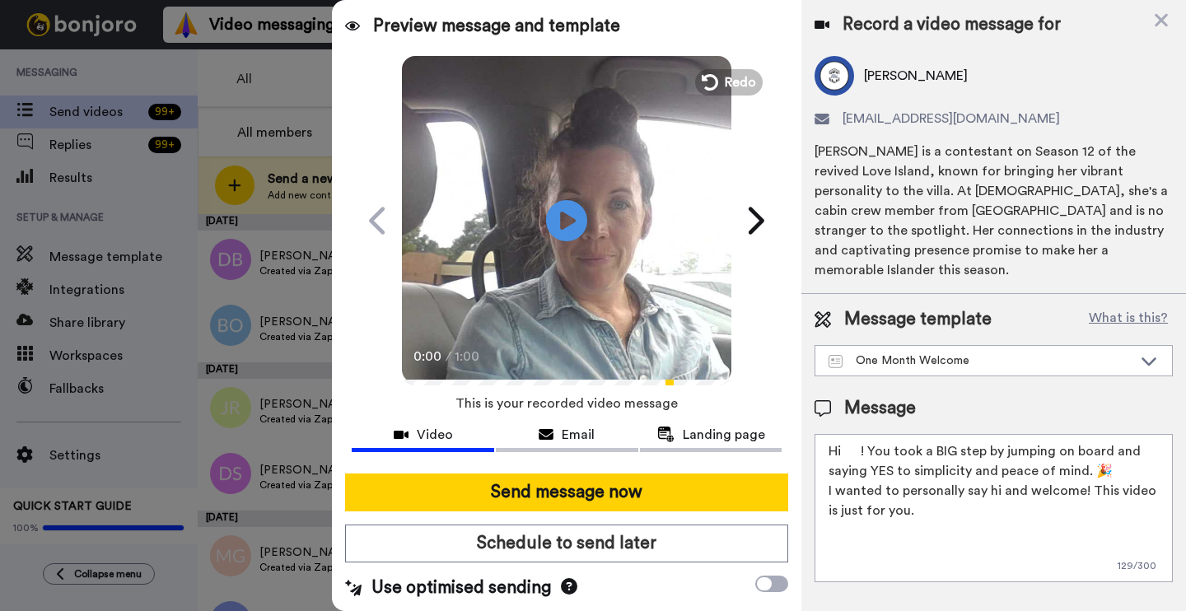
click at [864, 434] on textarea "Hi ! You took a BIG step by jumping on board and saying YES to simplicity and p…" at bounding box center [994, 508] width 358 height 148
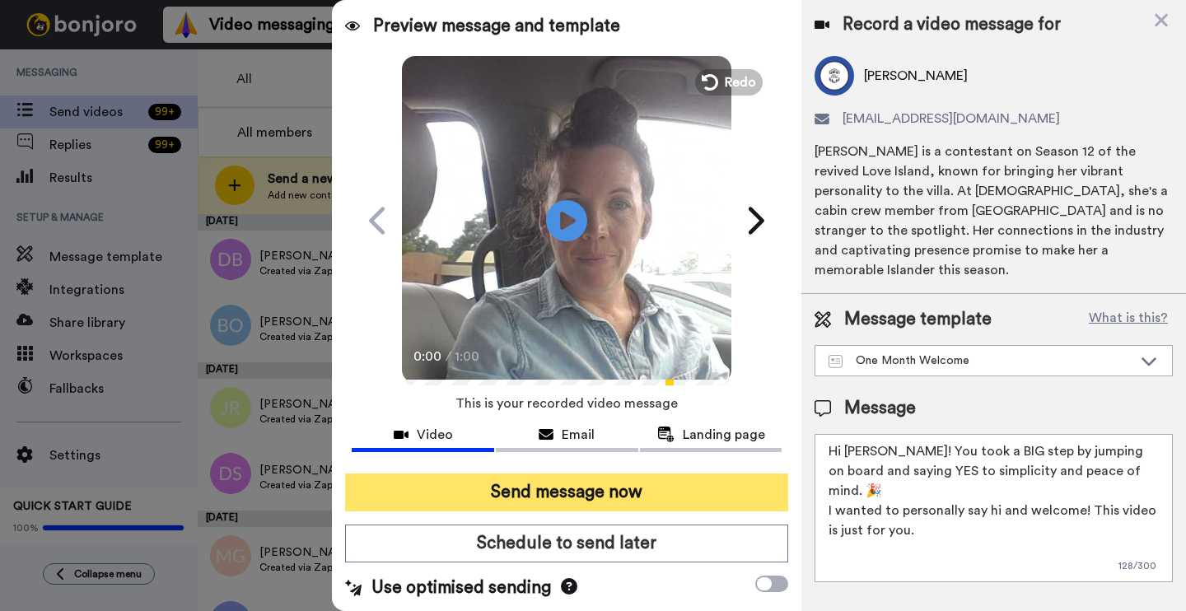
type textarea "Hi Helena! You took a BIG step by jumping on board and saying YES to simplicity…"
click at [662, 493] on button "Send message now" at bounding box center [566, 493] width 443 height 38
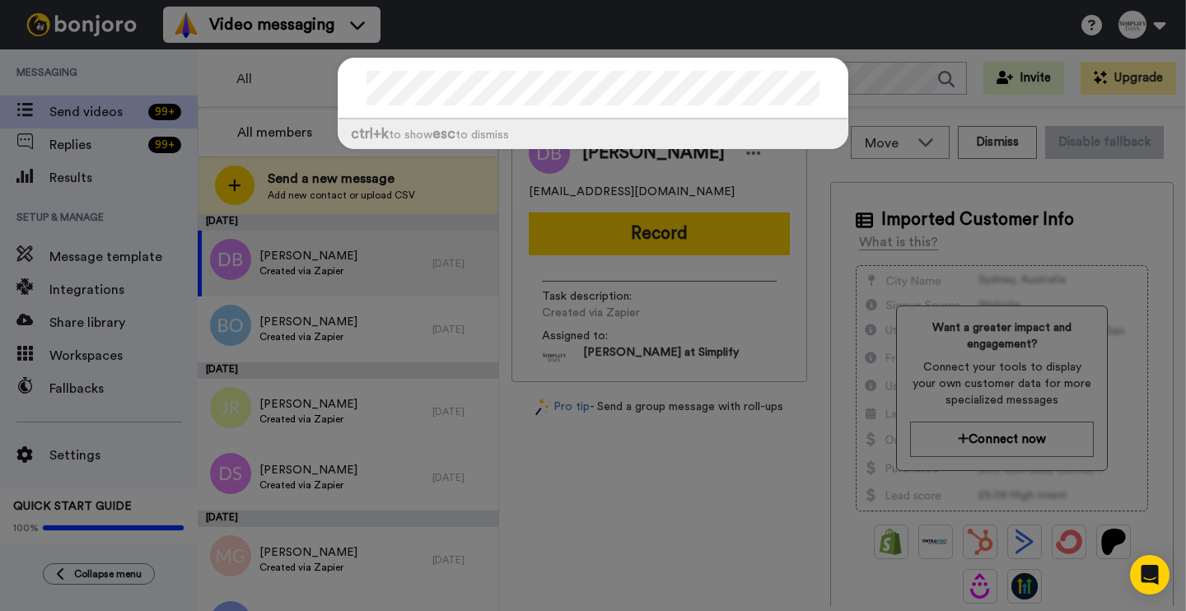
click at [896, 75] on div "ctrl +k to show esc to dismiss" at bounding box center [593, 305] width 1186 height 611
click at [647, 109] on div at bounding box center [593, 88] width 509 height 61
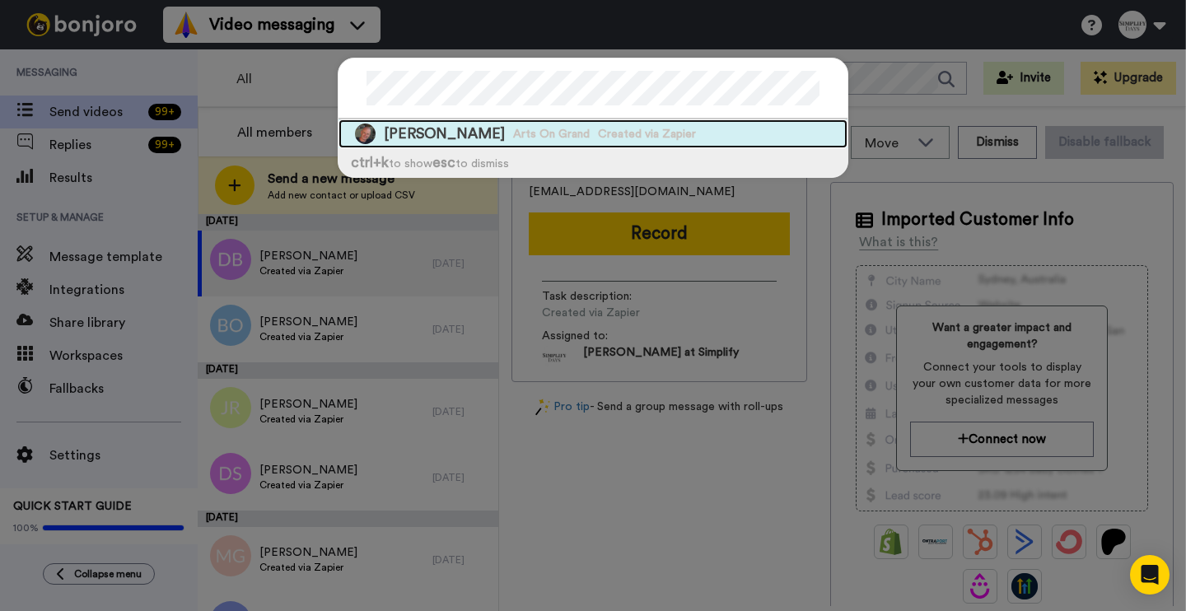
click at [519, 138] on span "Arts On Grand" at bounding box center [551, 134] width 77 height 16
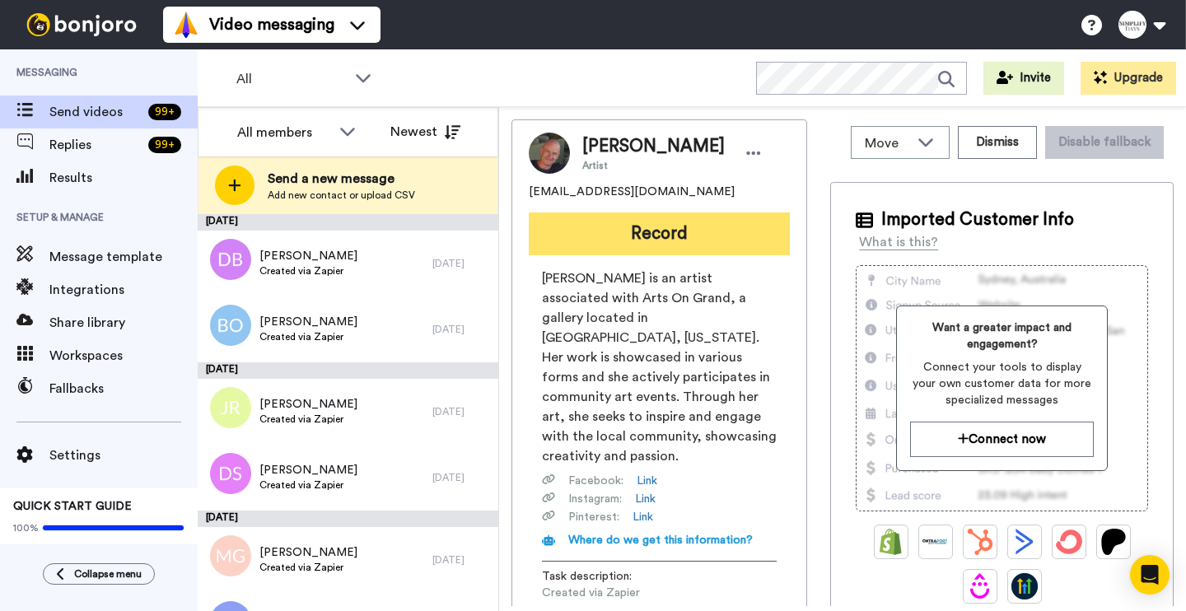
click at [703, 223] on button "Record" at bounding box center [659, 234] width 261 height 43
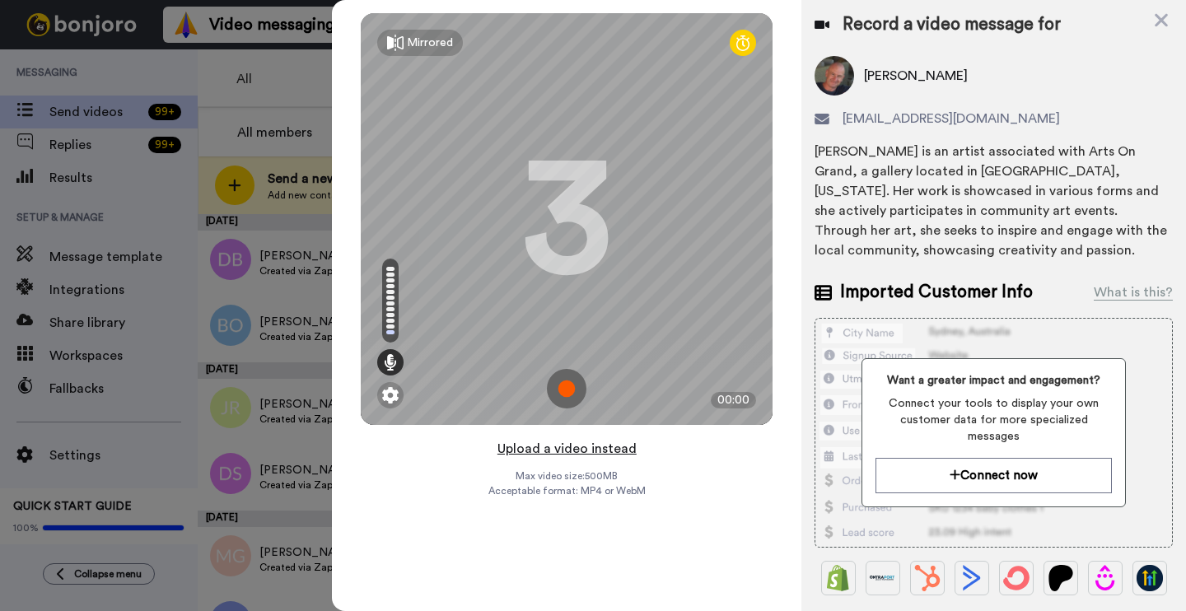
click at [551, 452] on button "Upload a video instead" at bounding box center [567, 448] width 149 height 21
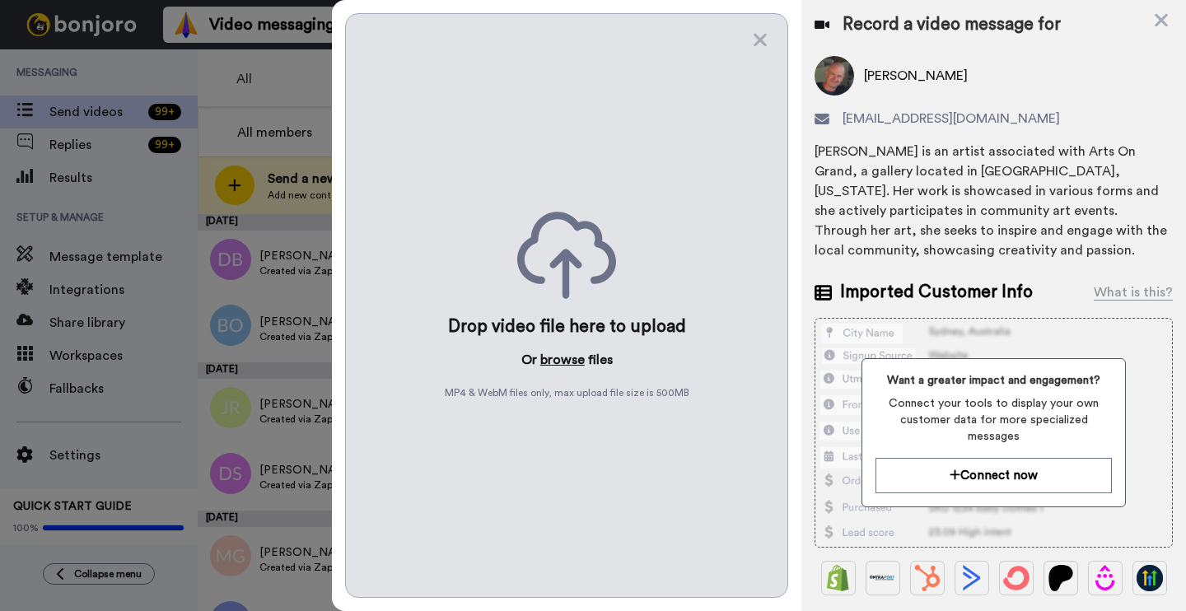
click at [572, 358] on button "browse" at bounding box center [562, 360] width 44 height 20
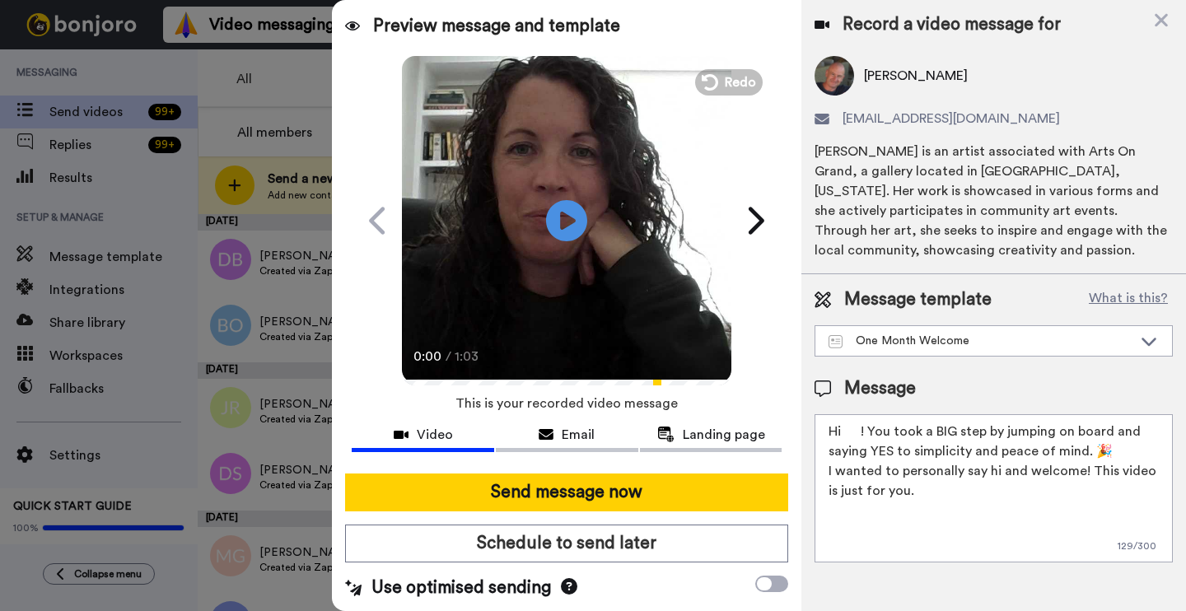
click at [863, 435] on textarea "Hi ! You took a BIG step by jumping on board and saying YES to simplicity and p…" at bounding box center [994, 488] width 358 height 148
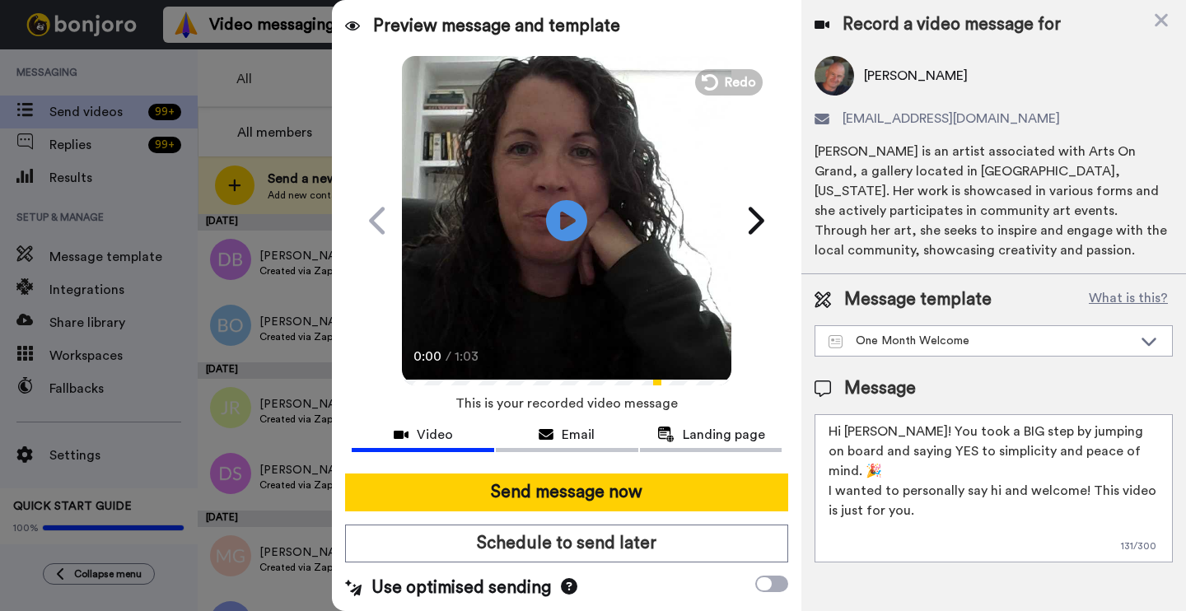
click at [1078, 470] on textarea "Hi Jan! You took a BIG step by jumping on board and saying YES to simplicity an…" at bounding box center [994, 488] width 358 height 148
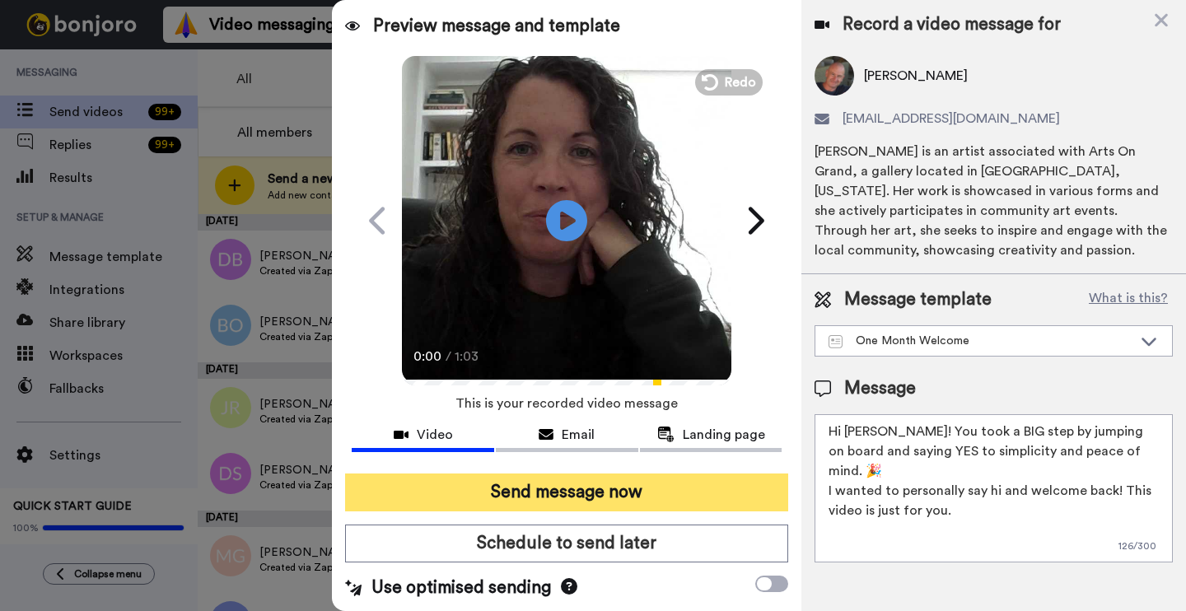
type textarea "Hi Jan! You took a BIG step by jumping on board and saying YES to simplicity an…"
click at [715, 489] on button "Send message now" at bounding box center [566, 493] width 443 height 38
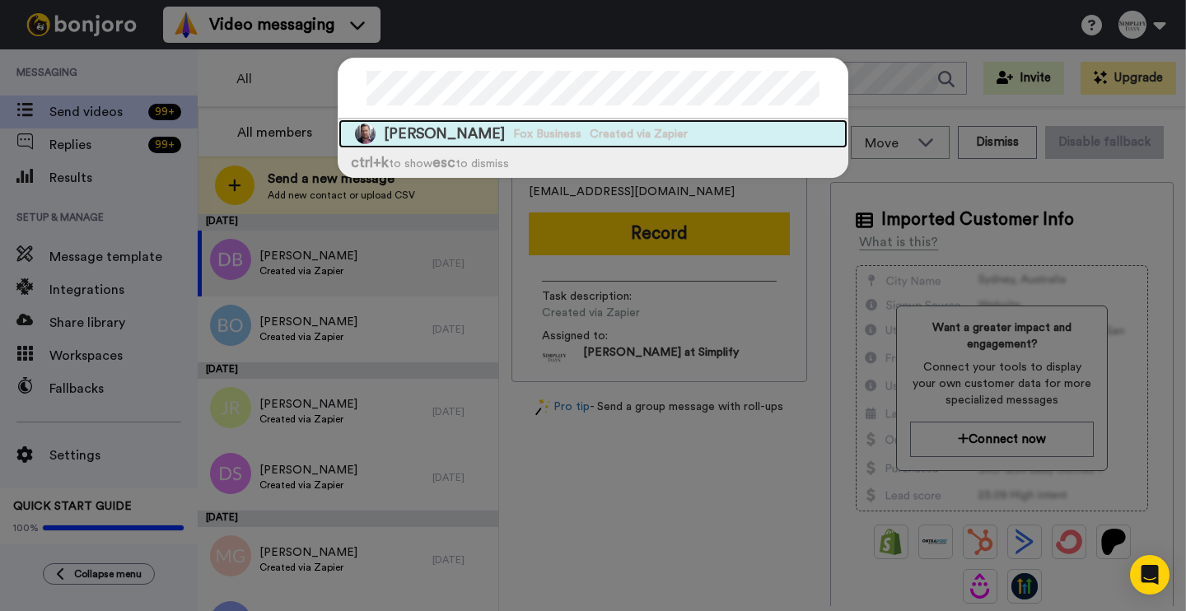
click at [590, 130] on span "Created via Zapier" at bounding box center [639, 134] width 98 height 16
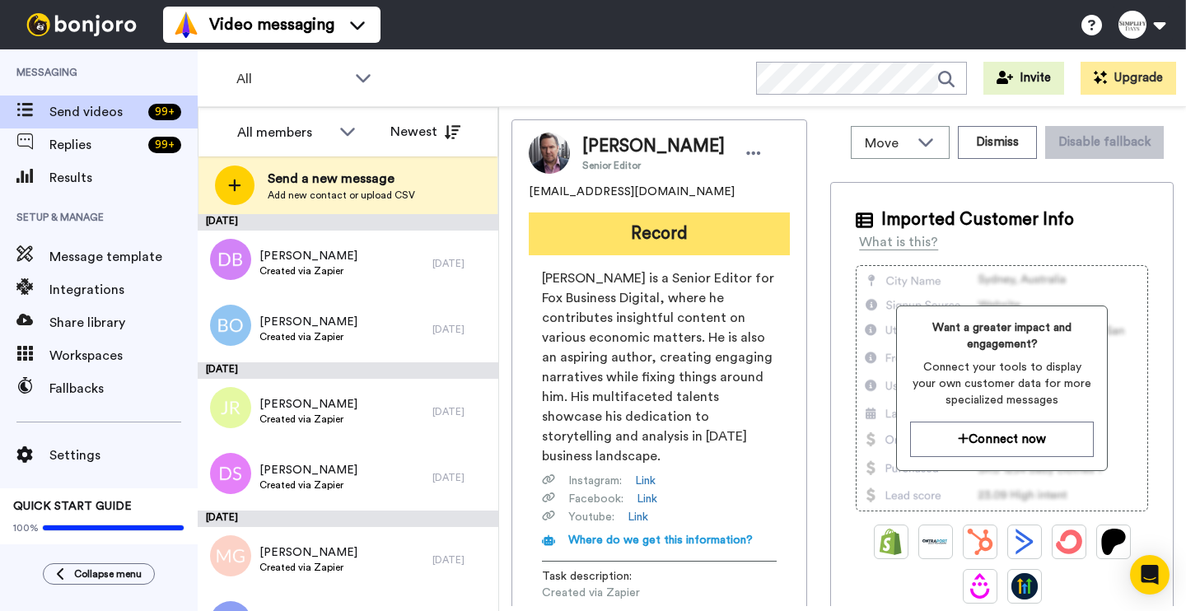
click at [653, 230] on button "Record" at bounding box center [659, 234] width 261 height 43
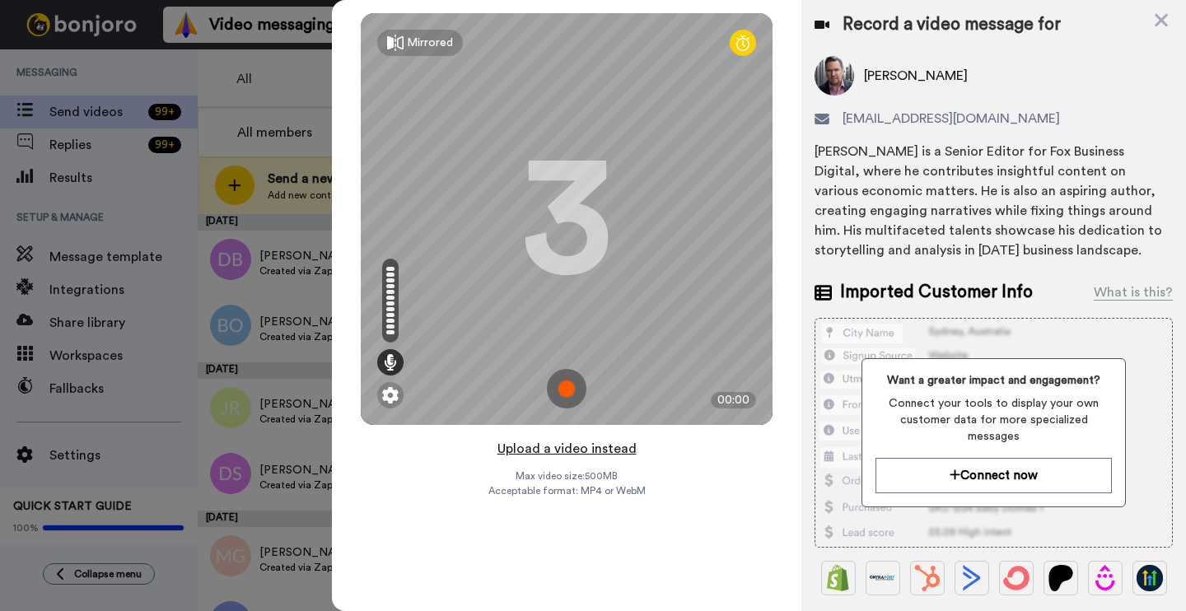
click at [521, 451] on button "Upload a video instead" at bounding box center [567, 448] width 149 height 21
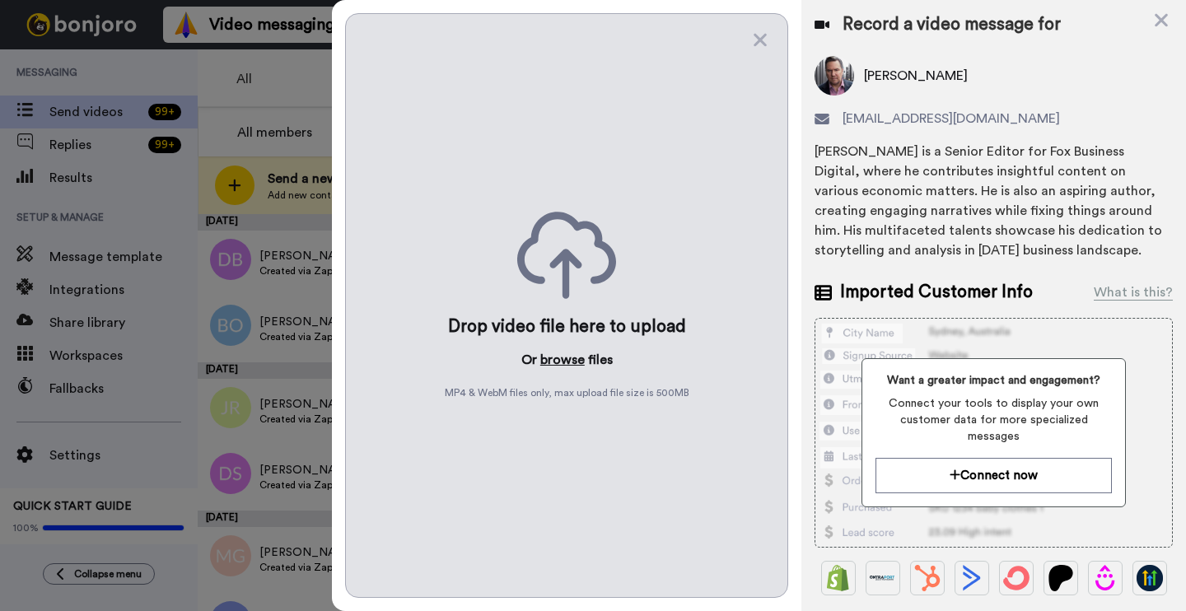
click at [563, 352] on button "browse" at bounding box center [562, 360] width 44 height 20
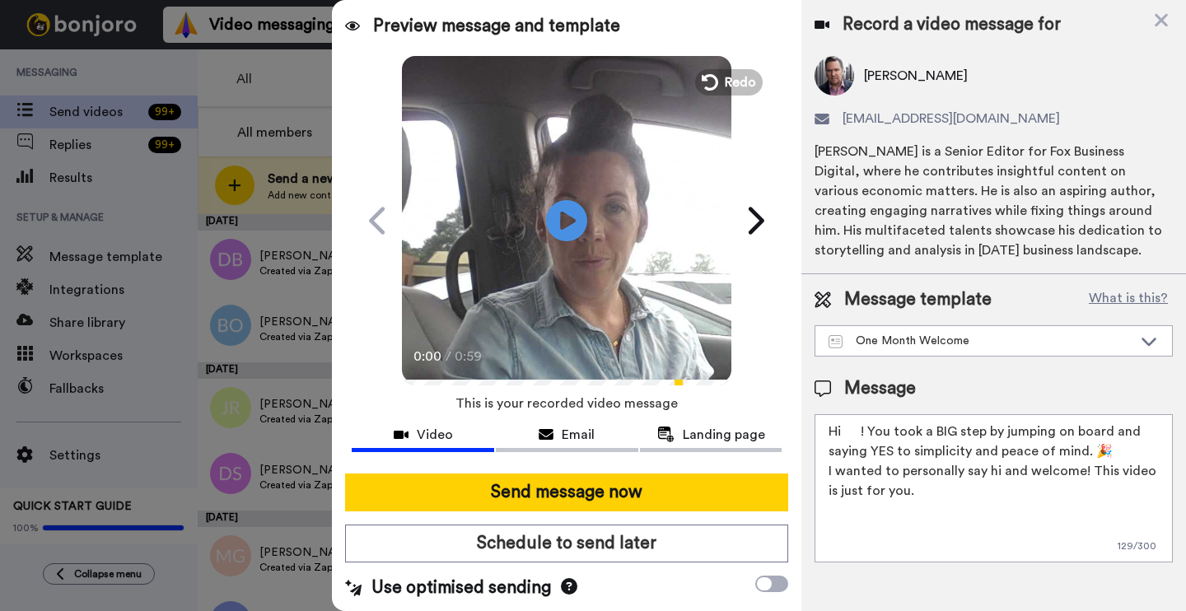
click at [863, 432] on textarea "Hi ! You took a BIG step by jumping on board and saying YES to simplicity and p…" at bounding box center [994, 488] width 358 height 148
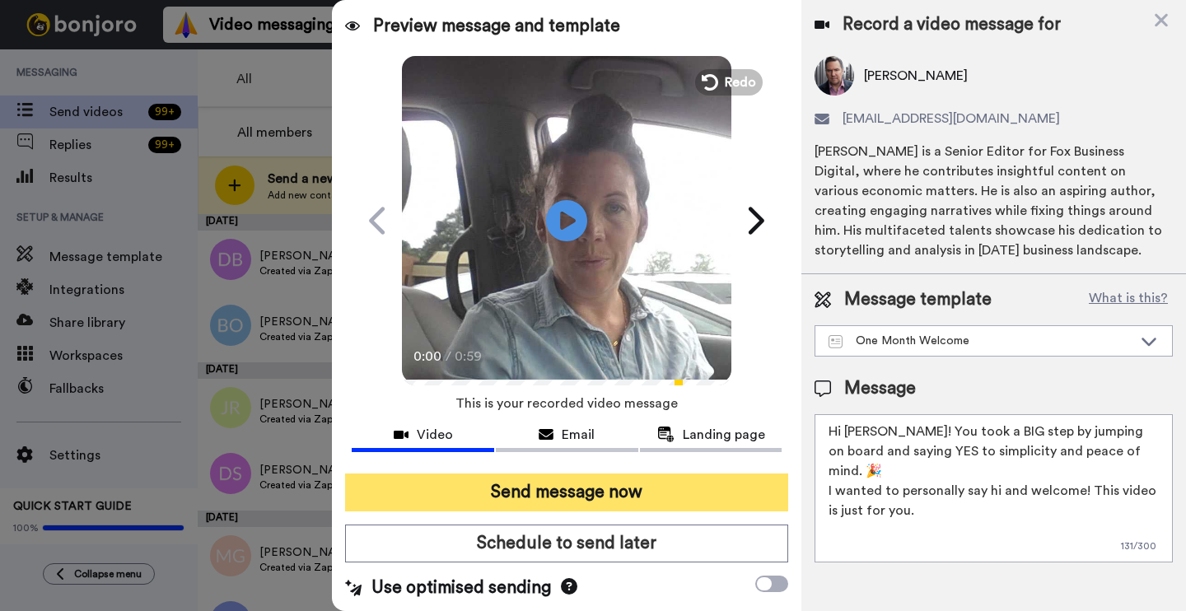
type textarea "Hi Jay! You took a BIG step by jumping on board and saying YES to simplicity an…"
click at [648, 487] on button "Send message now" at bounding box center [566, 493] width 443 height 38
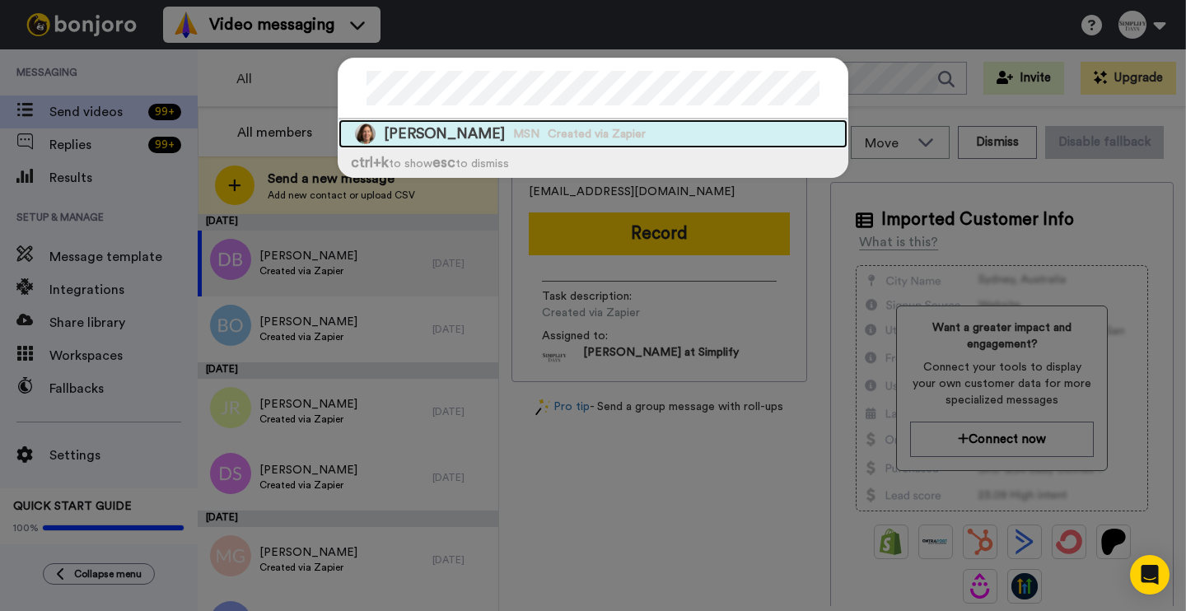
click at [469, 135] on span "[PERSON_NAME]" at bounding box center [444, 134] width 121 height 21
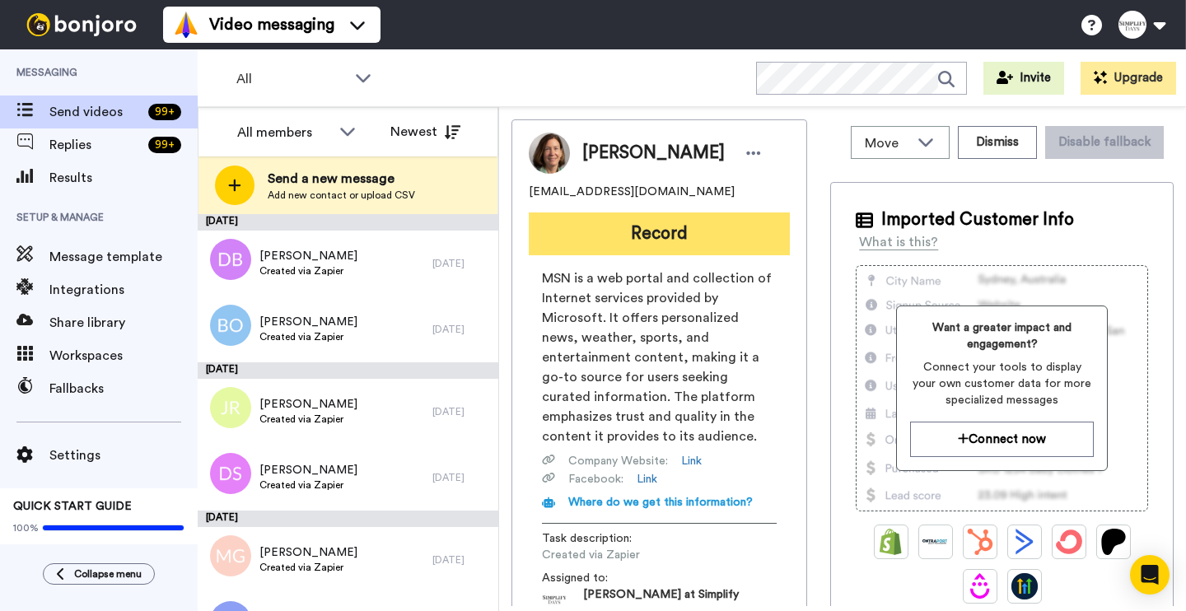
click at [608, 217] on button "Record" at bounding box center [659, 234] width 261 height 43
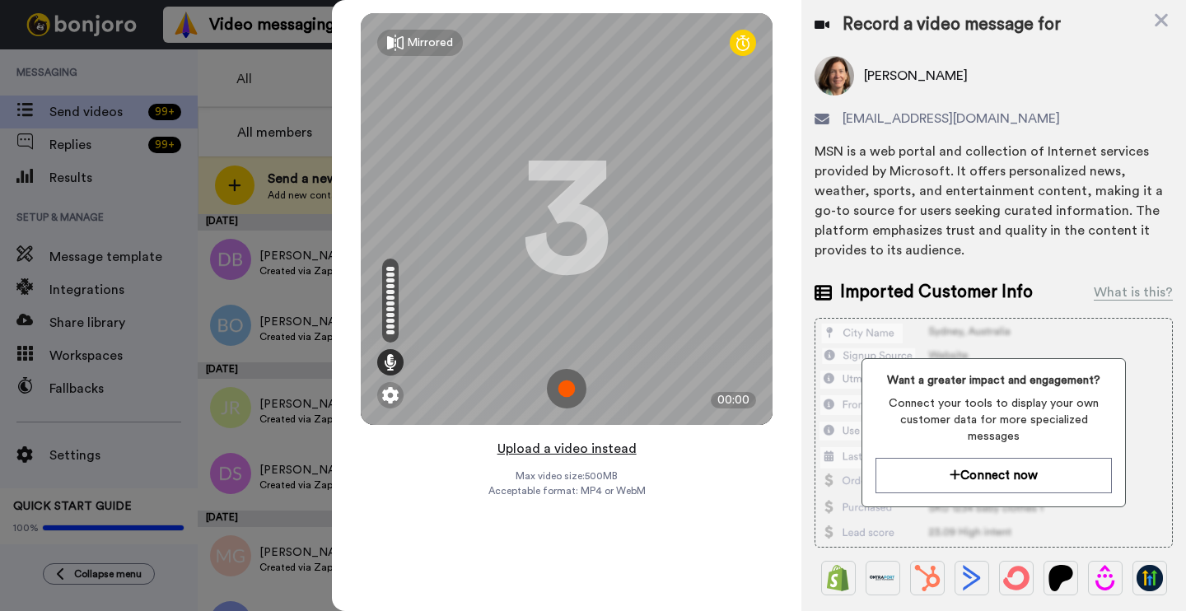
click at [620, 451] on button "Upload a video instead" at bounding box center [567, 448] width 149 height 21
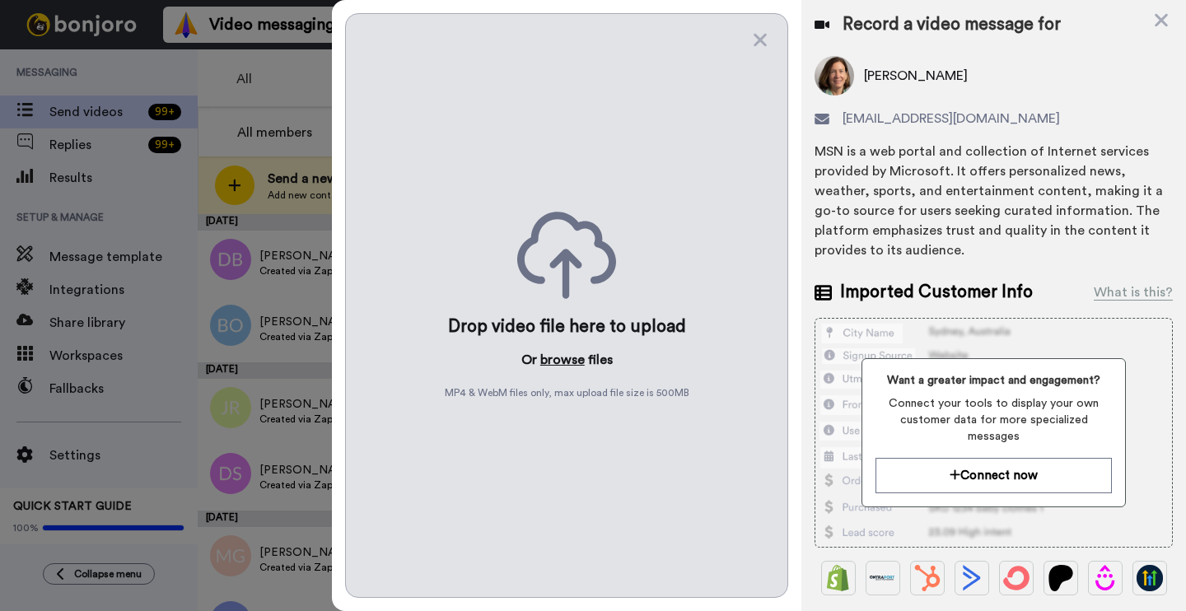
click at [578, 361] on button "browse" at bounding box center [562, 360] width 44 height 20
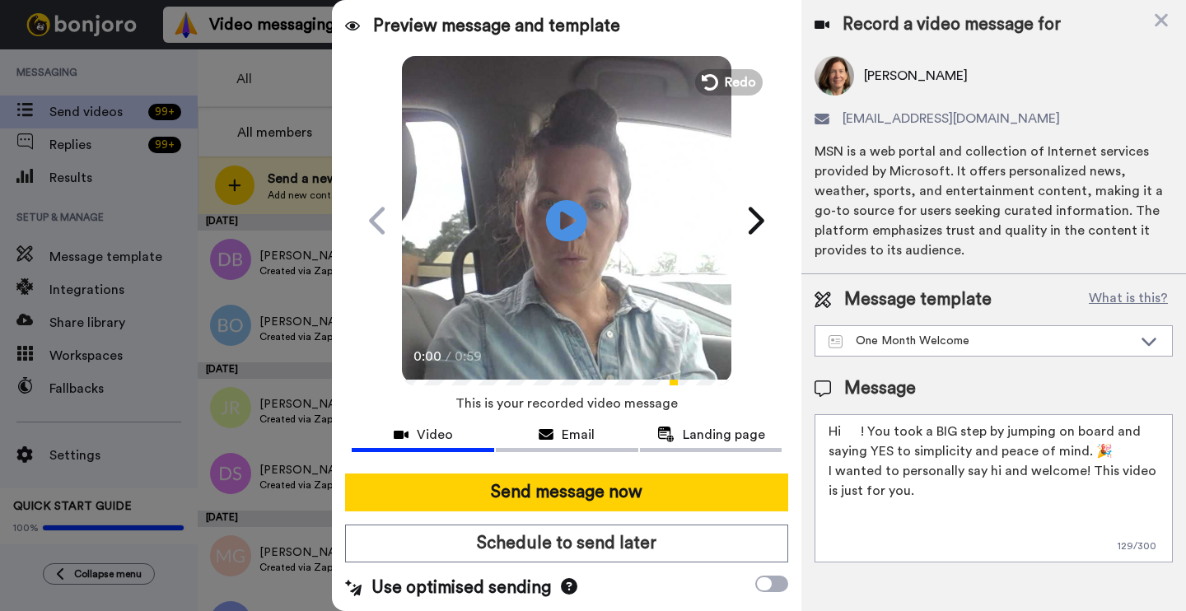
click at [859, 434] on textarea "Hi ! You took a BIG step by jumping on board and saying YES to simplicity and p…" at bounding box center [994, 488] width 358 height 148
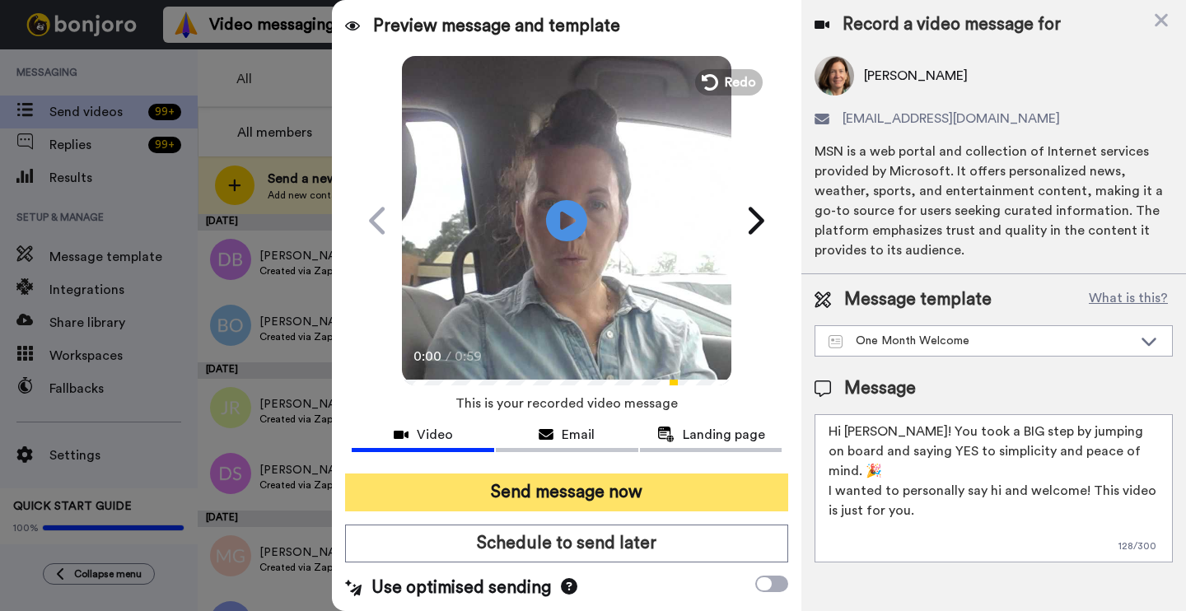
type textarea "Hi Joanie! You took a BIG step by jumping on board and saying YES to simplicity…"
click at [697, 484] on button "Send message now" at bounding box center [566, 493] width 443 height 38
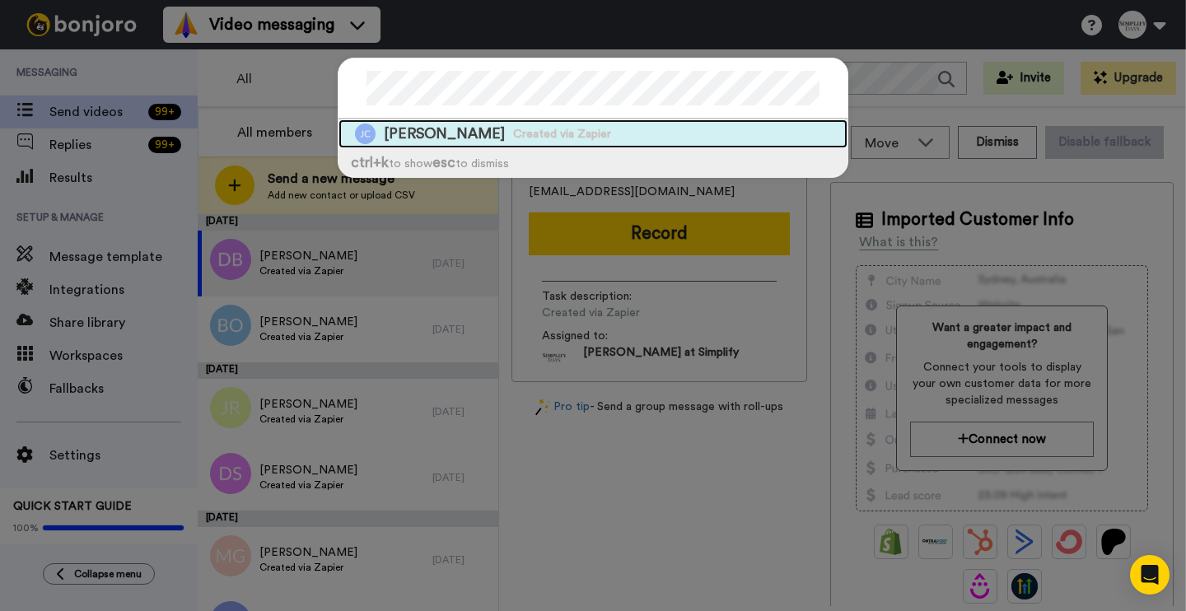
click at [561, 138] on span "Created via Zapier" at bounding box center [562, 134] width 98 height 16
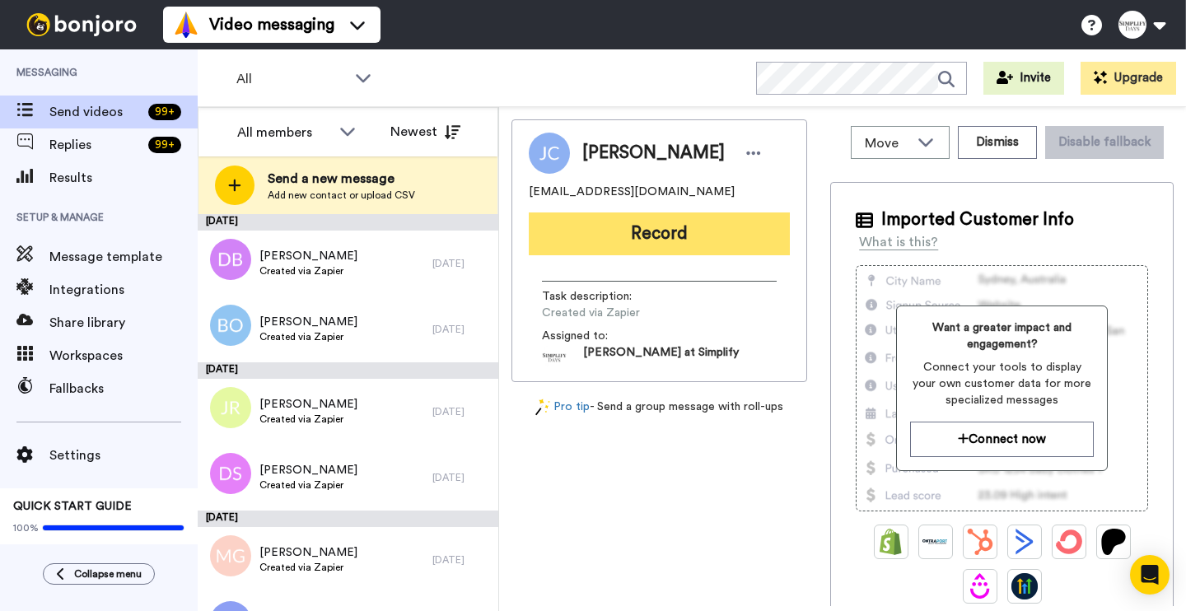
click at [670, 236] on button "Record" at bounding box center [659, 234] width 261 height 43
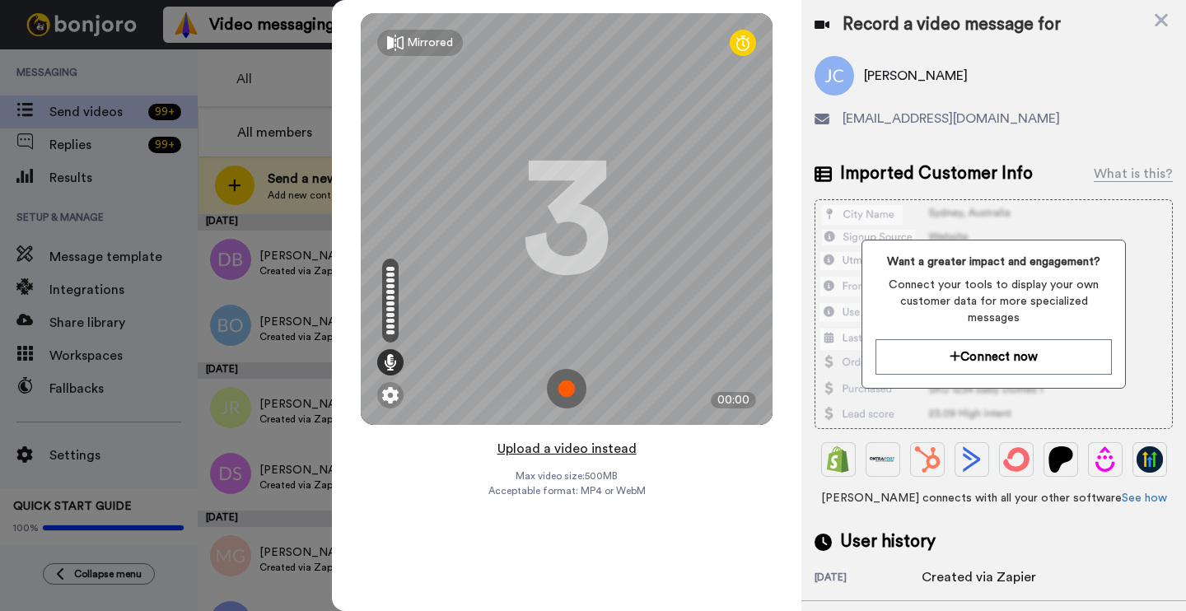
click at [574, 447] on button "Upload a video instead" at bounding box center [567, 448] width 149 height 21
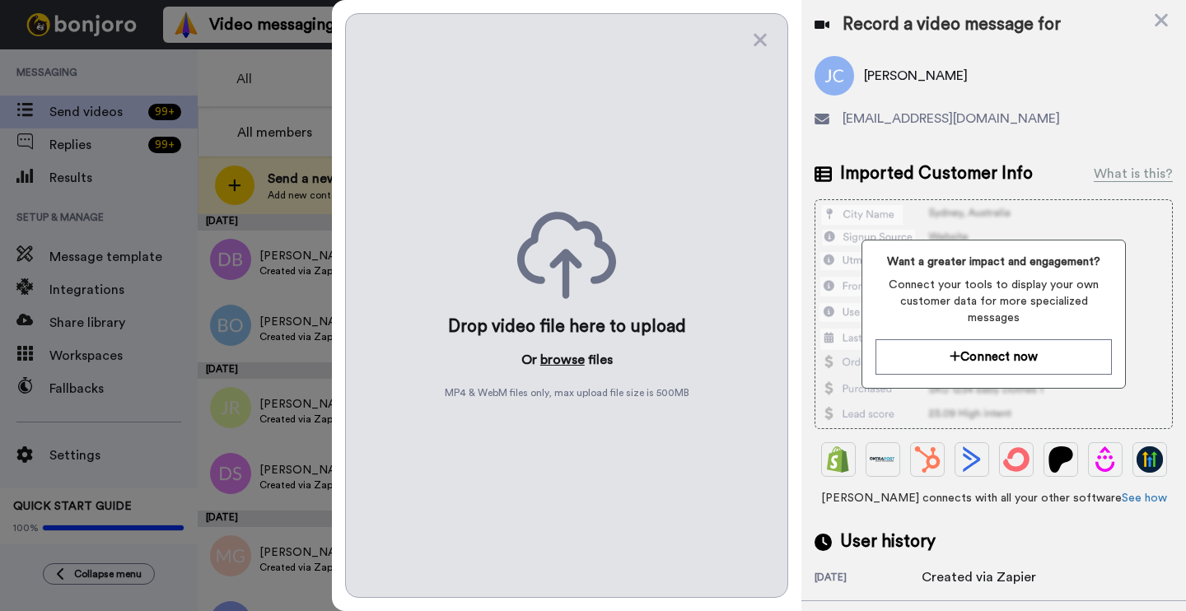
click at [552, 361] on button "browse" at bounding box center [562, 360] width 44 height 20
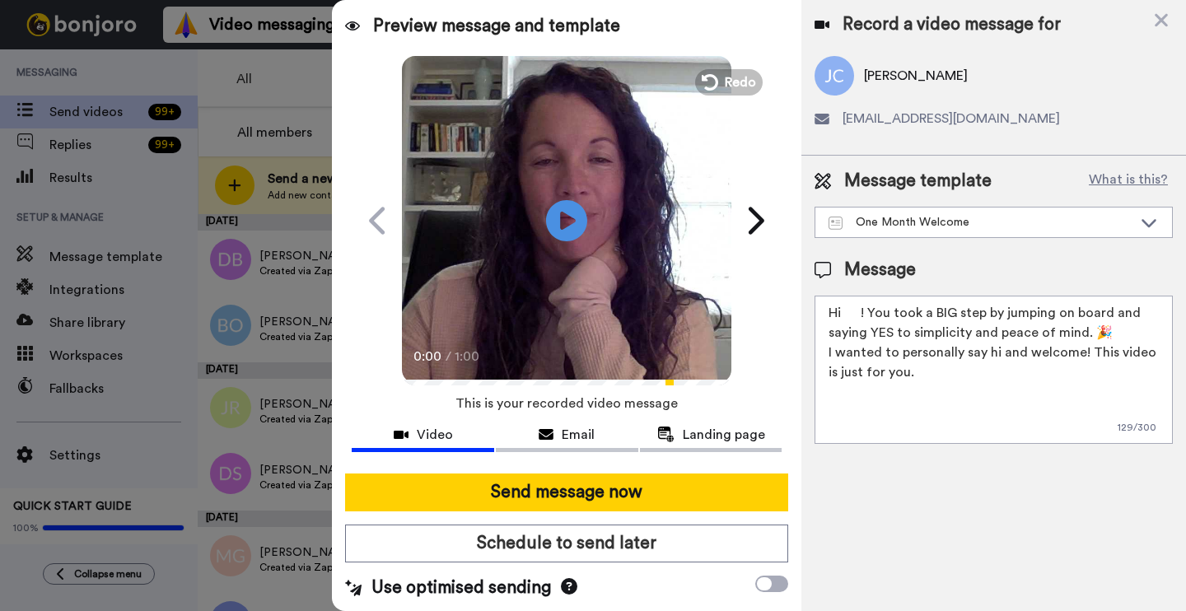
click at [863, 303] on textarea "Hi ! You took a BIG step by jumping on board and saying YES to simplicity and p…" at bounding box center [994, 370] width 358 height 148
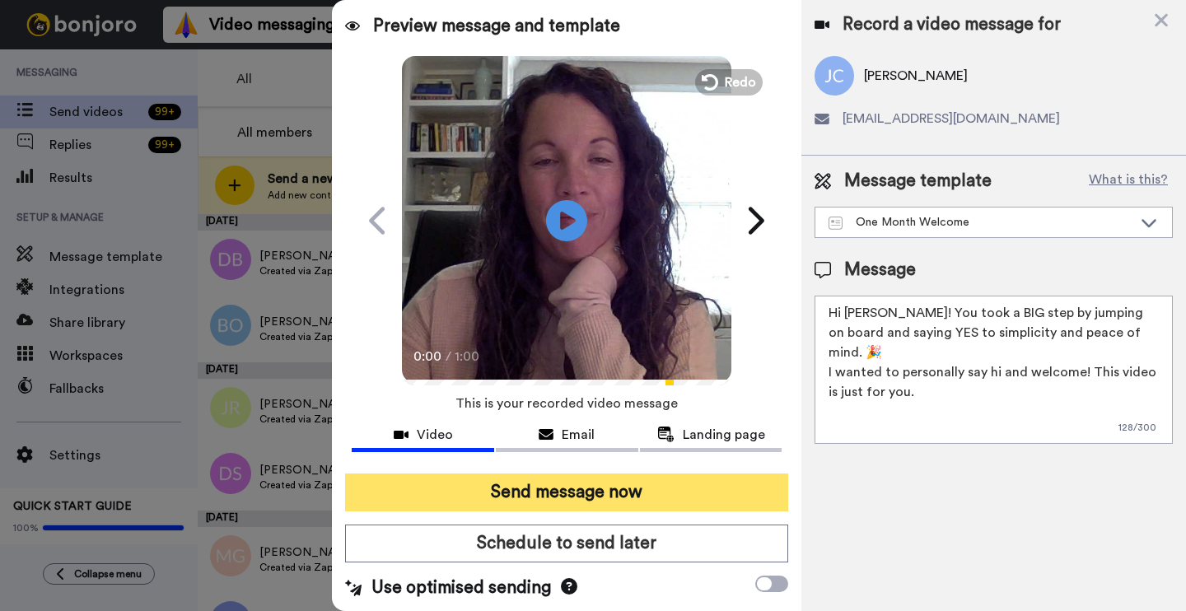
type textarea "Hi Judith! You took a BIG step by jumping on board and saying YES to simplicity…"
click at [605, 489] on button "Send message now" at bounding box center [566, 493] width 443 height 38
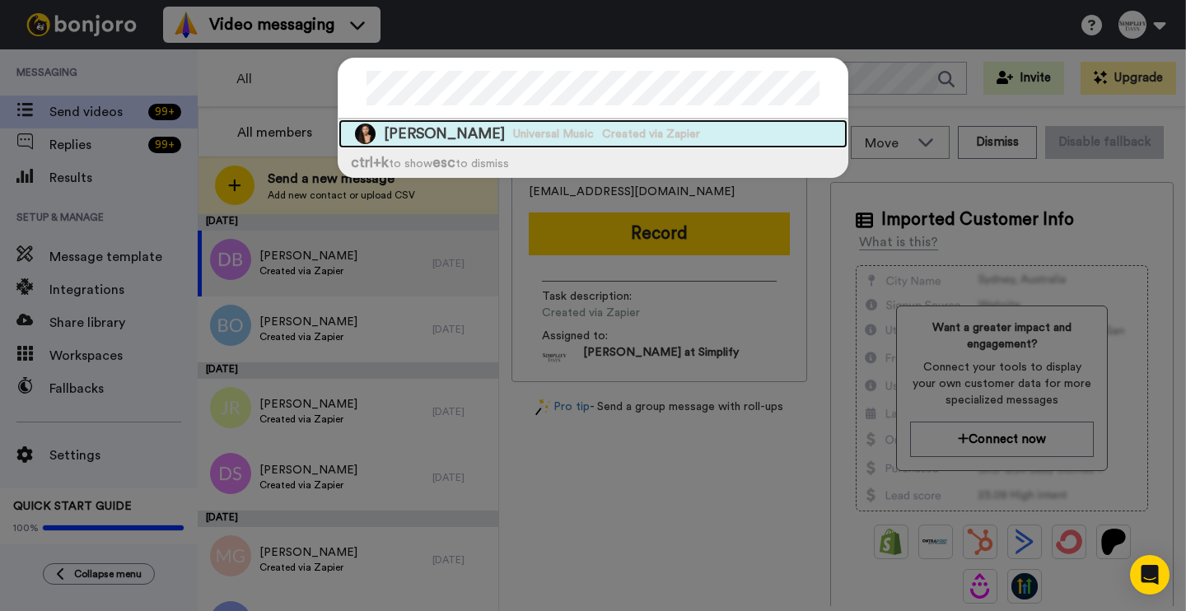
click at [556, 133] on span "Universal Music" at bounding box center [553, 134] width 81 height 16
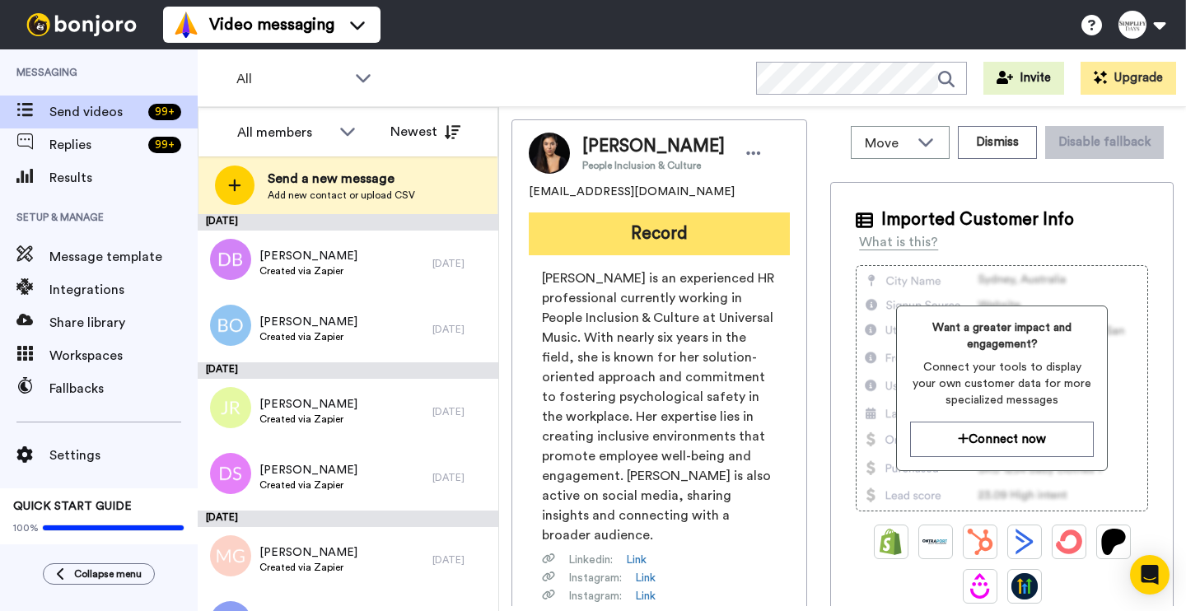
click at [688, 239] on button "Record" at bounding box center [659, 234] width 261 height 43
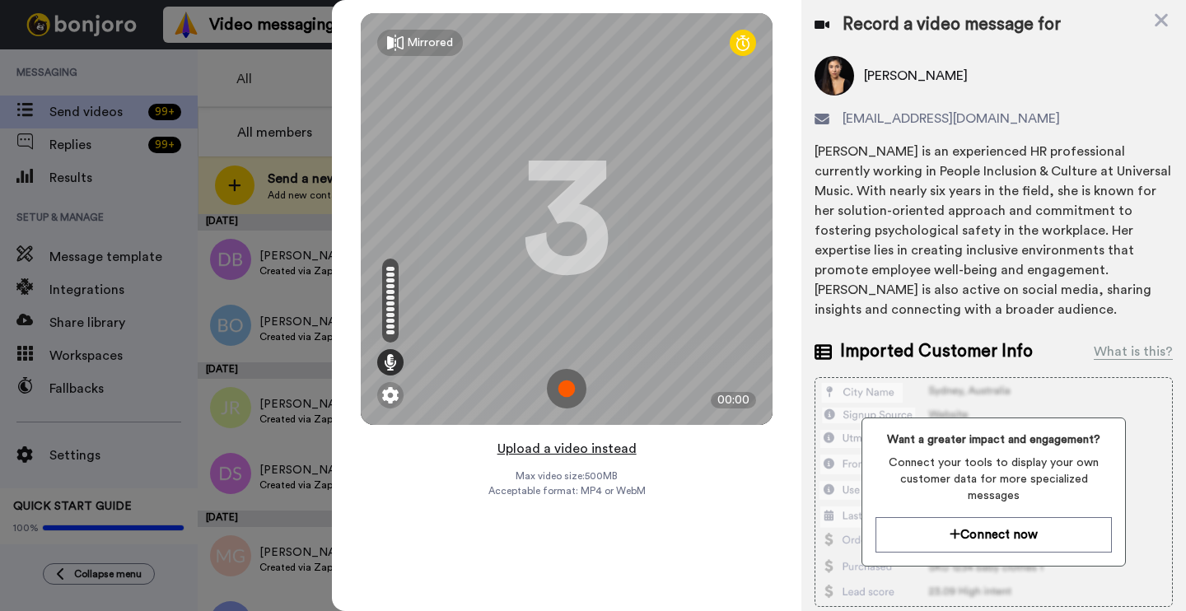
click at [567, 446] on button "Upload a video instead" at bounding box center [567, 448] width 149 height 21
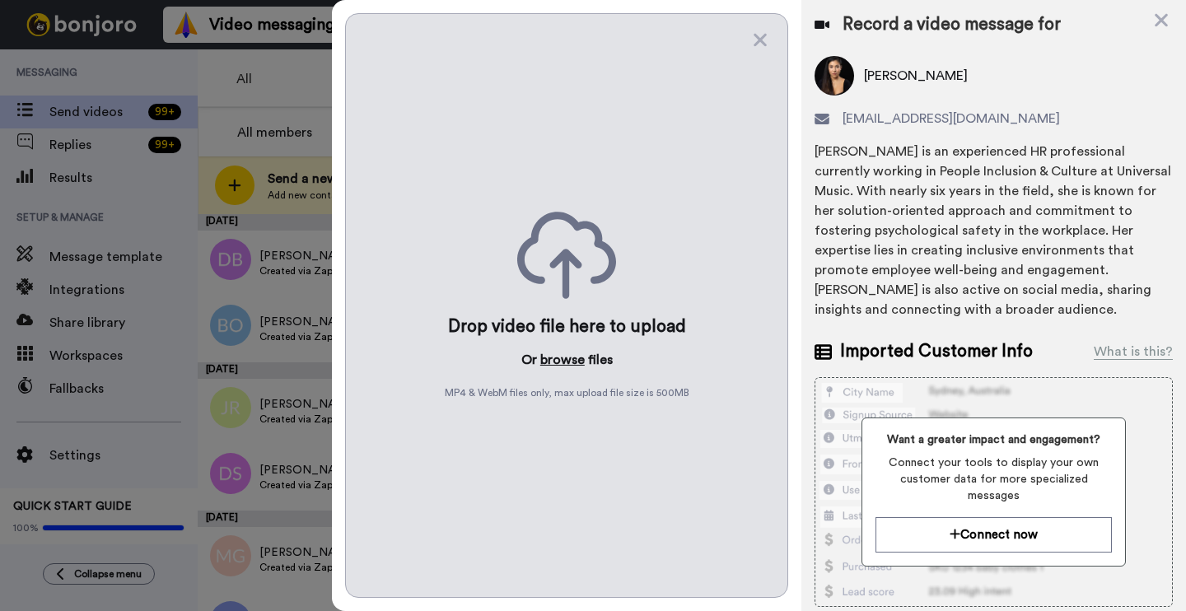
click at [545, 358] on button "browse" at bounding box center [562, 360] width 44 height 20
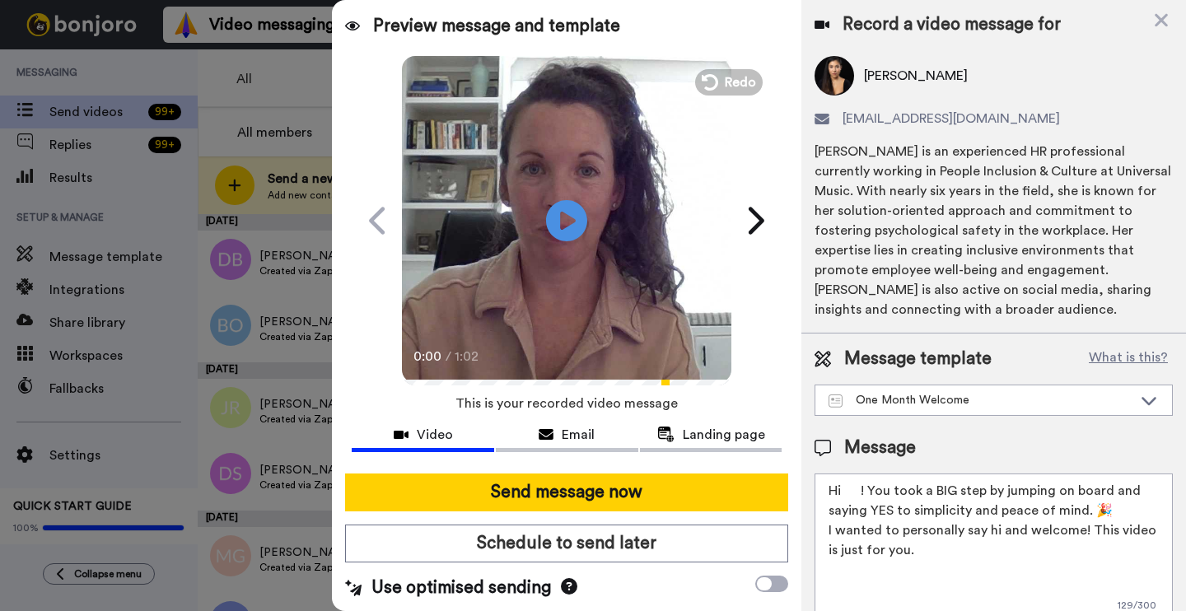
drag, startPoint x: 860, startPoint y: 489, endPoint x: 947, endPoint y: 502, distance: 88.2
click at [863, 489] on textarea "Hi ! You took a BIG step by jumping on board and saying YES to simplicity and p…" at bounding box center [994, 548] width 358 height 148
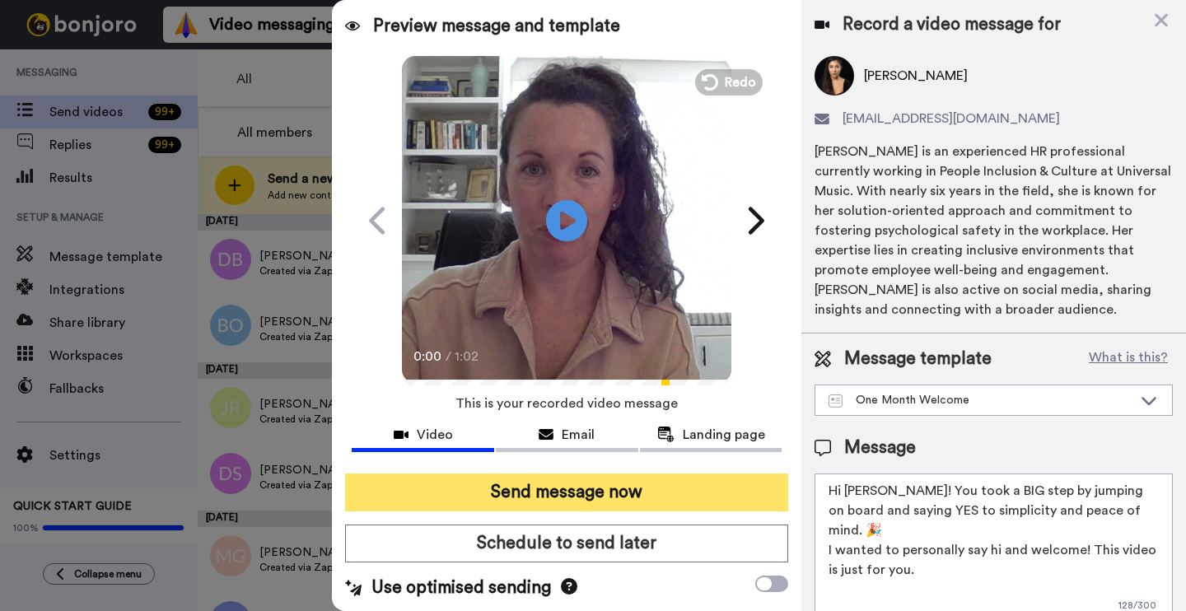
type textarea "Hi Karina! You took a BIG step by jumping on board and saying YES to simplicity…"
click at [657, 495] on button "Send message now" at bounding box center [566, 493] width 443 height 38
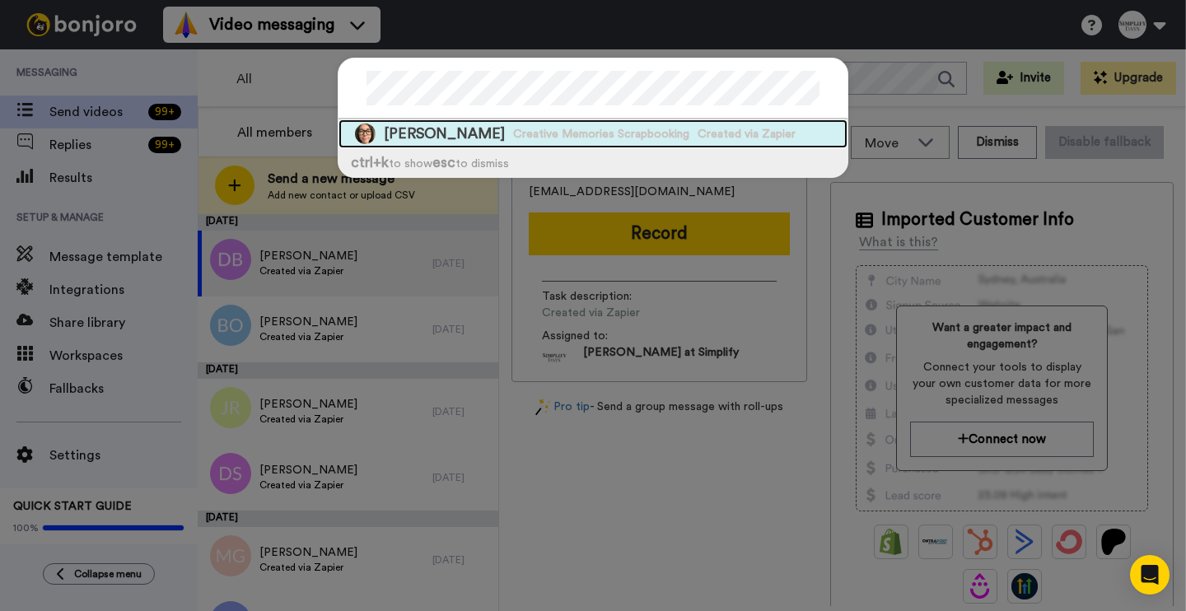
click at [556, 134] on span "Creative Memories Scrapbooking" at bounding box center [601, 134] width 176 height 16
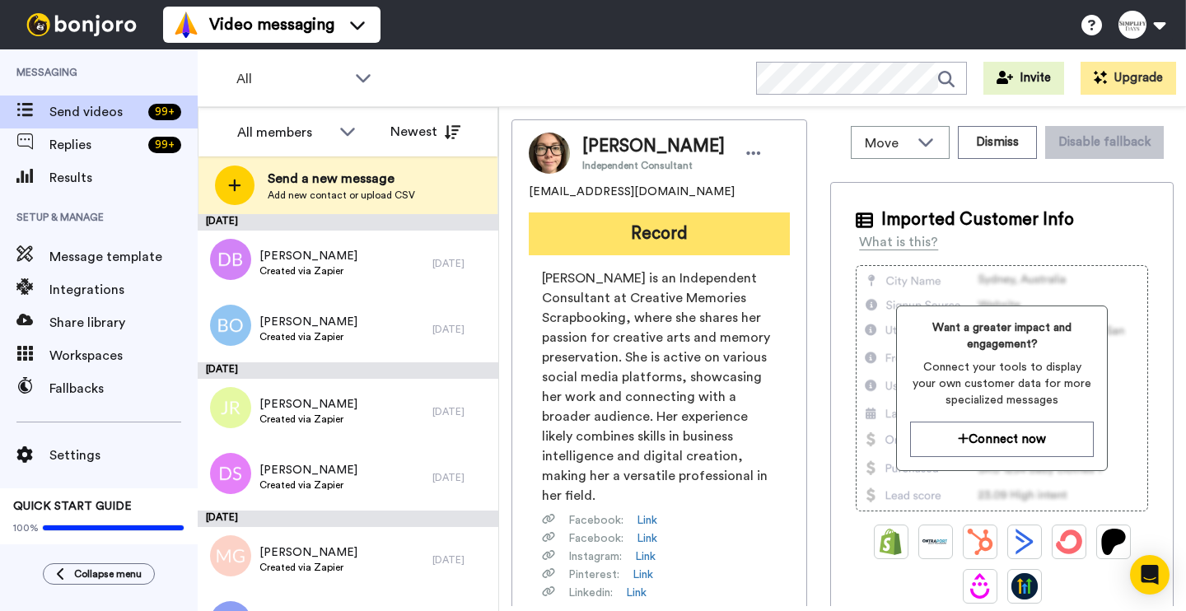
click at [690, 233] on button "Record" at bounding box center [659, 234] width 261 height 43
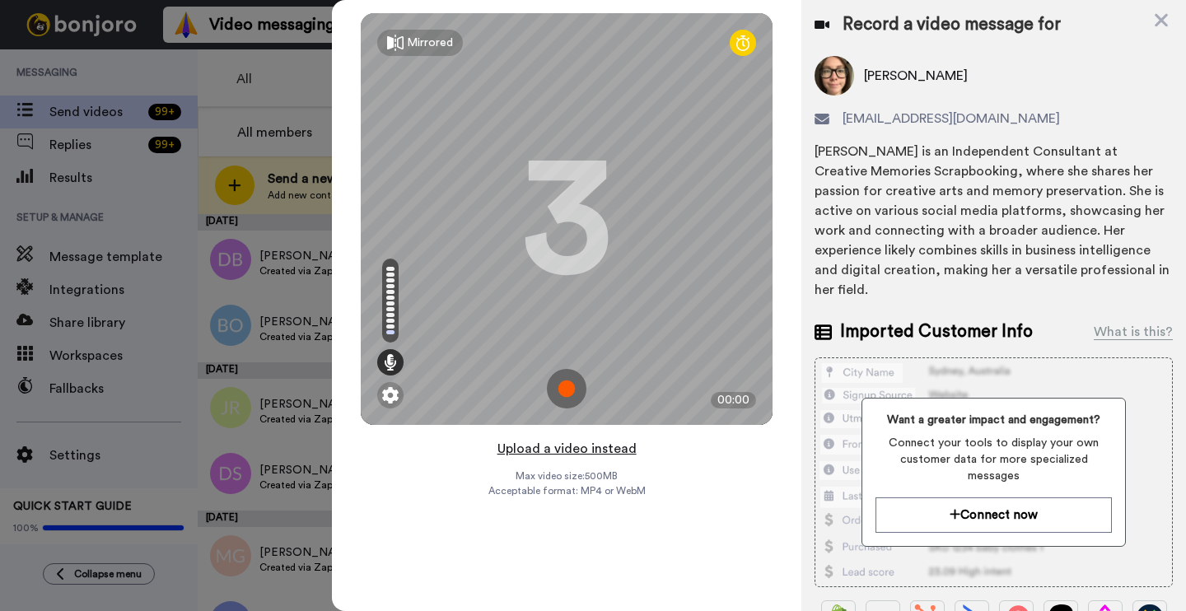
click at [559, 451] on button "Upload a video instead" at bounding box center [567, 448] width 149 height 21
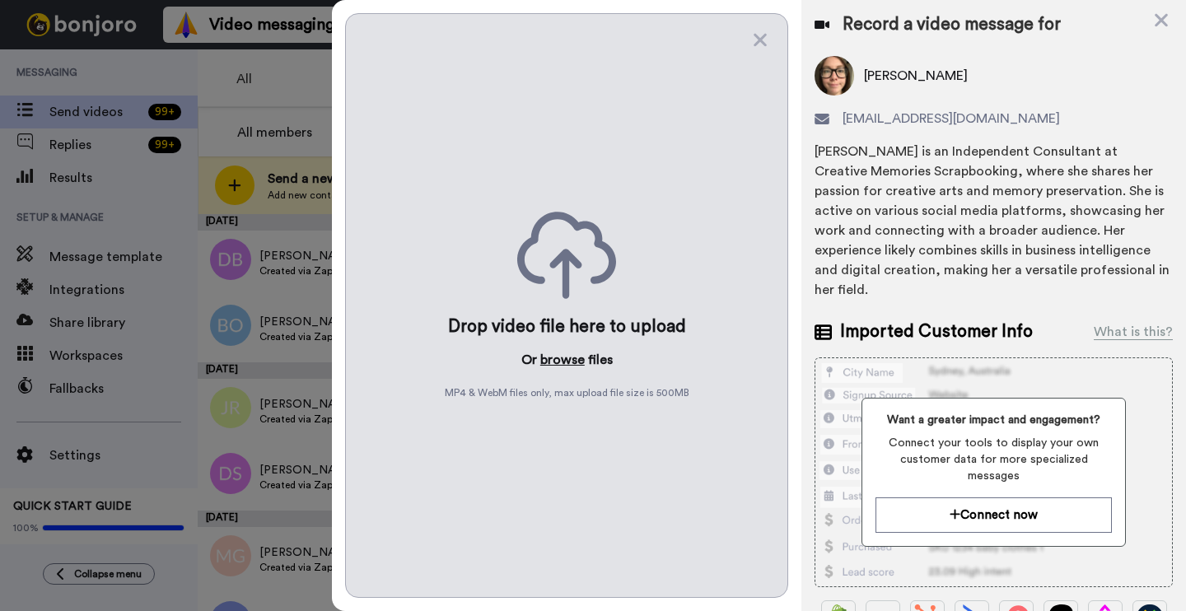
click at [579, 359] on button "browse" at bounding box center [562, 360] width 44 height 20
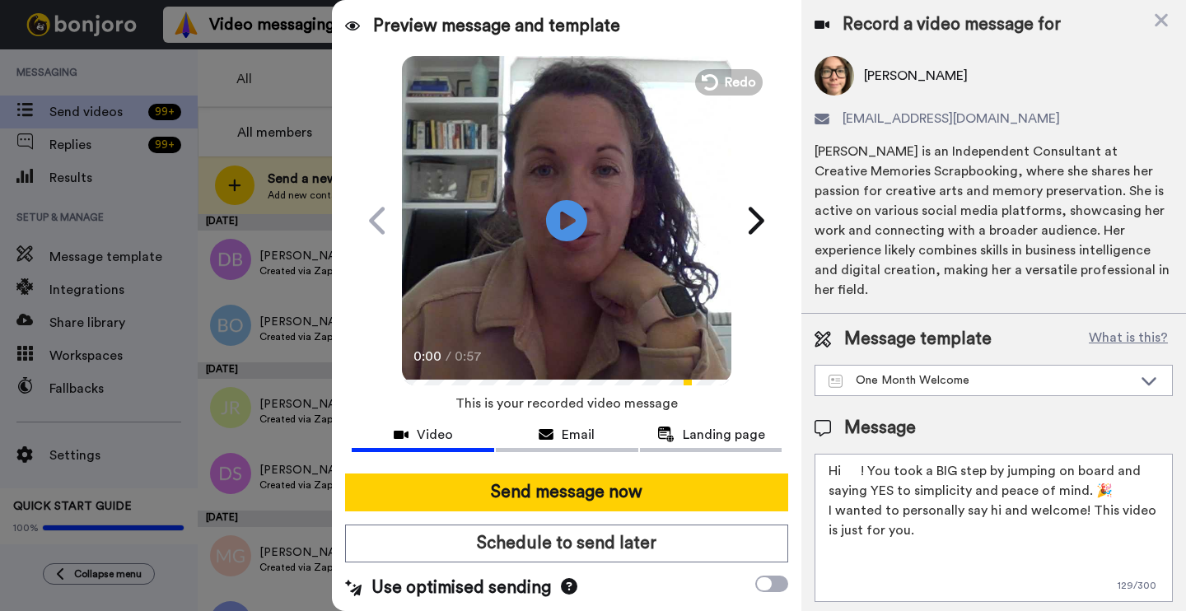
click at [862, 454] on textarea "Hi ! You took a BIG step by jumping on board and saying YES to simplicity and p…" at bounding box center [994, 528] width 358 height 148
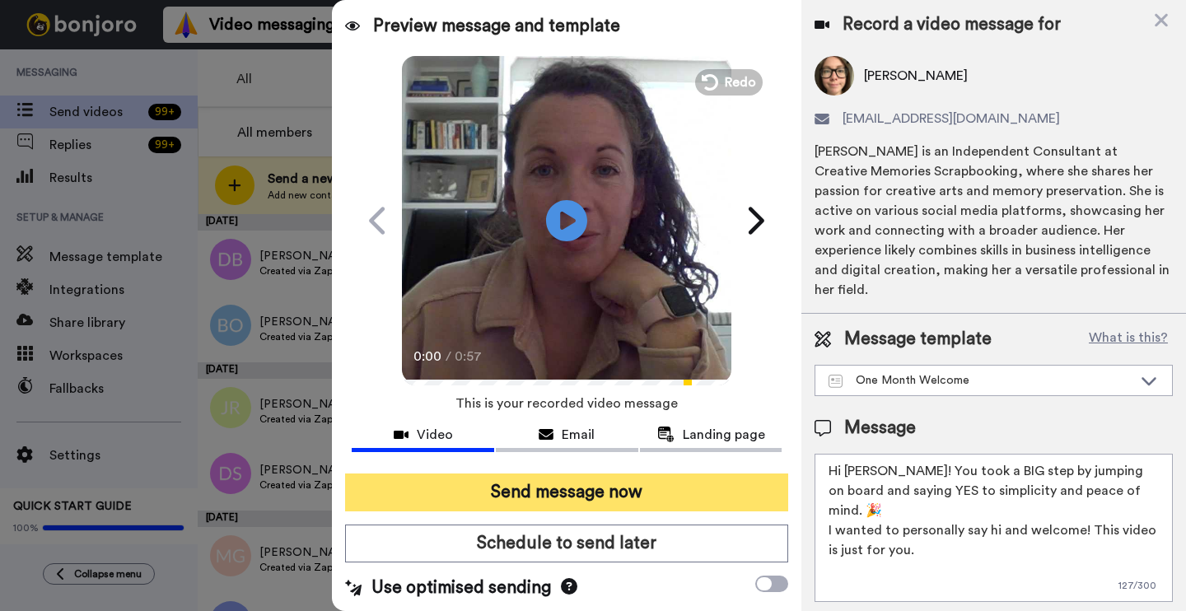
type textarea "Hi Katrina! You took a BIG step by jumping on board and saying YES to simplicit…"
click at [638, 493] on button "Send message now" at bounding box center [566, 493] width 443 height 38
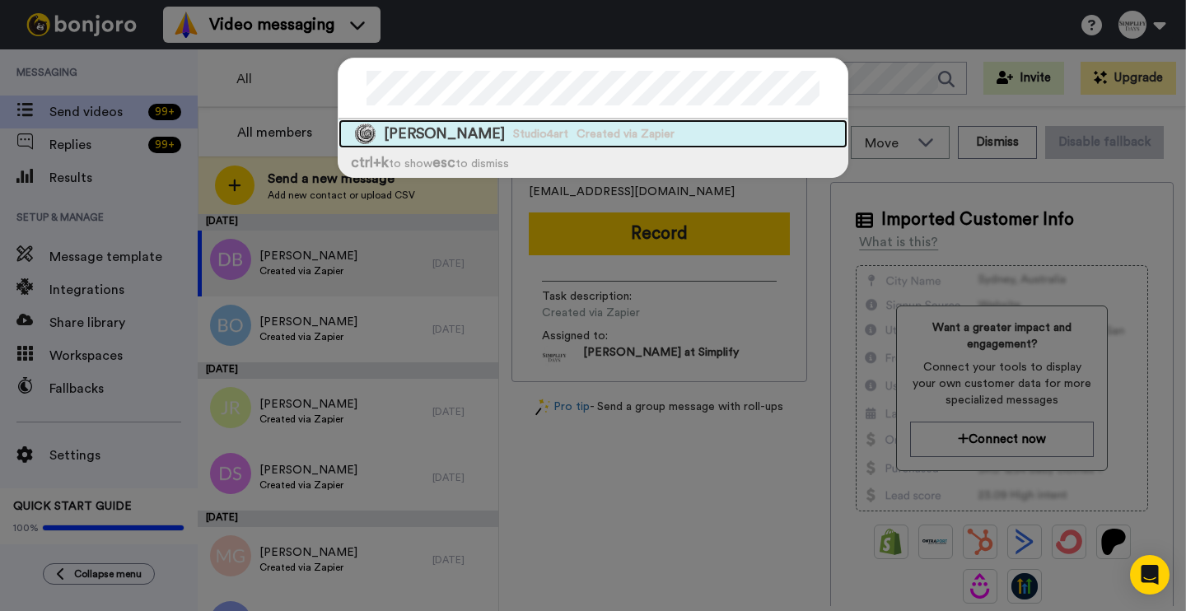
click at [582, 120] on div "Kay Piercy Studio4art Created via Zapier" at bounding box center [593, 133] width 509 height 29
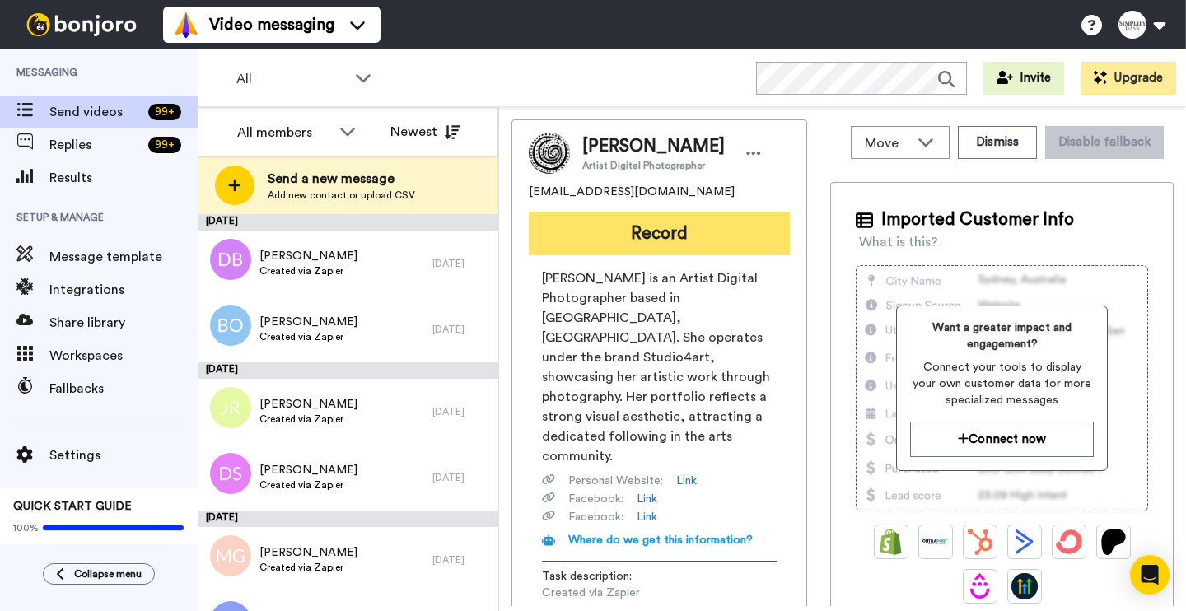
click at [717, 241] on button "Record" at bounding box center [659, 234] width 261 height 43
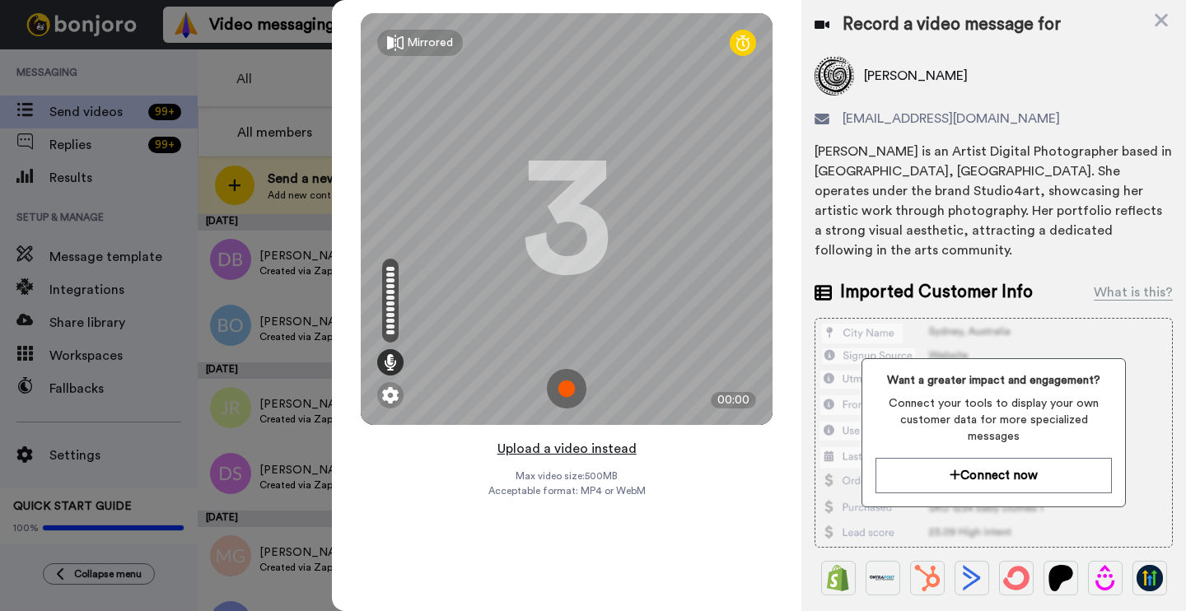
click at [582, 451] on button "Upload a video instead" at bounding box center [567, 448] width 149 height 21
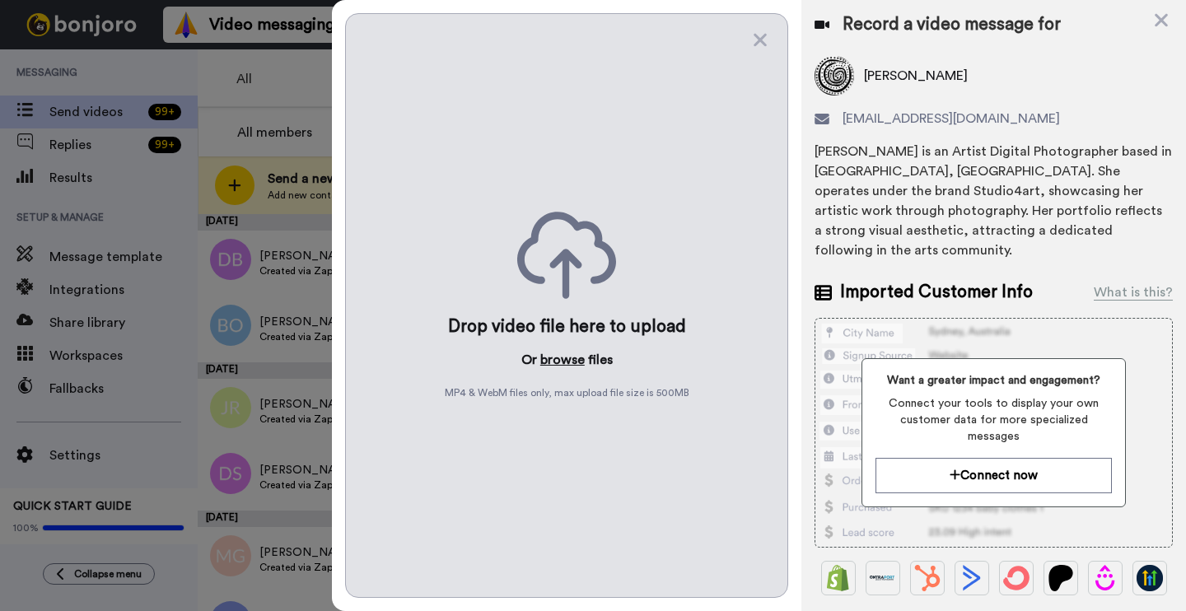
click at [572, 362] on button "browse" at bounding box center [562, 360] width 44 height 20
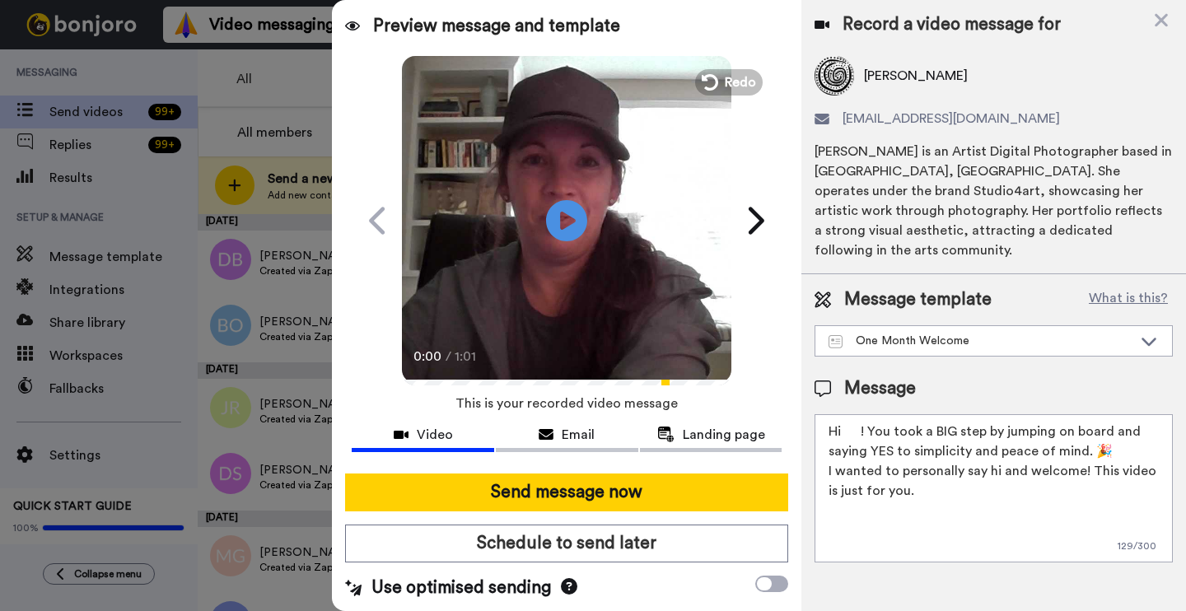
click at [858, 414] on textarea "Hi ! You took a BIG step by jumping on board and saying YES to simplicity and p…" at bounding box center [994, 488] width 358 height 148
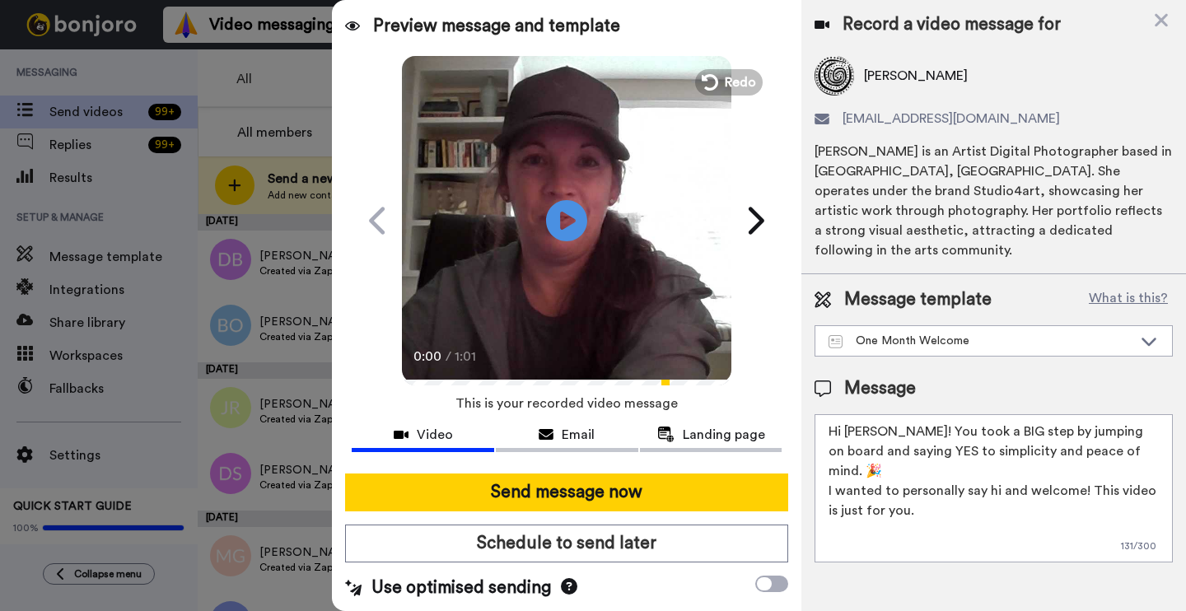
click at [1078, 456] on textarea "Hi Kay! You took a BIG step by jumping on board and saying YES to simplicity an…" at bounding box center [994, 488] width 358 height 148
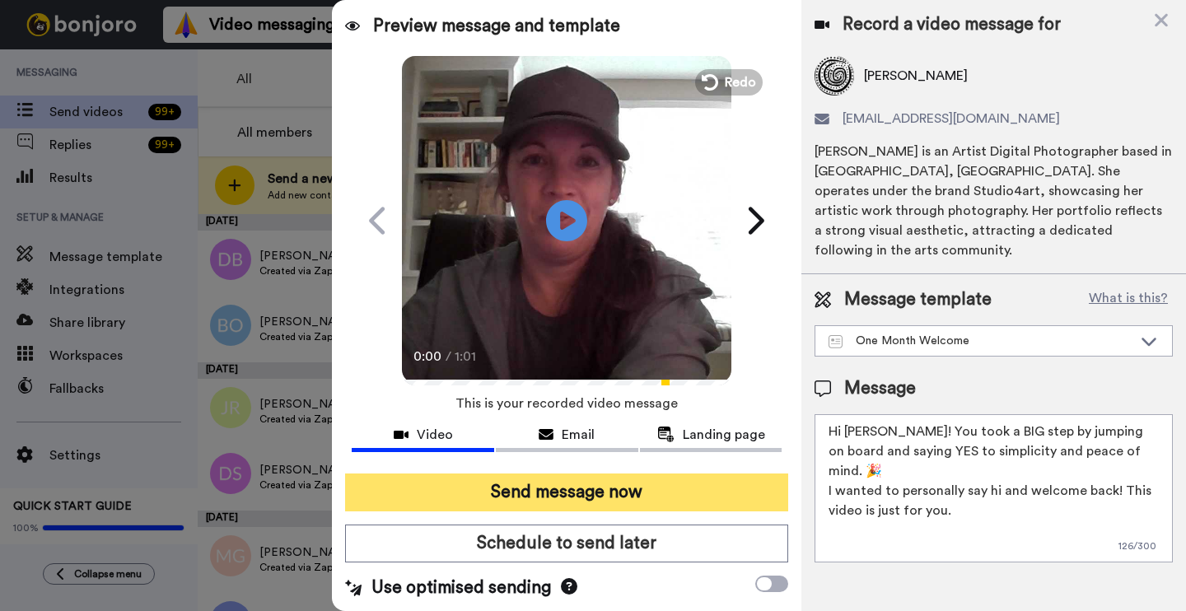
type textarea "Hi Kay! You took a BIG step by jumping on board and saying YES to simplicity an…"
click at [621, 488] on button "Send message now" at bounding box center [566, 493] width 443 height 38
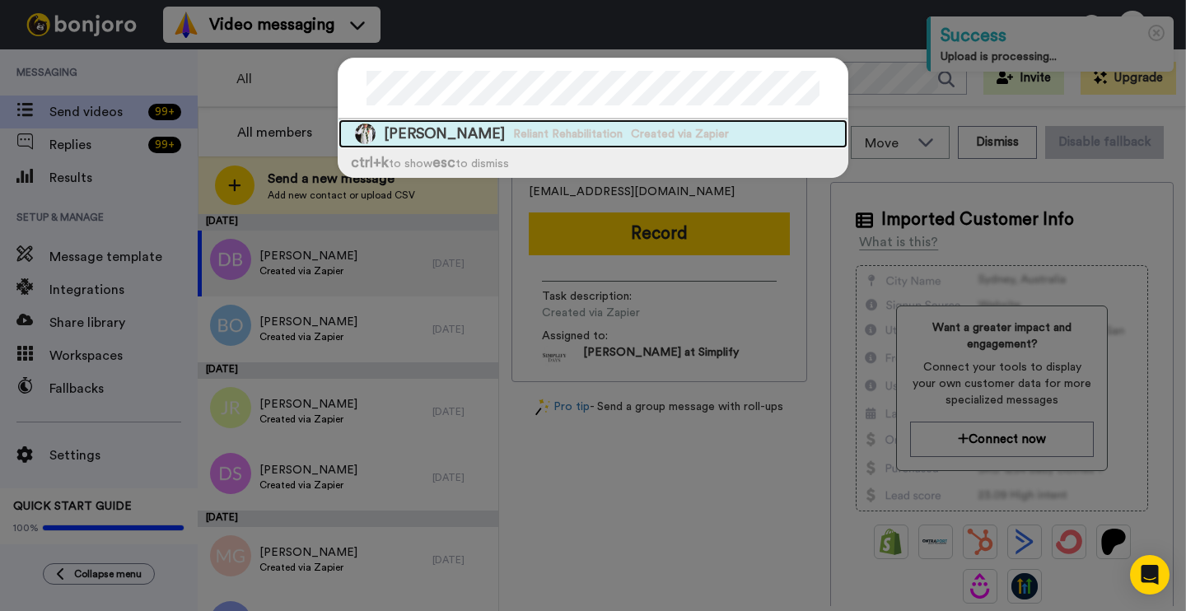
click at [473, 124] on div "[PERSON_NAME] Reliant Rehabilitation Created via Zapier" at bounding box center [593, 133] width 509 height 29
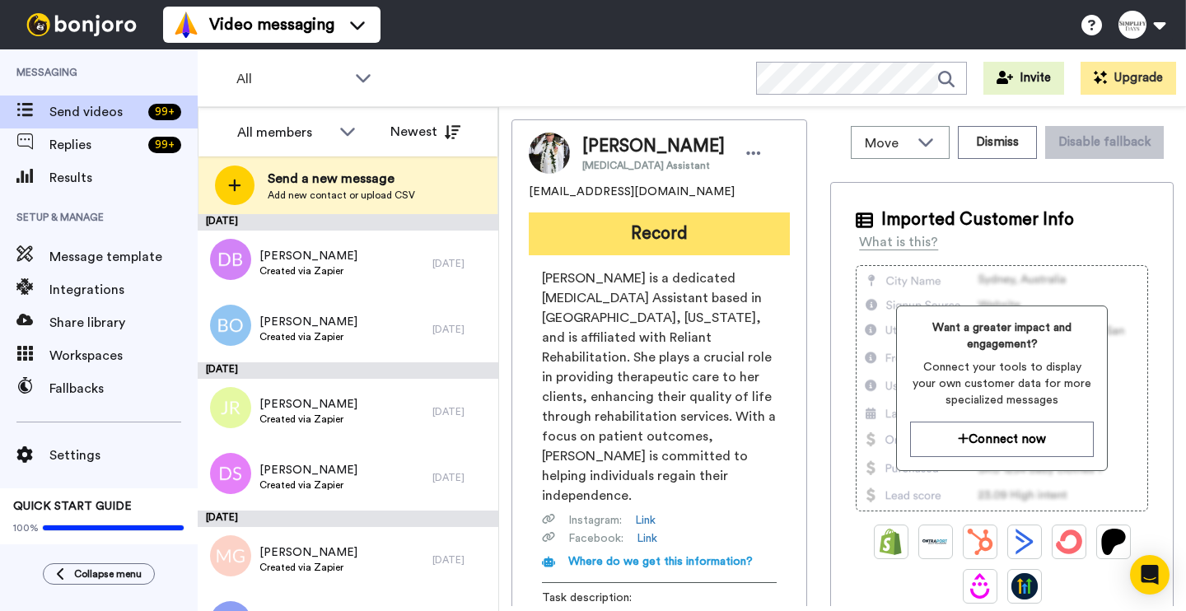
click at [705, 222] on button "Record" at bounding box center [659, 234] width 261 height 43
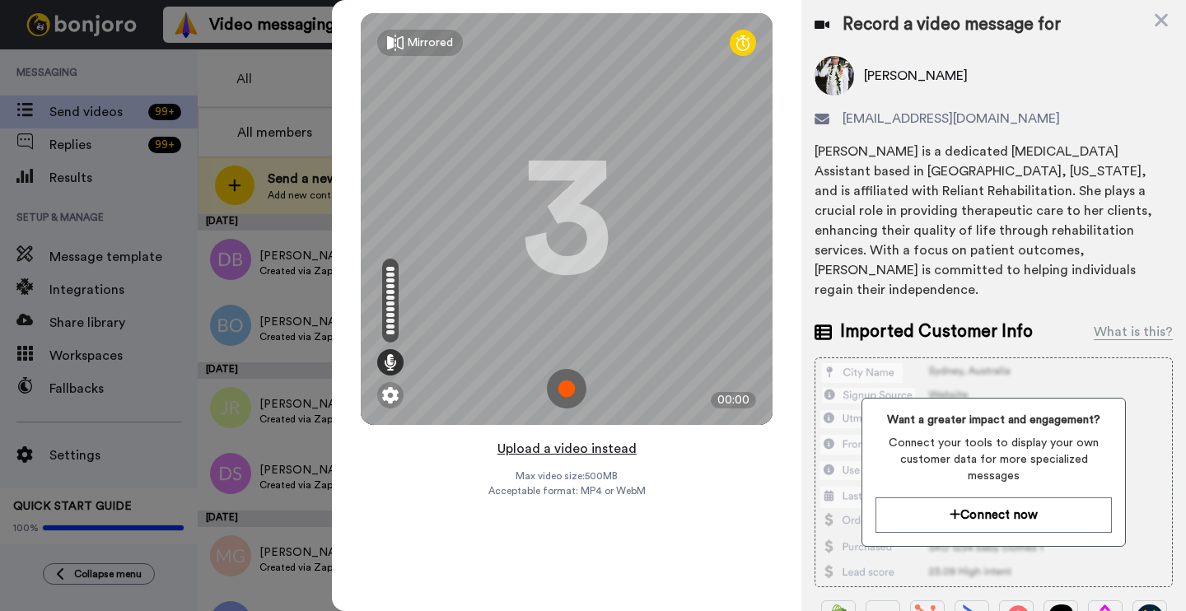
click at [601, 450] on button "Upload a video instead" at bounding box center [567, 448] width 149 height 21
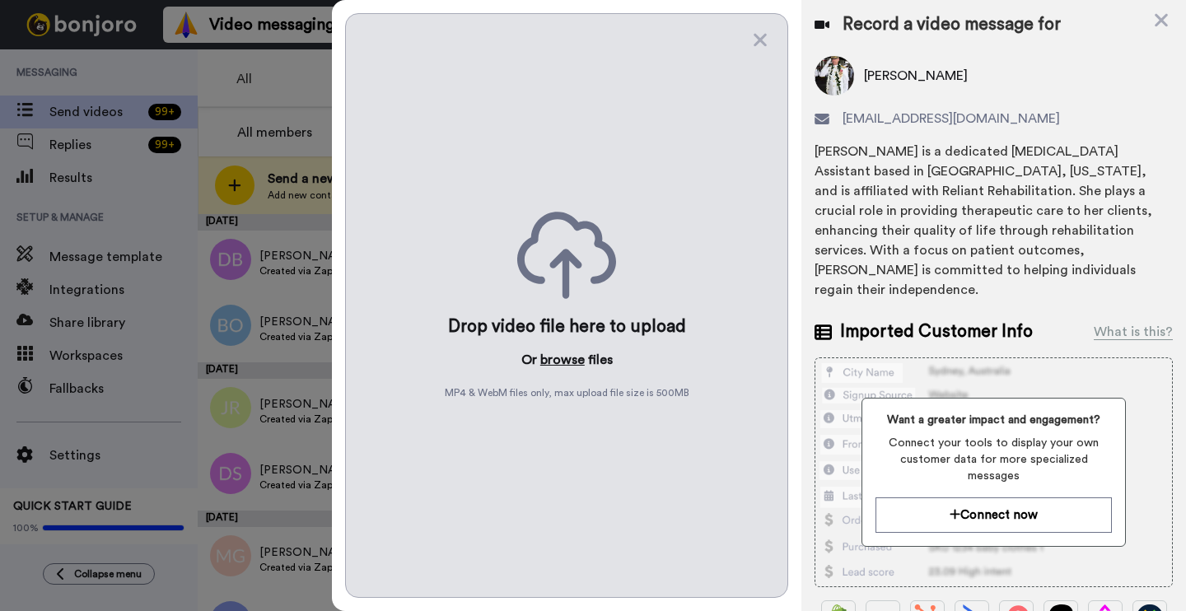
click at [570, 357] on button "browse" at bounding box center [562, 360] width 44 height 20
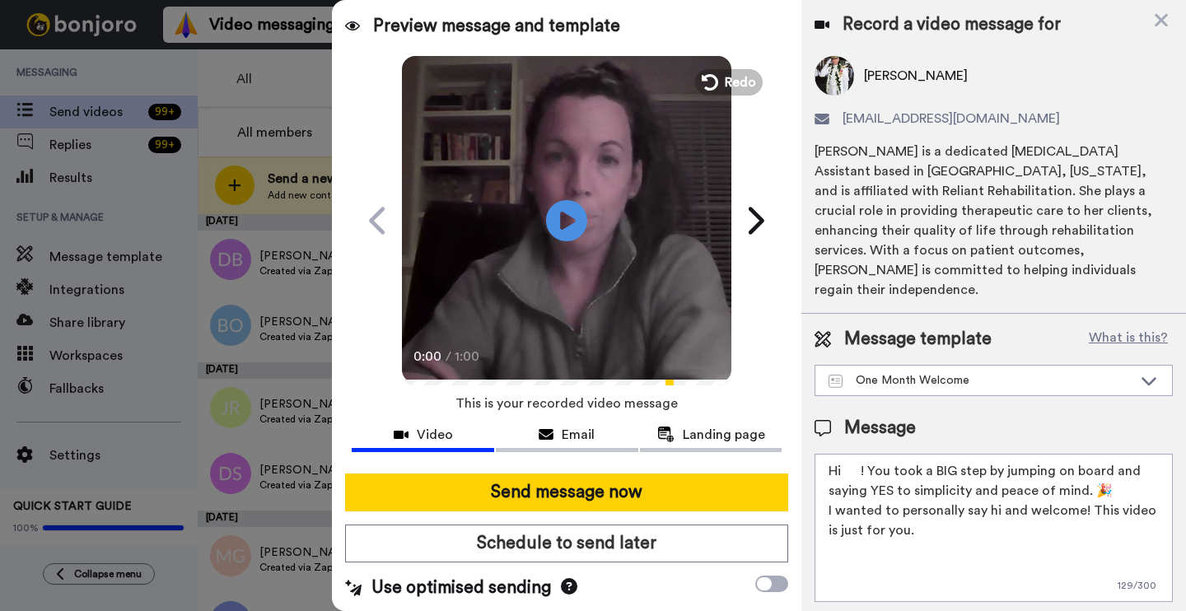
click at [866, 454] on textarea "Hi ! You took a BIG step by jumping on board and saying YES to simplicity and p…" at bounding box center [994, 528] width 358 height 148
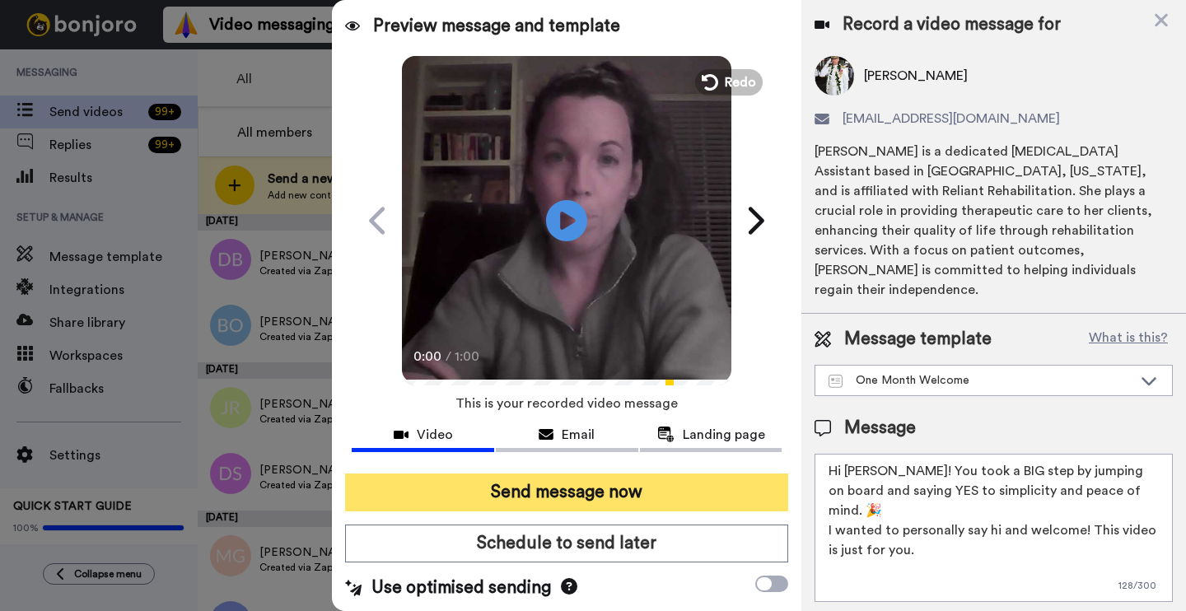
type textarea "Hi [PERSON_NAME]! You took a BIG step by jumping on board and saying YES to sim…"
click at [750, 491] on button "Send message now" at bounding box center [566, 493] width 443 height 38
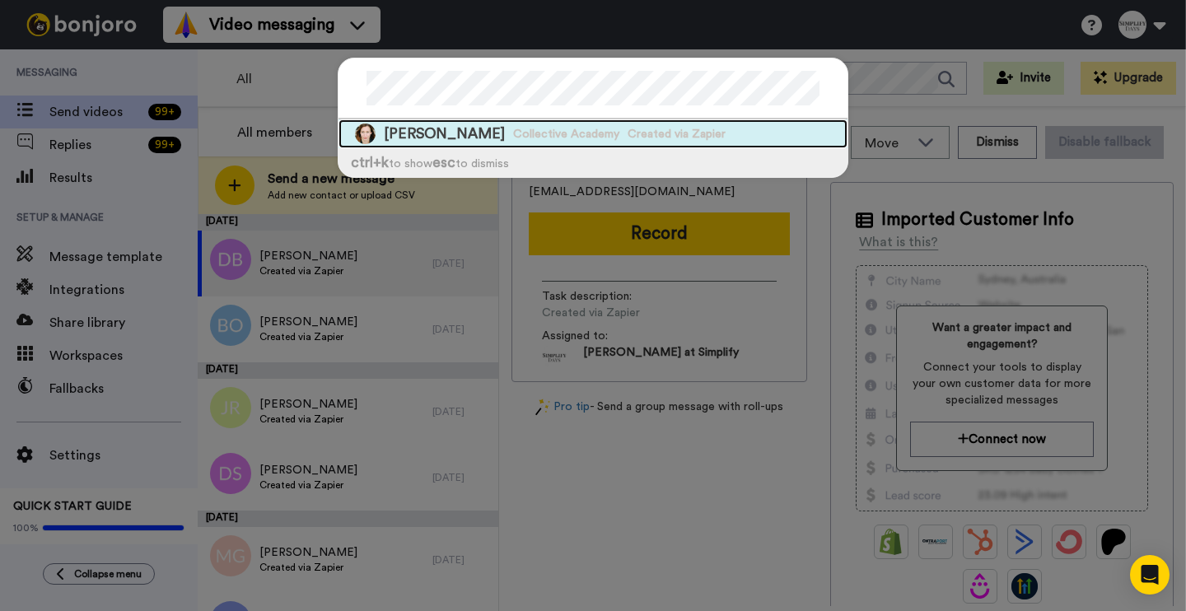
click at [554, 131] on span "Collective Academy" at bounding box center [566, 134] width 106 height 16
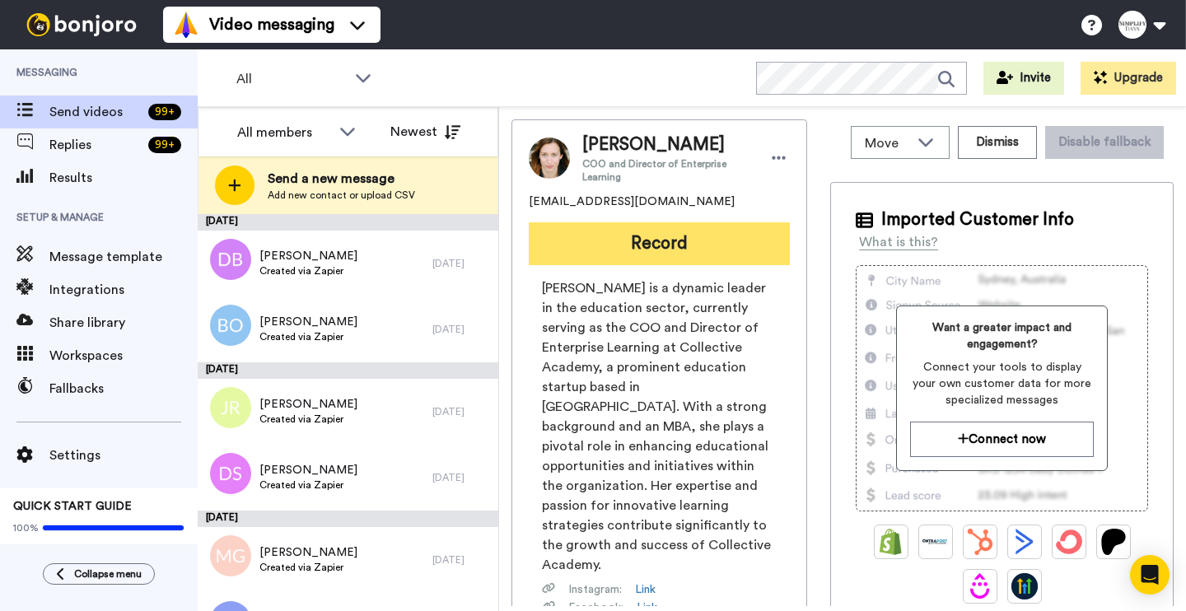
click at [686, 244] on button "Record" at bounding box center [659, 243] width 261 height 43
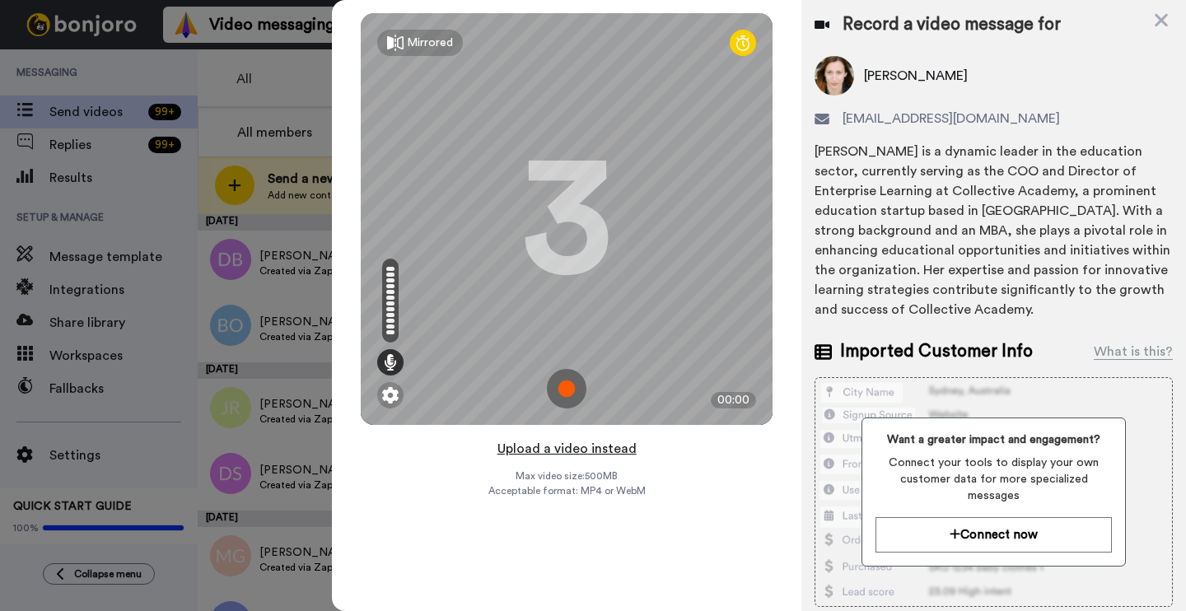
click at [562, 450] on button "Upload a video instead" at bounding box center [567, 448] width 149 height 21
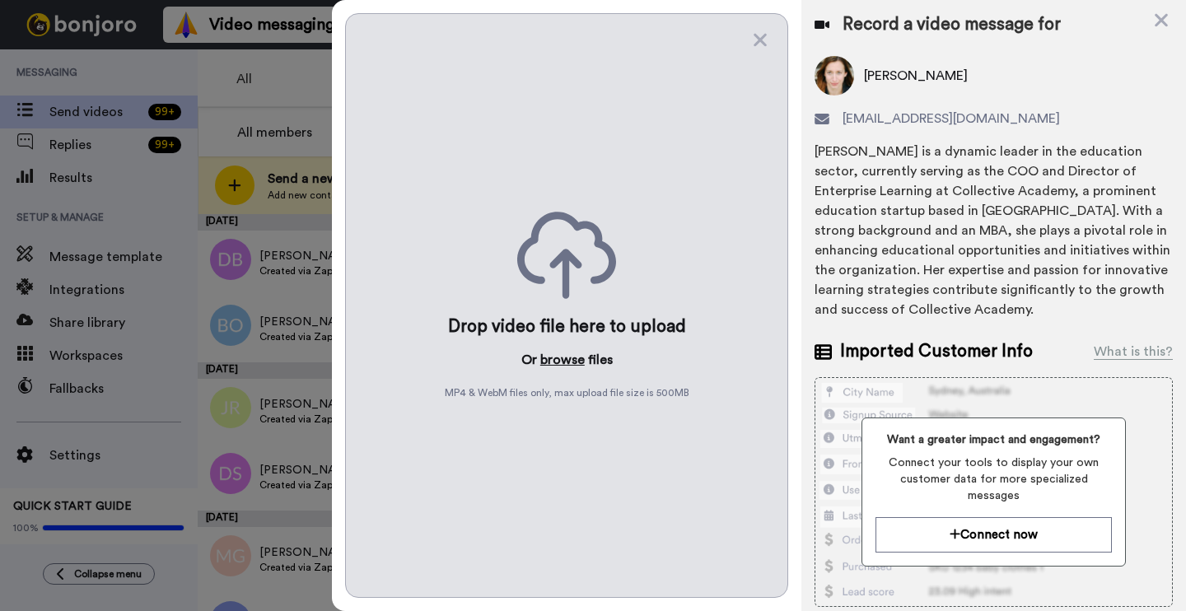
click at [575, 363] on button "browse" at bounding box center [562, 360] width 44 height 20
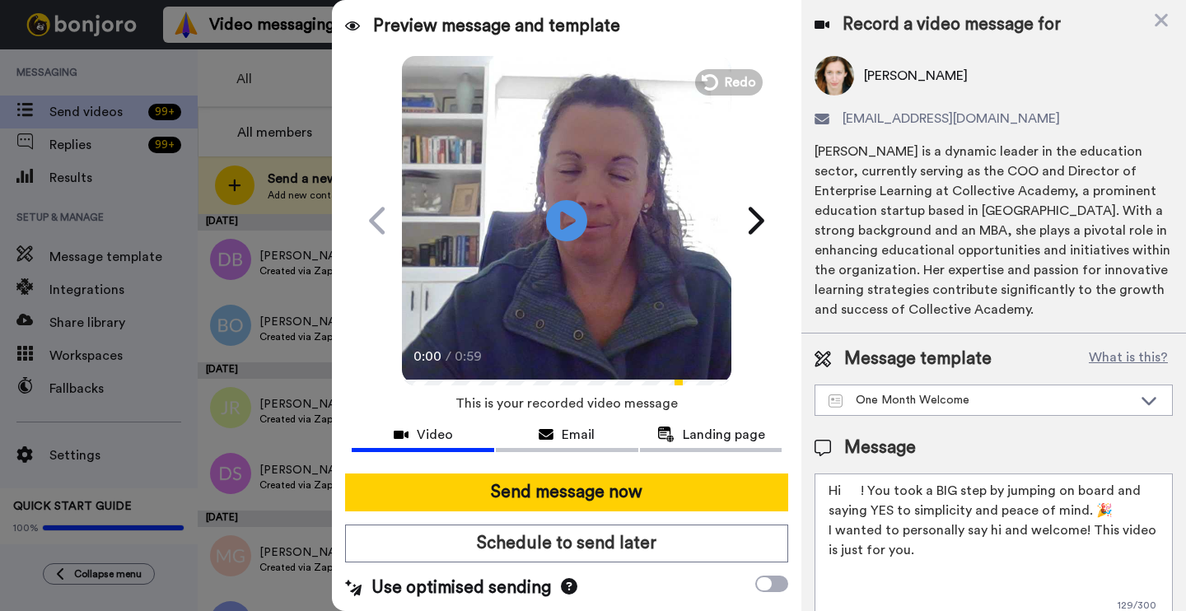
click at [864, 491] on textarea "Hi ! You took a BIG step by jumping on board and saying YES to simplicity and p…" at bounding box center [994, 548] width 358 height 148
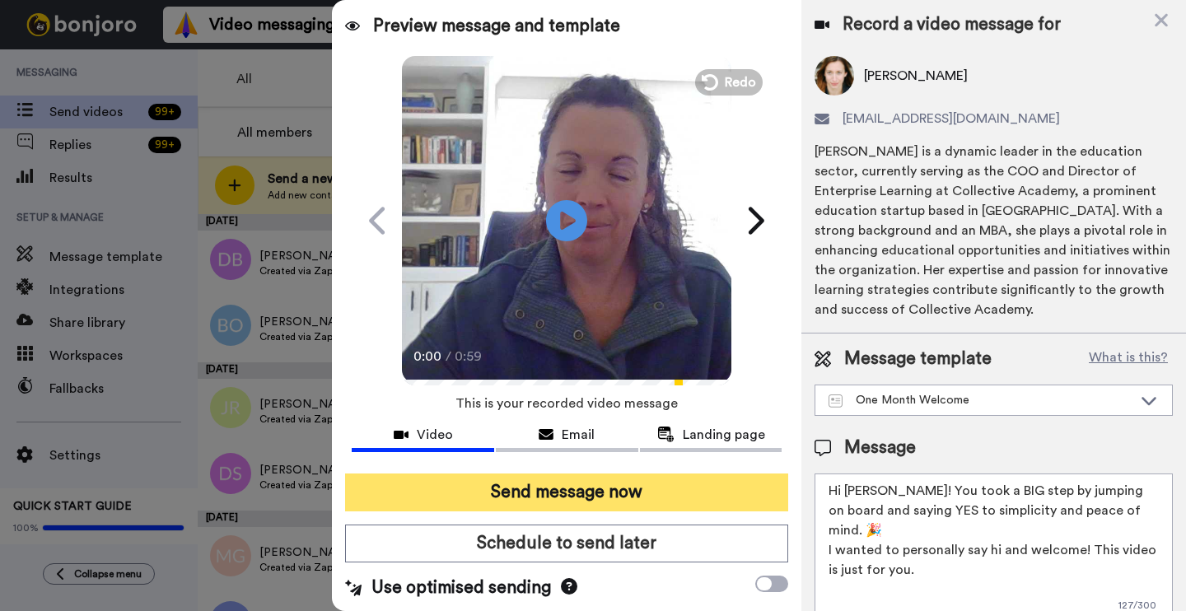
type textarea "Hi Kristin! You took a BIG step by jumping on board and saying YES to simplicit…"
click at [638, 491] on button "Send message now" at bounding box center [566, 493] width 443 height 38
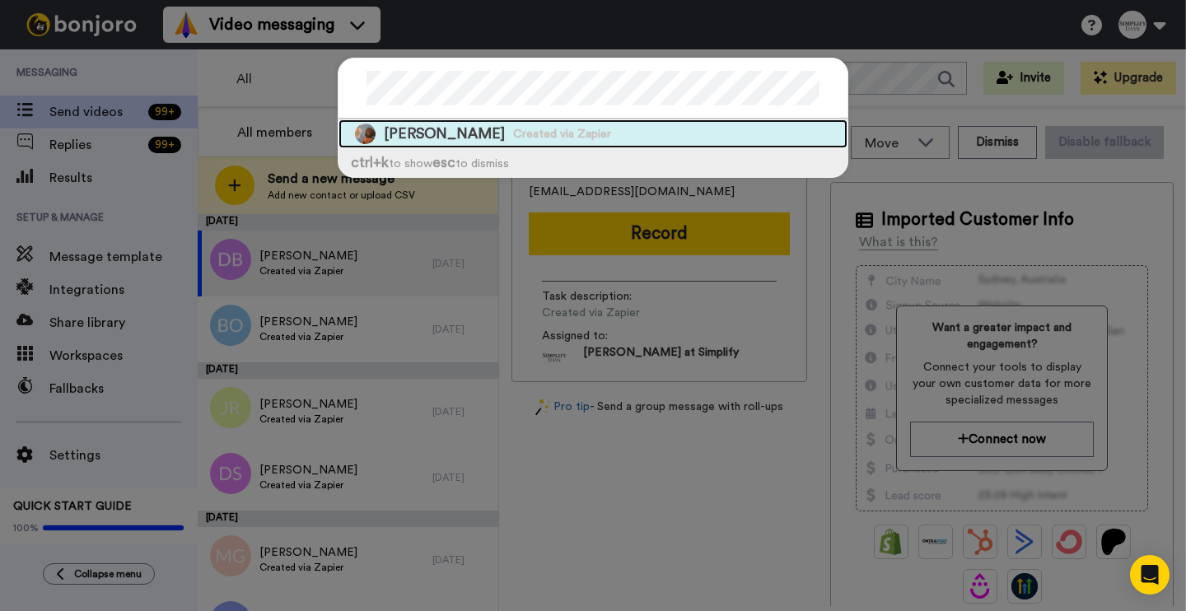
click at [600, 125] on div "[PERSON_NAME] Created via Zapier" at bounding box center [593, 133] width 509 height 29
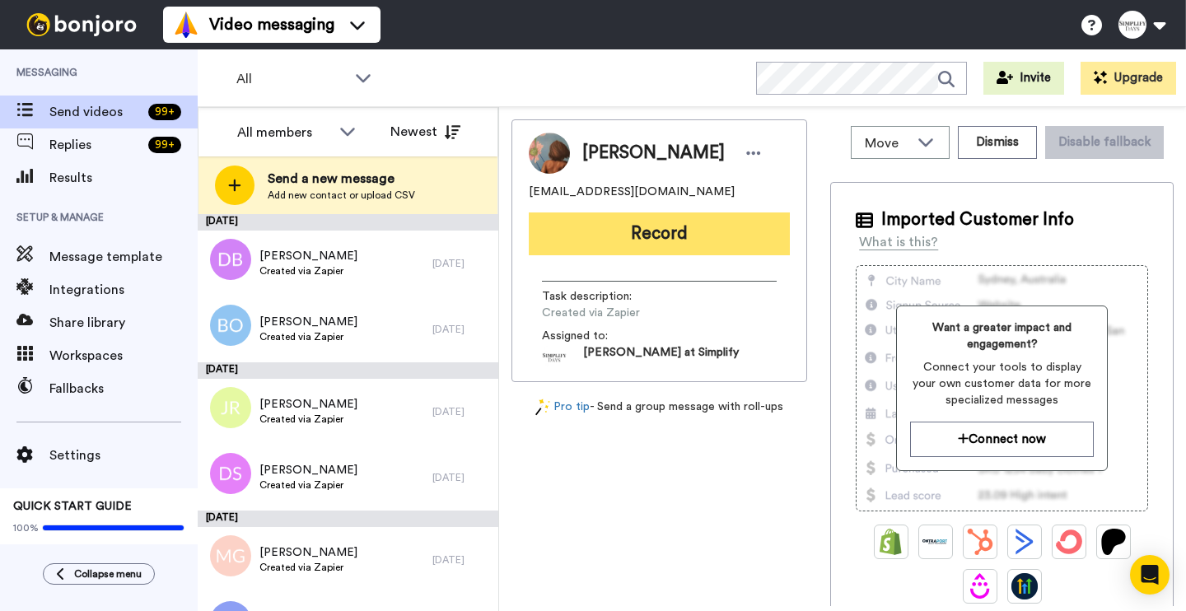
click at [637, 224] on button "Record" at bounding box center [659, 234] width 261 height 43
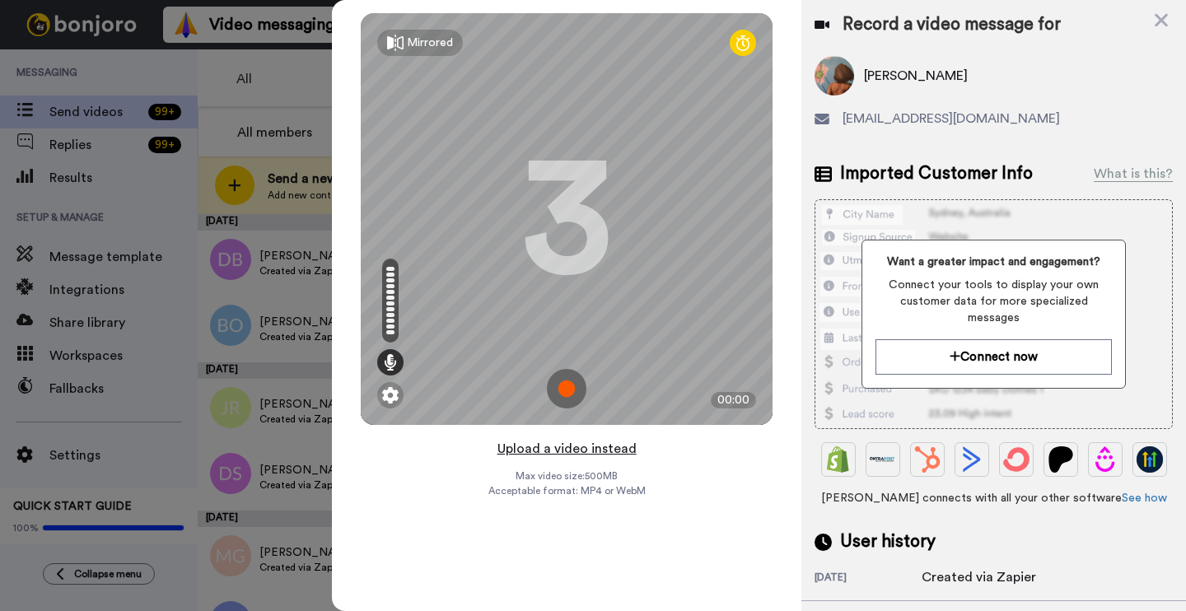
click at [540, 452] on button "Upload a video instead" at bounding box center [567, 448] width 149 height 21
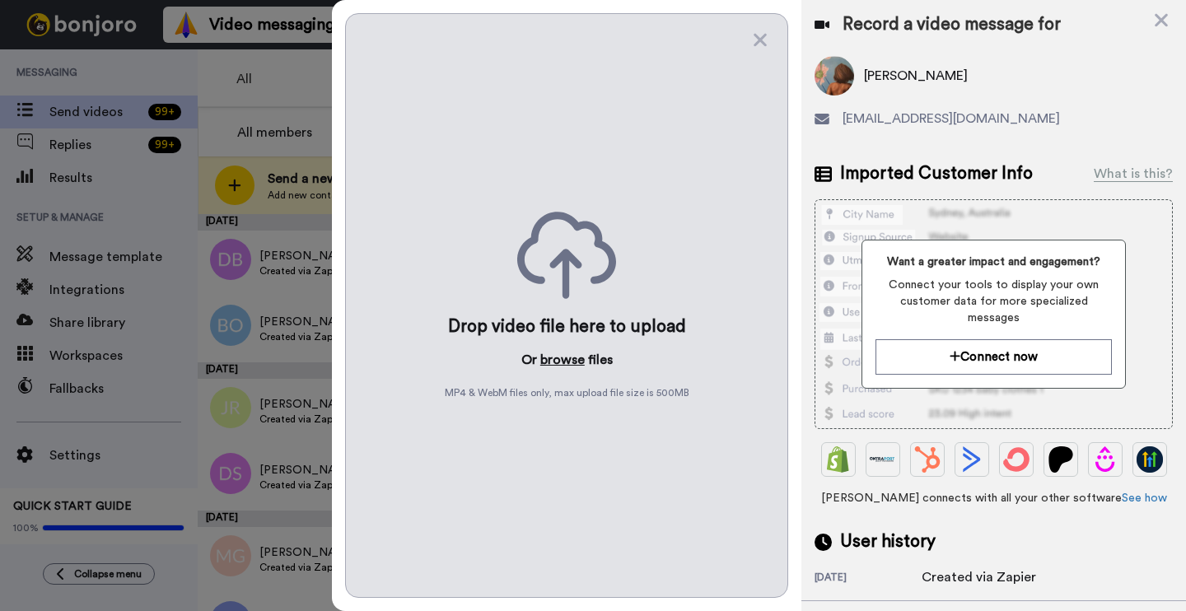
click at [555, 359] on button "browse" at bounding box center [562, 360] width 44 height 20
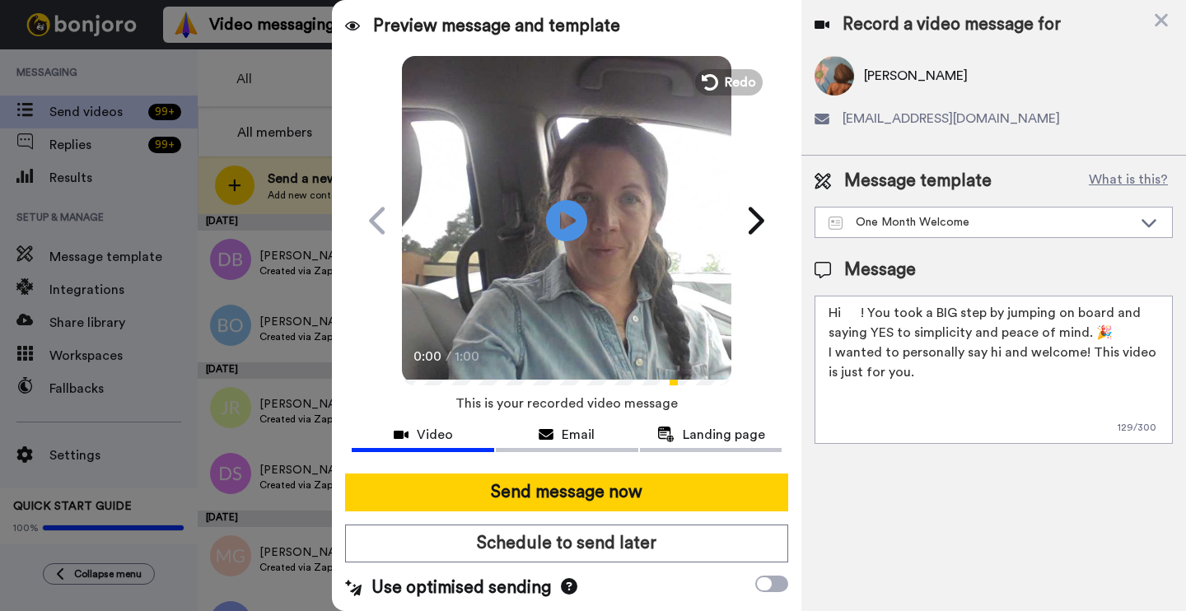
click at [862, 315] on textarea "Hi ! You took a BIG step by jumping on board and saying YES to simplicity and p…" at bounding box center [994, 370] width 358 height 148
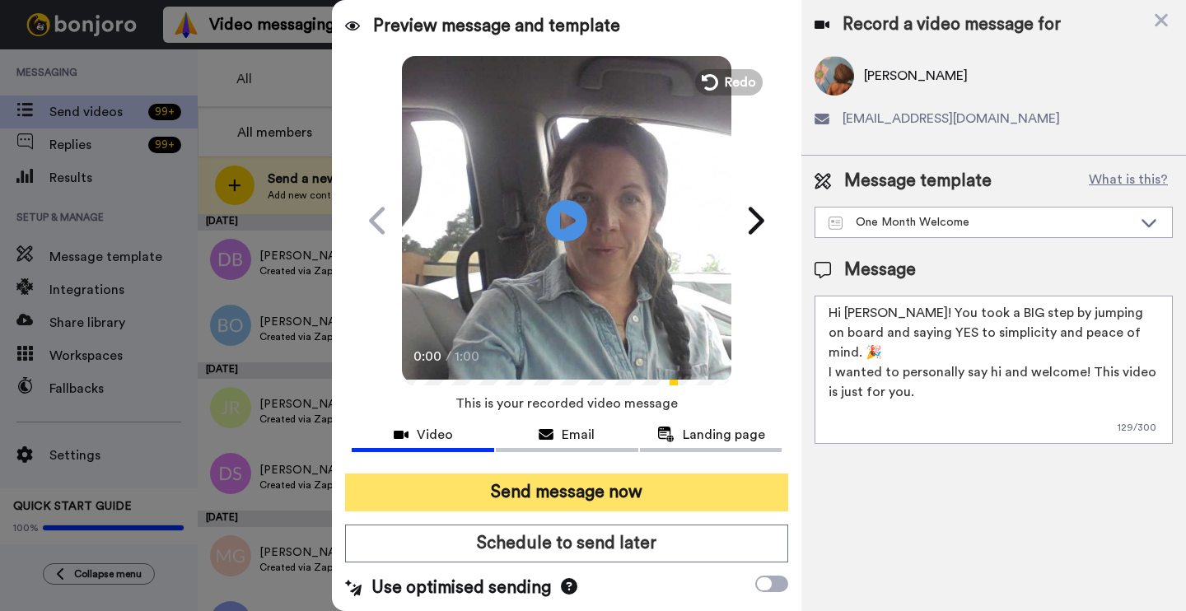
type textarea "Hi Kylie! You took a BIG step by jumping on board and saying YES to simplicity …"
click at [661, 492] on button "Send message now" at bounding box center [566, 493] width 443 height 38
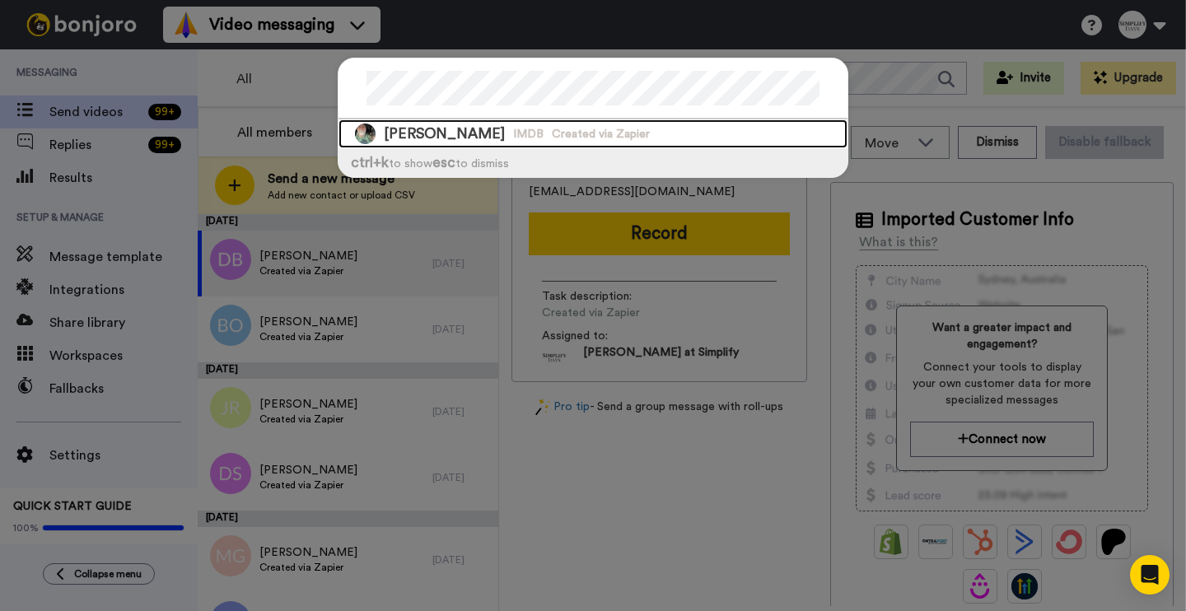
click at [552, 131] on span "Created via Zapier" at bounding box center [601, 134] width 98 height 16
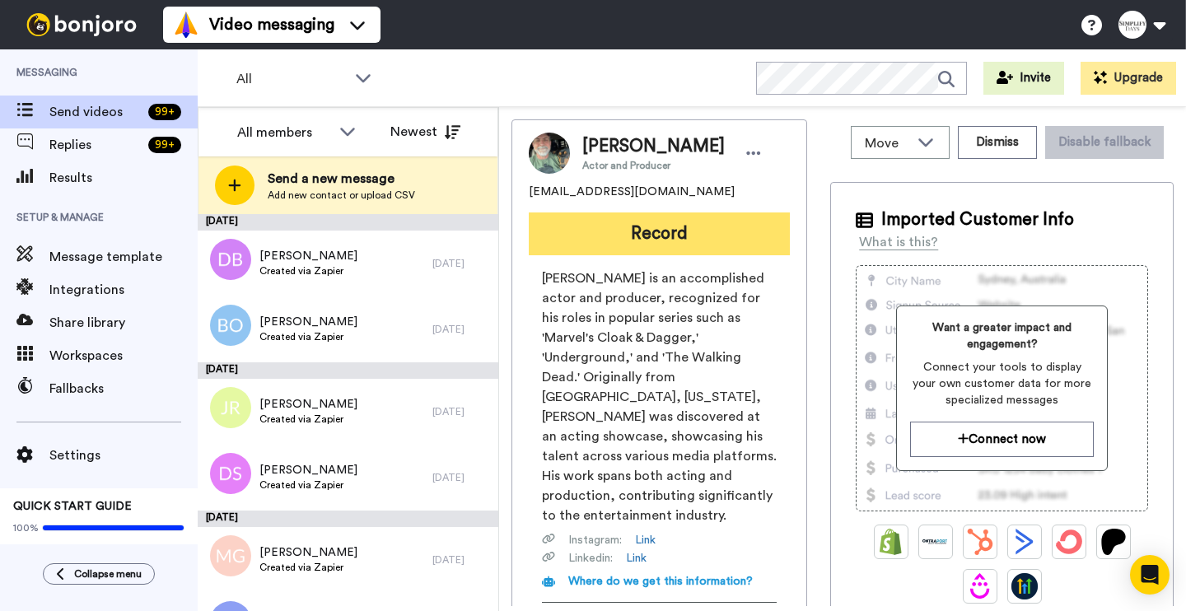
click at [629, 242] on button "Record" at bounding box center [659, 234] width 261 height 43
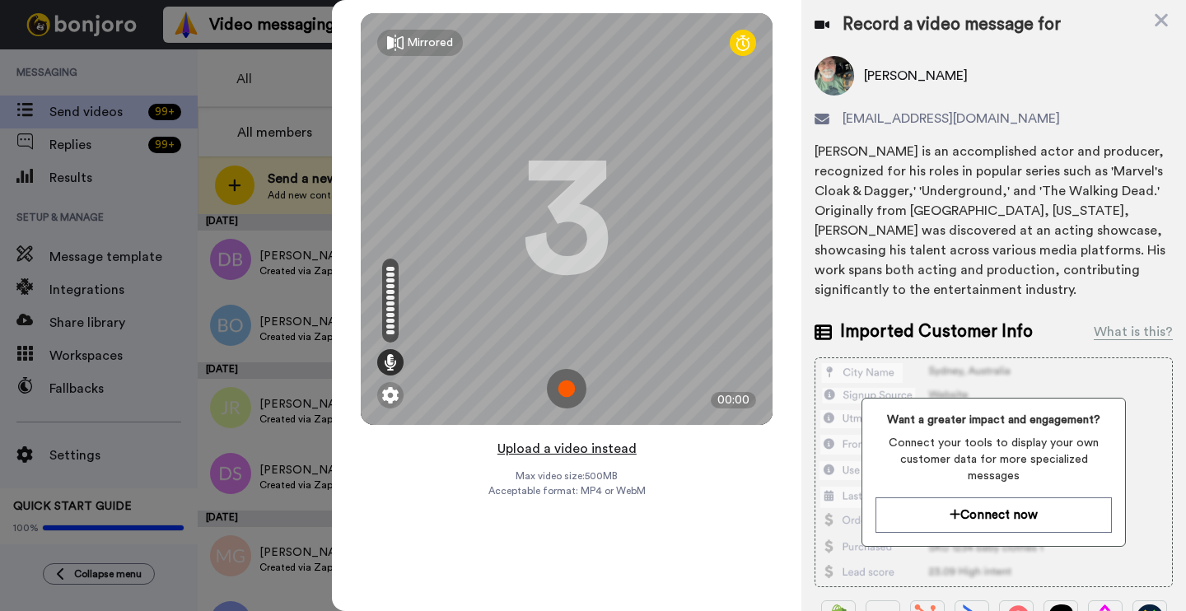
click at [600, 452] on button "Upload a video instead" at bounding box center [567, 448] width 149 height 21
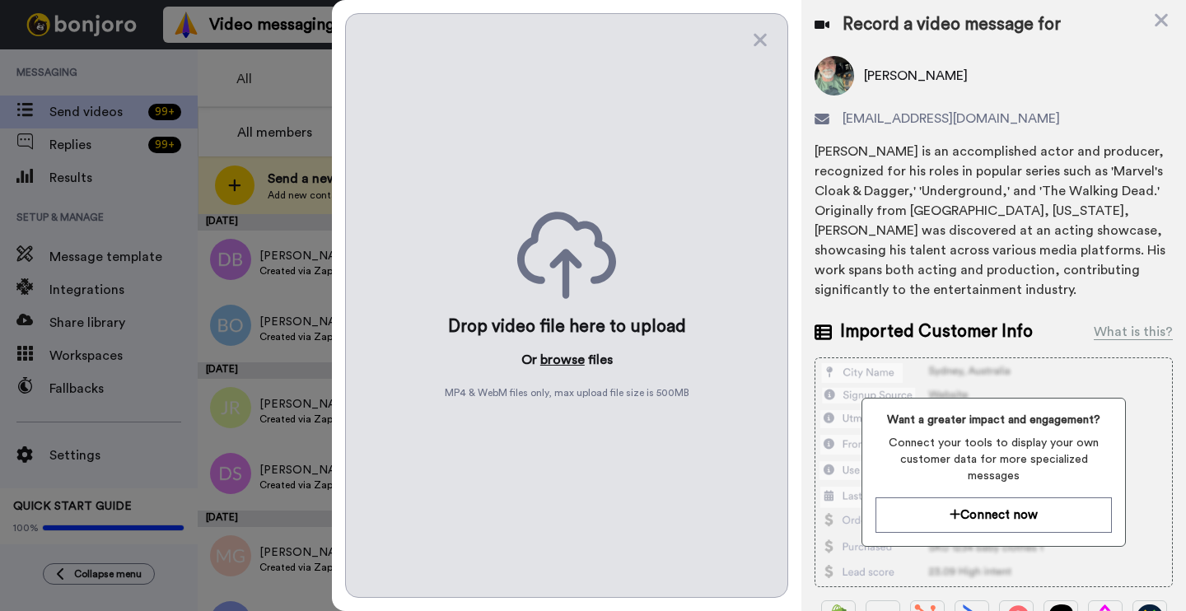
click at [568, 352] on button "browse" at bounding box center [562, 360] width 44 height 20
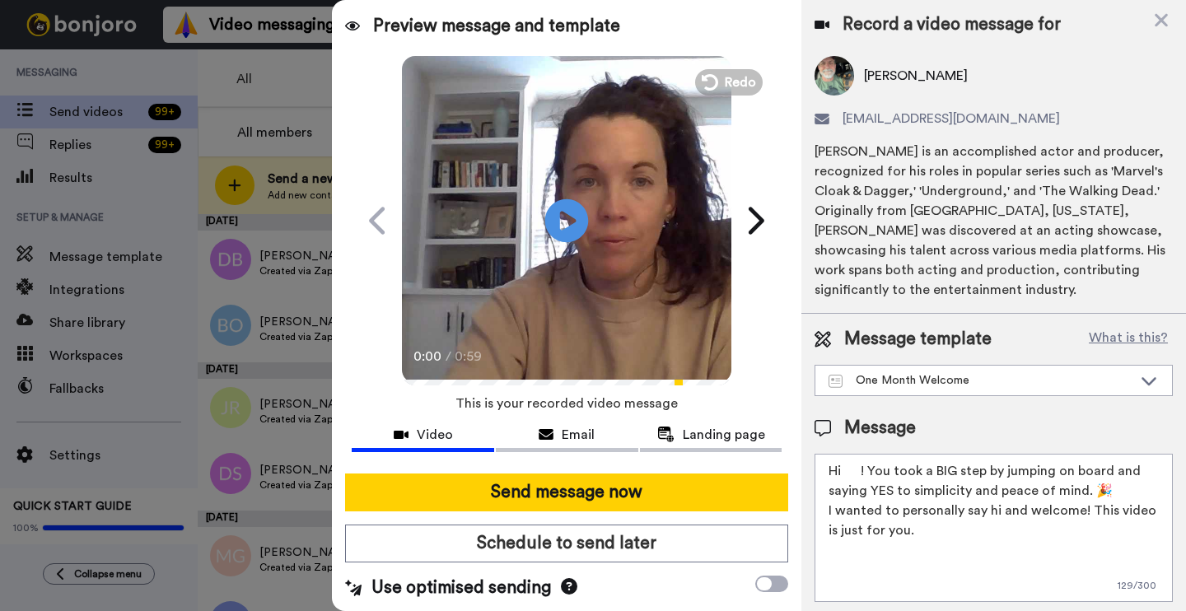
click at [585, 213] on icon at bounding box center [567, 221] width 44 height 44
click at [565, 227] on icon at bounding box center [567, 221] width 44 height 44
click at [857, 470] on textarea "Hi ! You took a BIG step by jumping on board and saying YES to simplicity and p…" at bounding box center [994, 528] width 358 height 148
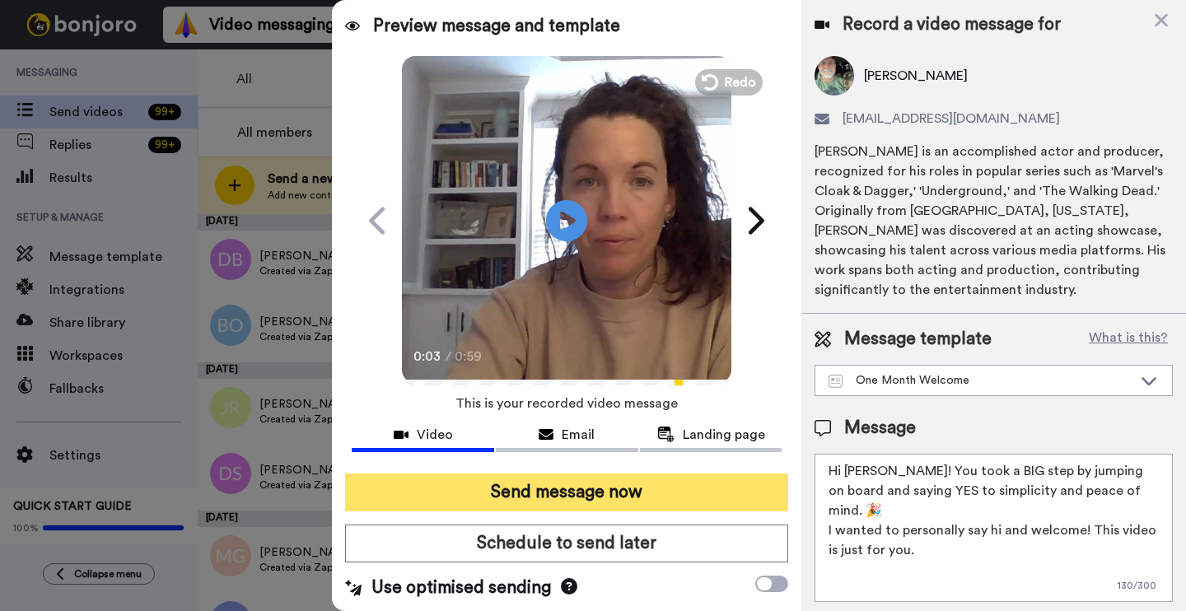
type textarea "Hi [PERSON_NAME]! You took a BIG step by jumping on board and saying YES to sim…"
click at [684, 489] on button "Send message now" at bounding box center [566, 493] width 443 height 38
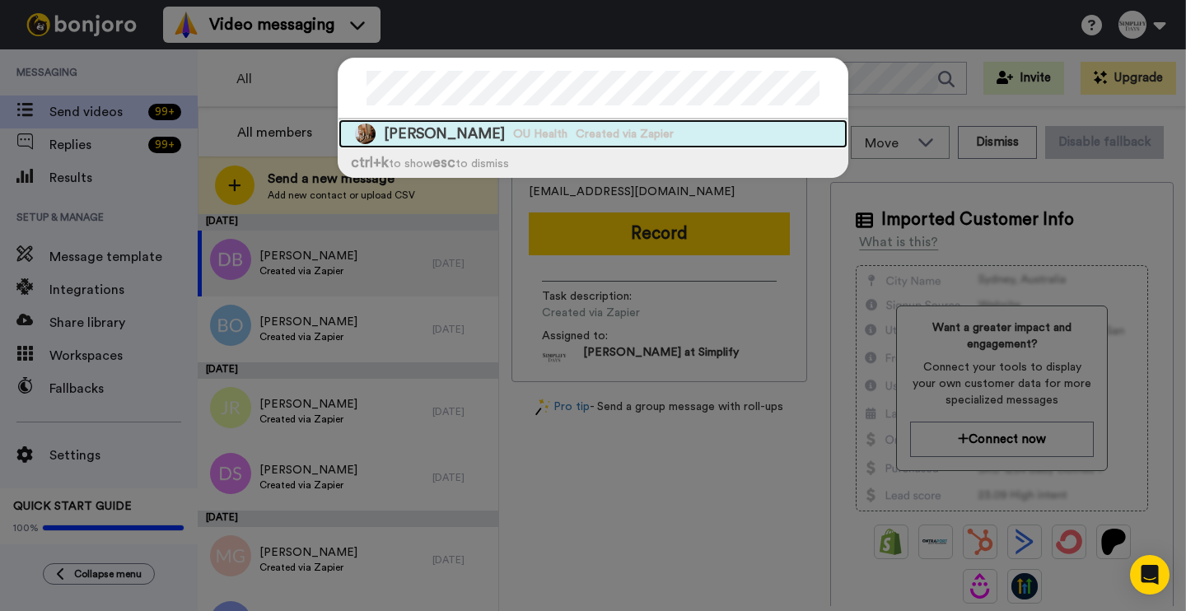
click at [513, 136] on span "OU Health" at bounding box center [540, 134] width 54 height 16
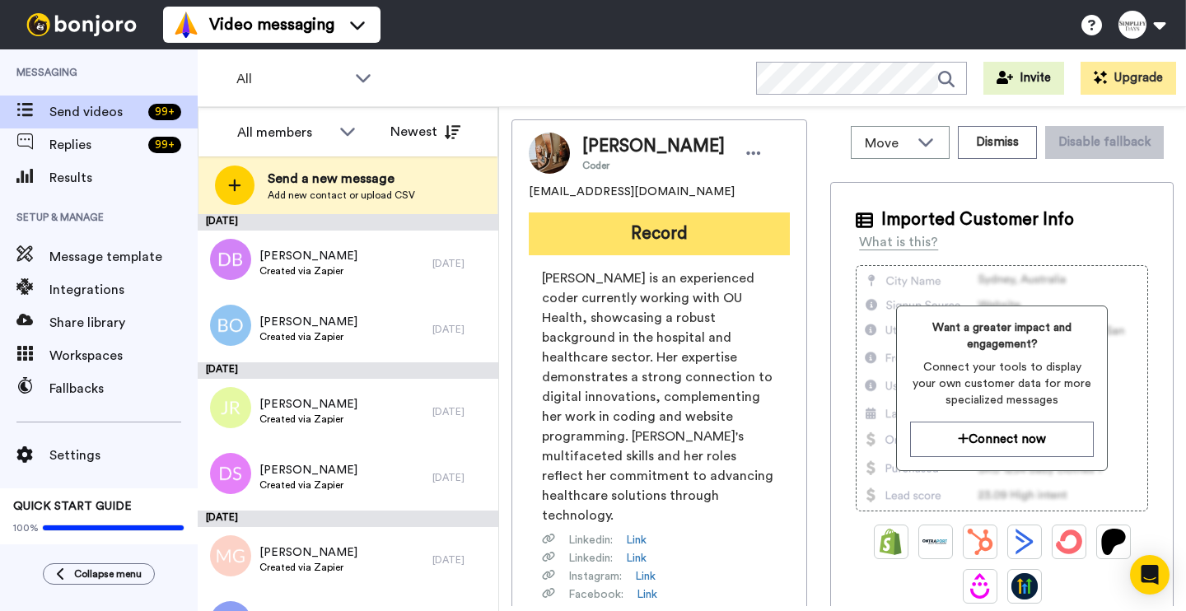
click at [627, 238] on button "Record" at bounding box center [659, 234] width 261 height 43
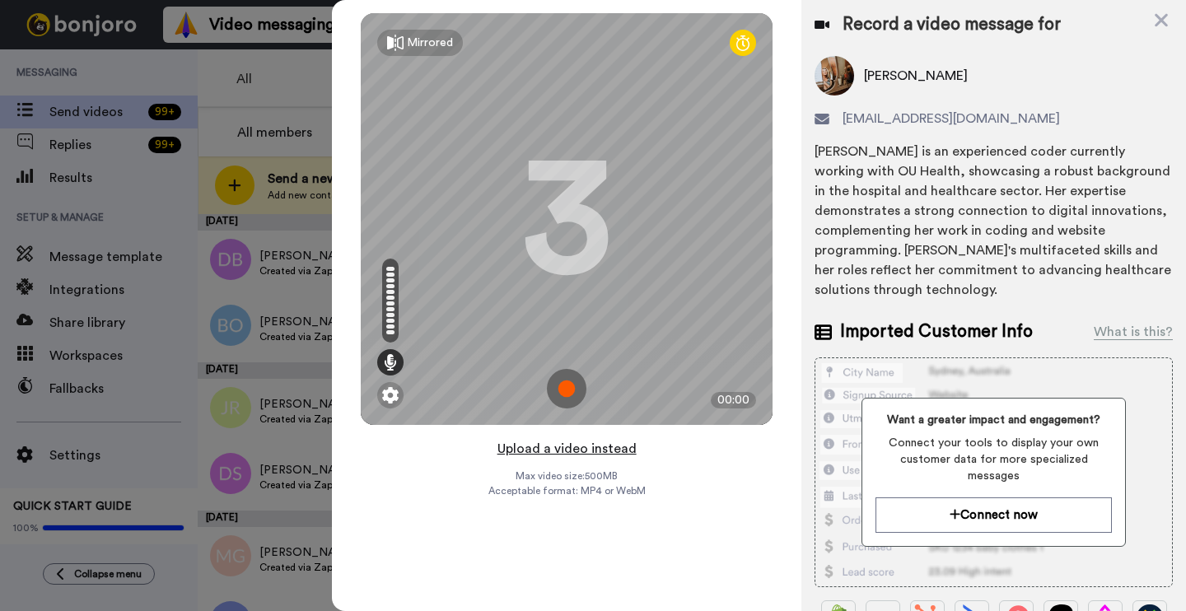
click at [551, 451] on button "Upload a video instead" at bounding box center [567, 448] width 149 height 21
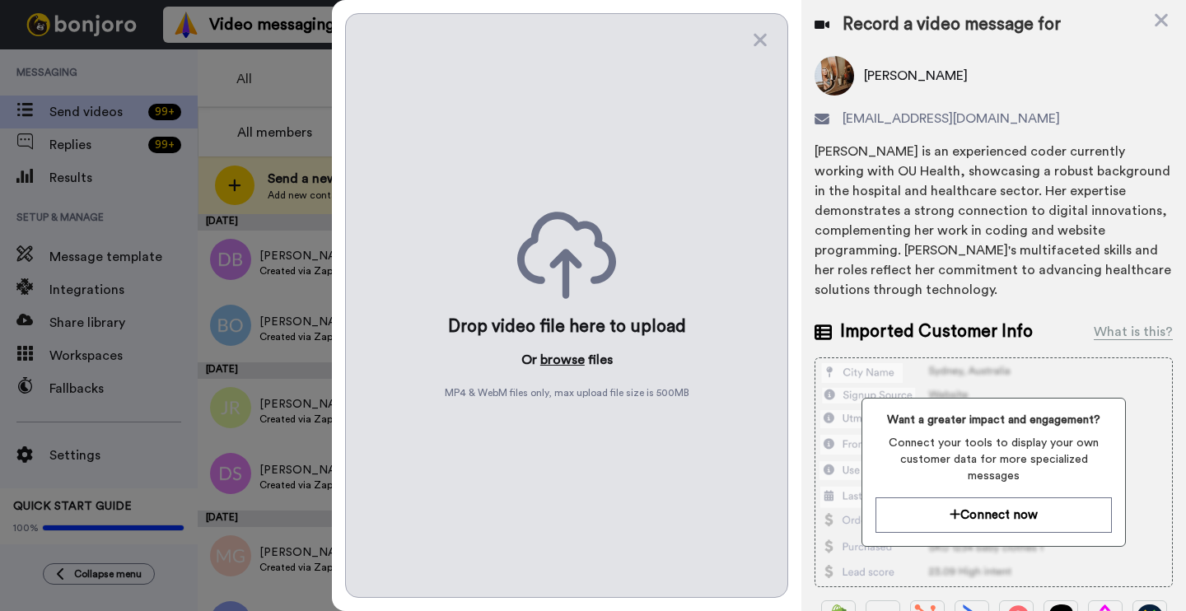
click at [563, 353] on button "browse" at bounding box center [562, 360] width 44 height 20
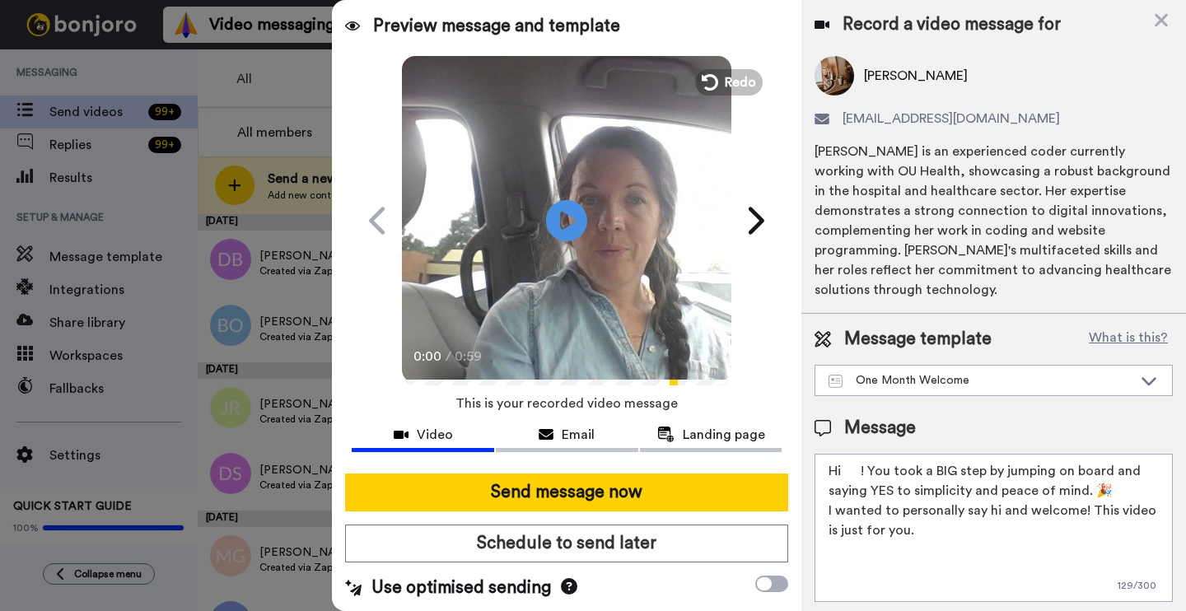
click at [861, 454] on textarea "Hi ! You took a BIG step by jumping on board and saying YES to simplicity and p…" at bounding box center [994, 528] width 358 height 148
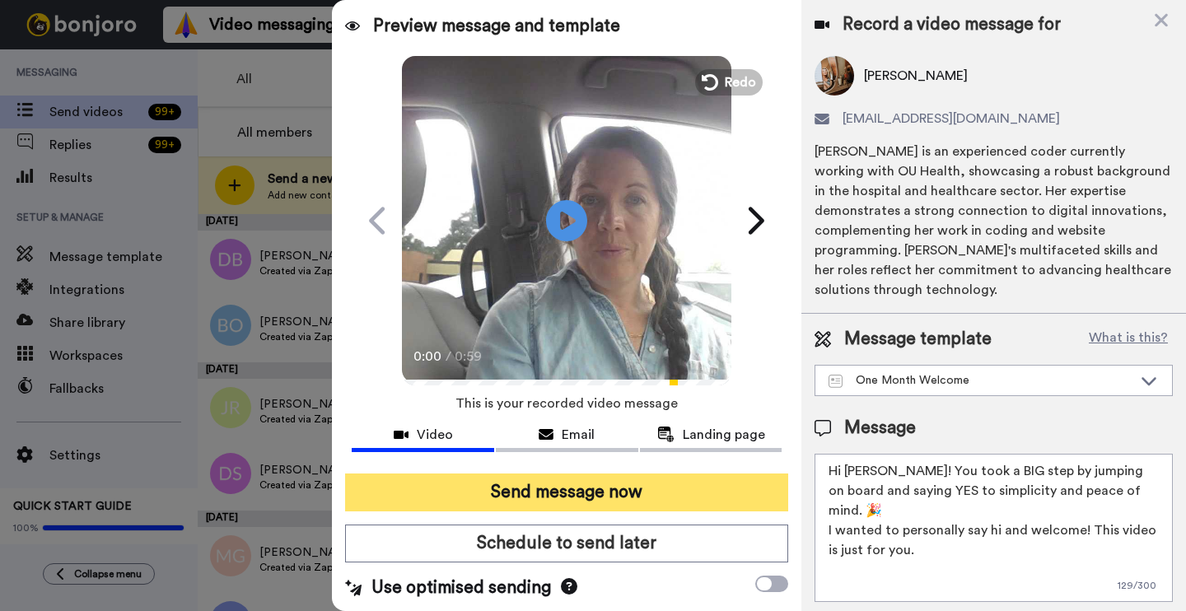
type textarea "Hi [PERSON_NAME]! You took a BIG step by jumping on board and saying YES to sim…"
click at [562, 493] on button "Send message now" at bounding box center [566, 493] width 443 height 38
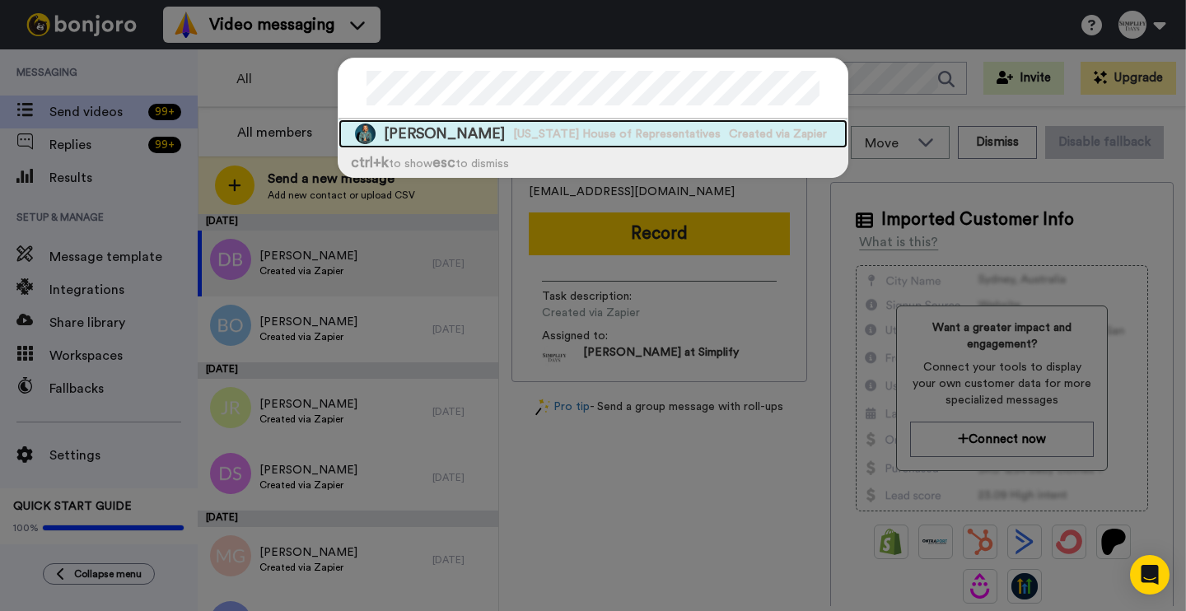
click at [516, 131] on span "Iowa House of Representatives" at bounding box center [617, 134] width 208 height 16
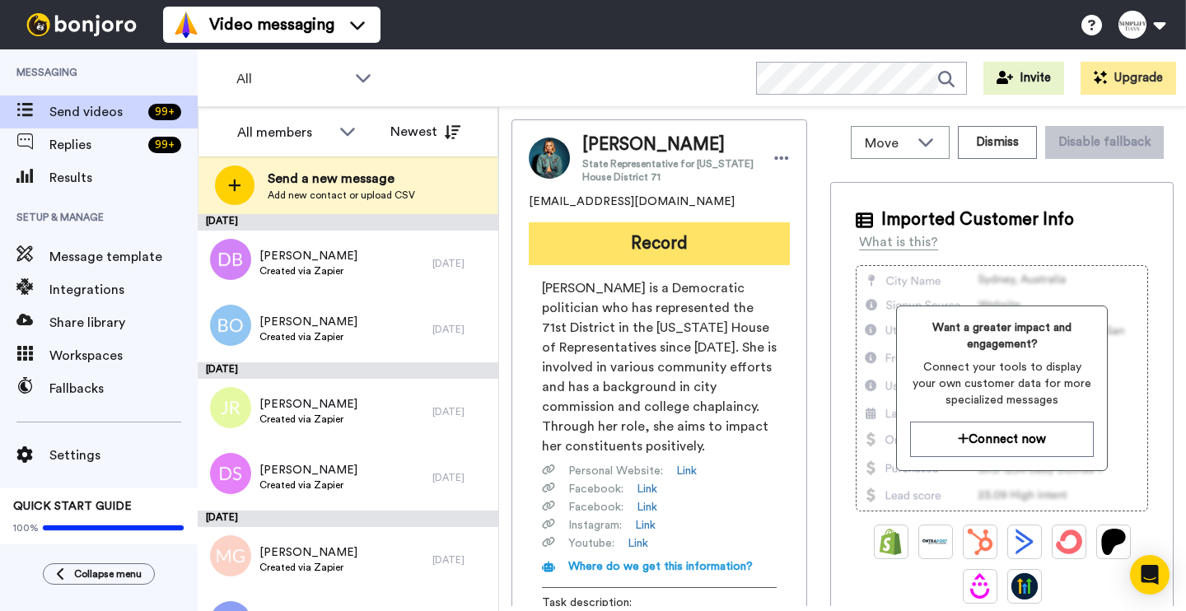
click at [654, 240] on button "Record" at bounding box center [659, 243] width 261 height 43
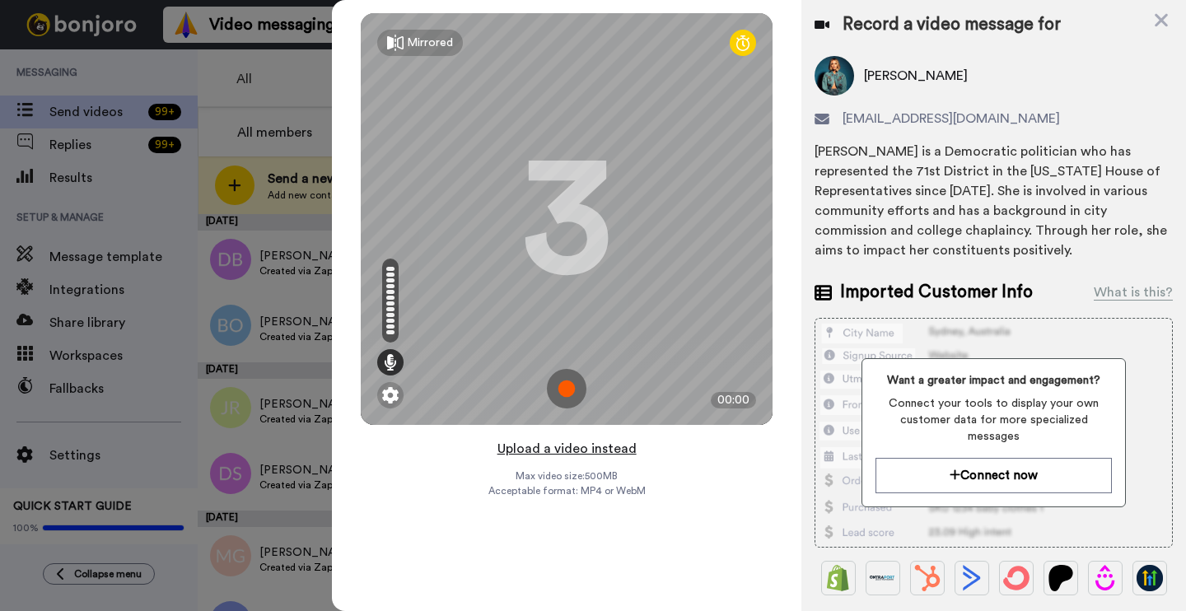
click at [599, 451] on button "Upload a video instead" at bounding box center [567, 448] width 149 height 21
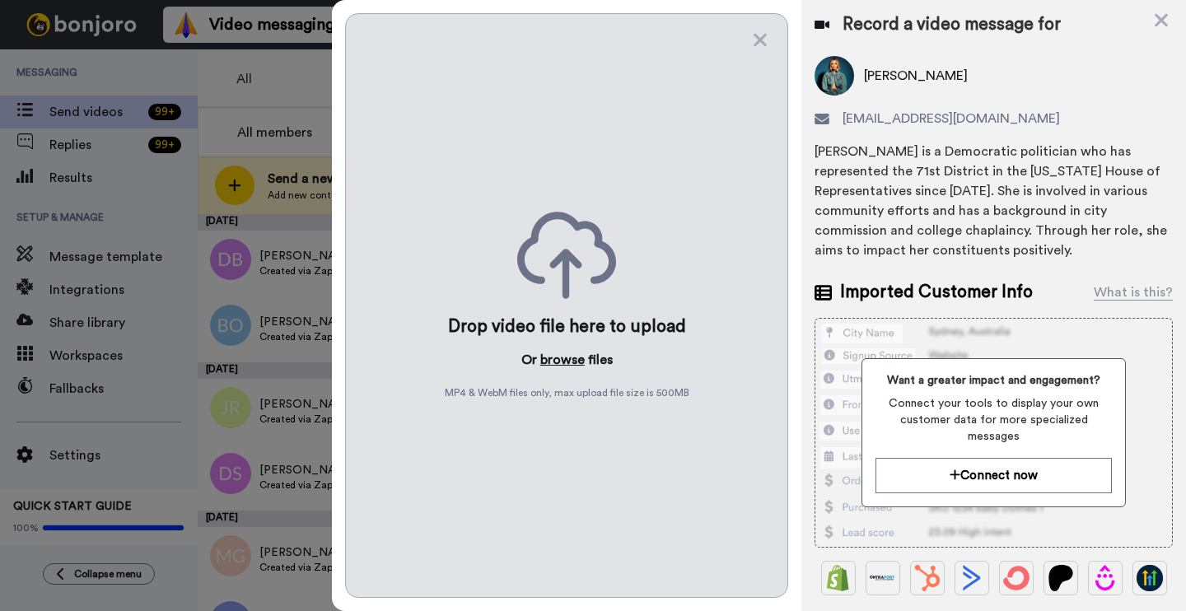
click at [573, 363] on button "browse" at bounding box center [562, 360] width 44 height 20
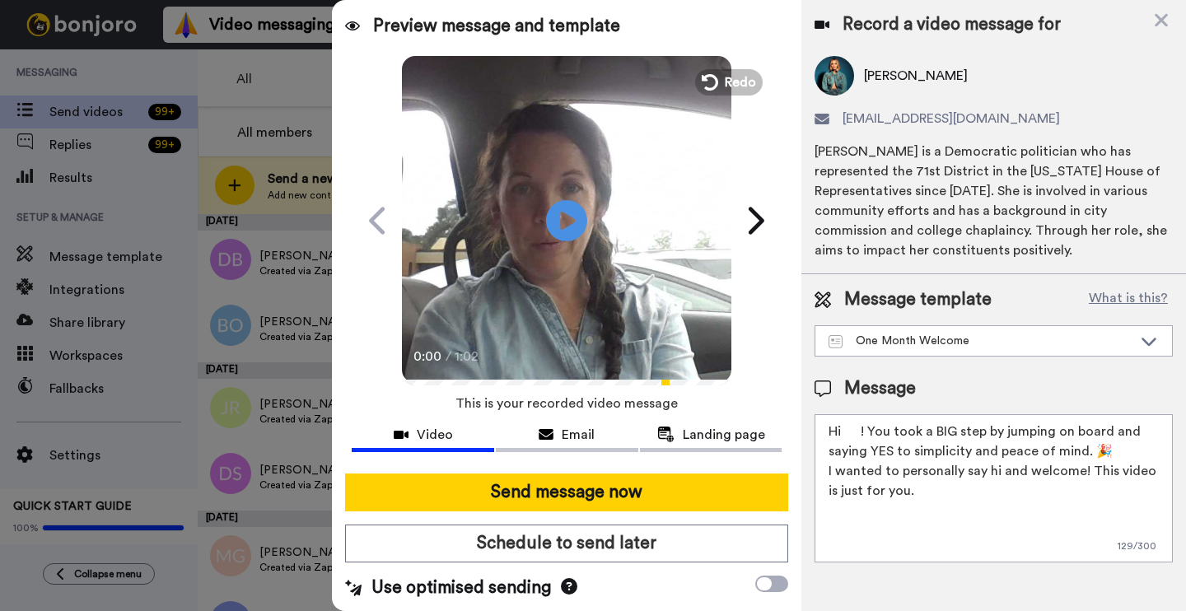
click at [867, 435] on textarea "Hi ! You took a BIG step by jumping on board and saying YES to simplicity and p…" at bounding box center [994, 488] width 358 height 148
click at [863, 433] on textarea "Hi ! You took a BIG step by jumping on board and saying YES to simplicity and p…" at bounding box center [994, 488] width 358 height 148
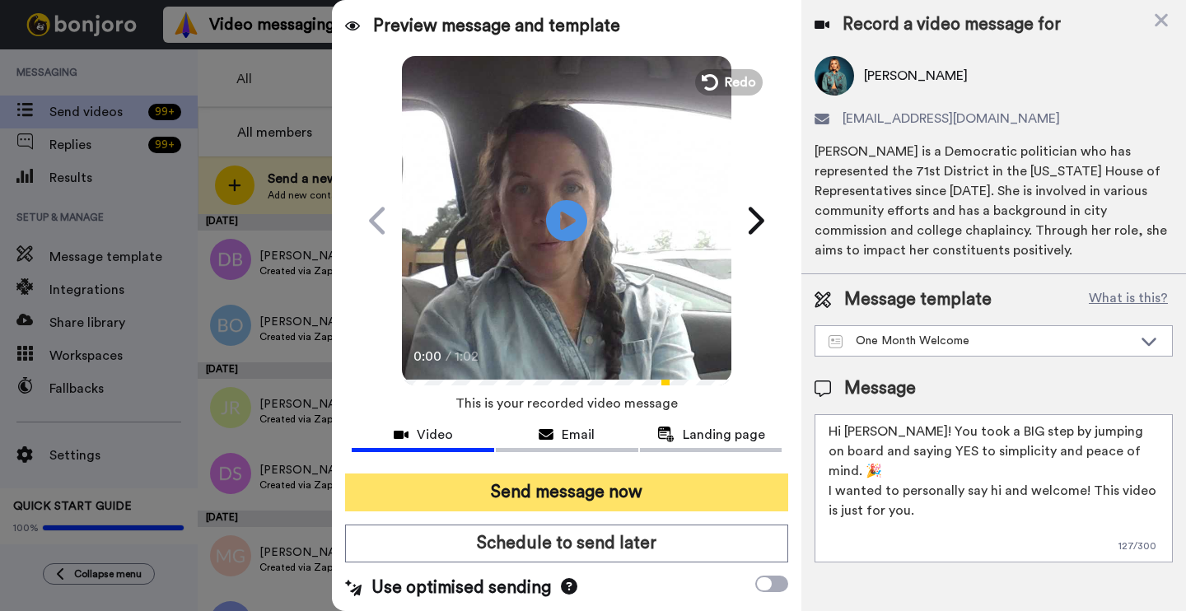
type textarea "Hi Lindsay! You took a BIG step by jumping on board and saying YES to simplicit…"
click at [680, 498] on button "Send message now" at bounding box center [566, 493] width 443 height 38
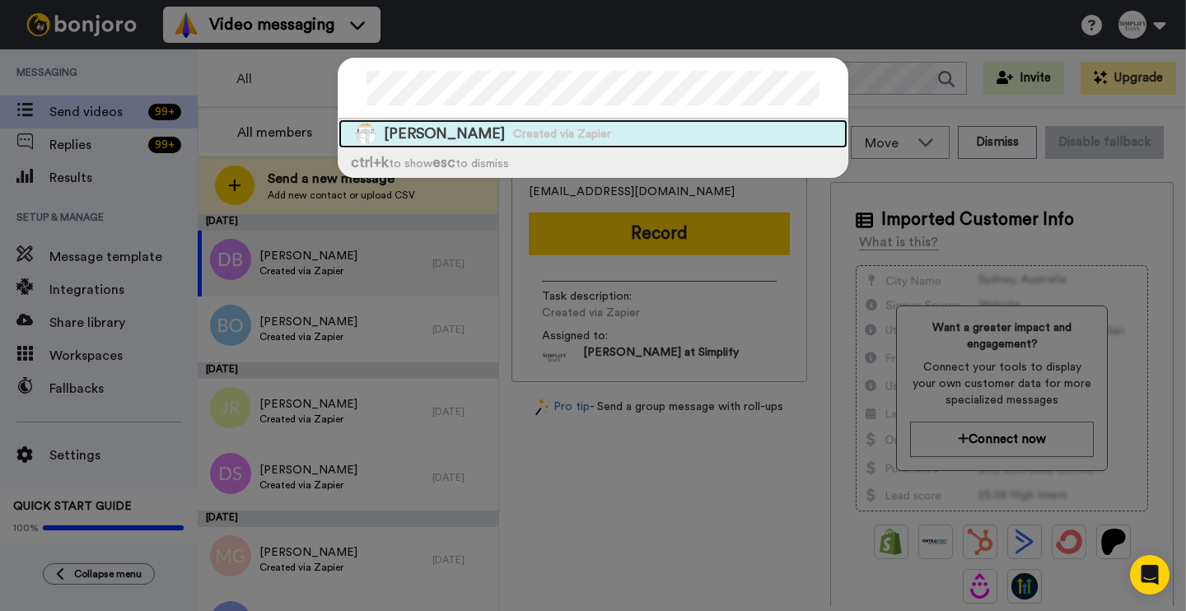
click at [465, 136] on span "Linn Zweber" at bounding box center [444, 134] width 121 height 21
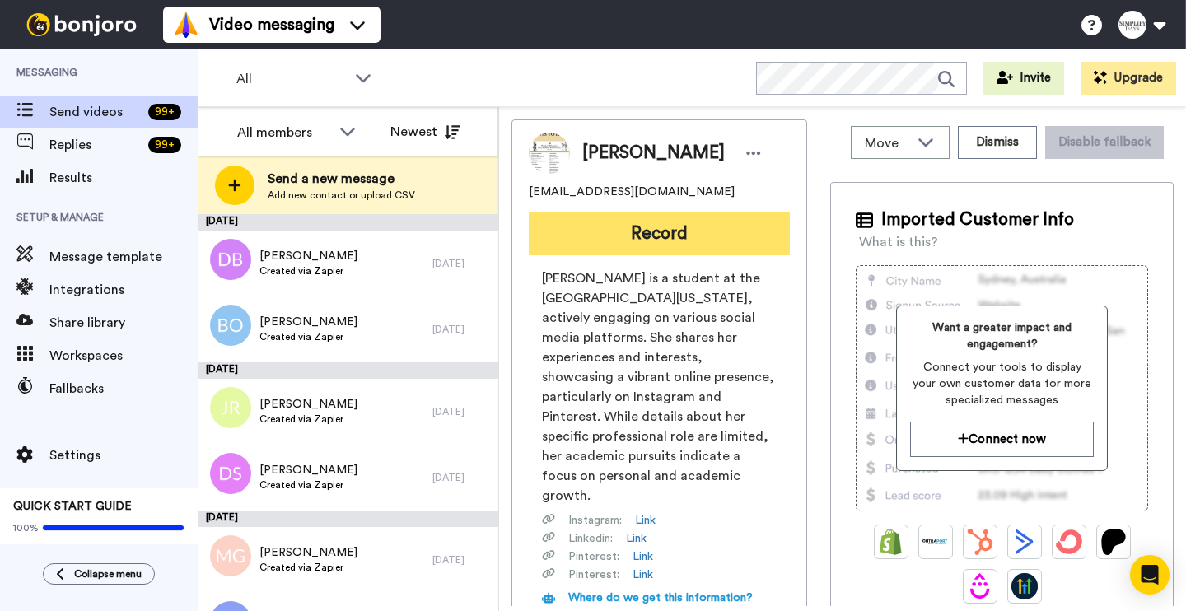
click at [701, 253] on button "Record" at bounding box center [659, 234] width 261 height 43
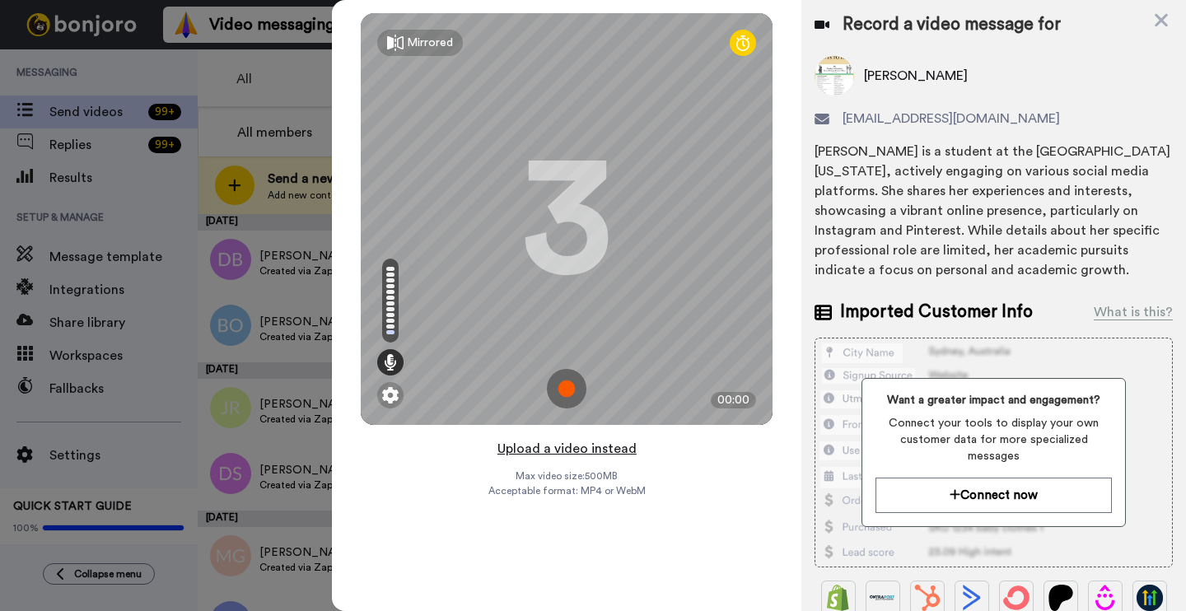
click at [569, 451] on button "Upload a video instead" at bounding box center [567, 448] width 149 height 21
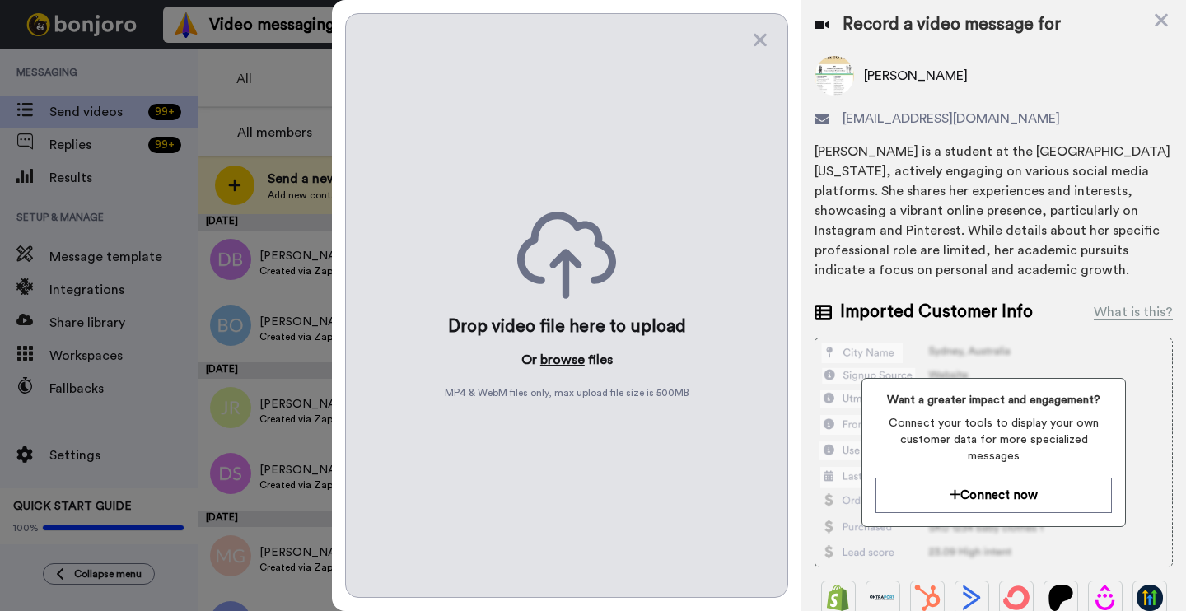
click at [571, 356] on button "browse" at bounding box center [562, 360] width 44 height 20
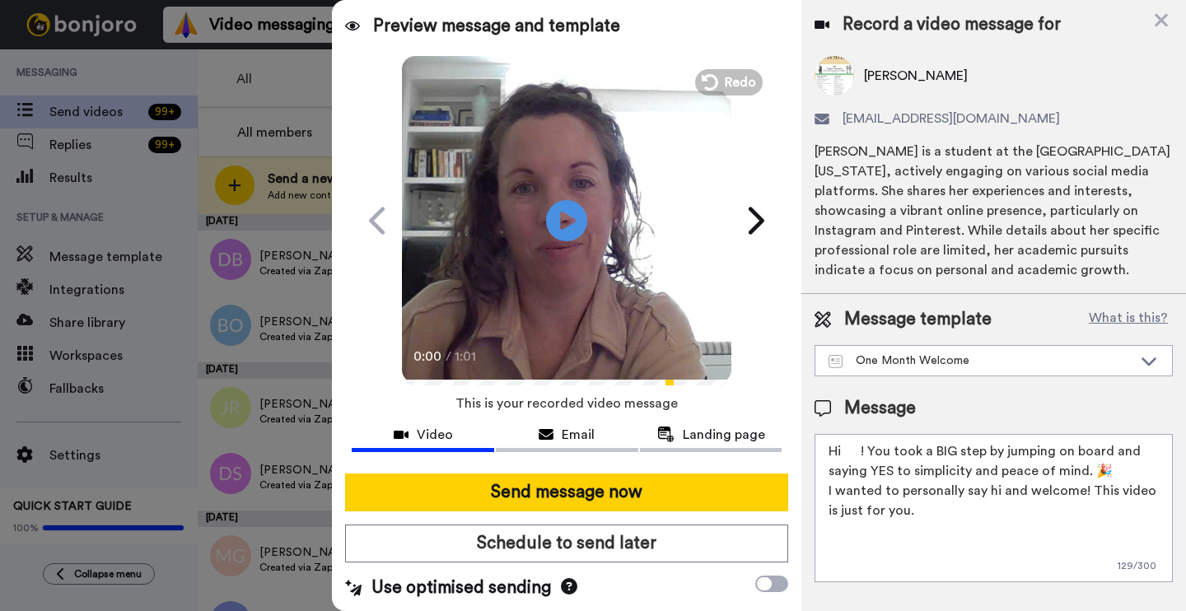
click at [862, 454] on textarea "Hi ! You took a BIG step by jumping on board and saying YES to simplicity and p…" at bounding box center [994, 508] width 358 height 148
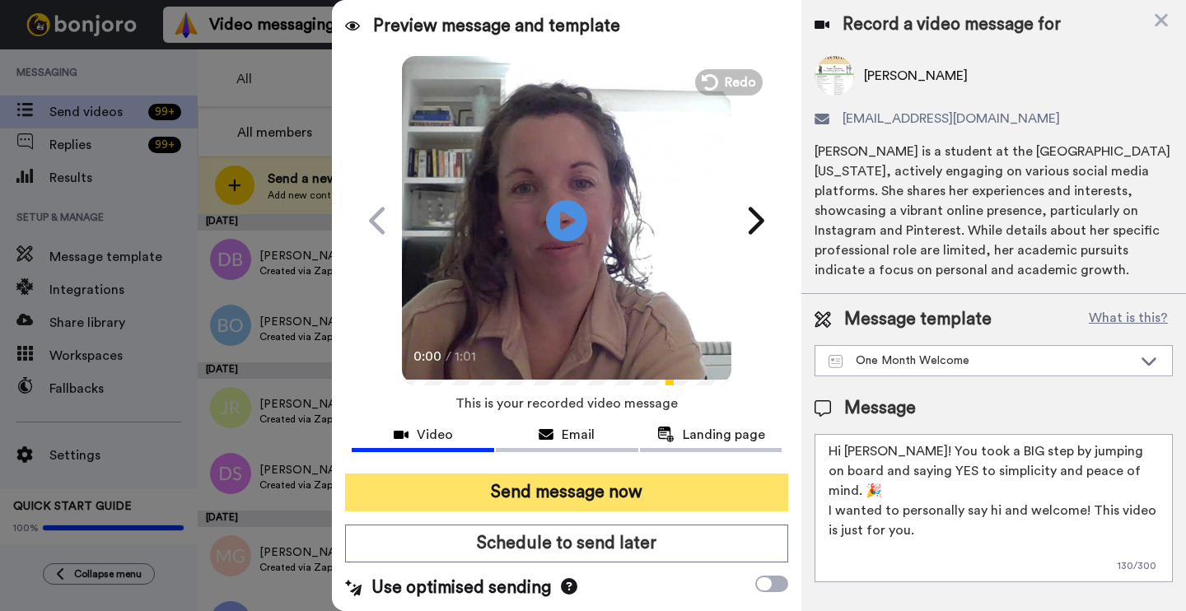
type textarea "Hi Linn! You took a BIG step by jumping on board and saying YES to simplicity a…"
click at [730, 489] on button "Send message now" at bounding box center [566, 493] width 443 height 38
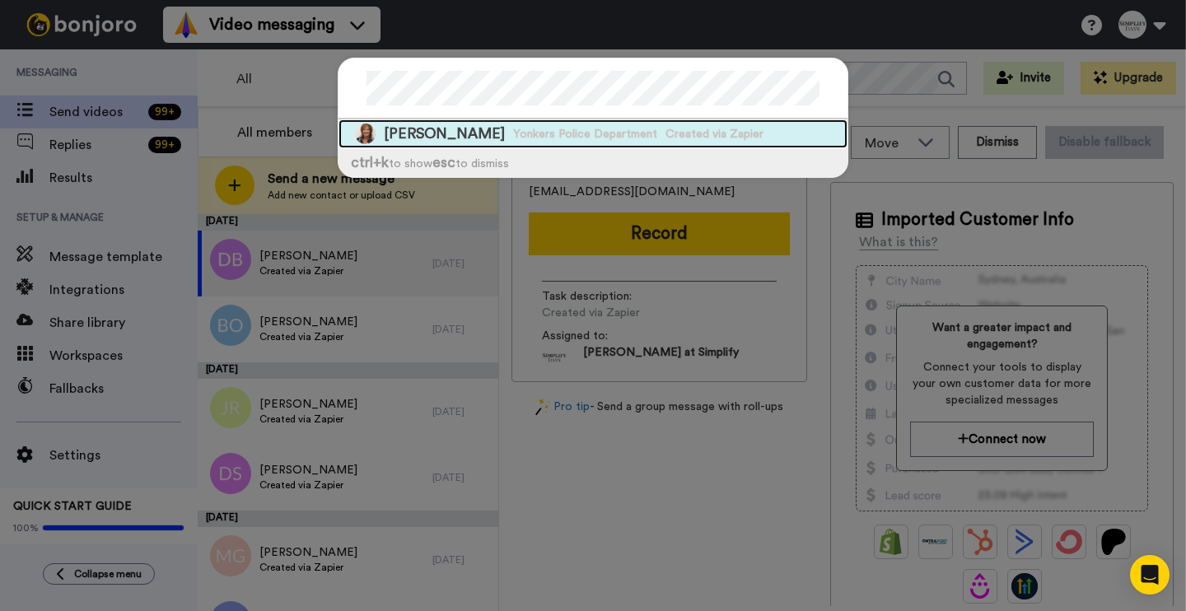
click at [431, 131] on span "Louise Dulak" at bounding box center [444, 134] width 121 height 21
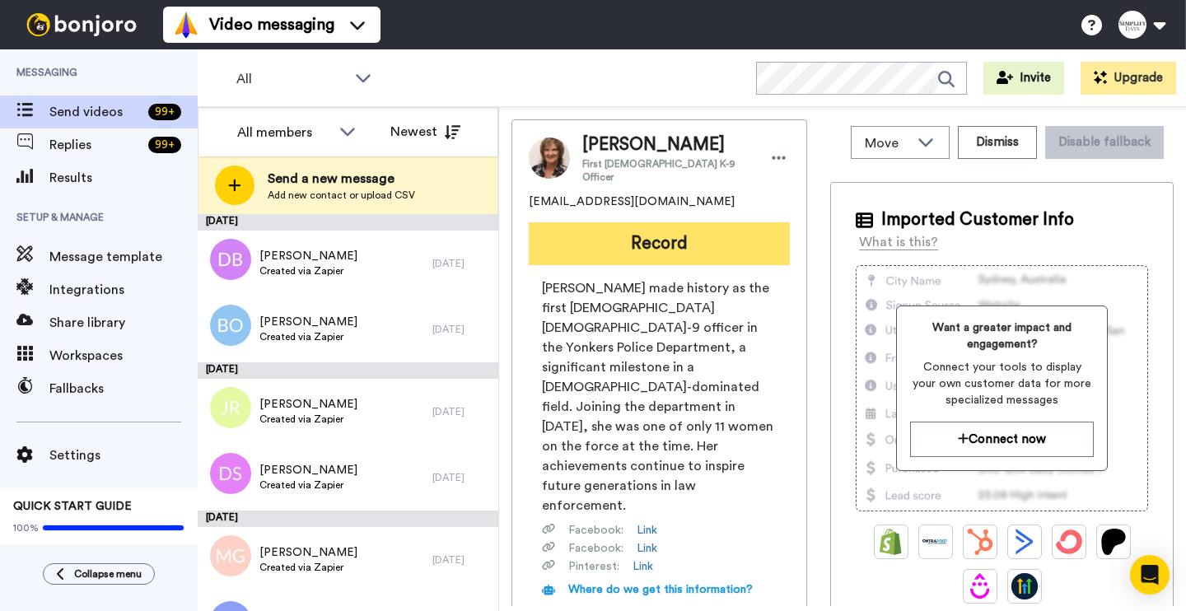
click at [680, 228] on button "Record" at bounding box center [659, 243] width 261 height 43
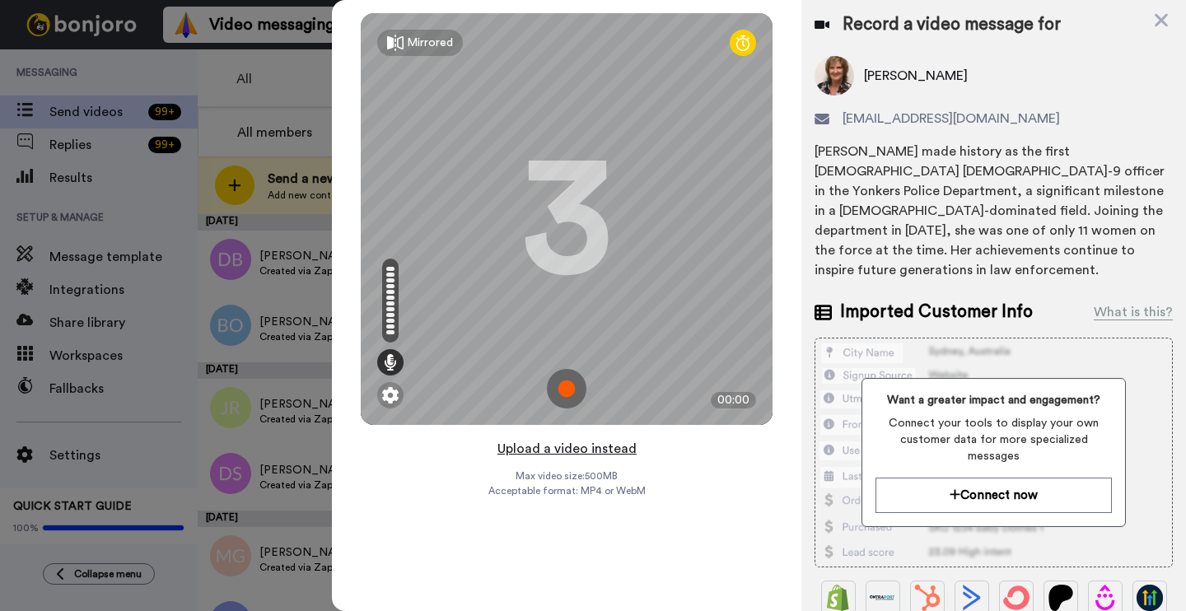
click at [574, 451] on button "Upload a video instead" at bounding box center [567, 448] width 149 height 21
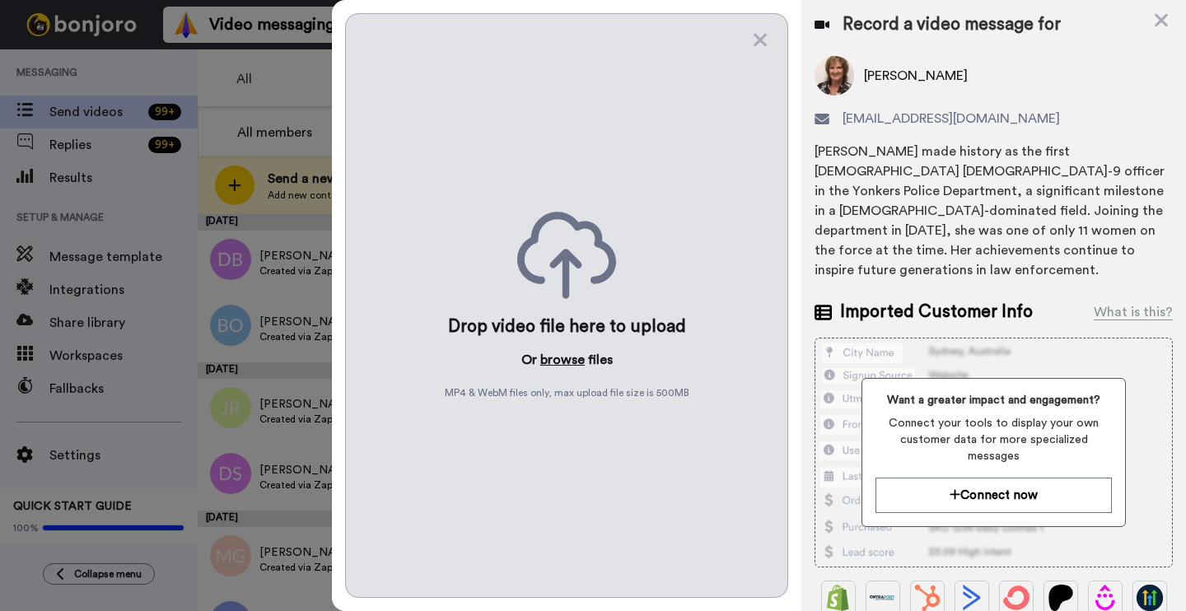
click at [563, 363] on button "browse" at bounding box center [562, 360] width 44 height 20
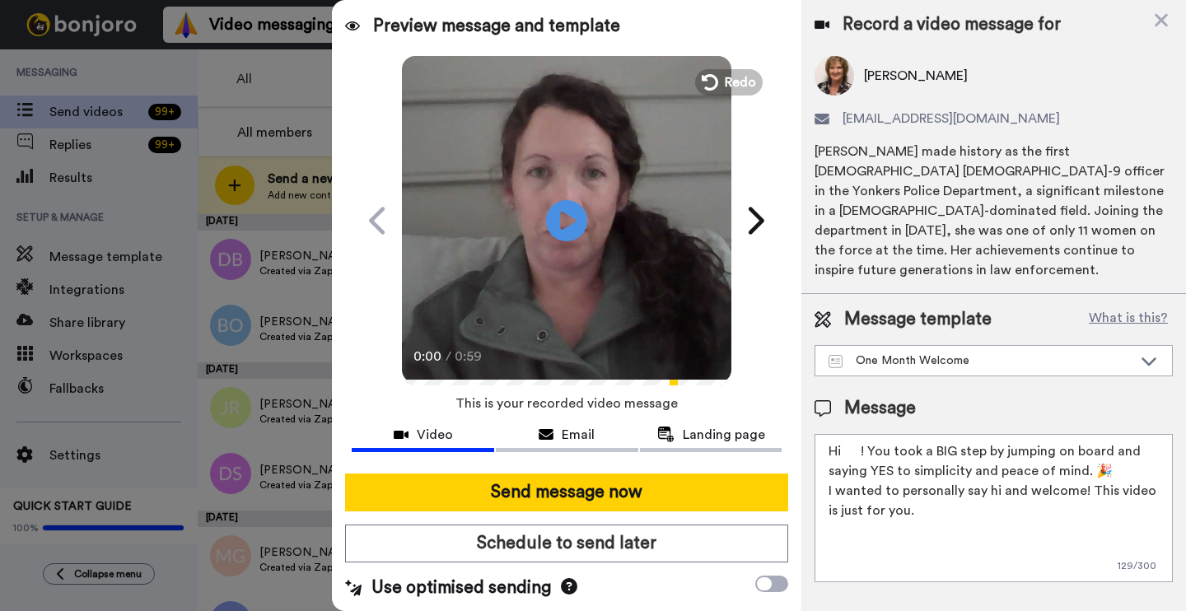
click at [860, 434] on textarea "Hi ! You took a BIG step by jumping on board and saying YES to simplicity and p…" at bounding box center [994, 508] width 358 height 148
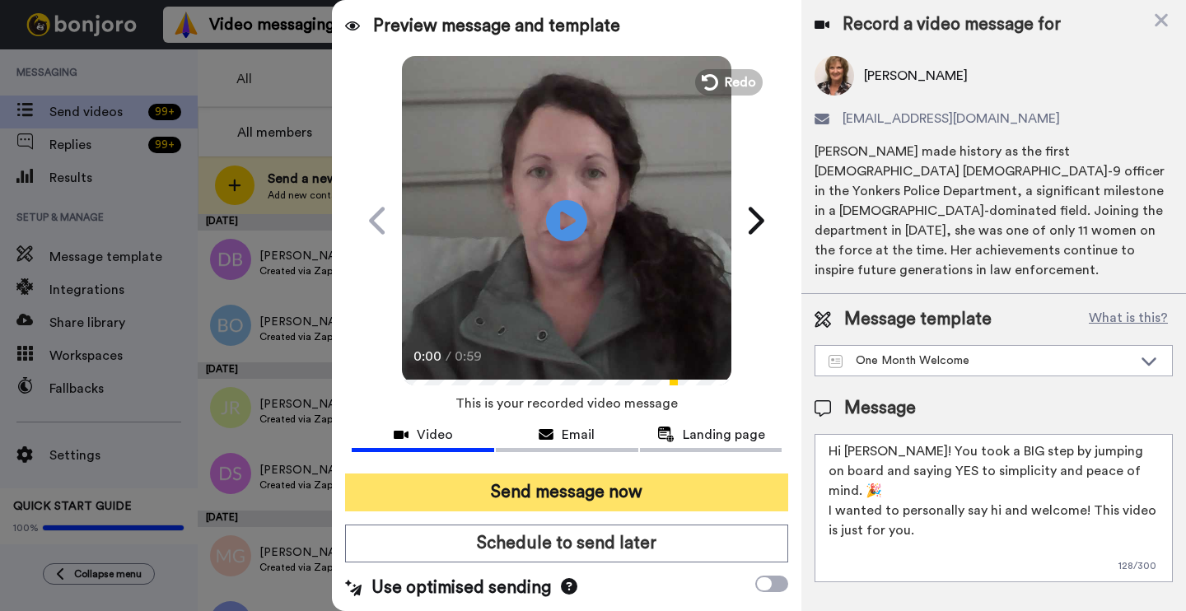
type textarea "Hi Louise! You took a BIG step by jumping on board and saying YES to simplicity…"
click at [710, 484] on button "Send message now" at bounding box center [566, 493] width 443 height 38
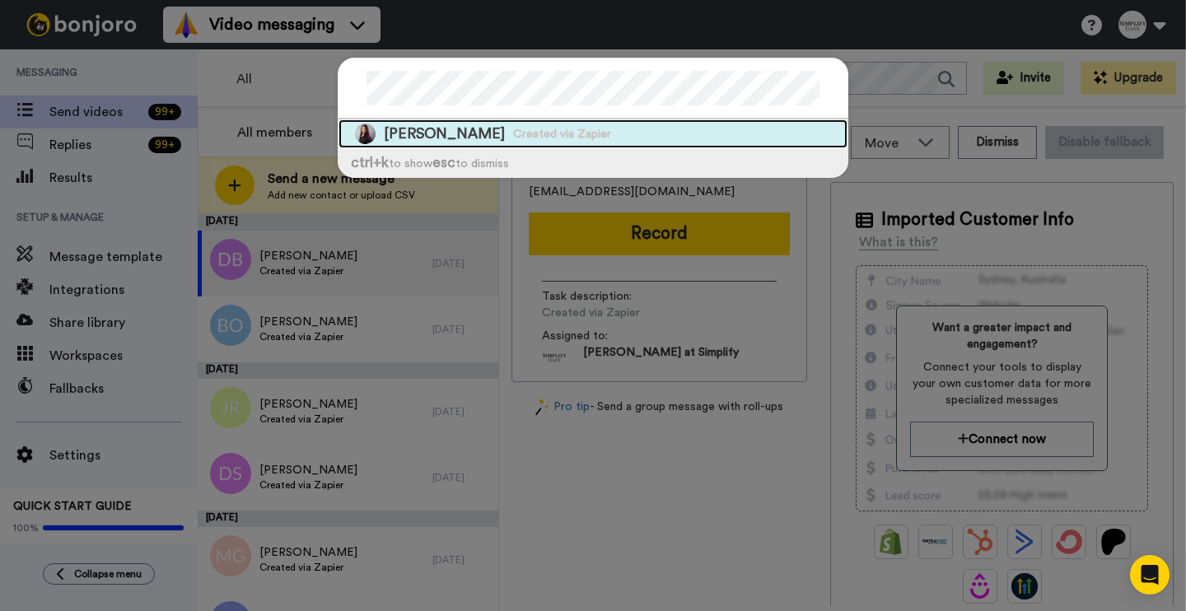
click at [513, 142] on span "Created via Zapier" at bounding box center [562, 134] width 98 height 16
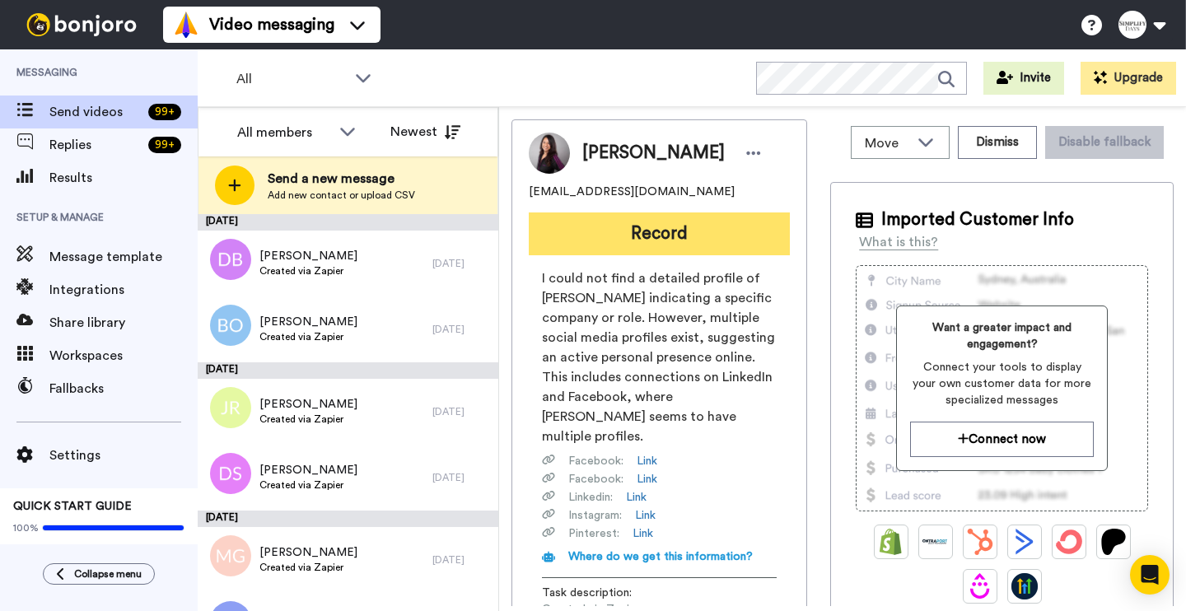
click at [638, 233] on button "Record" at bounding box center [659, 234] width 261 height 43
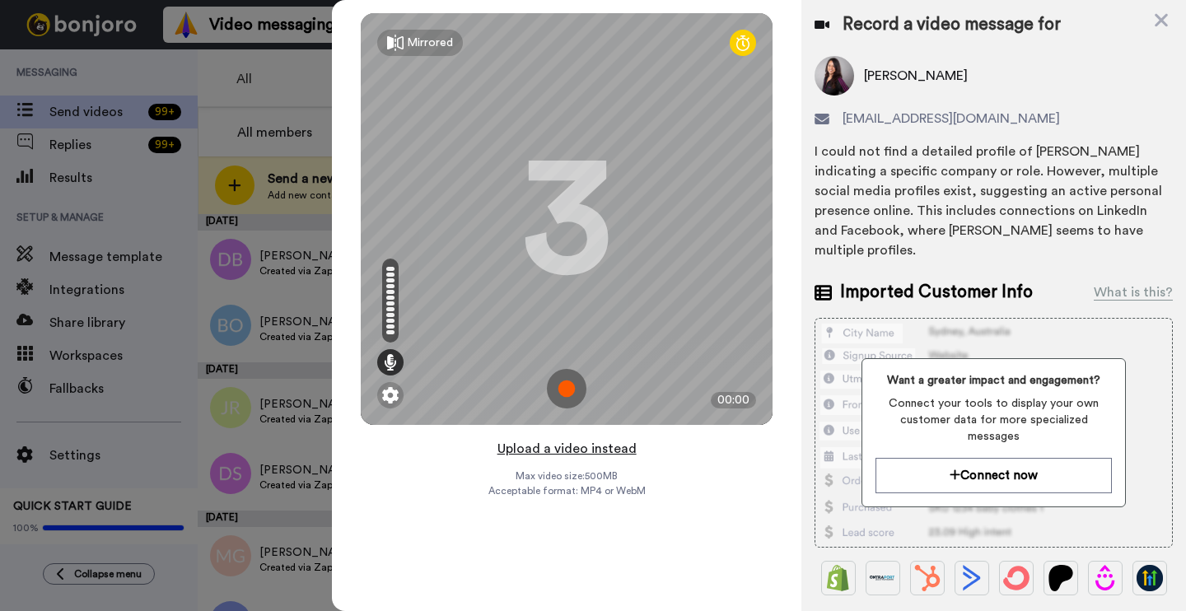
click at [546, 453] on button "Upload a video instead" at bounding box center [567, 448] width 149 height 21
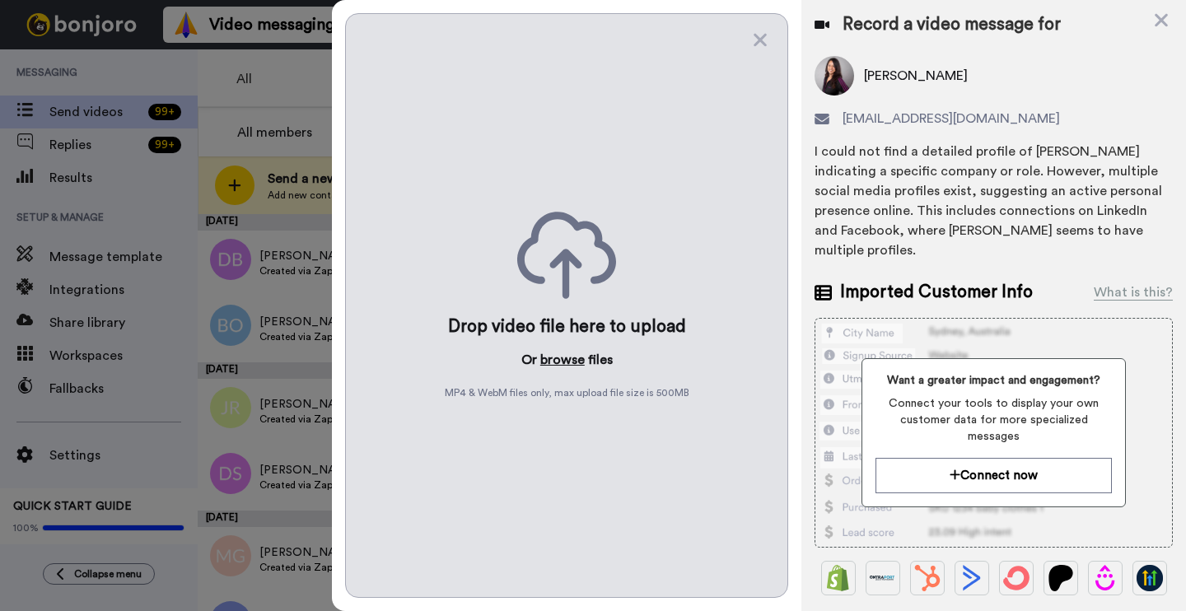
click at [563, 355] on button "browse" at bounding box center [562, 360] width 44 height 20
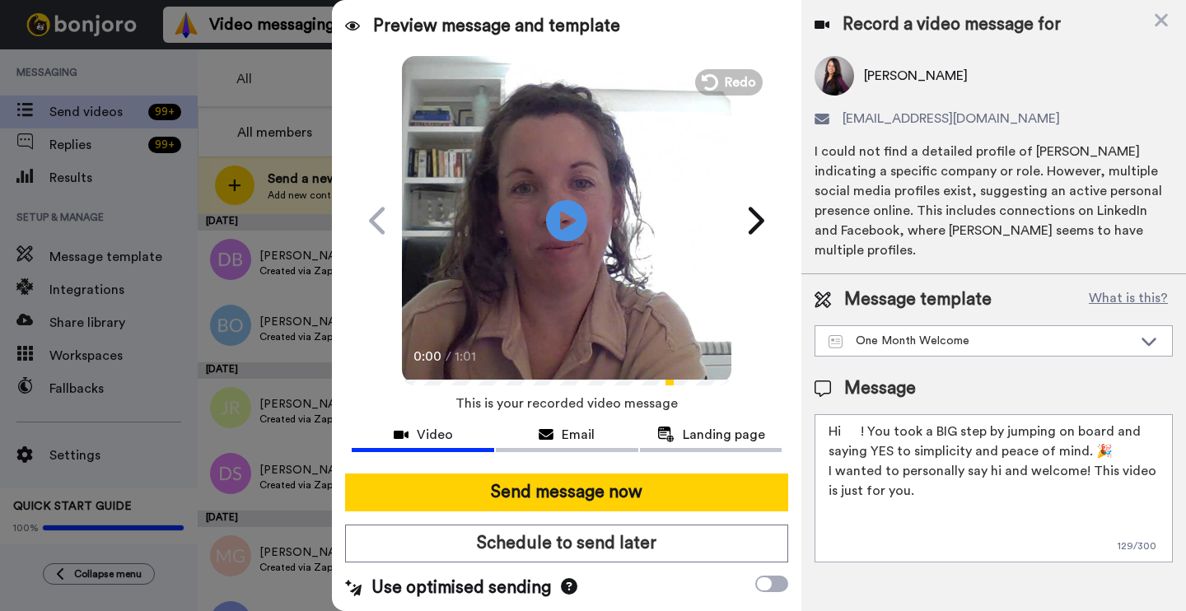
click at [860, 414] on textarea "Hi ! You took a BIG step by jumping on board and saying YES to simplicity and p…" at bounding box center [994, 488] width 358 height 148
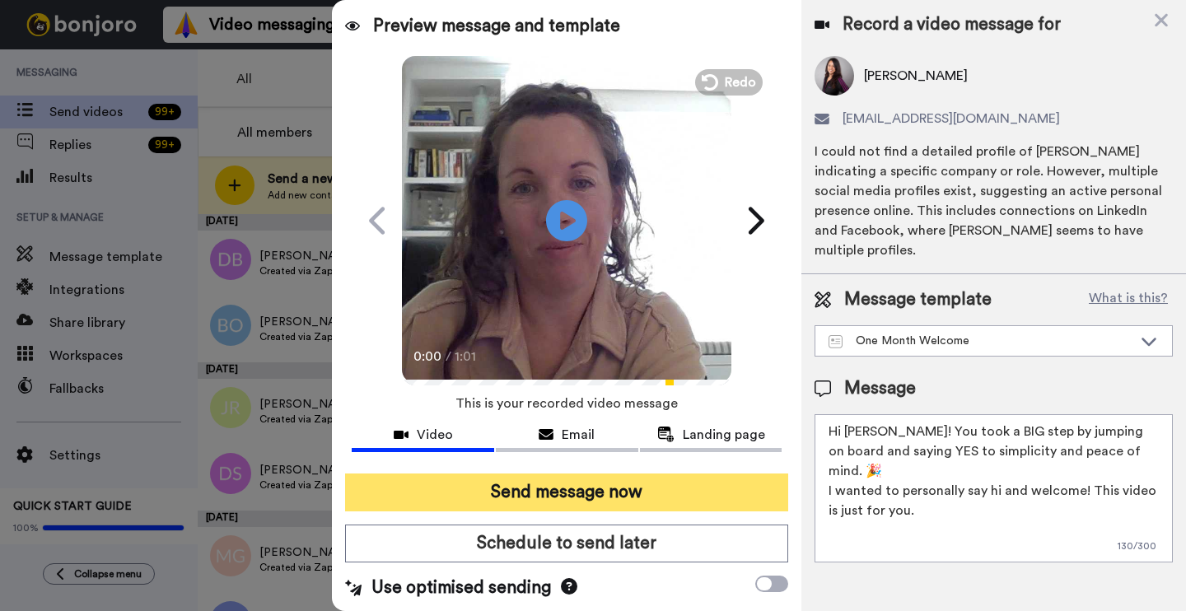
type textarea "Hi Lynn! You took a BIG step by jumping on board and saying YES to simplicity a…"
click at [652, 481] on button "Send message now" at bounding box center [566, 493] width 443 height 38
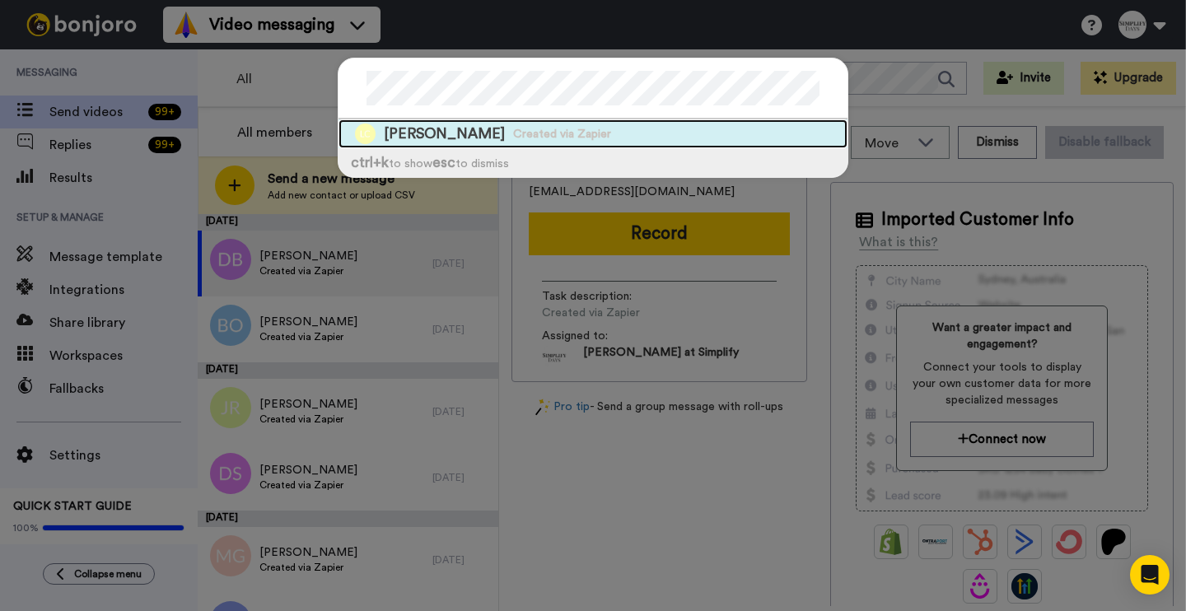
click at [540, 133] on span "Created via Zapier" at bounding box center [562, 134] width 98 height 16
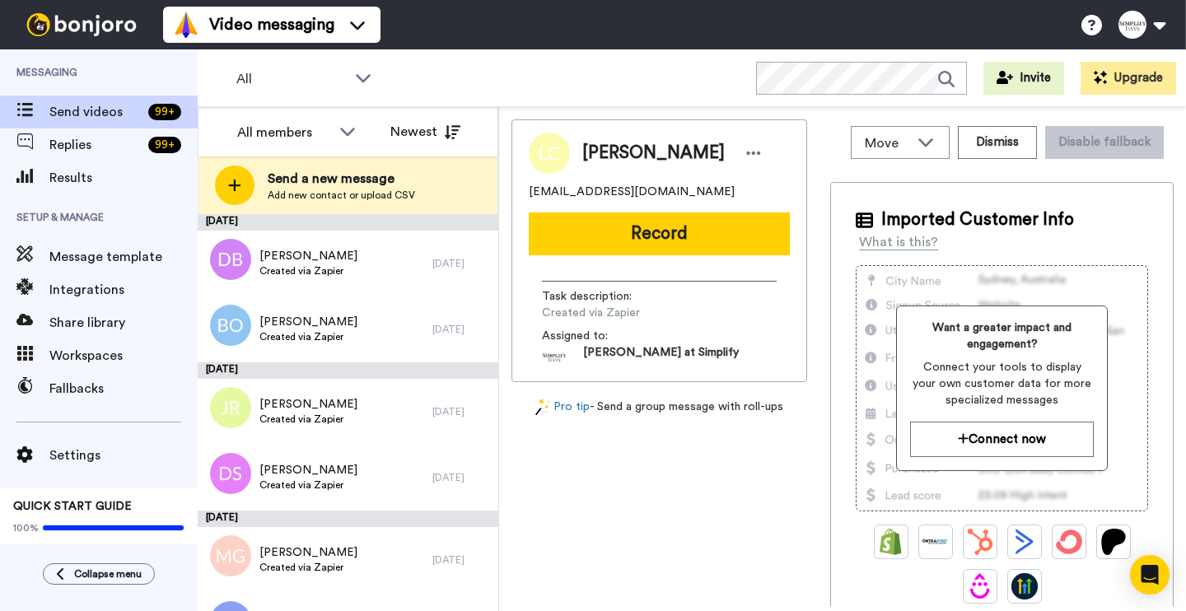
click at [579, 222] on button "Record" at bounding box center [659, 234] width 261 height 43
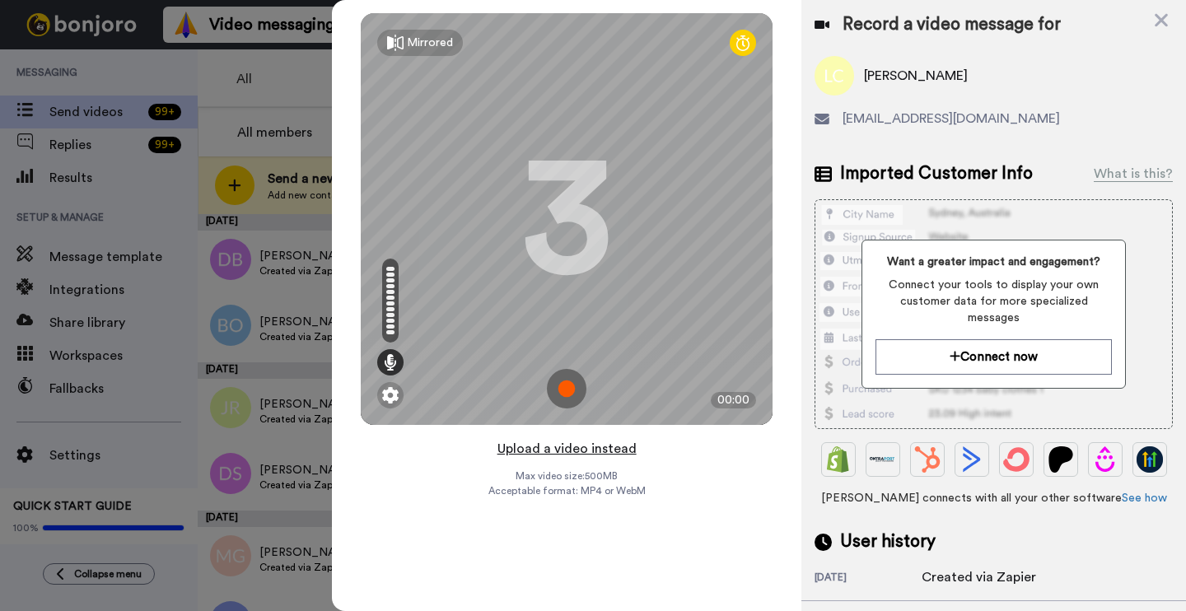
click at [557, 450] on button "Upload a video instead" at bounding box center [567, 448] width 149 height 21
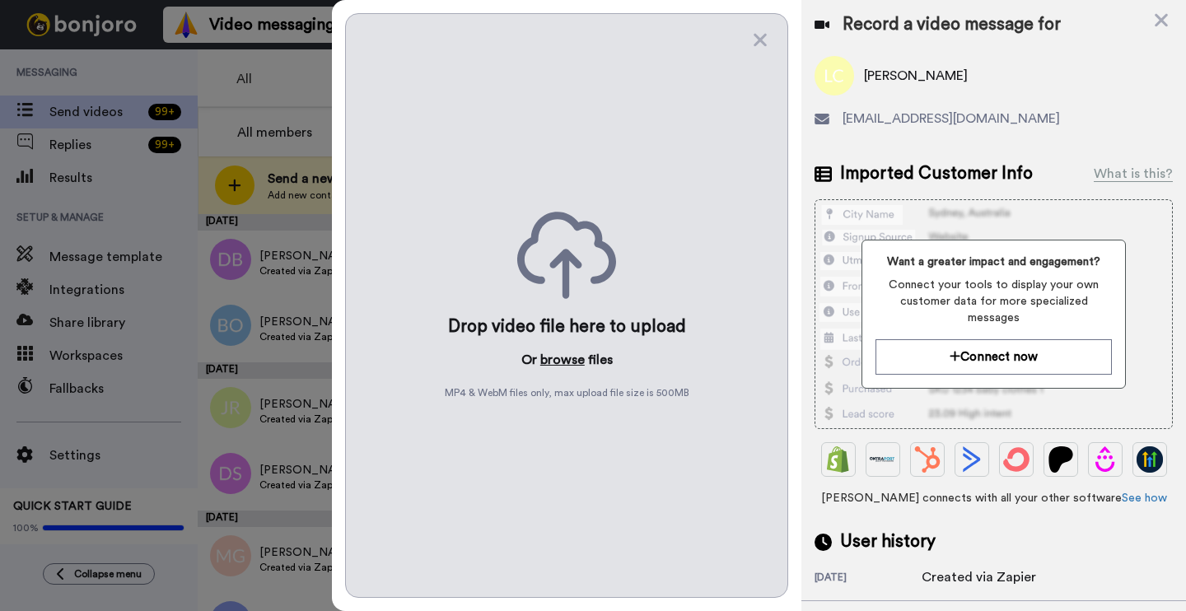
click at [582, 362] on button "browse" at bounding box center [562, 360] width 44 height 20
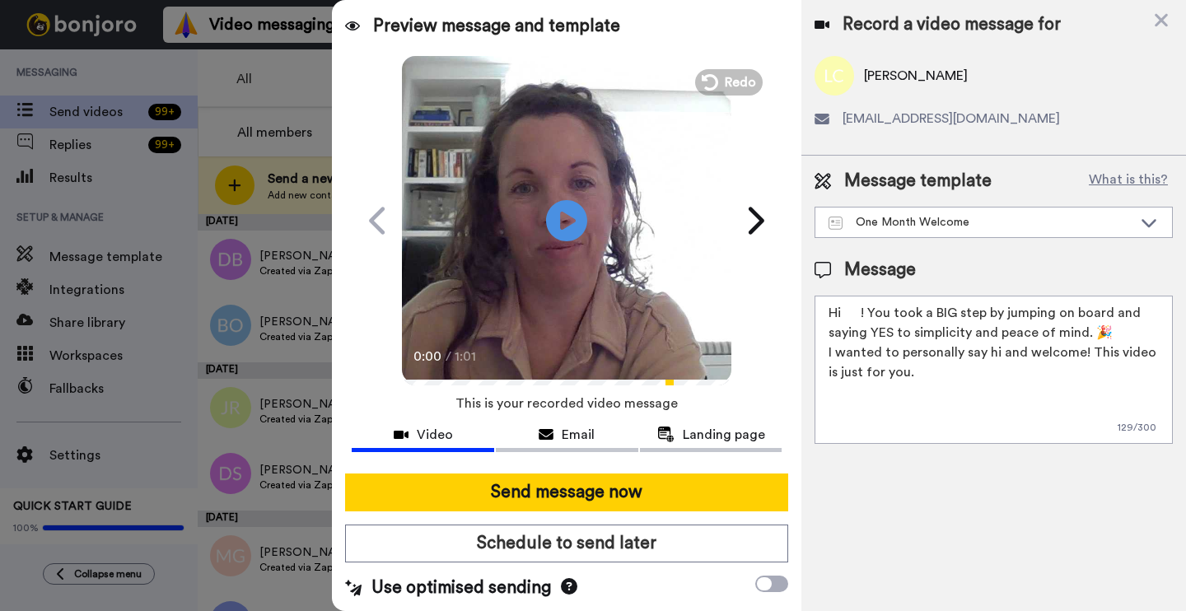
click at [867, 313] on textarea "Hi ! You took a BIG step by jumping on board and saying YES to simplicity and p…" at bounding box center [994, 370] width 358 height 148
click at [863, 308] on textarea "Hi ! You took a BIG step by jumping on board and saying YES to simplicity and p…" at bounding box center [994, 370] width 358 height 148
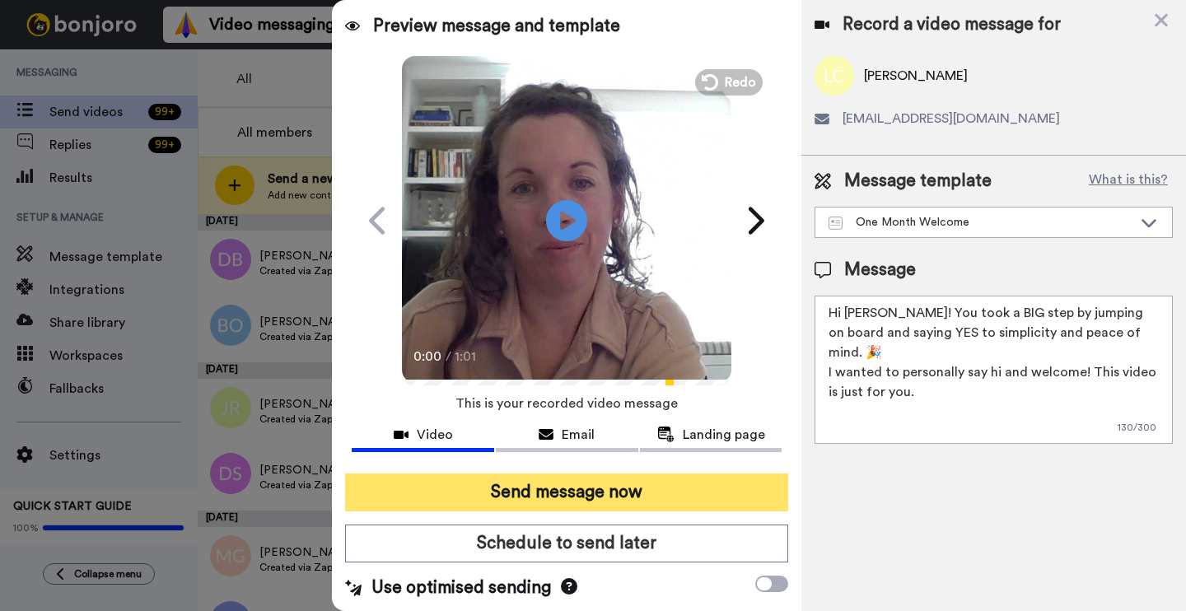
type textarea "Hi [PERSON_NAME]! You took a BIG step by jumping on board and saying YES to sim…"
click at [520, 482] on button "Send message now" at bounding box center [566, 493] width 443 height 38
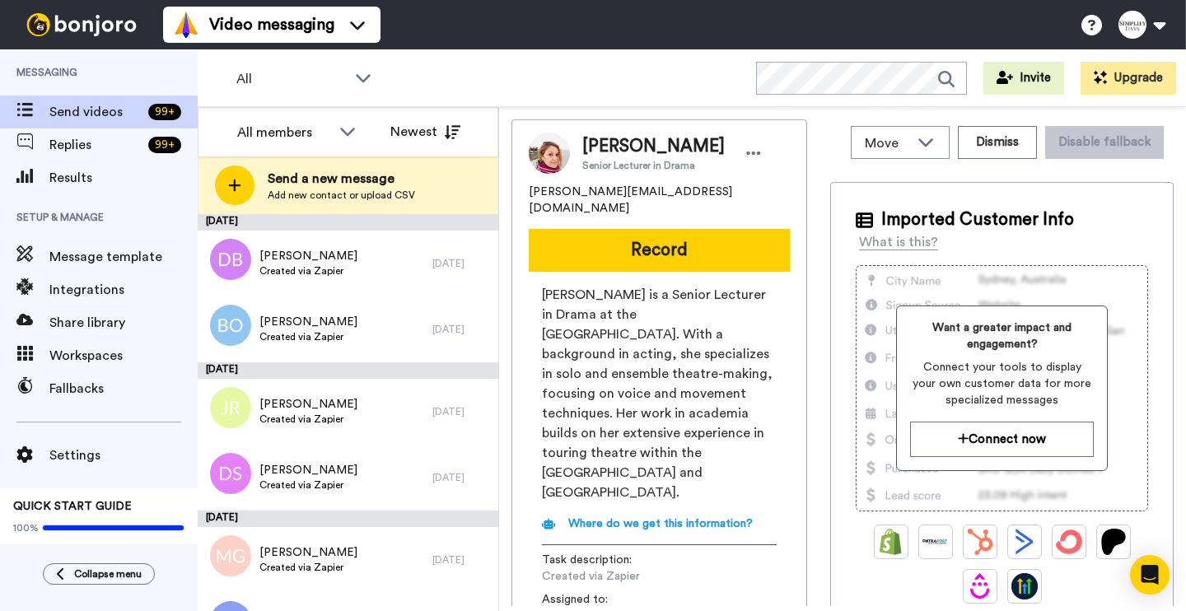
click at [681, 241] on button "Record" at bounding box center [659, 250] width 261 height 43
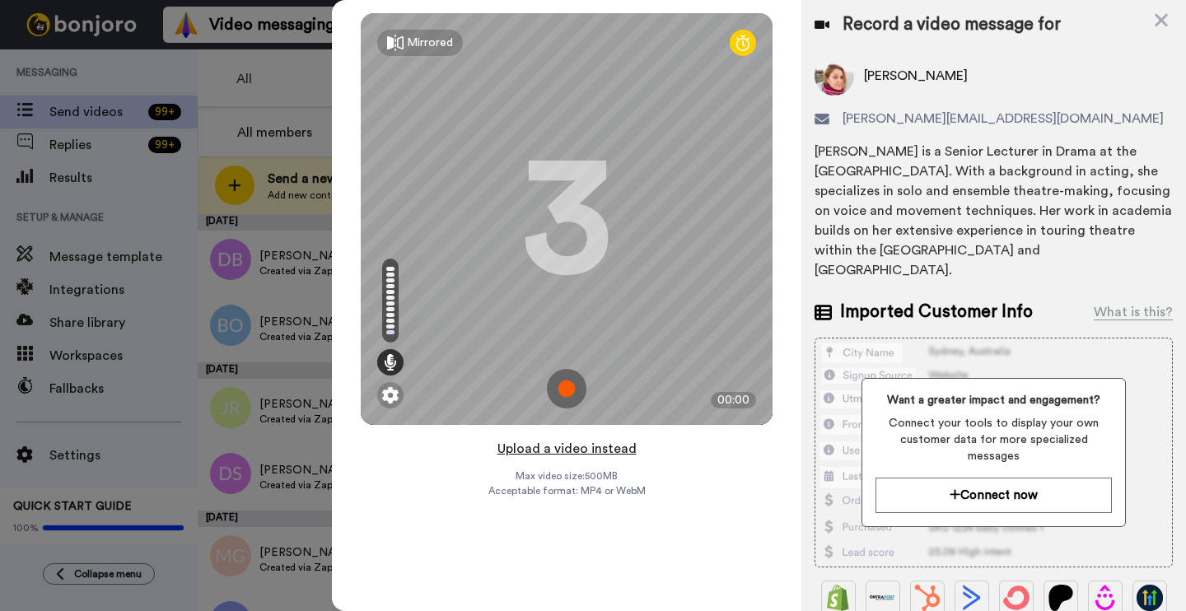
click at [577, 453] on button "Upload a video instead" at bounding box center [567, 448] width 149 height 21
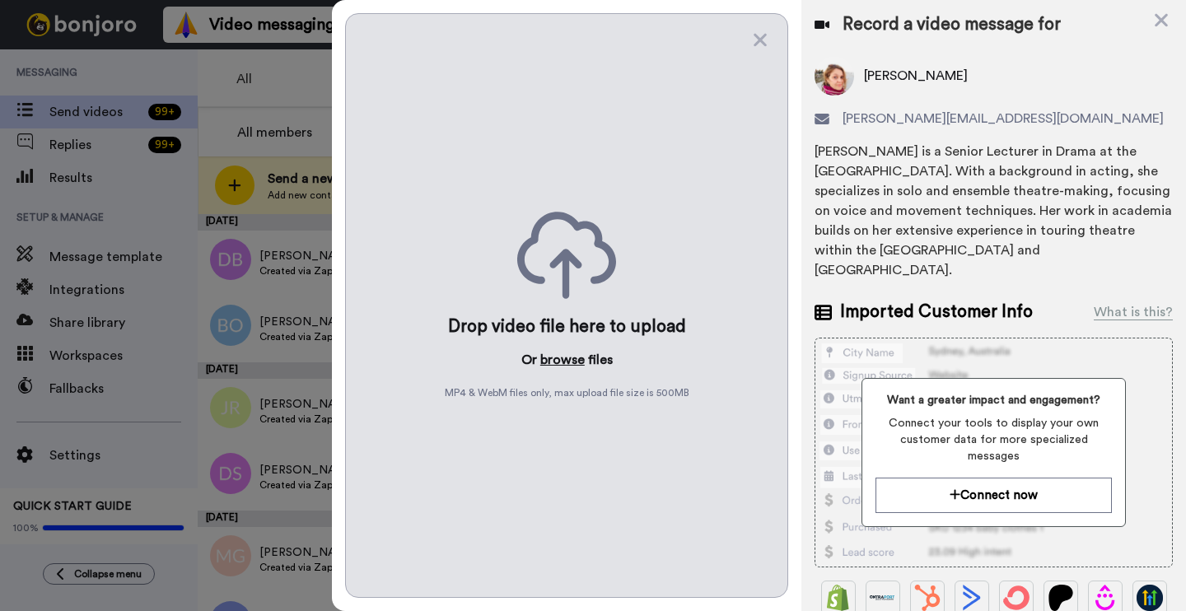
click at [566, 358] on button "browse" at bounding box center [562, 360] width 44 height 20
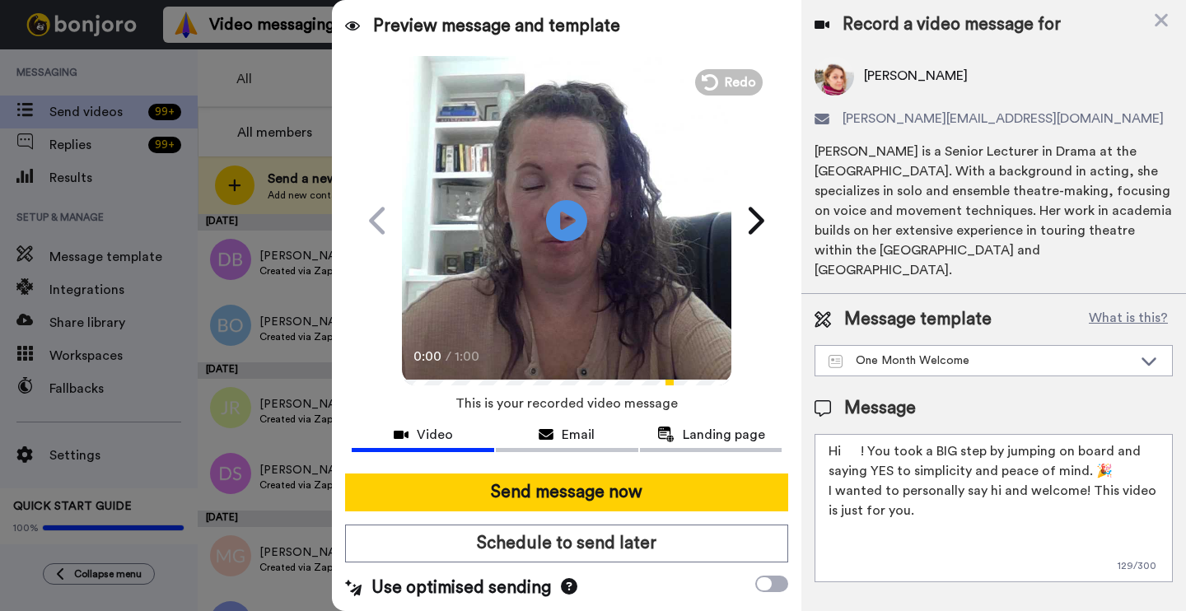
click at [858, 434] on textarea "Hi ! You took a BIG step by jumping on board and saying YES to simplicity and p…" at bounding box center [994, 508] width 358 height 148
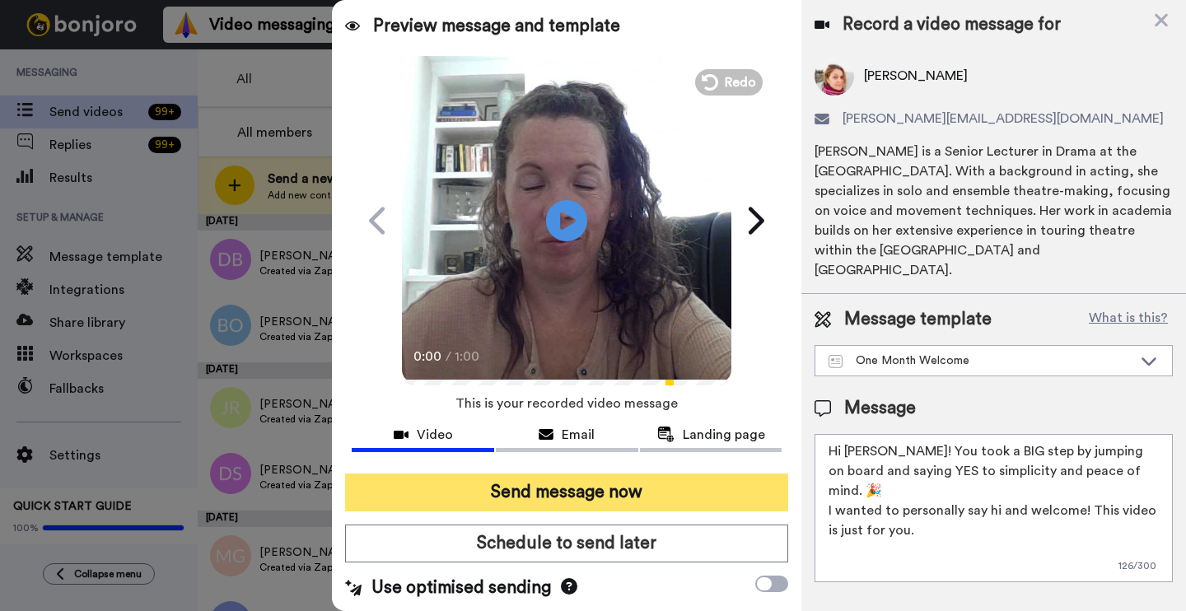
type textarea "Hi [PERSON_NAME]! You took a BIG step by jumping on board and saying YES to sim…"
click at [750, 484] on button "Send message now" at bounding box center [566, 493] width 443 height 38
